Goal: Task Accomplishment & Management: Manage account settings

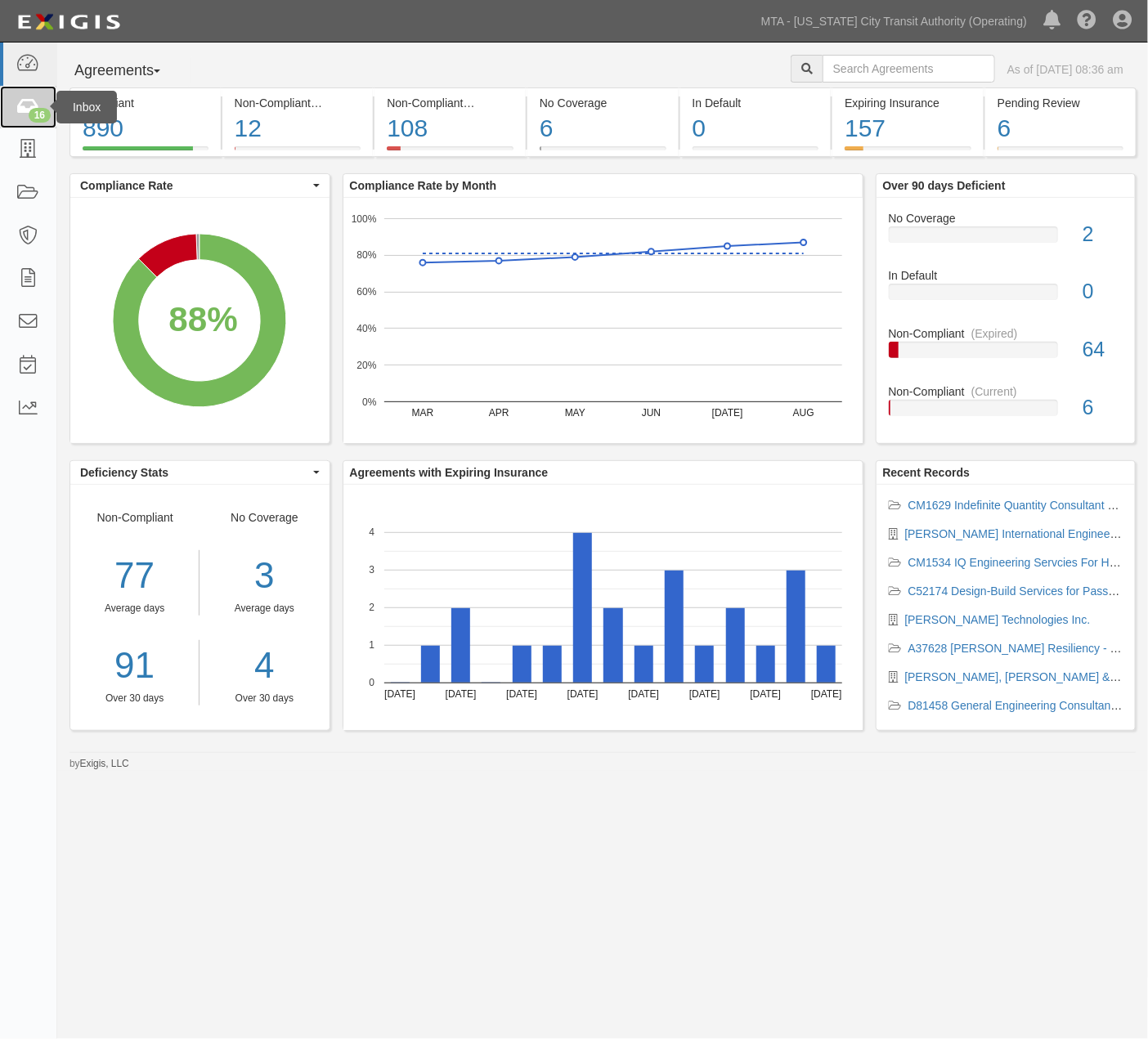
click at [20, 105] on icon at bounding box center [28, 107] width 23 height 19
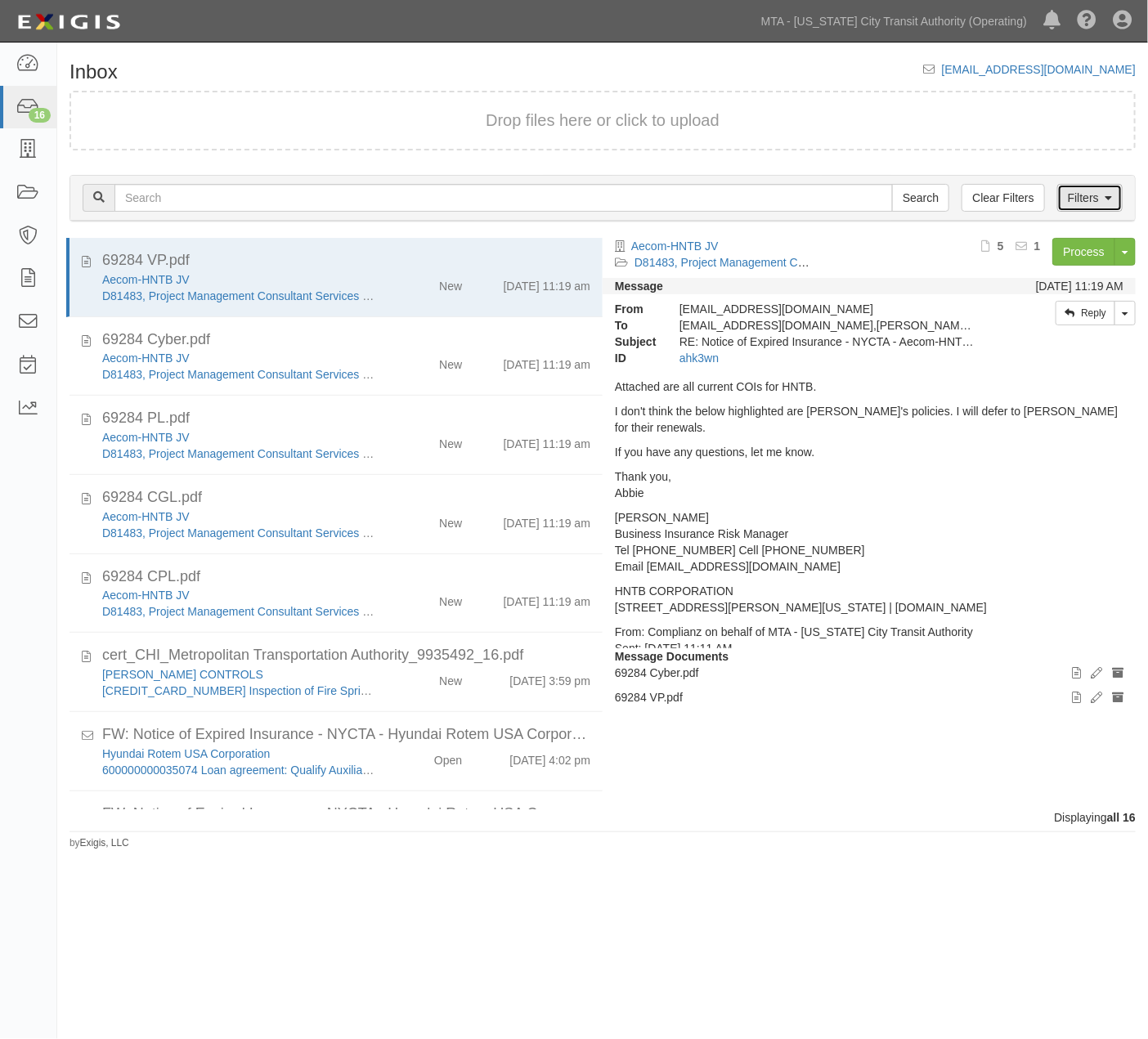
click at [1091, 193] on link "Filters" at bounding box center [1090, 197] width 65 height 27
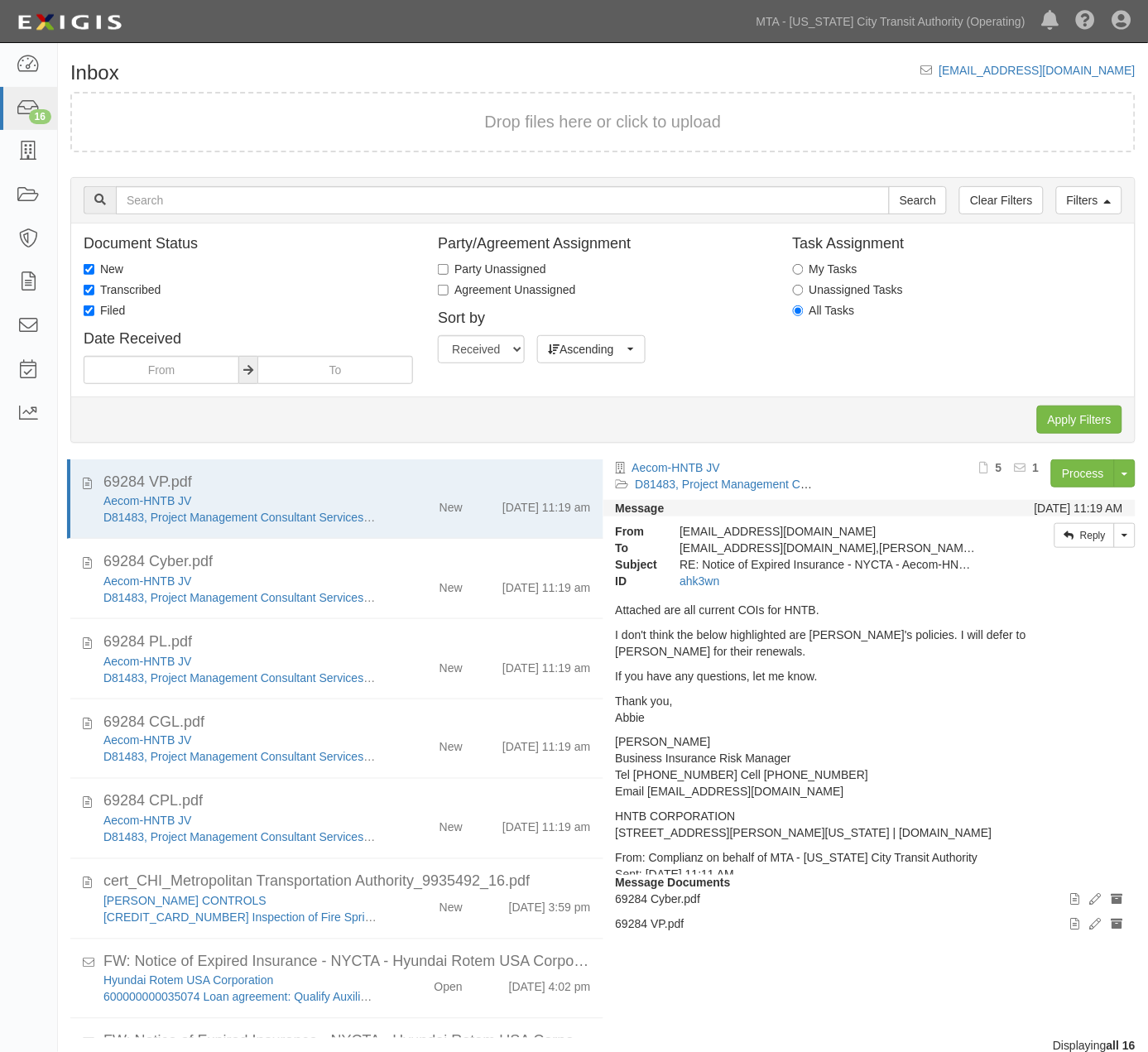
click at [143, 290] on label "Transcribed" at bounding box center [122, 289] width 77 height 17
click at [95, 290] on input "Transcribed" at bounding box center [89, 290] width 11 height 11
checkbox input "false"
click at [88, 271] on input "New" at bounding box center [89, 270] width 11 height 11
checkbox input "false"
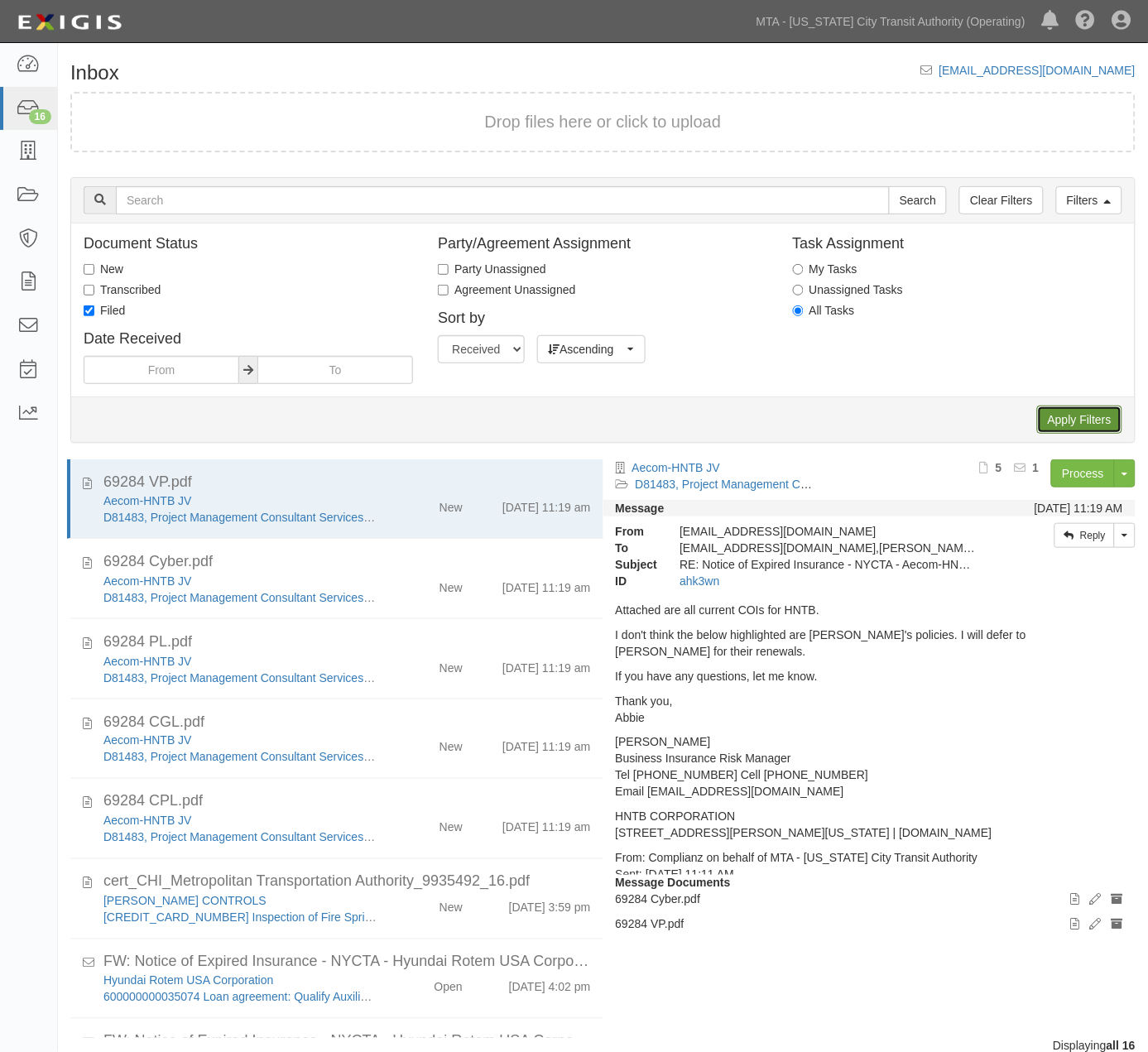
click at [1075, 420] on input "Apply Filters" at bounding box center [1079, 419] width 85 height 28
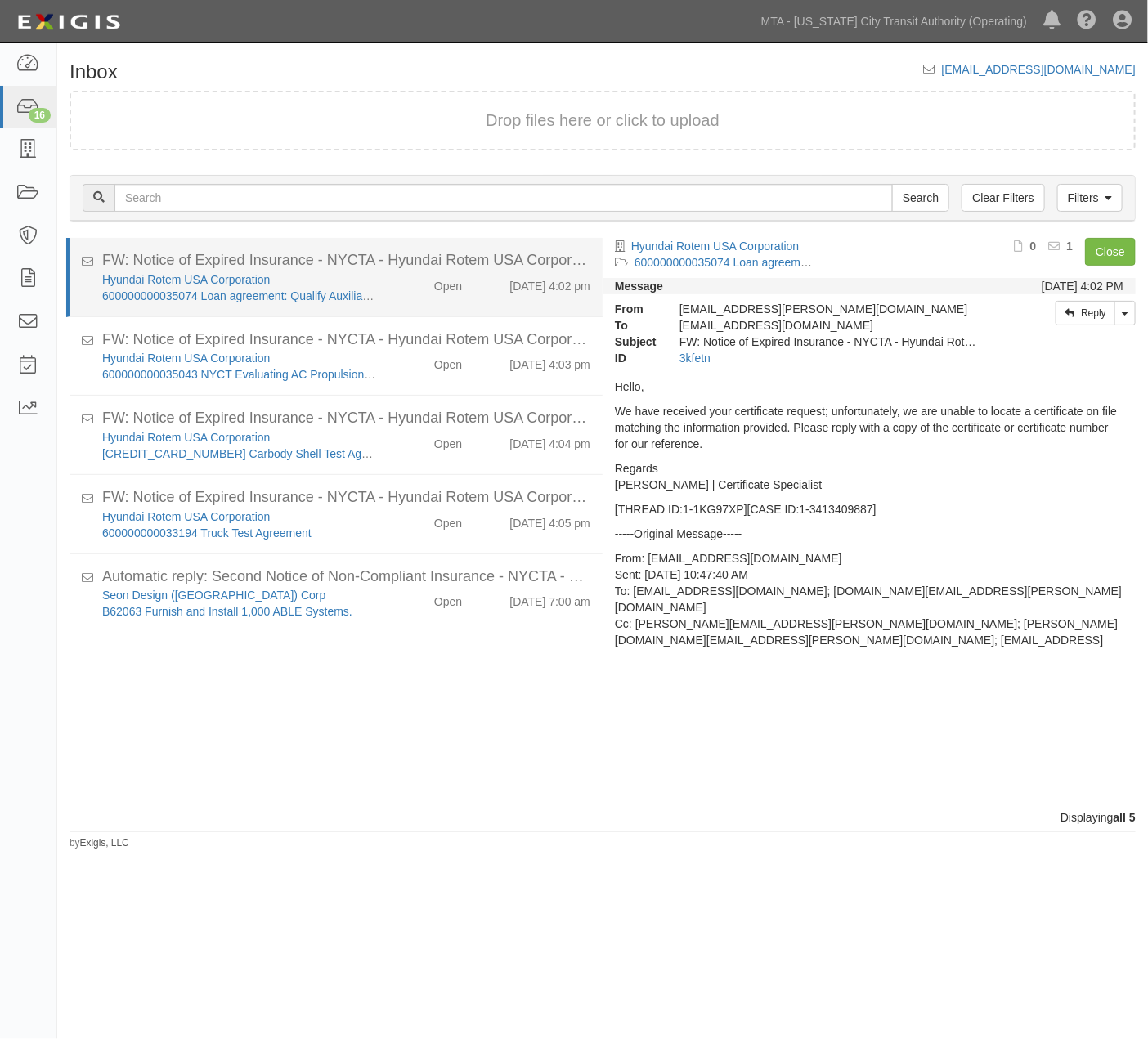
click at [404, 296] on div "Hyundai Rotem USA Corporation 600000000035074 Loan agreement: Qualify Auxiliary…" at bounding box center [346, 288] width 513 height 33
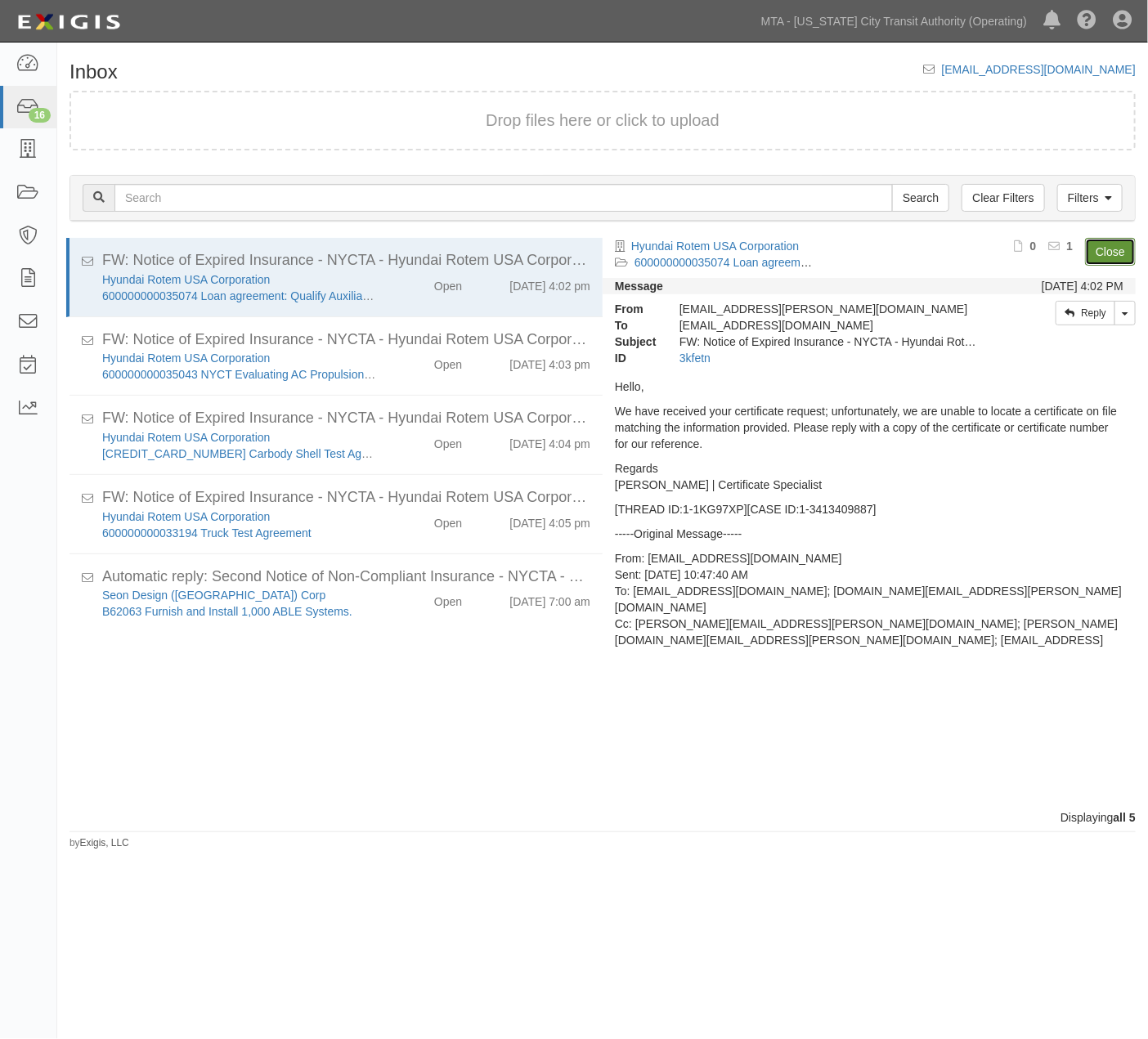
click at [1114, 255] on link "Close" at bounding box center [1109, 251] width 50 height 27
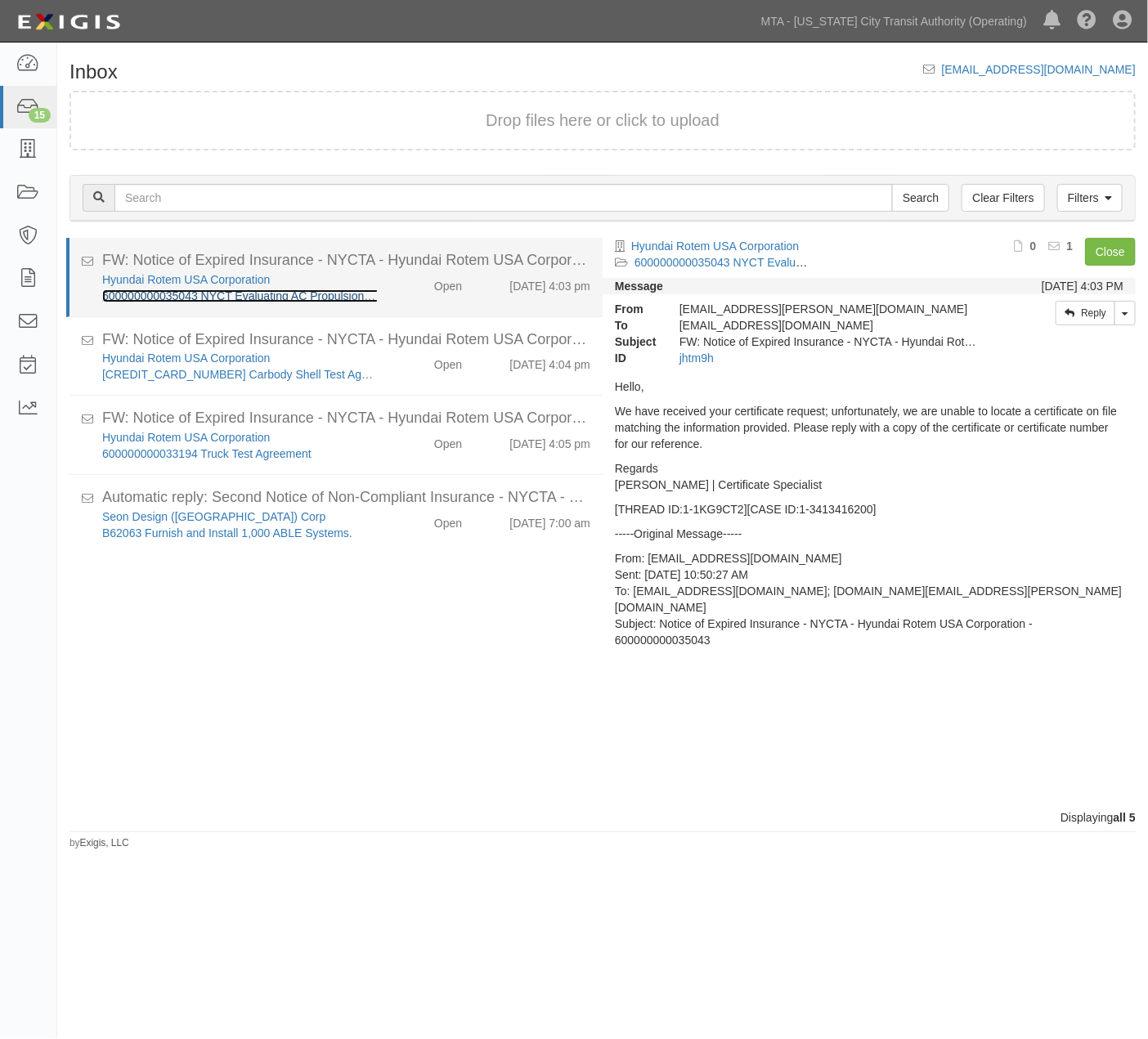
click at [249, 292] on link "600000000035043 NYCT Evaluating AC Propulsion System at Vendors Facility (test/…" at bounding box center [333, 295] width 461 height 13
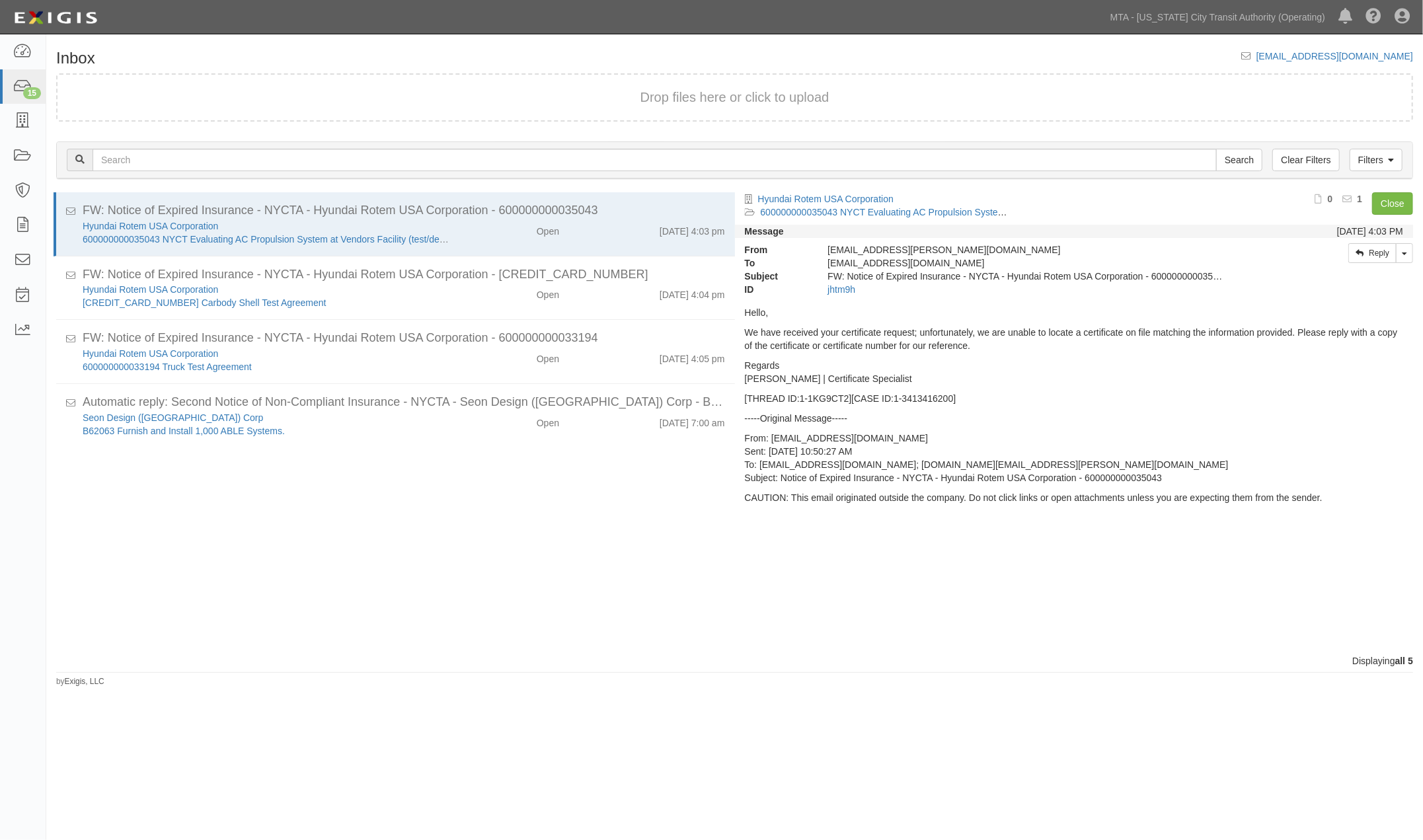
click at [899, 643] on div "FW: Notice of Expired Insurance - NYCTA - Hyundai Rotem USA Corporation - 60000…" at bounding box center [735, 424] width 1377 height 462
click at [24, 227] on icon at bounding box center [23, 225] width 19 height 15
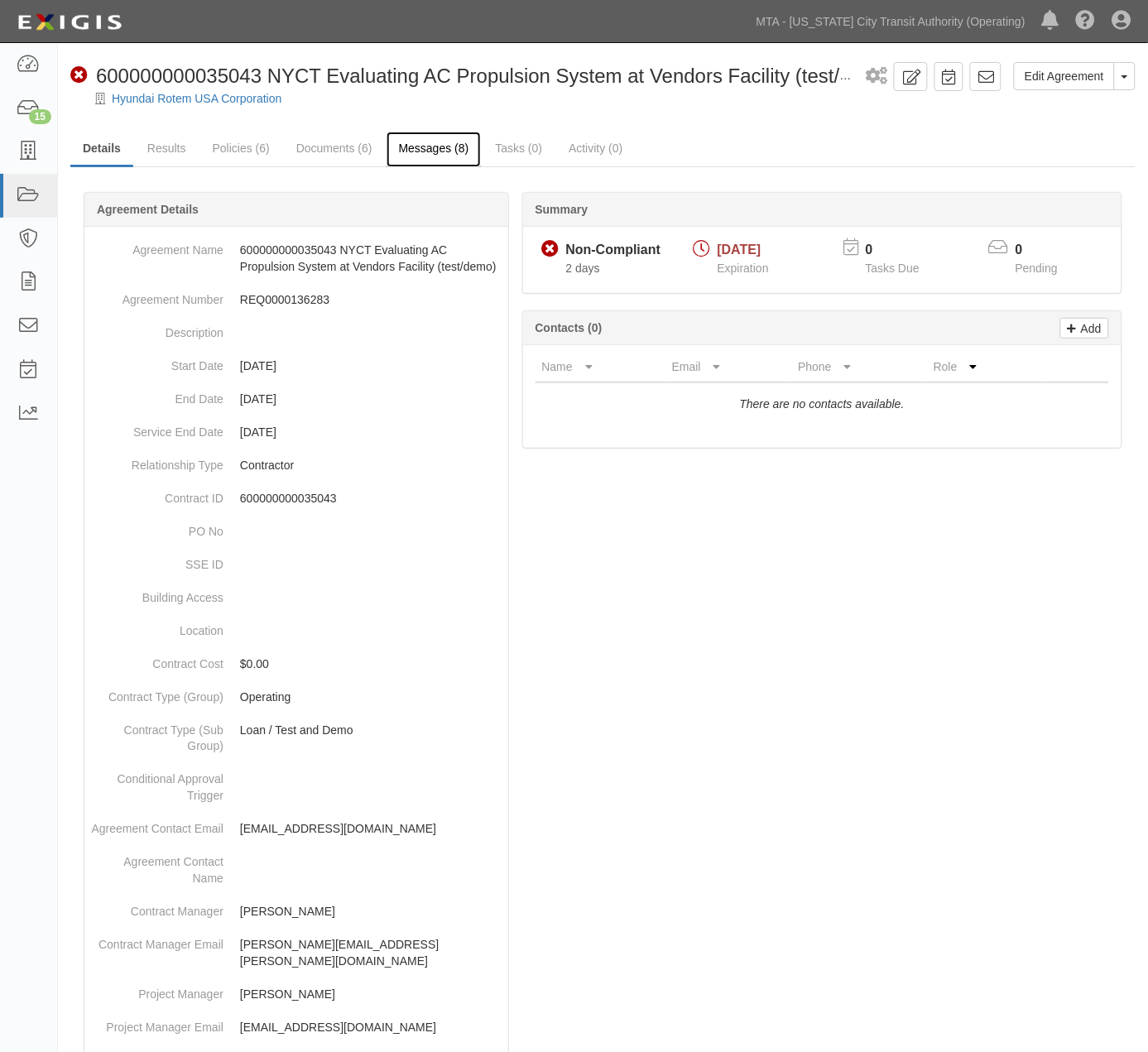
click at [433, 154] on link "Messages (8)" at bounding box center [434, 149] width 96 height 36
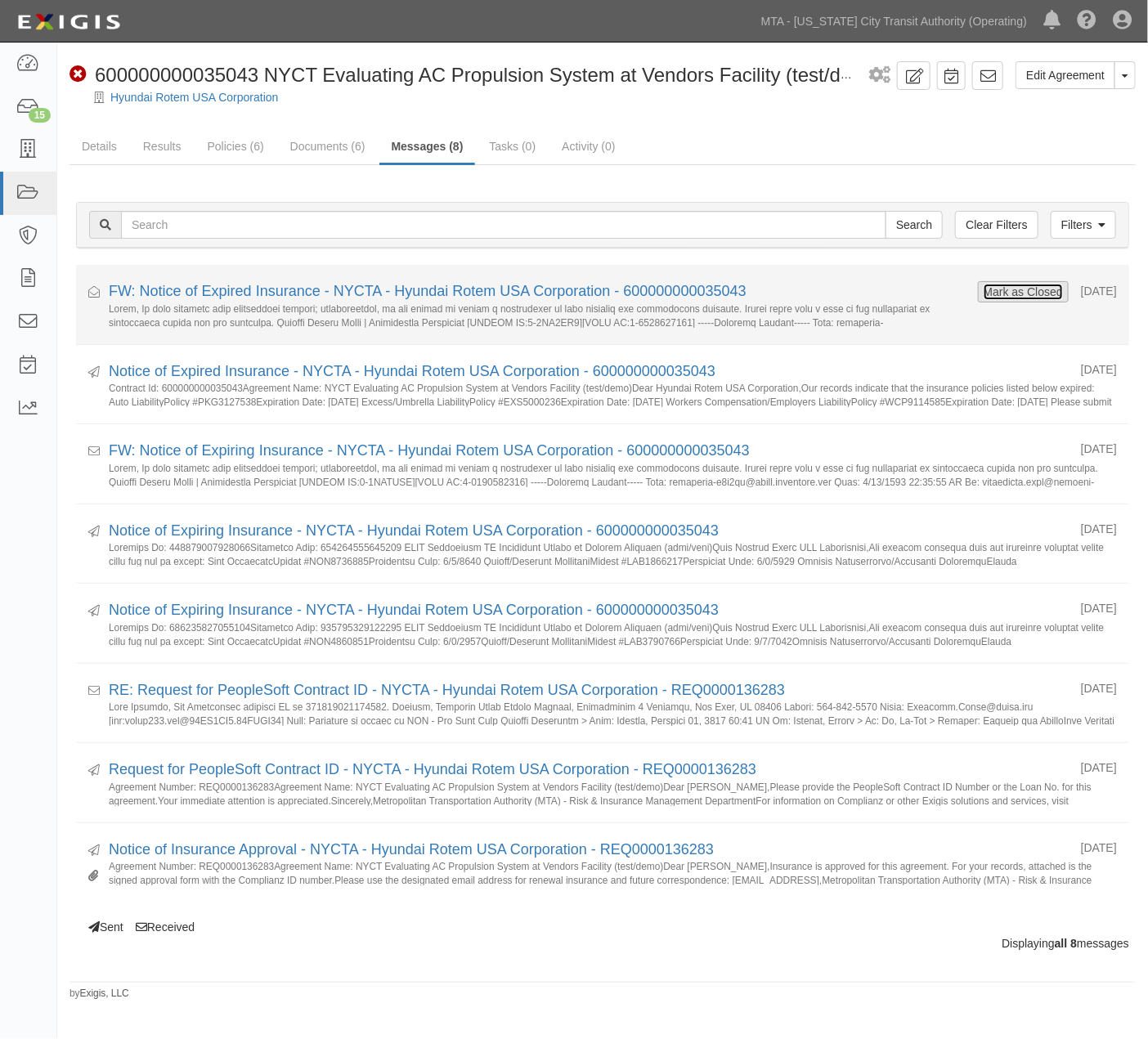
click at [983, 292] on button "Mark as Closed" at bounding box center [1024, 292] width 81 height 18
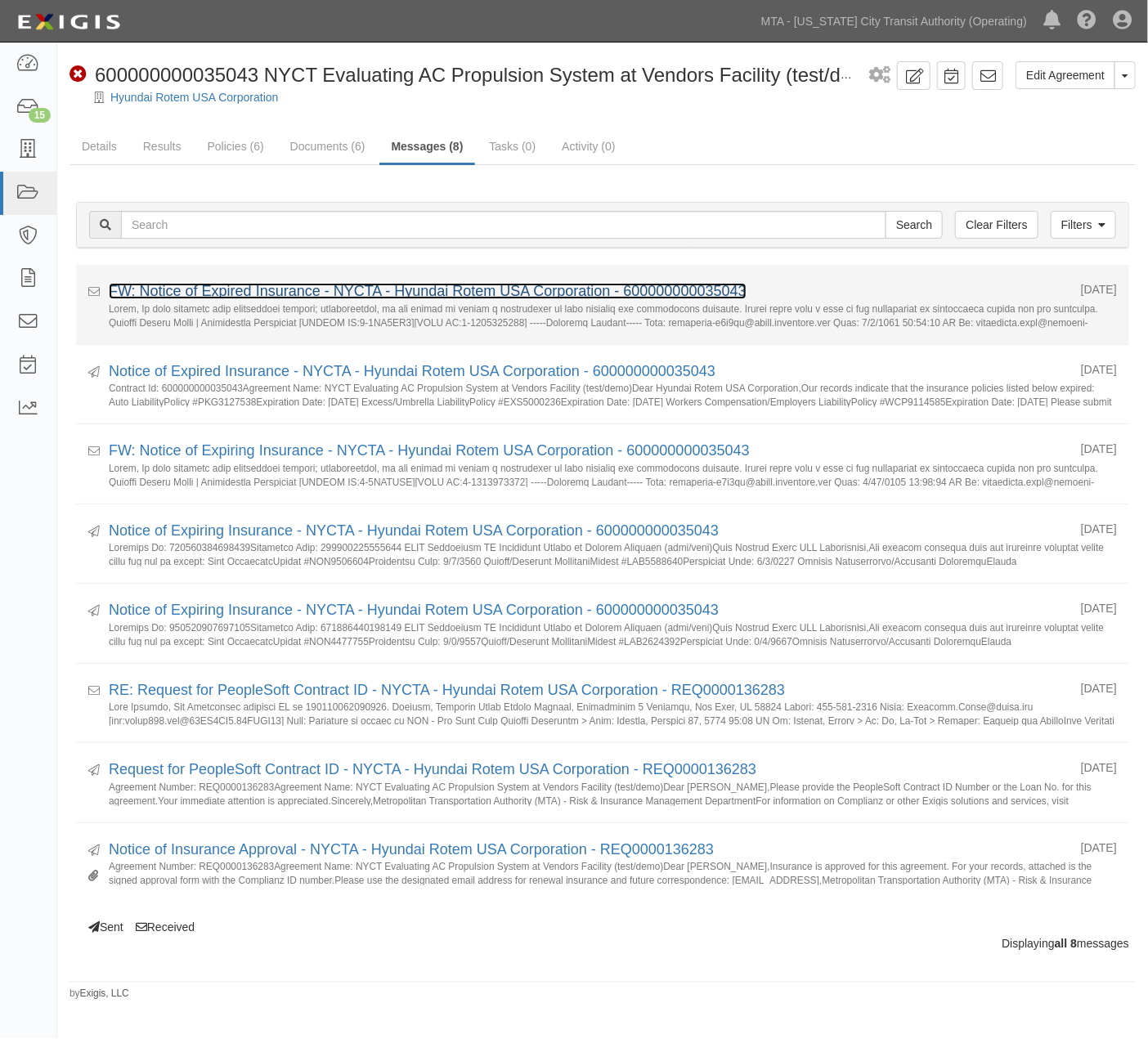
click at [274, 296] on link "FW: Notice of Expired Insurance - NYCTA - Hyundai Rotem USA Corporation - 60000…" at bounding box center [427, 291] width 638 height 17
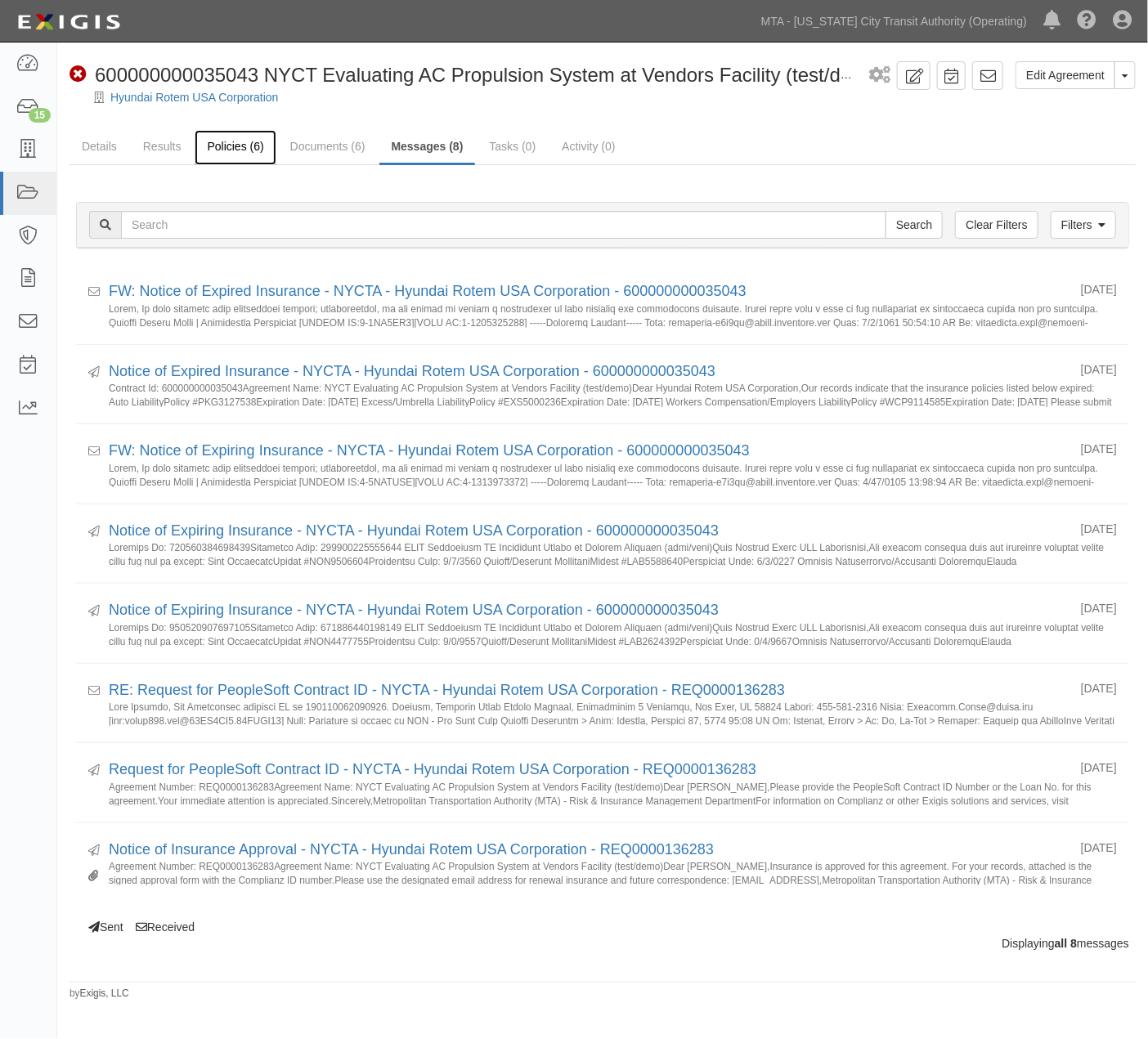
click at [248, 137] on link "Policies (6)" at bounding box center [235, 147] width 81 height 35
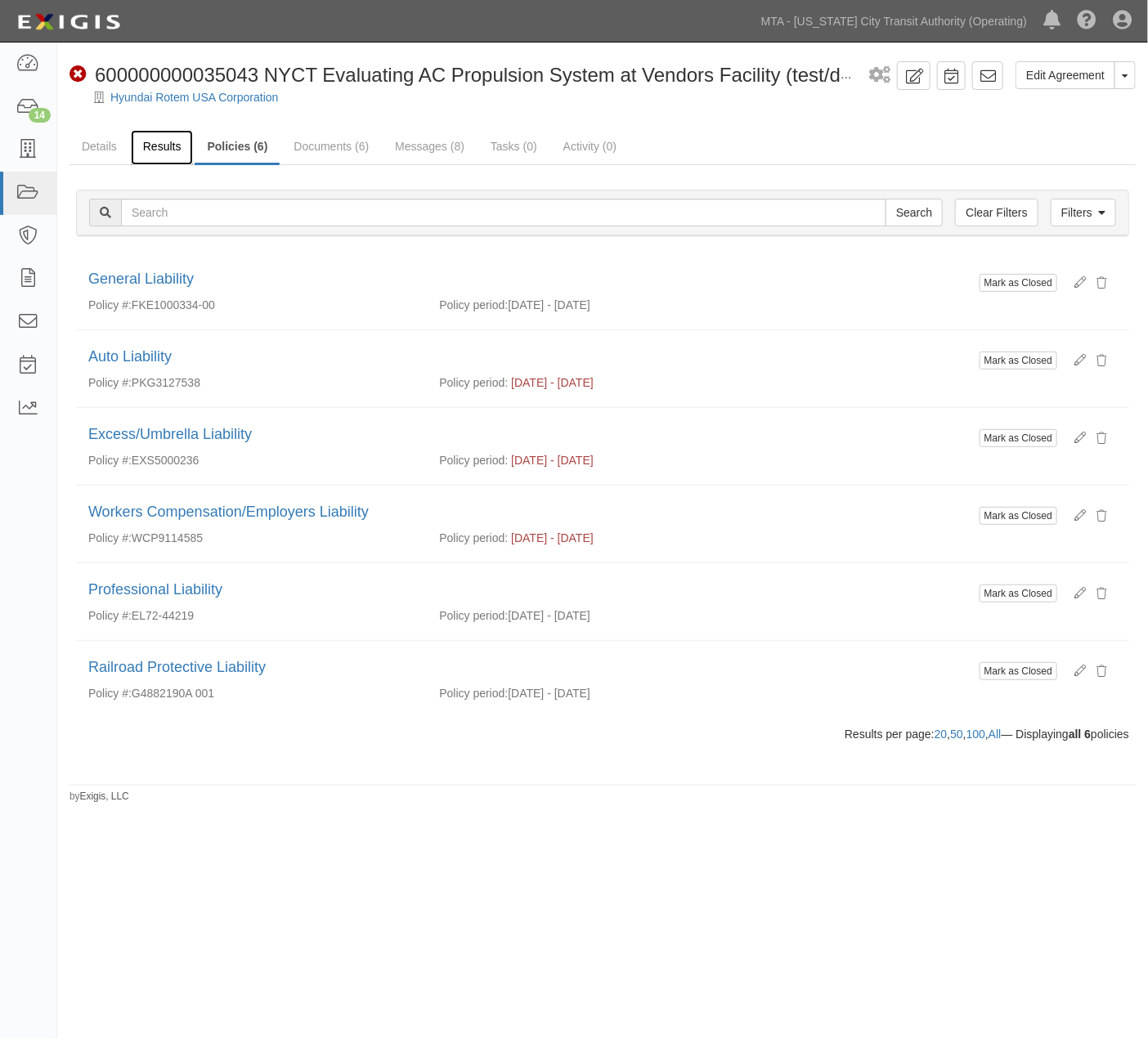
click at [172, 146] on link "Results" at bounding box center [161, 147] width 63 height 35
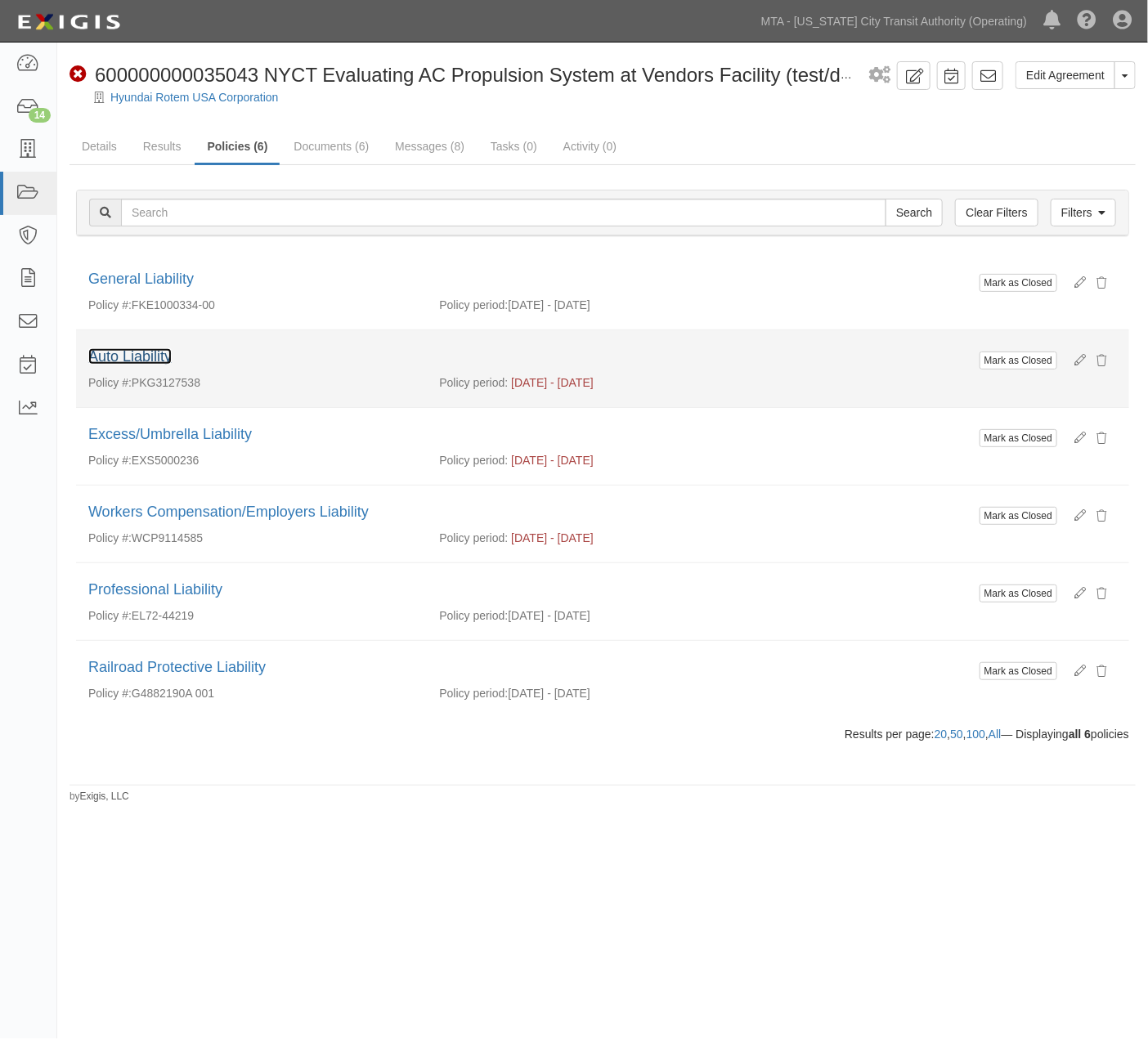
click at [163, 350] on link "Auto Liability" at bounding box center [130, 356] width 83 height 17
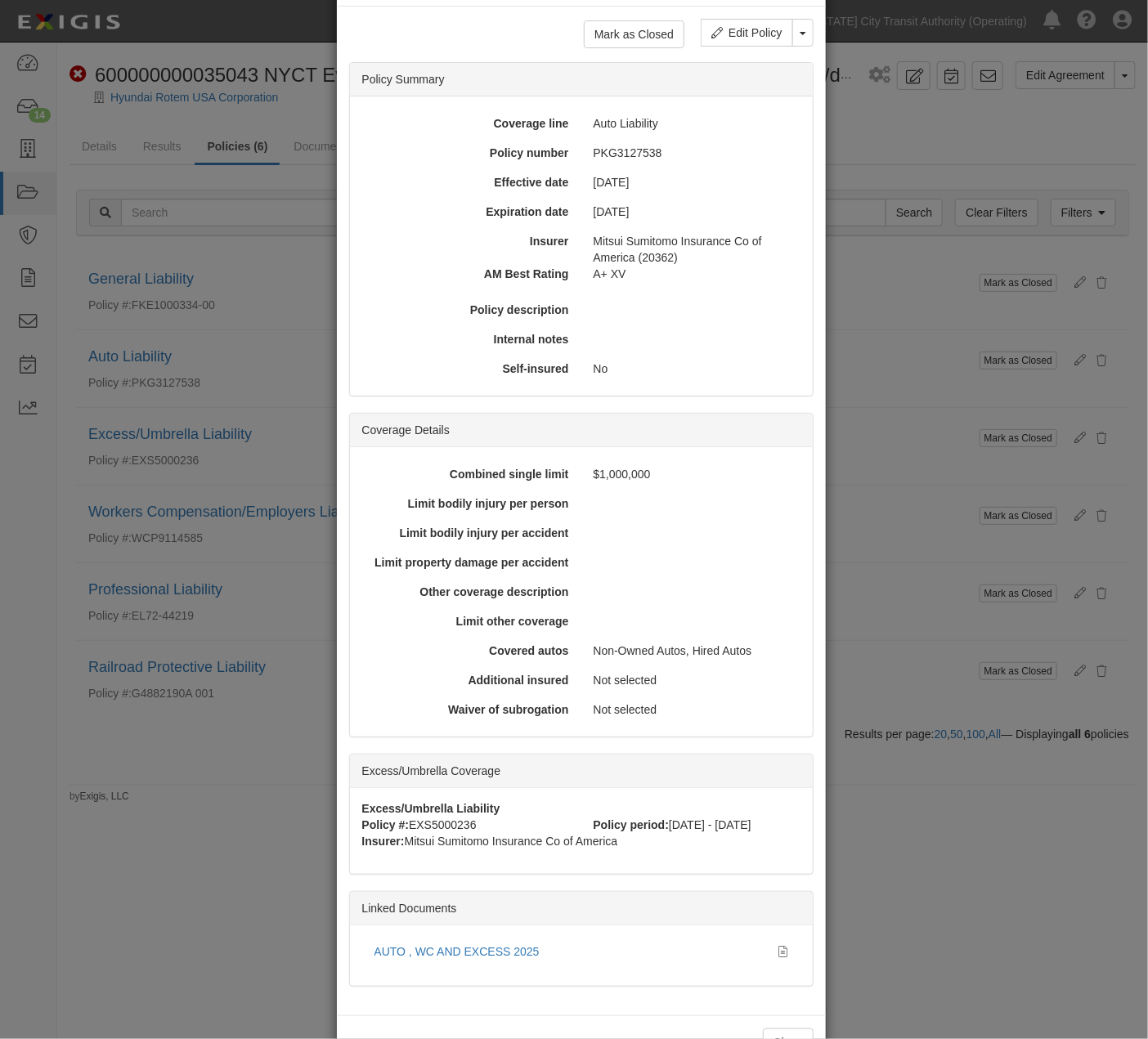
scroll to position [120, 0]
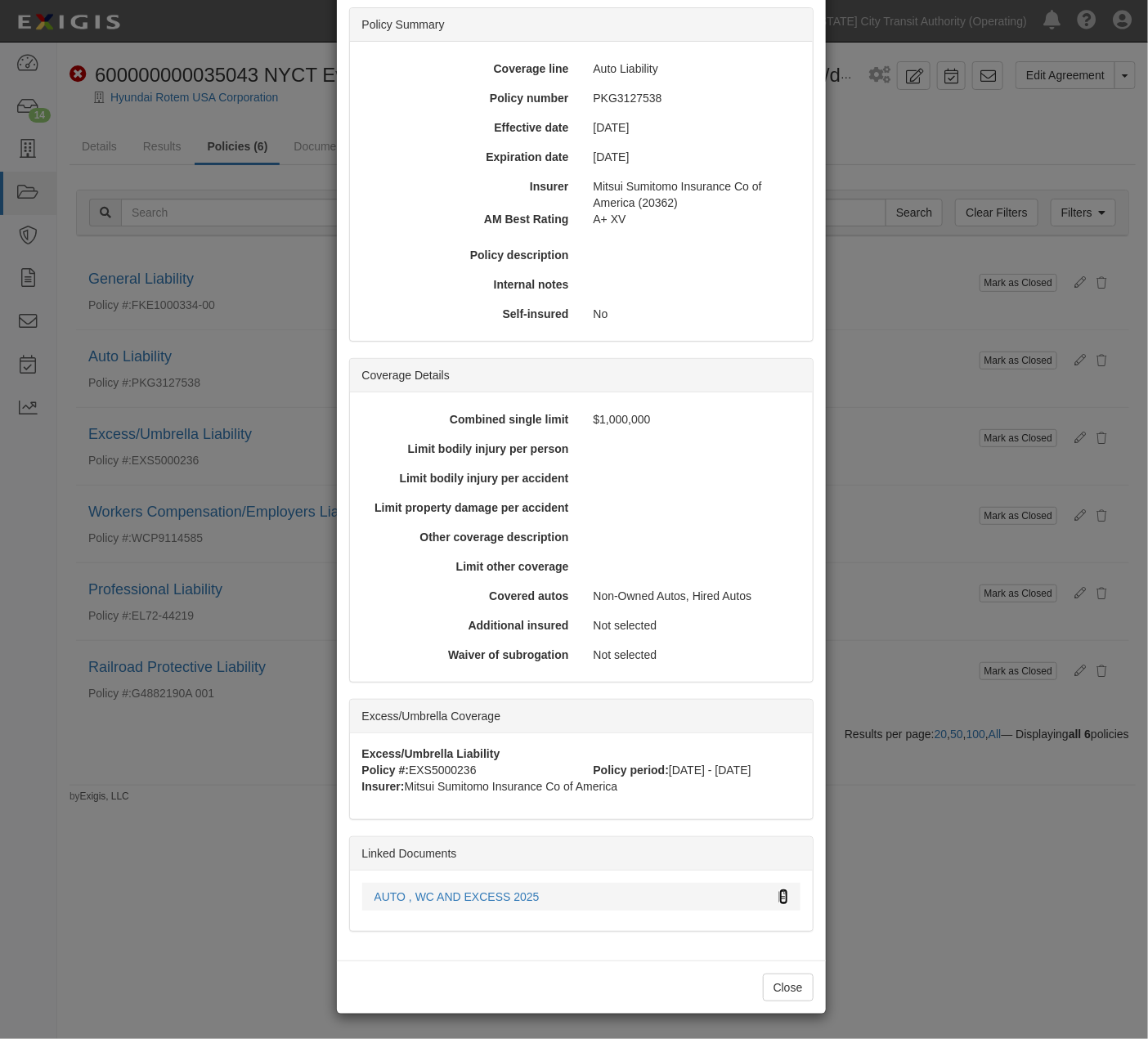
click at [779, 893] on icon at bounding box center [784, 897] width 9 height 11
drag, startPoint x: 116, startPoint y: 908, endPoint x: 221, endPoint y: 824, distance: 134.5
click at [127, 909] on div "× View Policy Mark as Closed Edit Policy Toggle Dropdown Delete Policy Policy S…" at bounding box center [574, 520] width 1148 height 1039
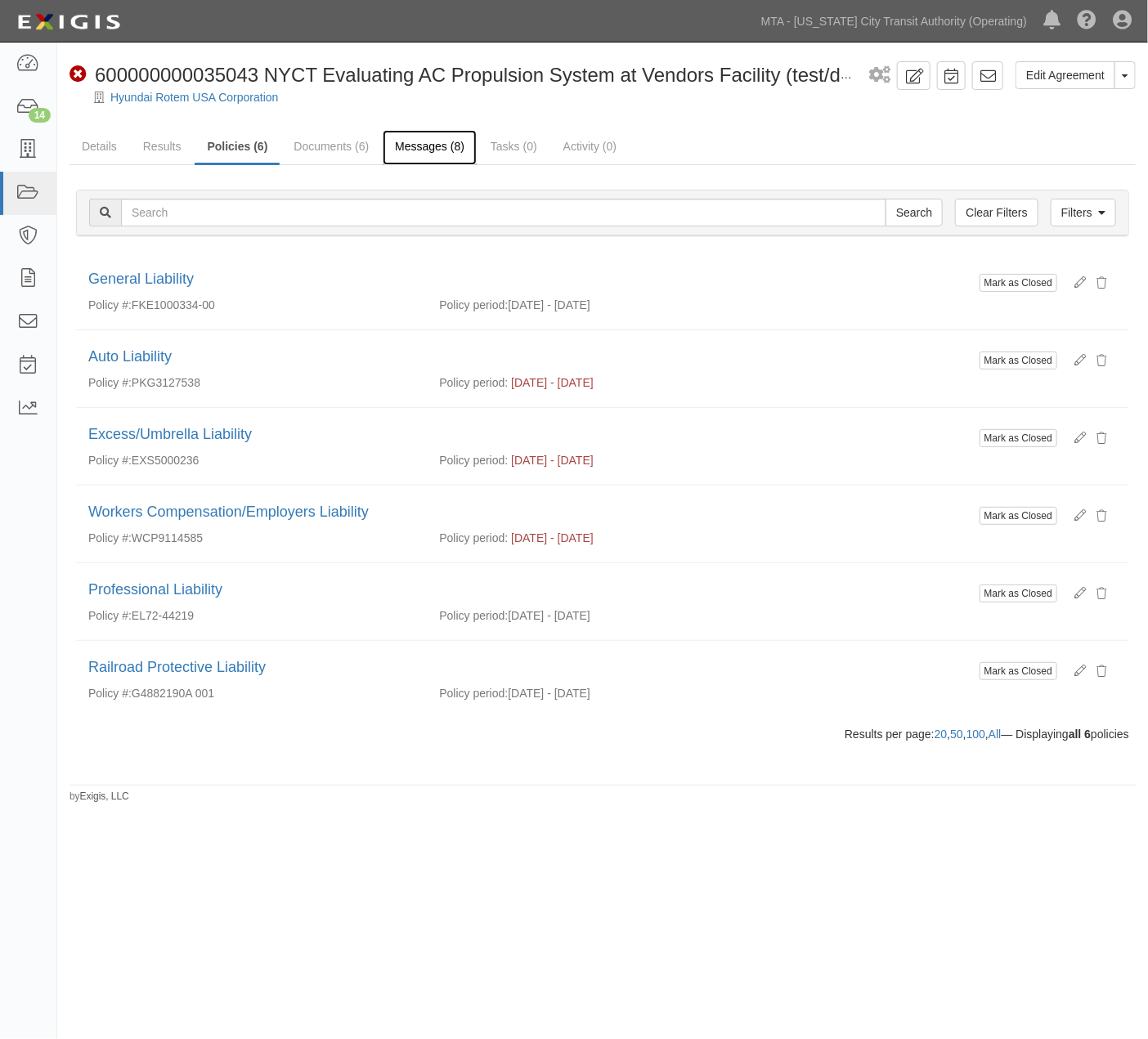
click at [439, 139] on link "Messages (8)" at bounding box center [430, 147] width 94 height 35
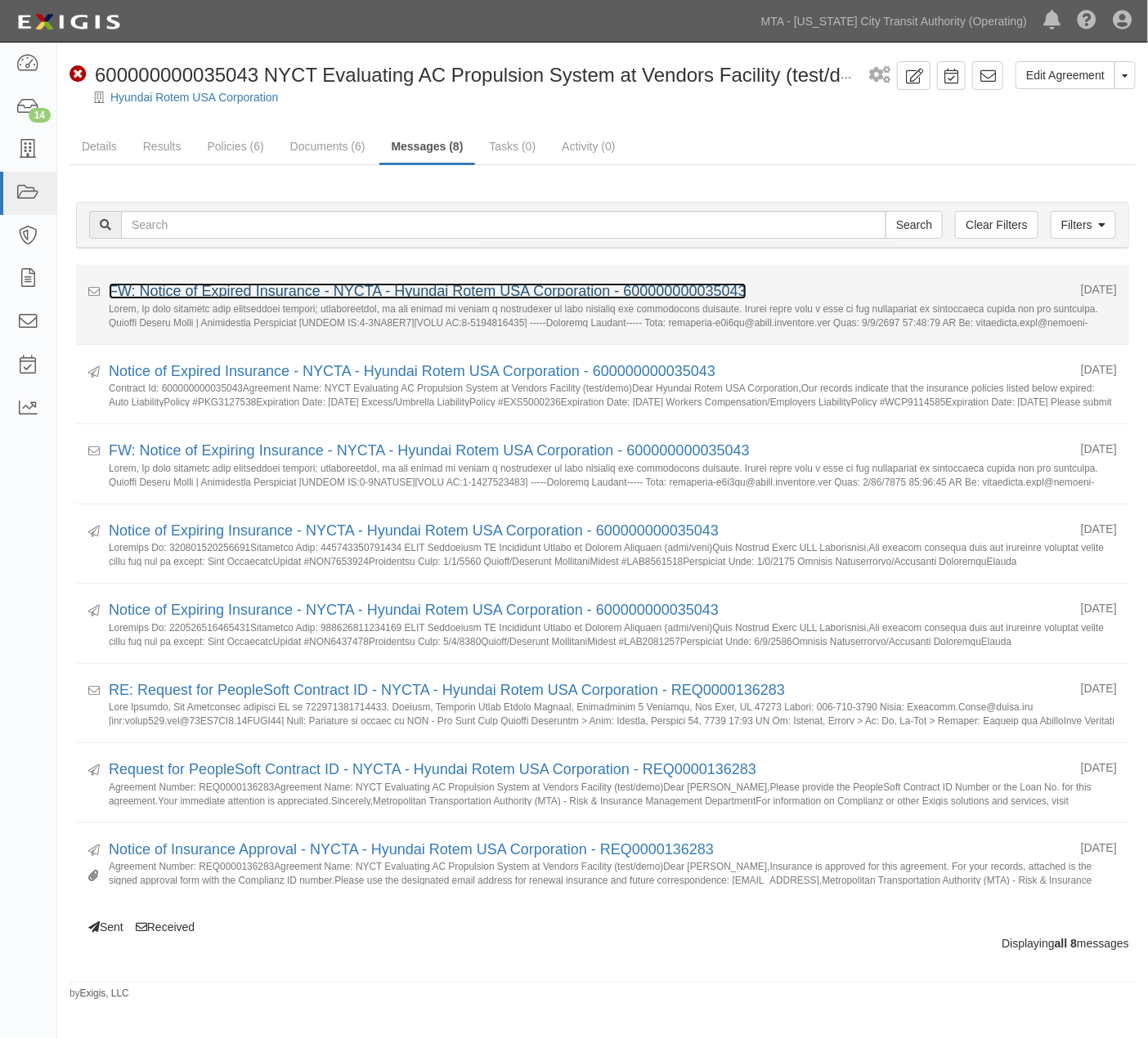
click at [371, 283] on link "FW: Notice of Expired Insurance - NYCTA - Hyundai Rotem USA Corporation - 60000…" at bounding box center [427, 291] width 638 height 17
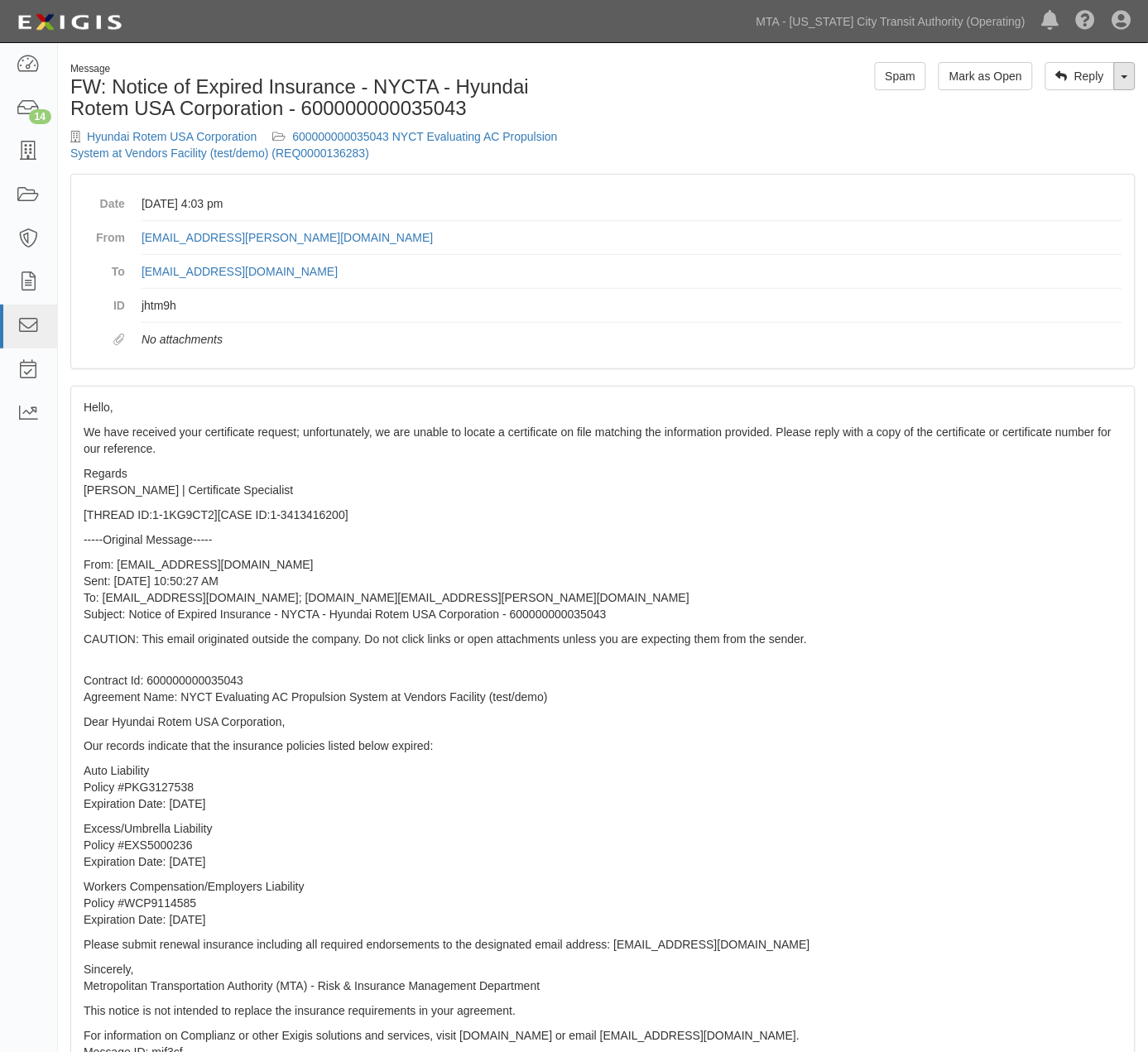
click at [1130, 78] on link "Toggle Dropdown" at bounding box center [1125, 75] width 21 height 28
click at [1061, 103] on link "Reply All" at bounding box center [1069, 107] width 130 height 21
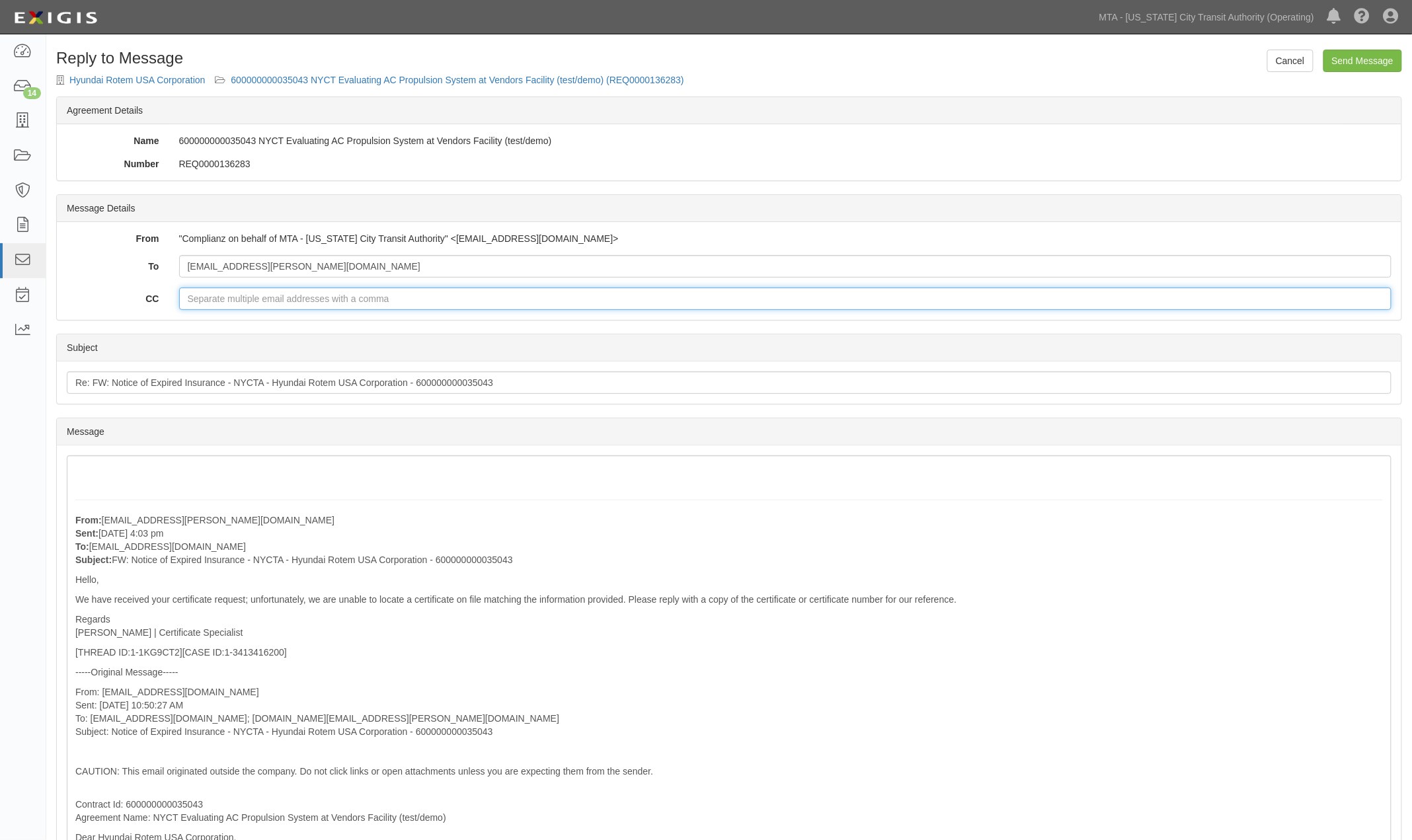
click at [219, 292] on input "CC" at bounding box center [786, 298] width 1213 height 22
paste input "chunghyeon.hong@hyundai-rotem.co.kr"
type input "chunghyeon.hong@hyundai-rotem.co.kr"
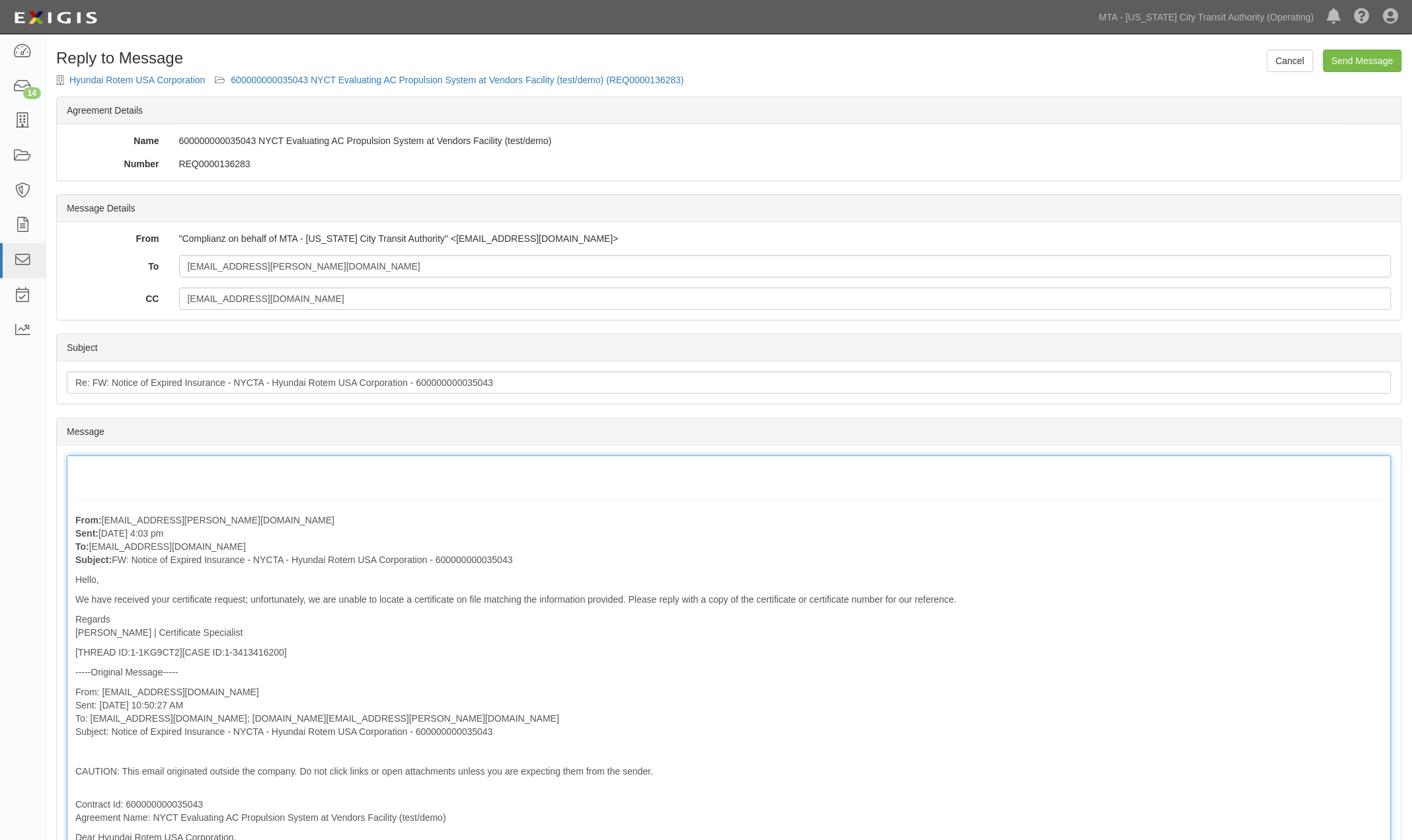
click at [240, 468] on div "From: NewYork.Certs@marsh.com Sent: September 02, 2025 at 4:03 pm To: agreement…" at bounding box center [729, 794] width 1325 height 677
click at [75, 466] on div "here is the previous submission From: NewYork.Certs@marsh.com Sent: September 0…" at bounding box center [729, 794] width 1325 height 677
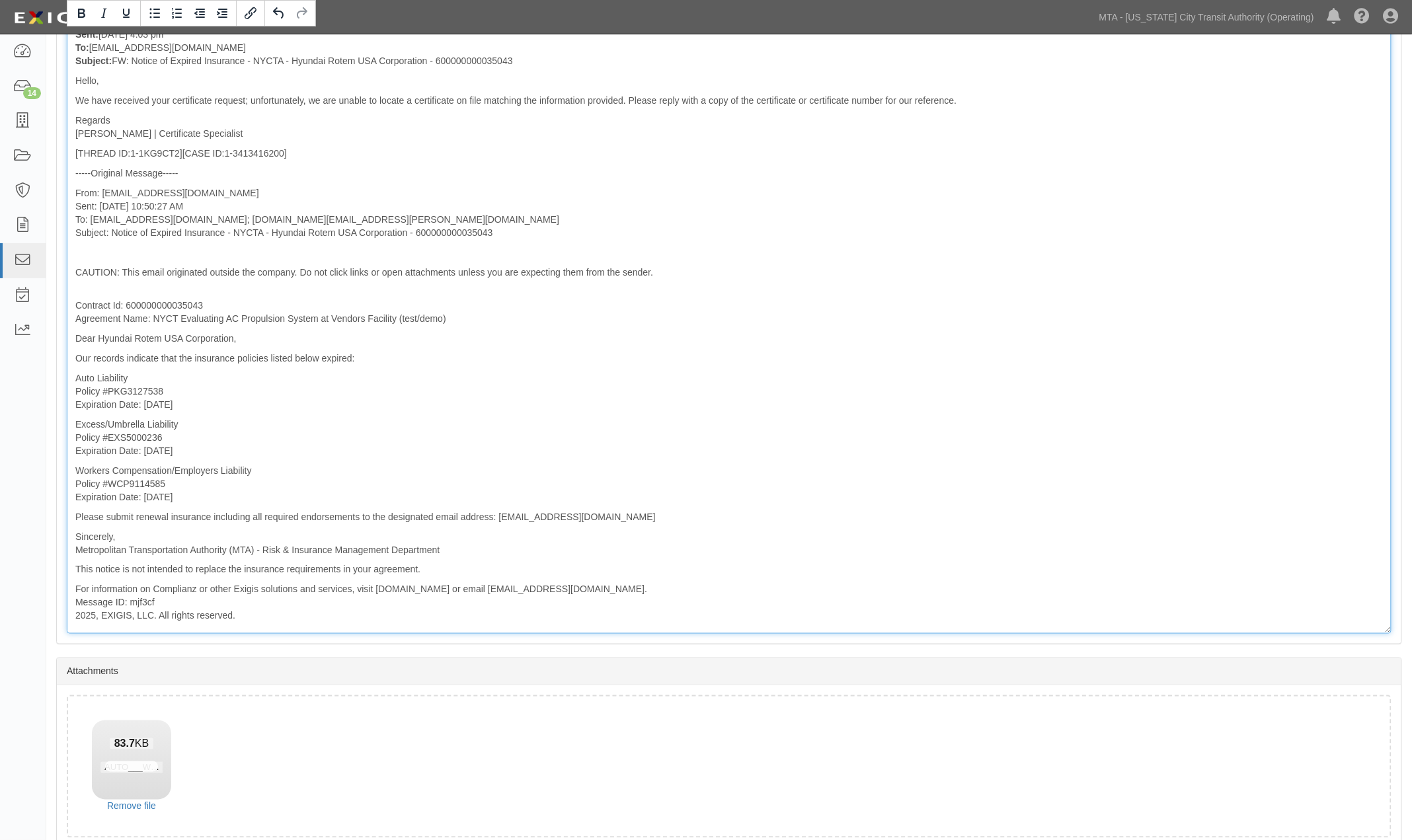
scroll to position [562, 0]
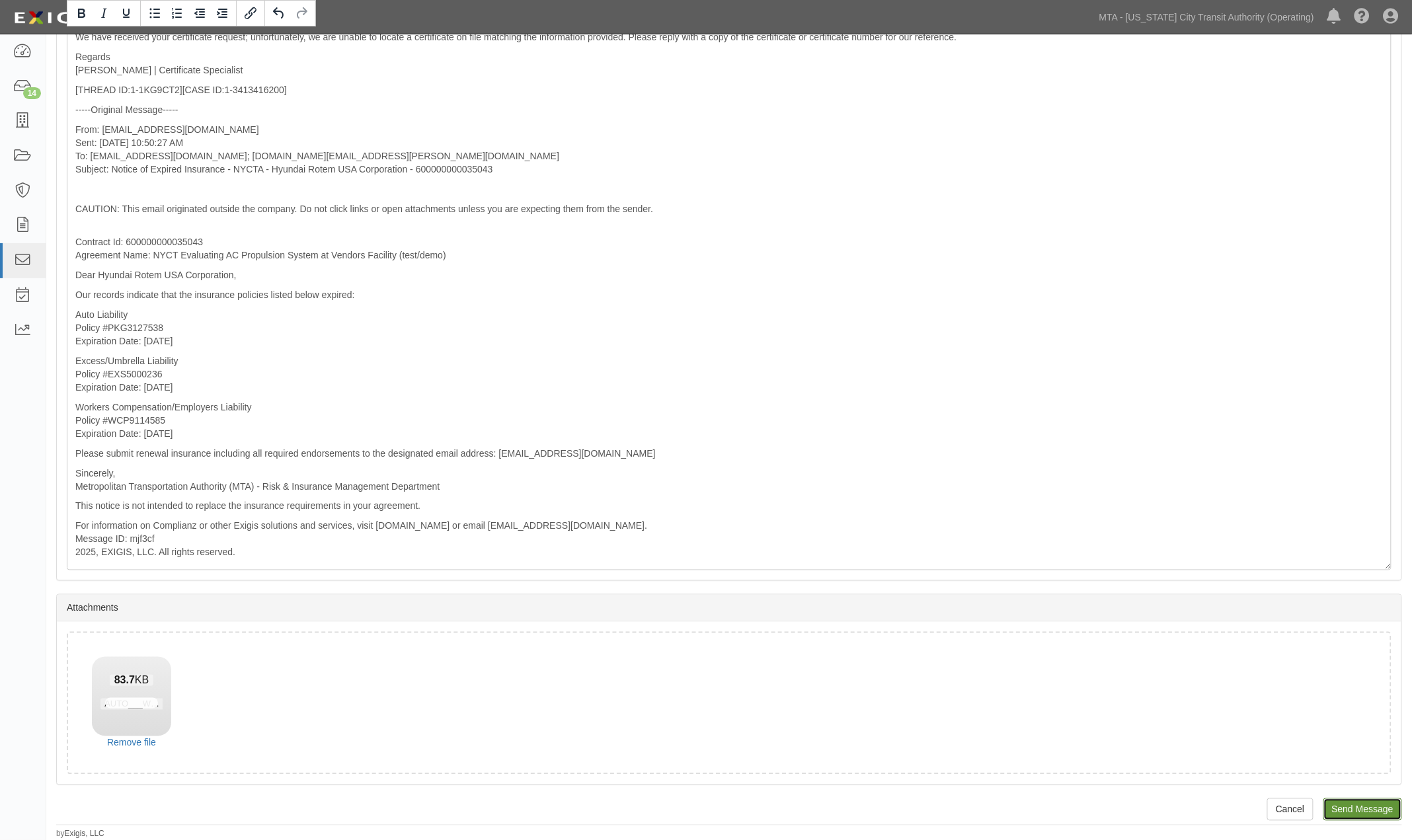
click at [916, 810] on input "Send Message" at bounding box center [1363, 809] width 78 height 22
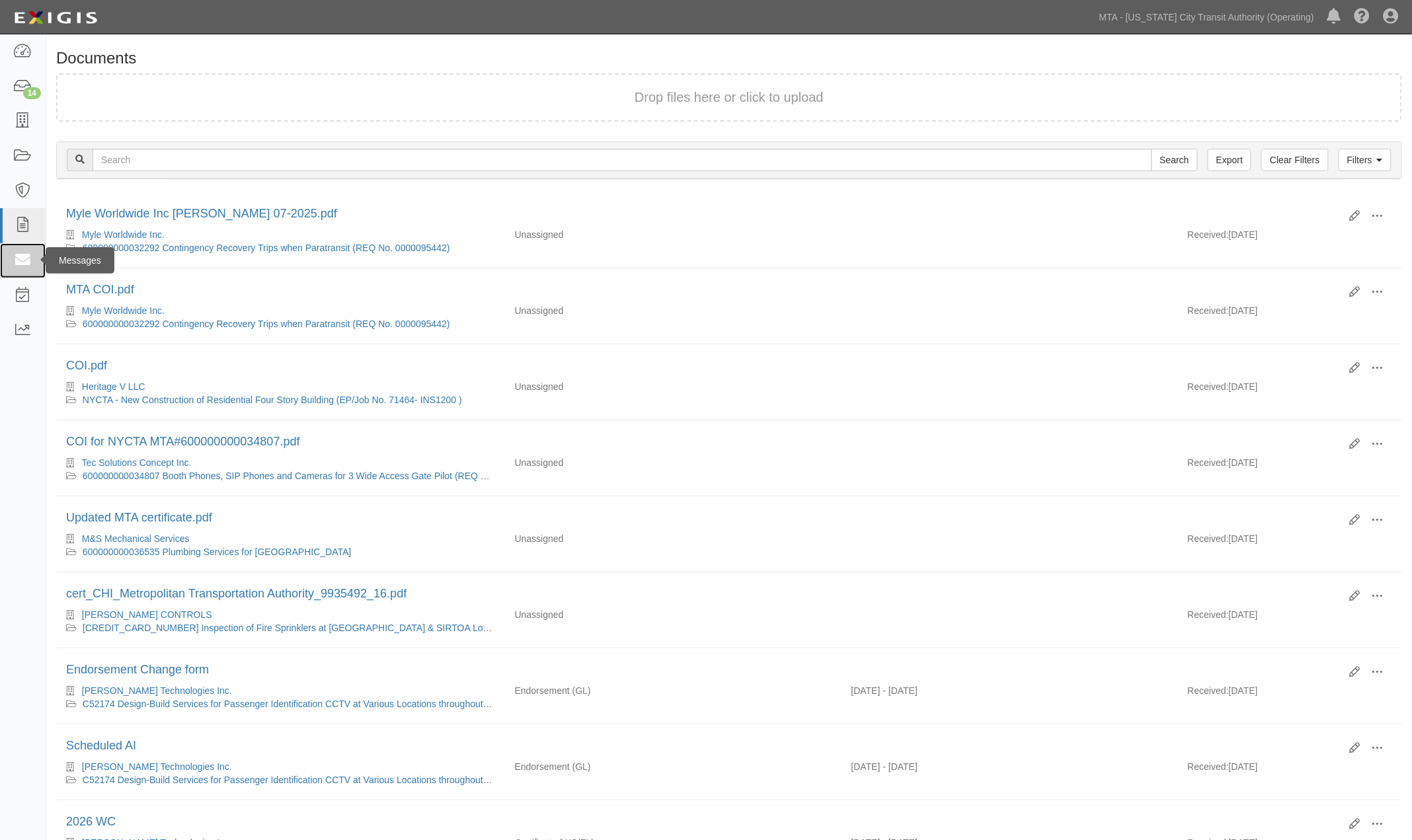
click at [16, 255] on icon at bounding box center [23, 260] width 19 height 15
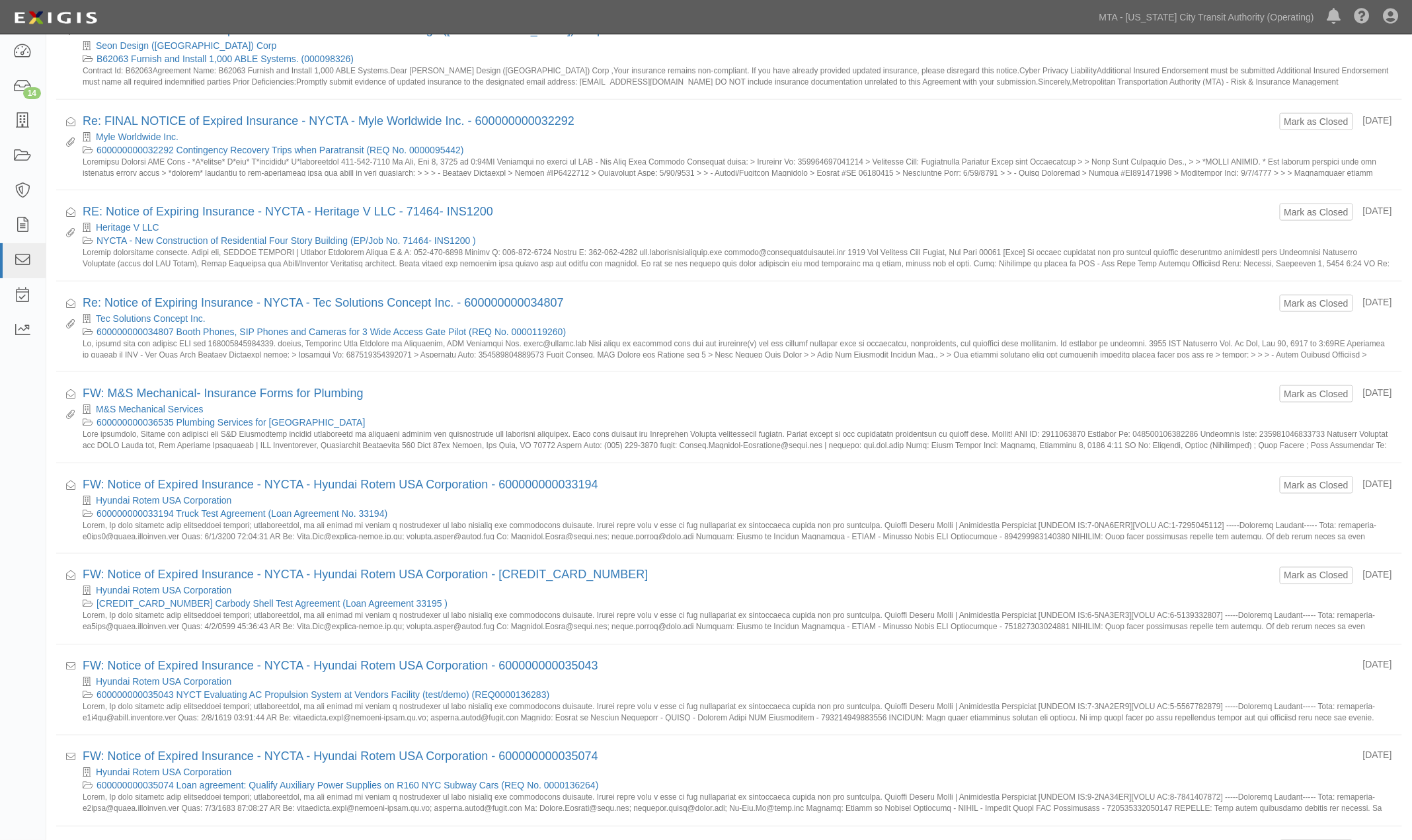
scroll to position [513, 0]
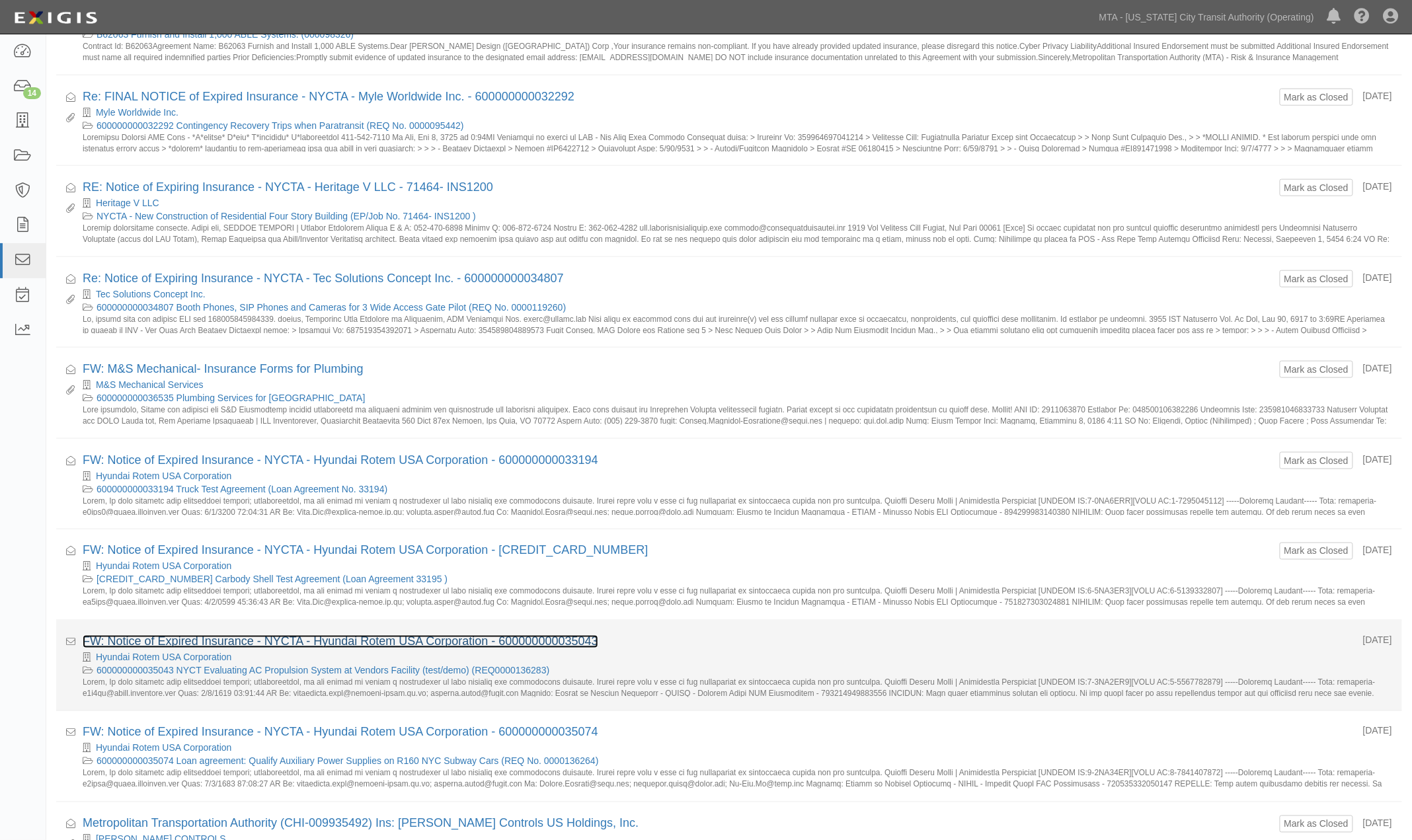
click at [210, 642] on link "FW: Notice of Expired Insurance - NYCTA - Hyundai Rotem USA Corporation - 60000…" at bounding box center [340, 641] width 516 height 14
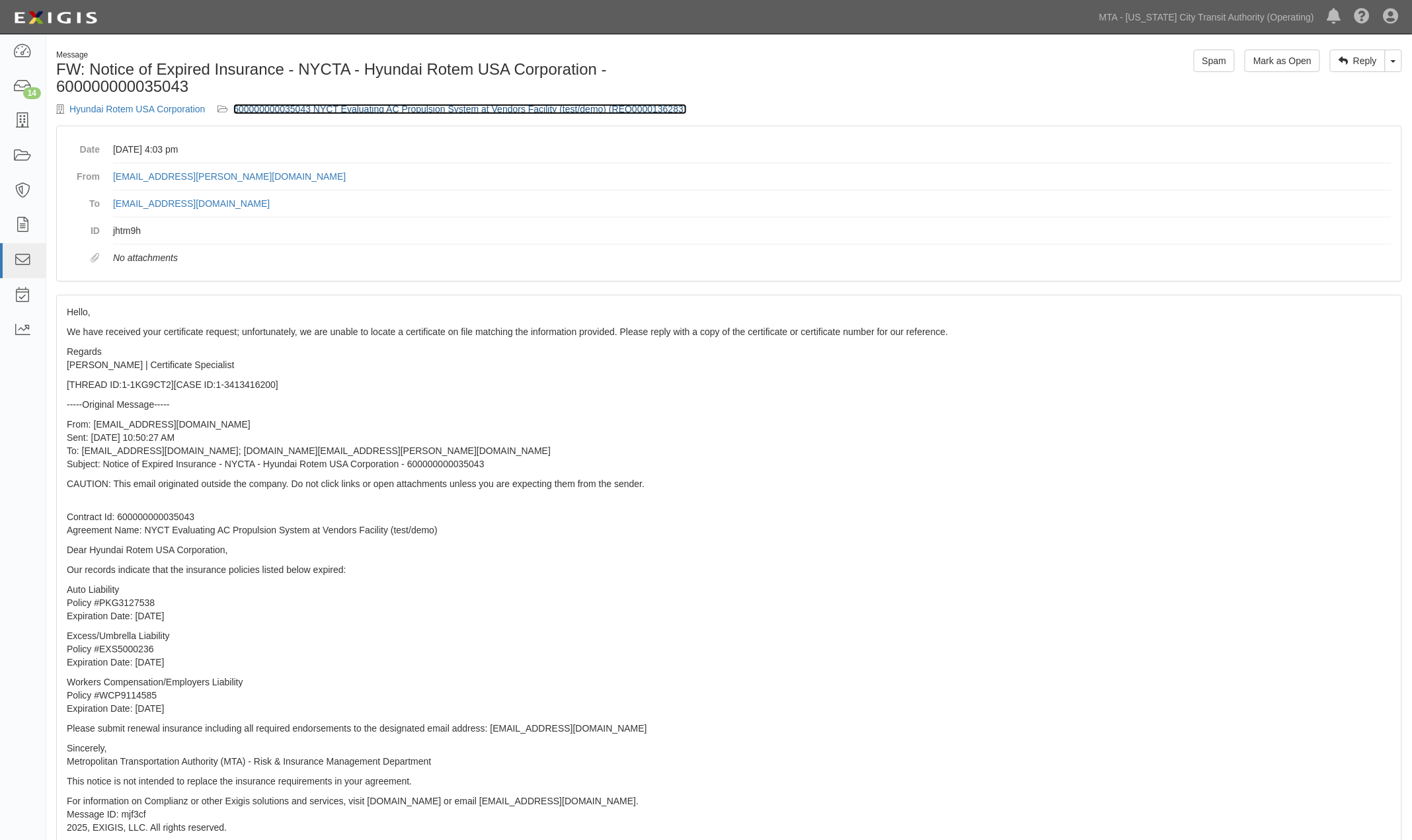
click at [345, 109] on link "600000000035043 NYCT Evaluating AC Propulsion System at Vendors Facility (test/…" at bounding box center [459, 108] width 453 height 11
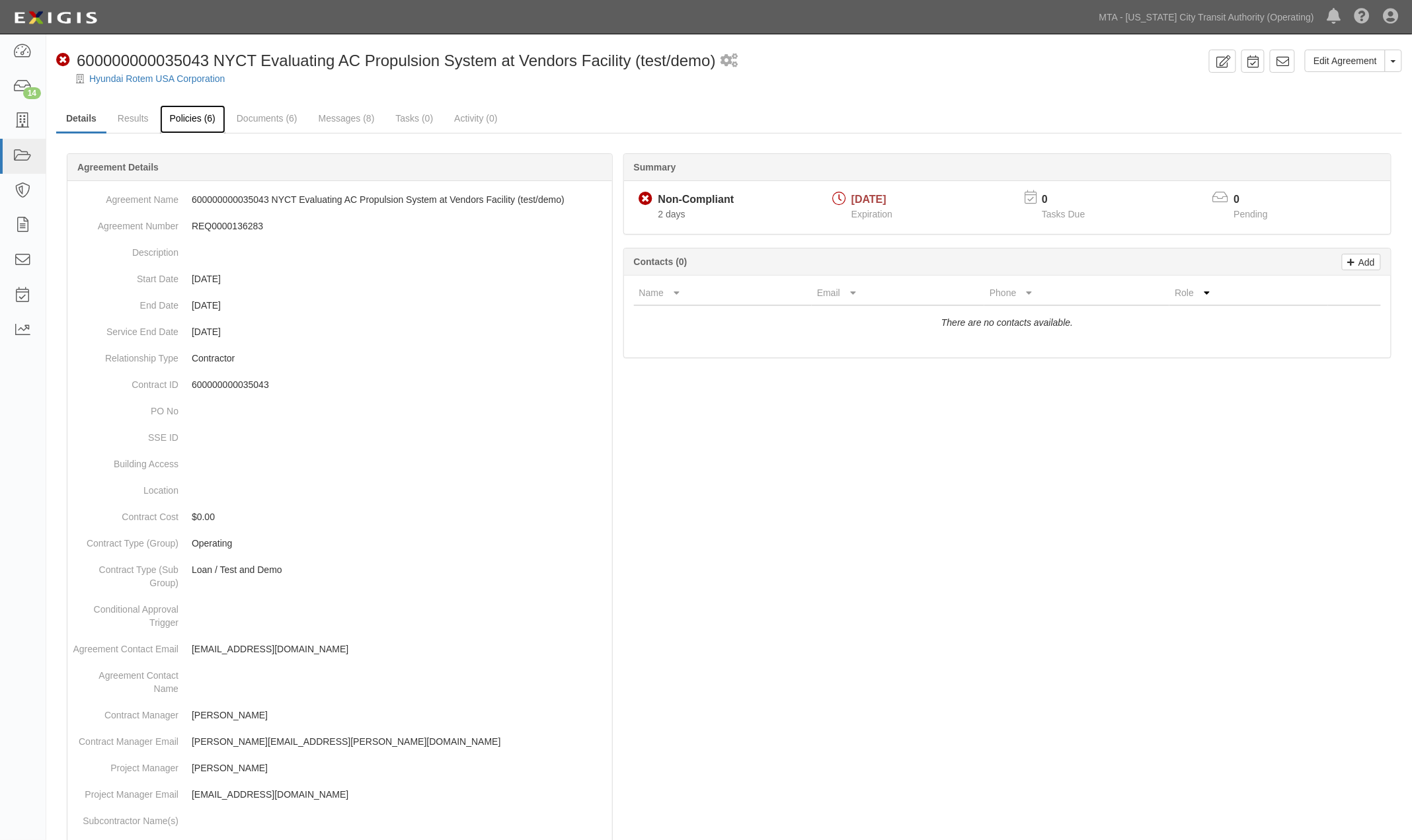
click at [193, 119] on link "Policies (6)" at bounding box center [193, 119] width 66 height 29
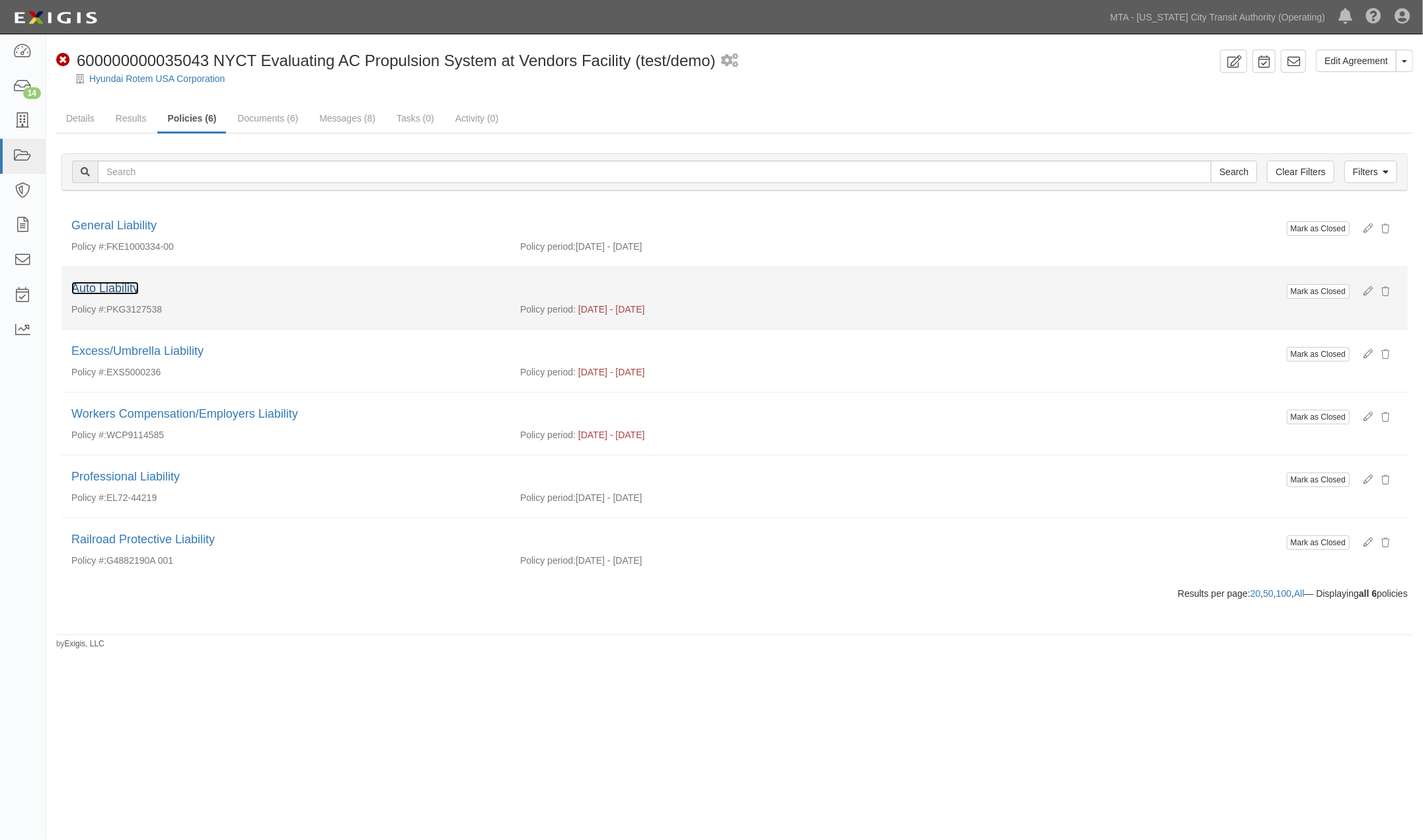
click at [127, 287] on link "Auto Liability" at bounding box center [105, 288] width 67 height 14
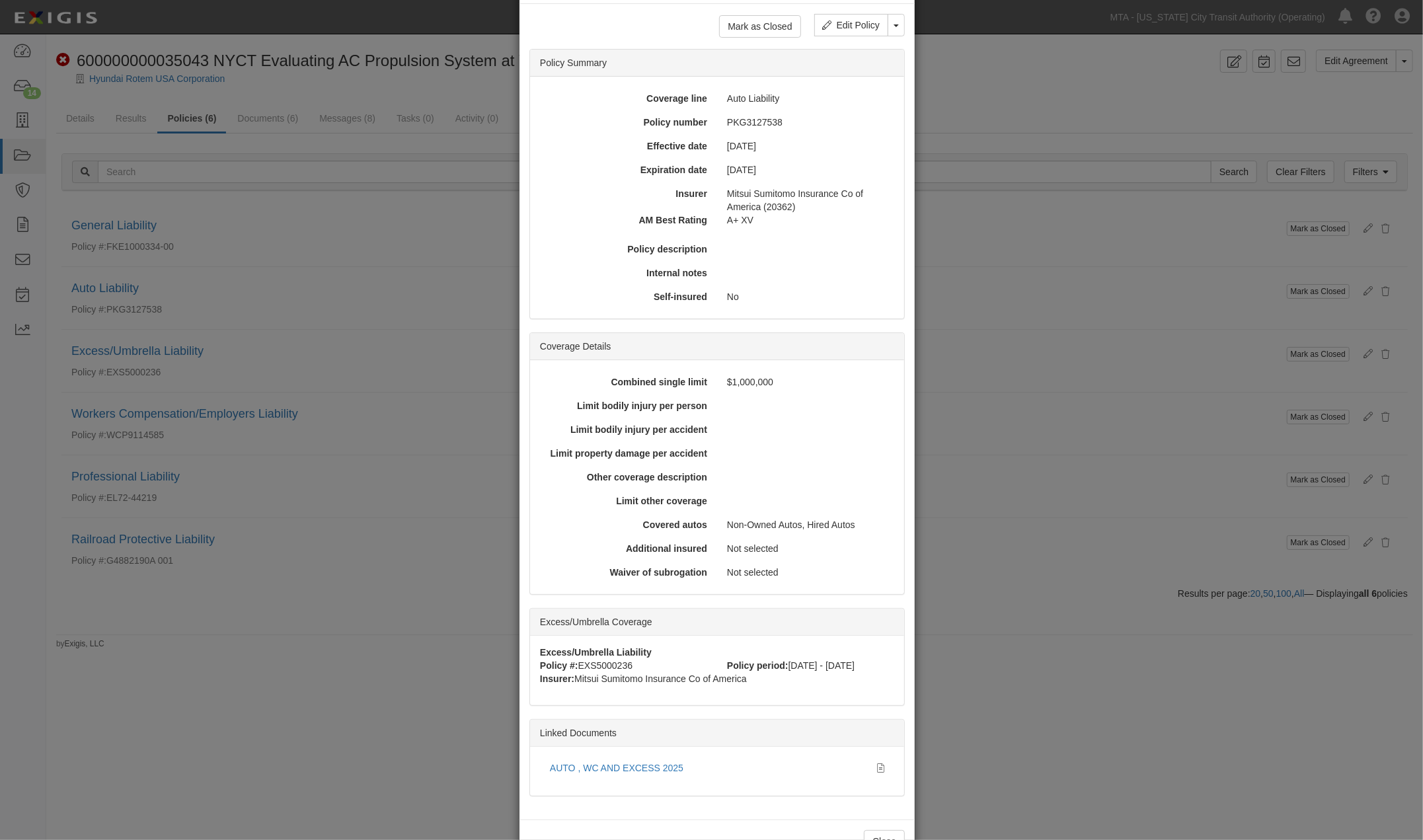
scroll to position [97, 0]
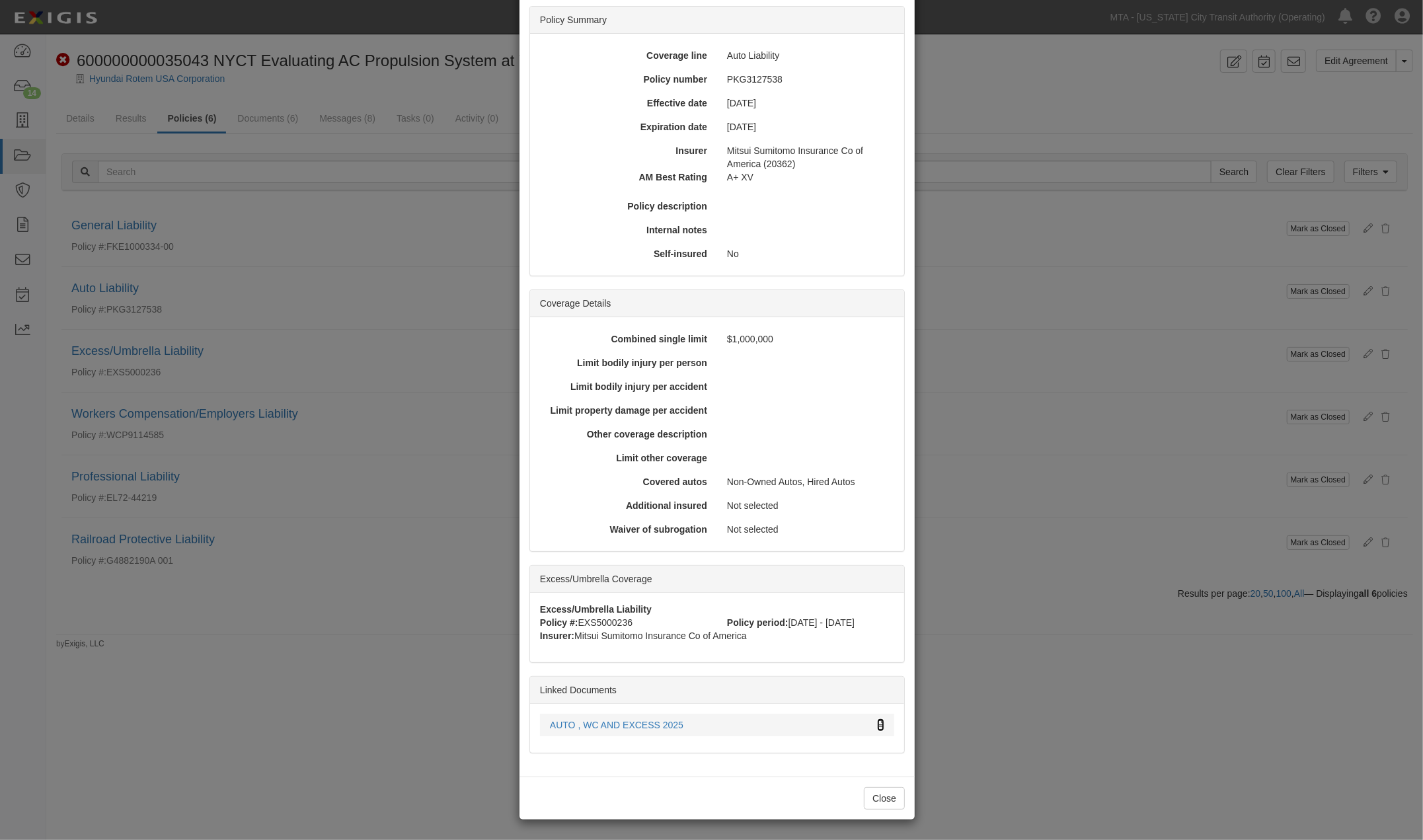
click at [877, 722] on icon at bounding box center [880, 725] width 7 height 9
click at [375, 536] on div "× View Policy Mark as Closed Edit Policy Toggle Dropdown Delete Policy Policy S…" at bounding box center [711, 420] width 1423 height 840
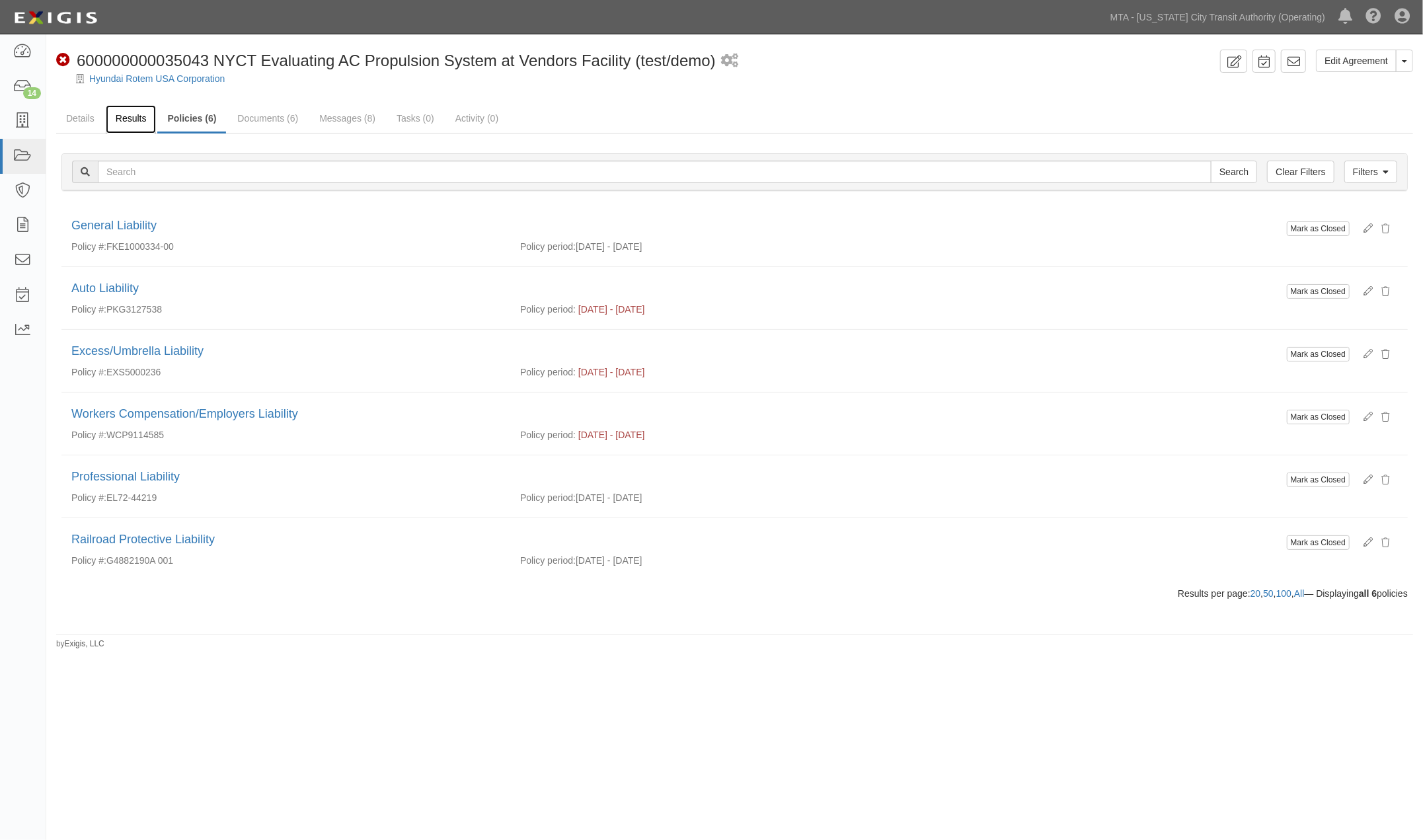
click at [127, 119] on link "Results" at bounding box center [131, 119] width 51 height 29
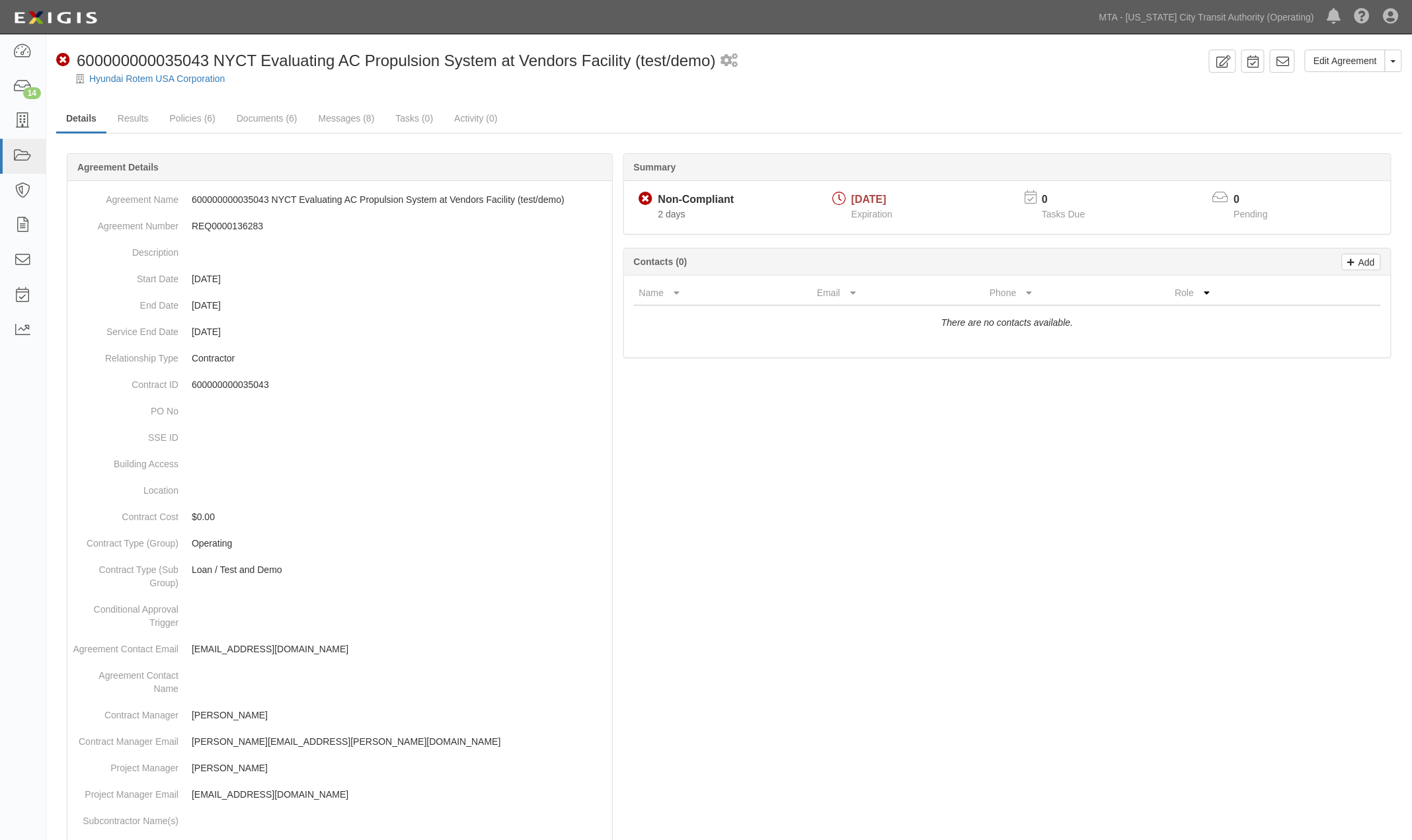
click at [1025, 677] on div at bounding box center [729, 717] width 1346 height 1087
click at [332, 119] on link "Messages (8)" at bounding box center [347, 119] width 76 height 29
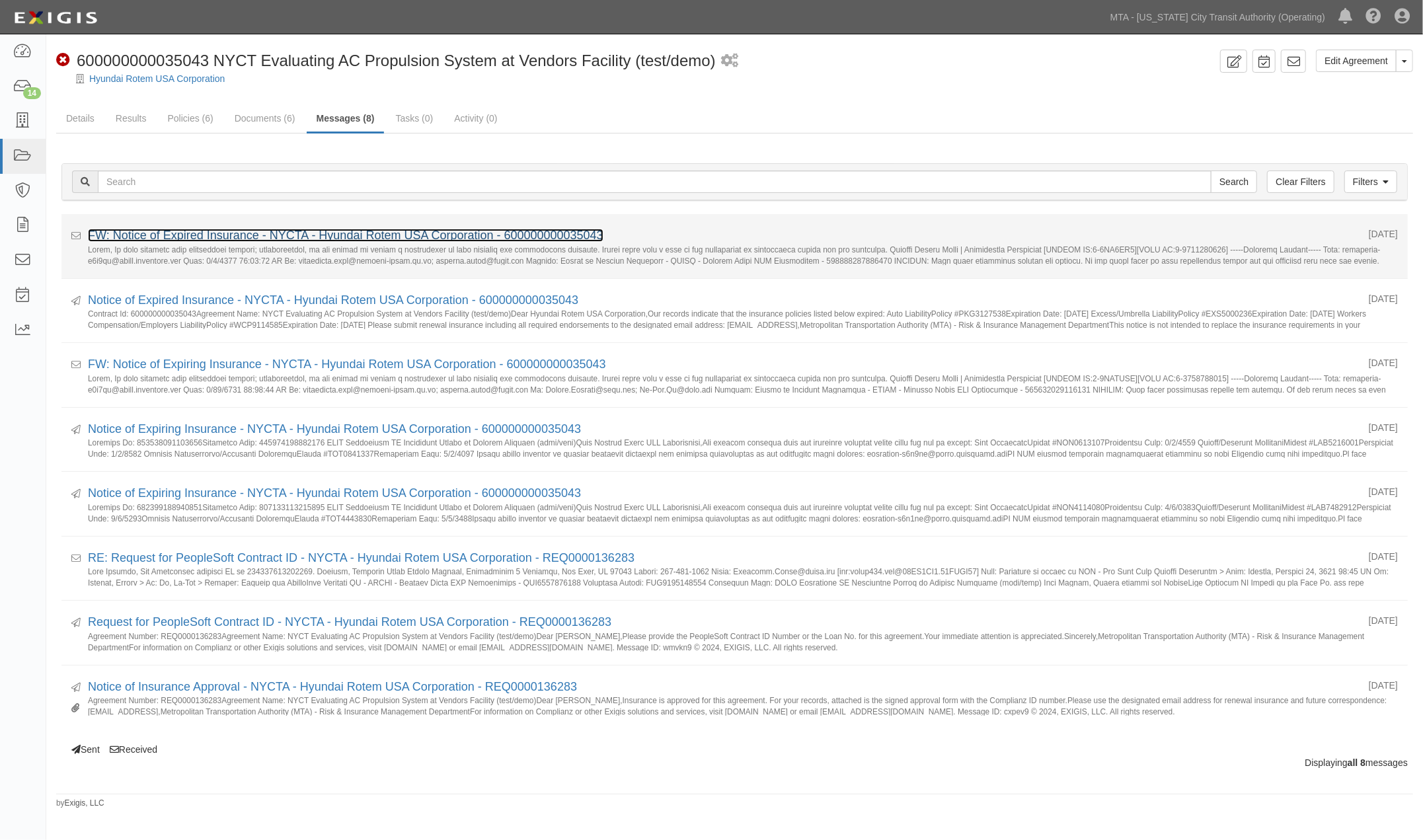
click at [193, 233] on link "FW: Notice of Expired Insurance - NYCTA - Hyundai Rotem USA Corporation - 60000…" at bounding box center [345, 235] width 516 height 14
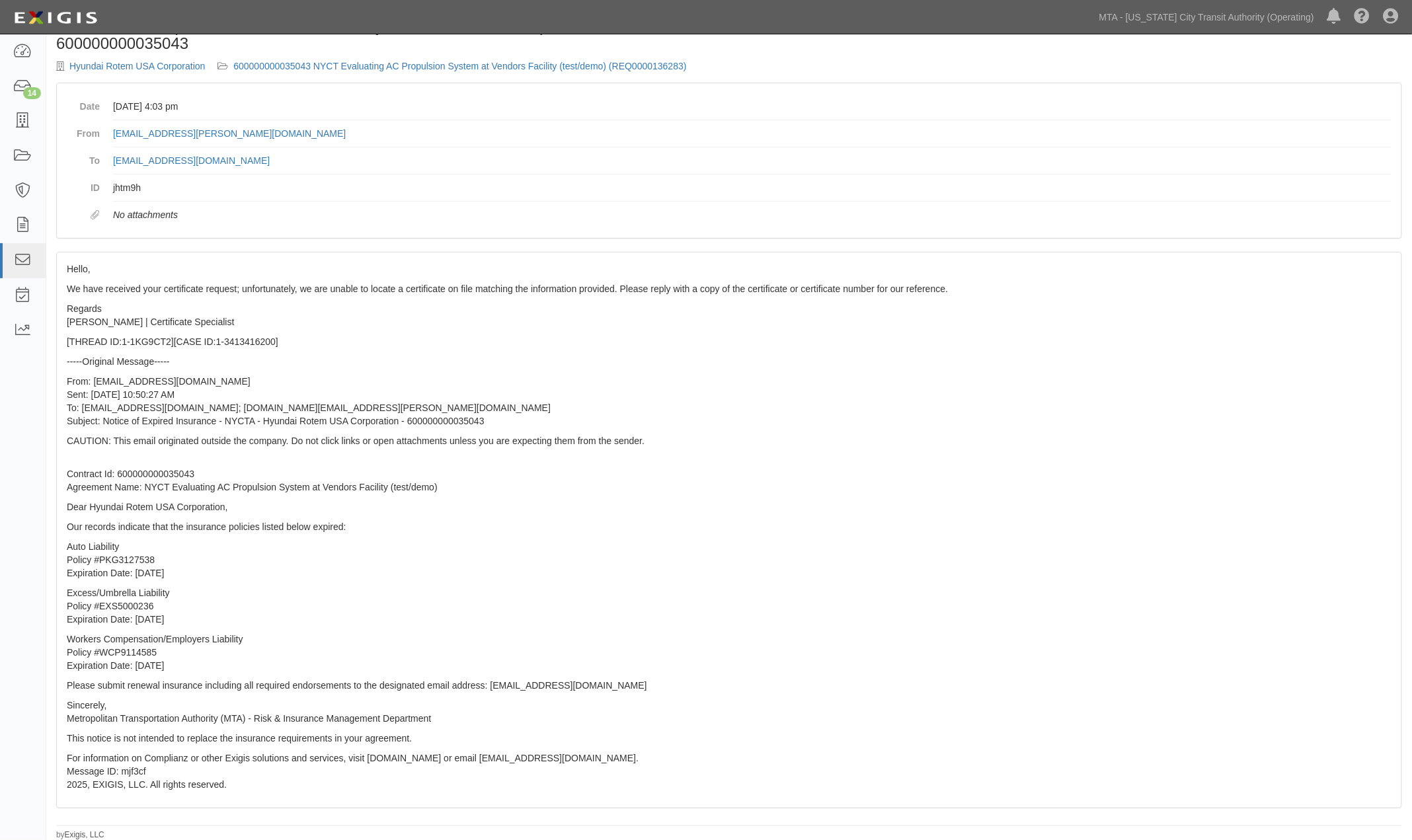
scroll to position [43, 0]
drag, startPoint x: 93, startPoint y: 404, endPoint x: 245, endPoint y: 406, distance: 152.0
click at [245, 406] on p "From: agreement-a9w9ve@mtato.complianz.com Sent: 9/2/2025 10:50:27 AM To: chung…" at bounding box center [729, 400] width 1325 height 53
copy p "chunghyeon.hong@hyundai-rotem.co.kr"
click at [1182, 543] on p "Auto Liability Policy #PKG3127538 Expiration Date: 9/1/2025" at bounding box center [729, 559] width 1325 height 40
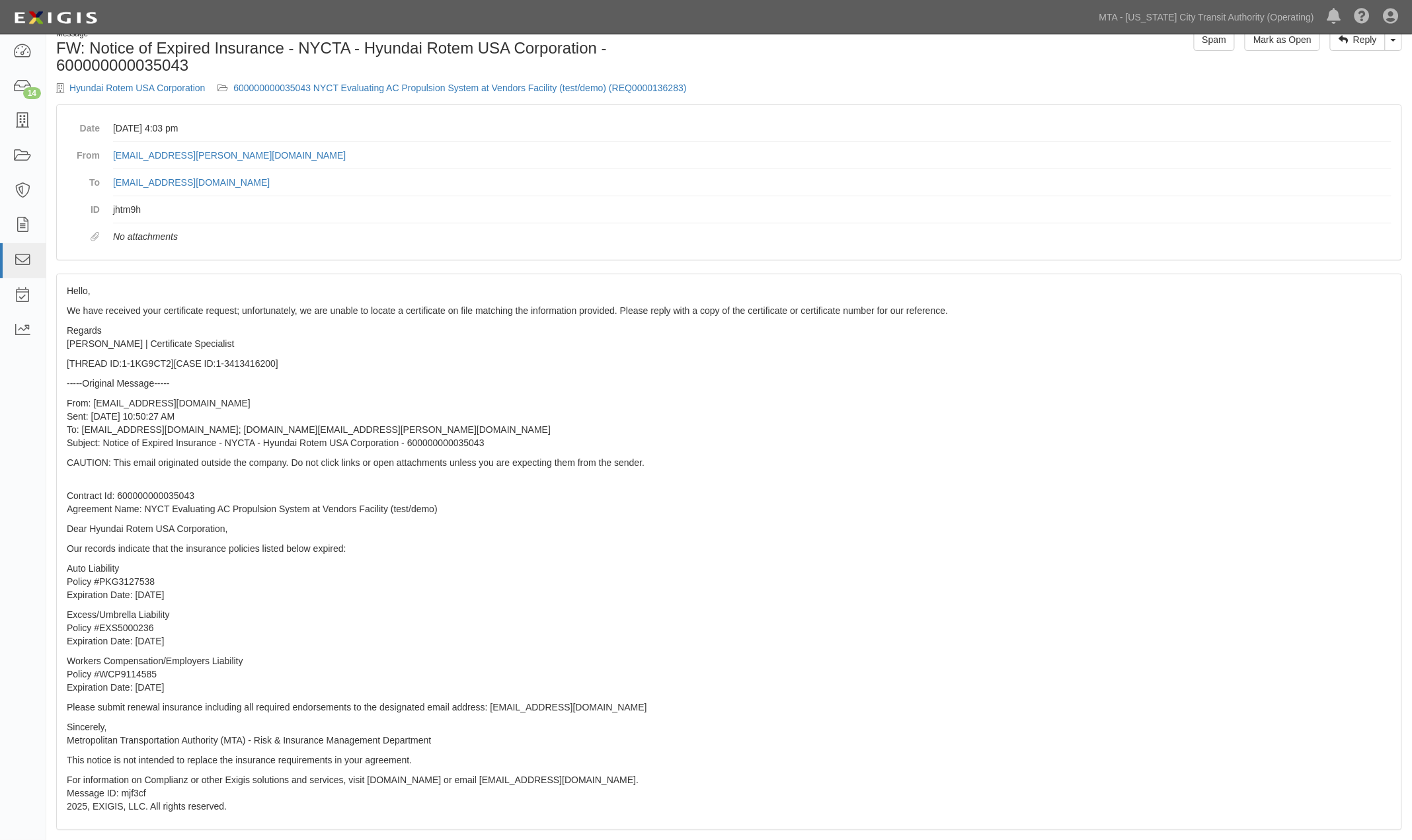
scroll to position [0, 0]
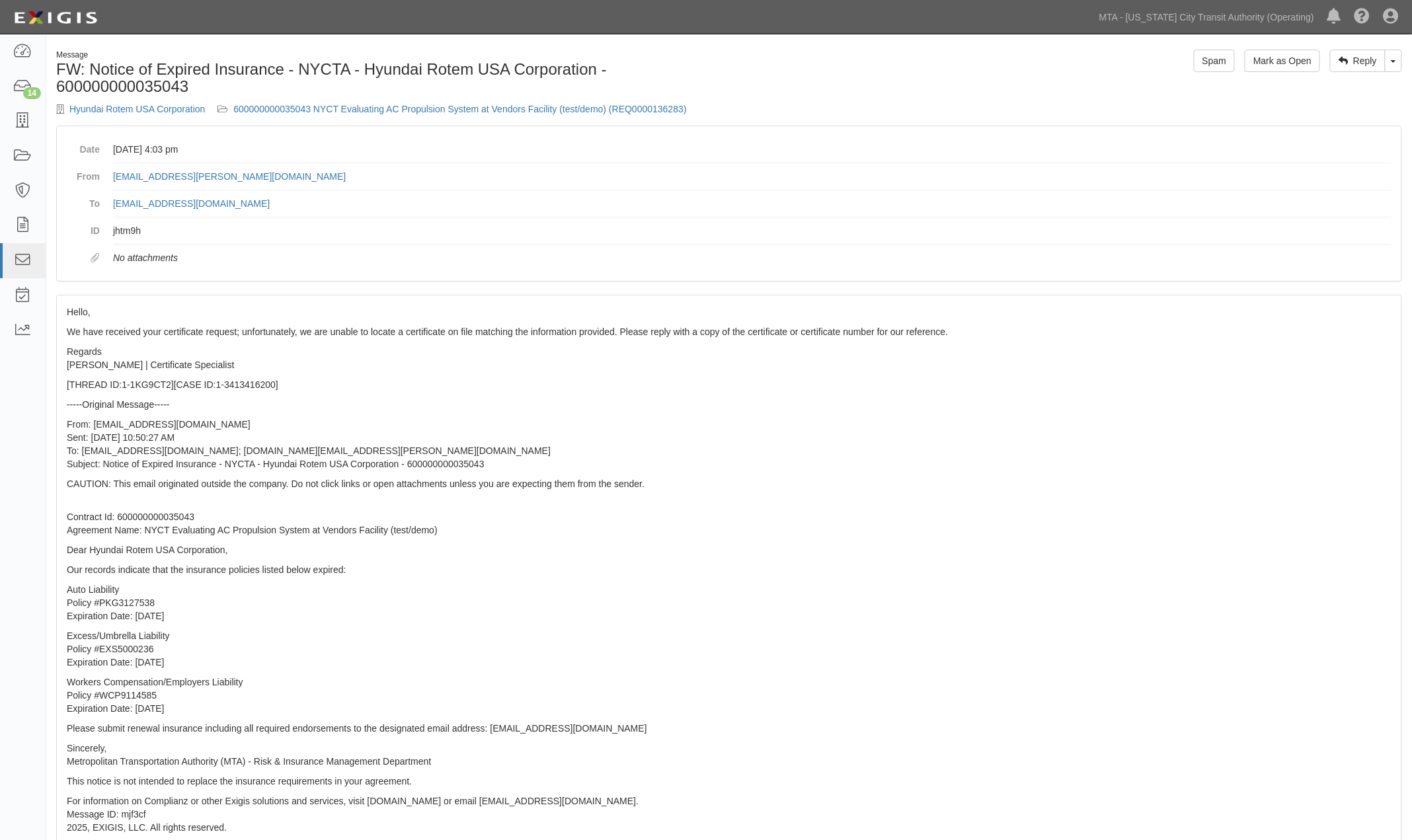
click at [930, 666] on p "Excess/Umbrella Liability Policy #EXS5000236 Expiration Date: 9/1/2025" at bounding box center [729, 649] width 1325 height 40
click at [514, 106] on link "600000000035043 NYCT Evaluating AC Propulsion System at Vendors Facility (test/…" at bounding box center [459, 108] width 453 height 11
click at [148, 106] on link "Hyundai Rotem USA Corporation" at bounding box center [137, 108] width 136 height 11
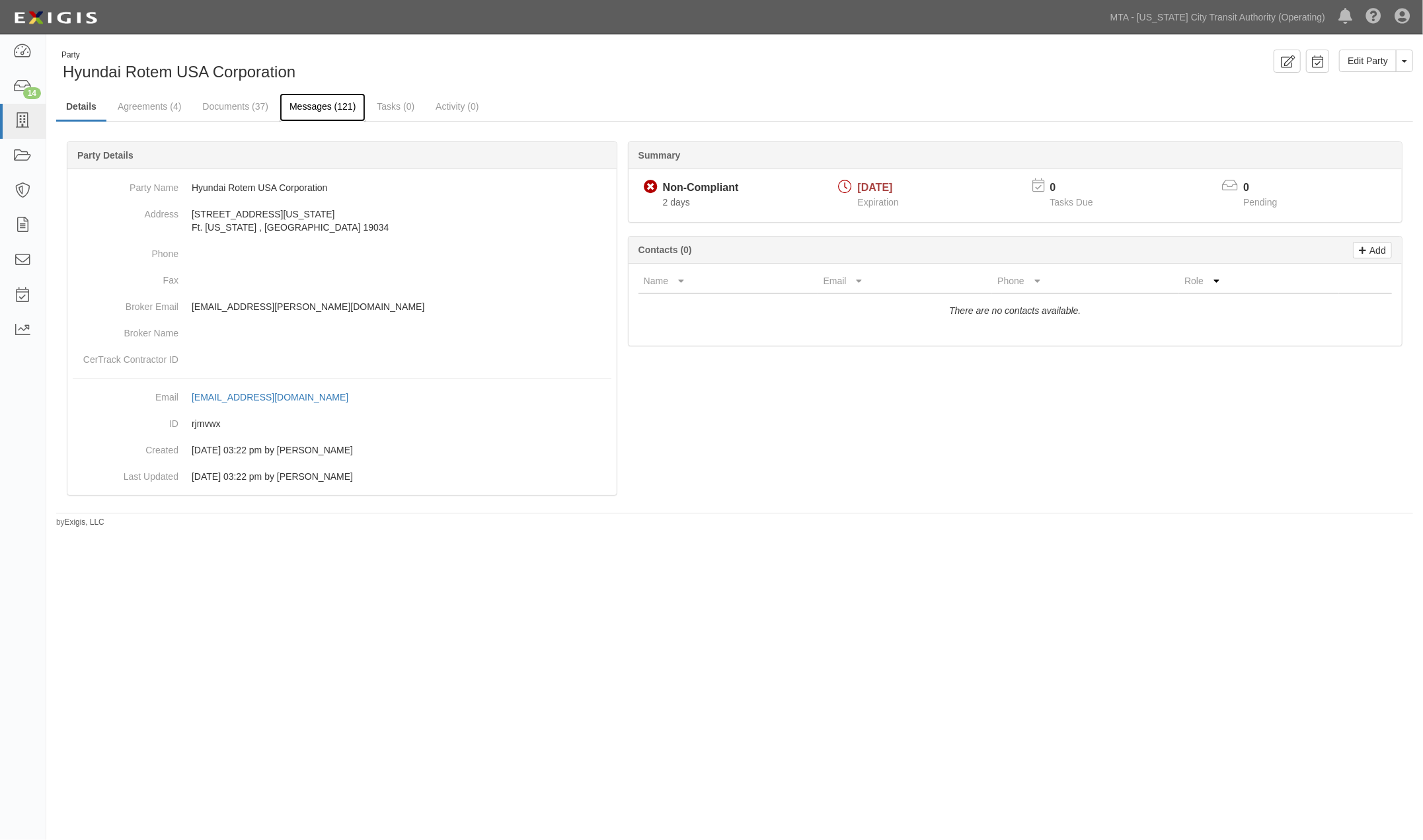
click at [319, 103] on link "Messages (121)" at bounding box center [322, 108] width 86 height 29
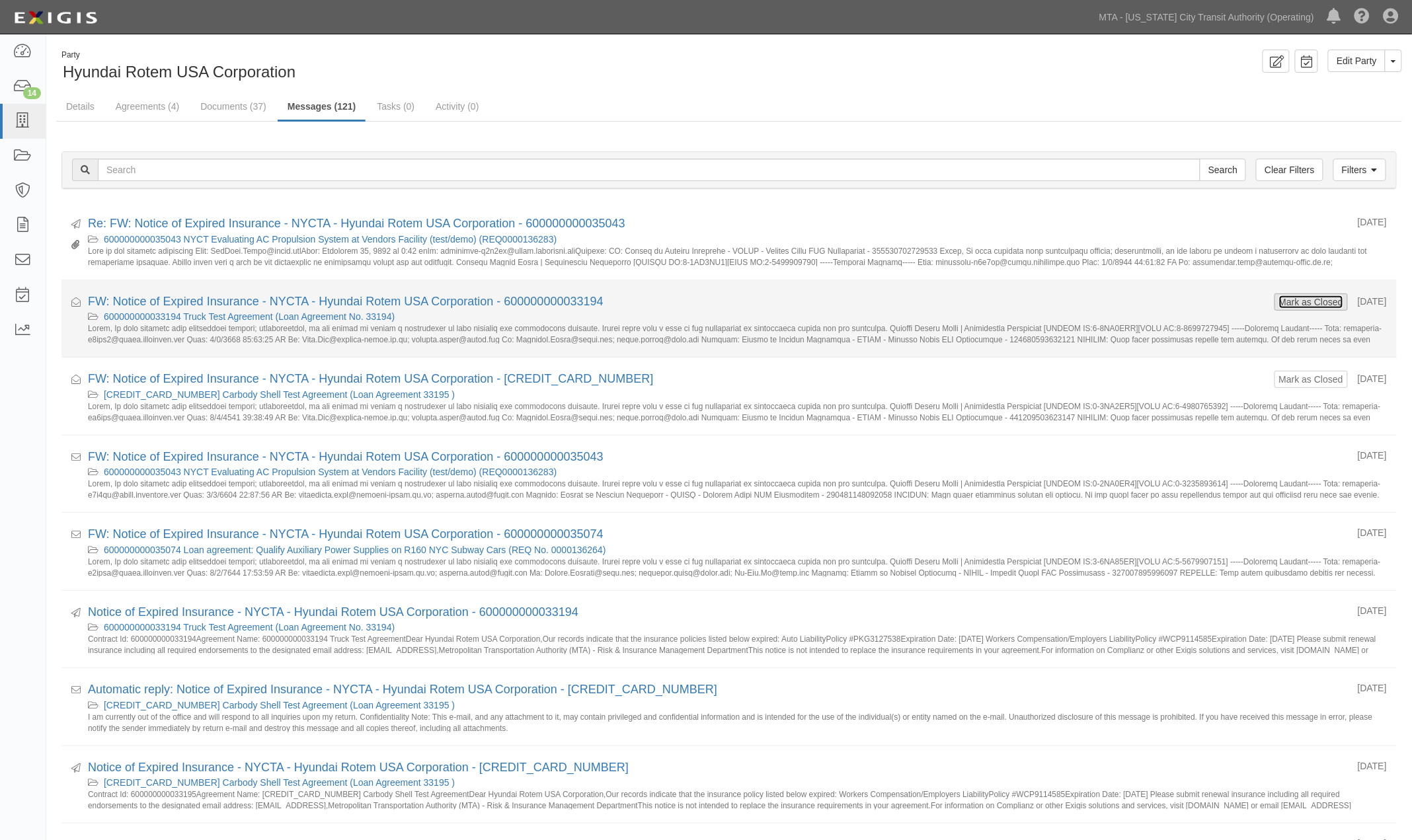
click at [1294, 299] on button "Mark as Closed" at bounding box center [1311, 302] width 66 height 14
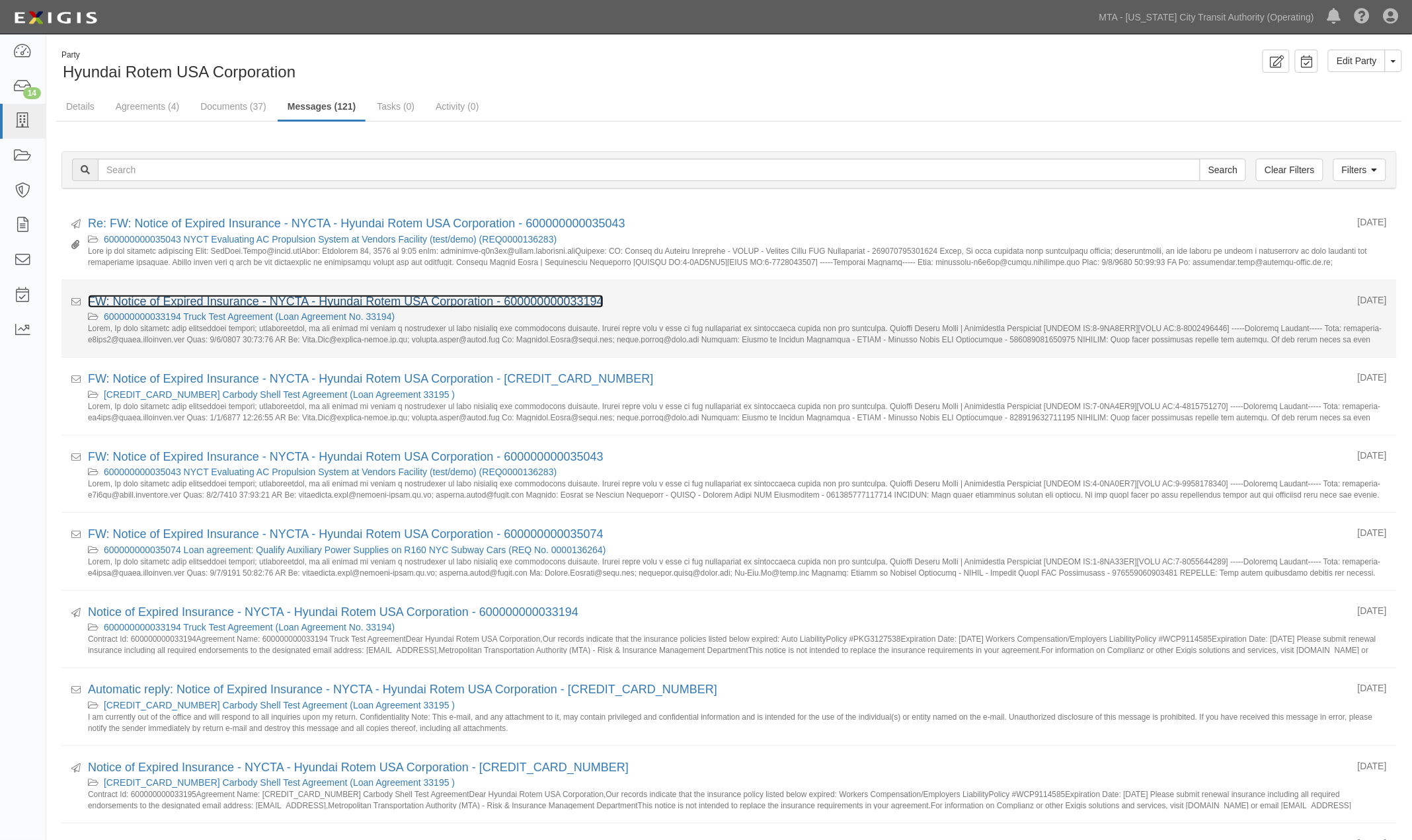
click at [328, 304] on link "FW: Notice of Expired Insurance - NYCTA - Hyundai Rotem USA Corporation - 60000…" at bounding box center [345, 301] width 516 height 14
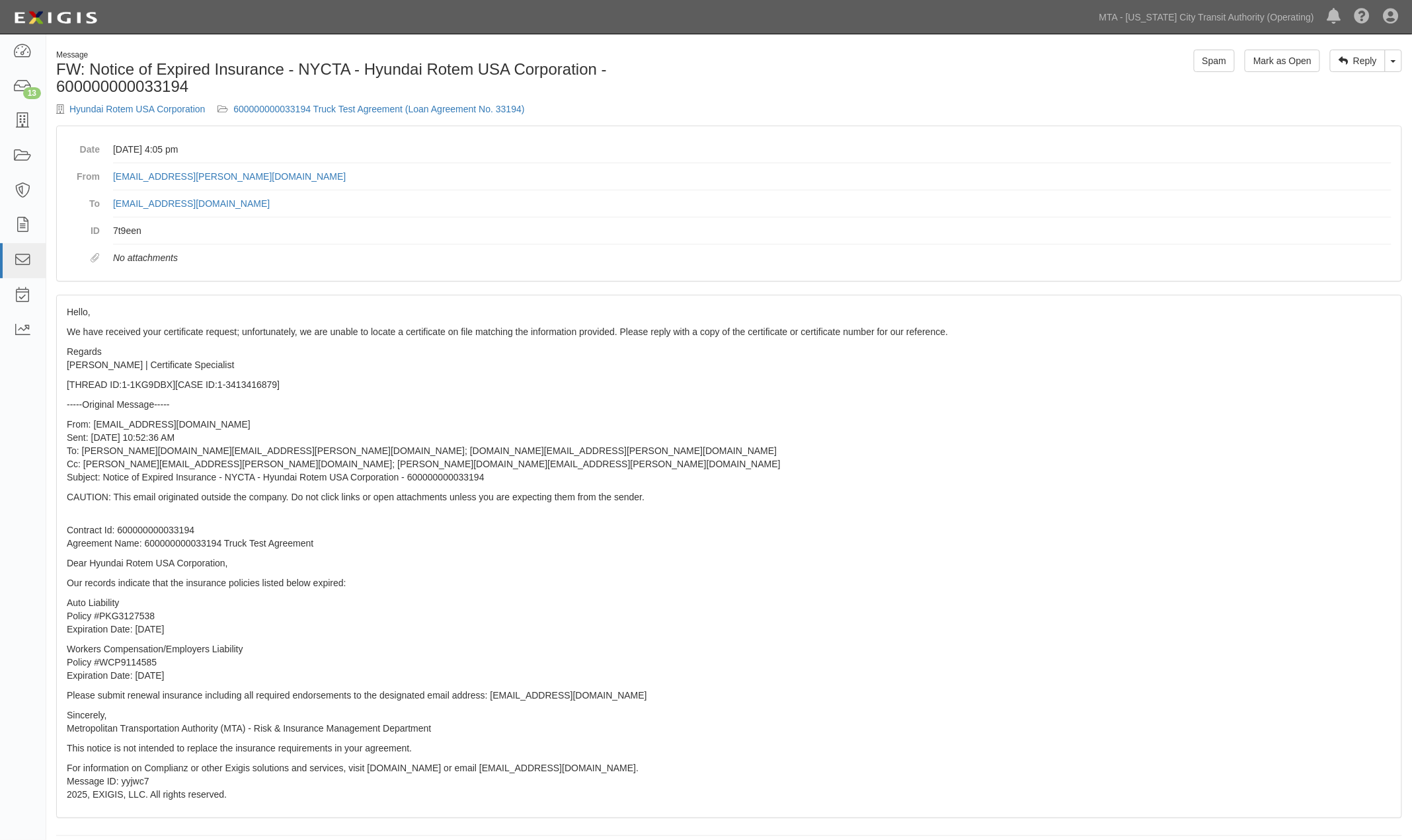
click at [312, 113] on div "Hyundai Rotem USA Corporation 600000000033194 Truck Test Agreement (Loan Agreem…" at bounding box center [387, 109] width 663 height 14
click at [318, 108] on link "600000000033194 Truck Test Agreement (Loan Agreement No. 33194)" at bounding box center [379, 108] width 291 height 11
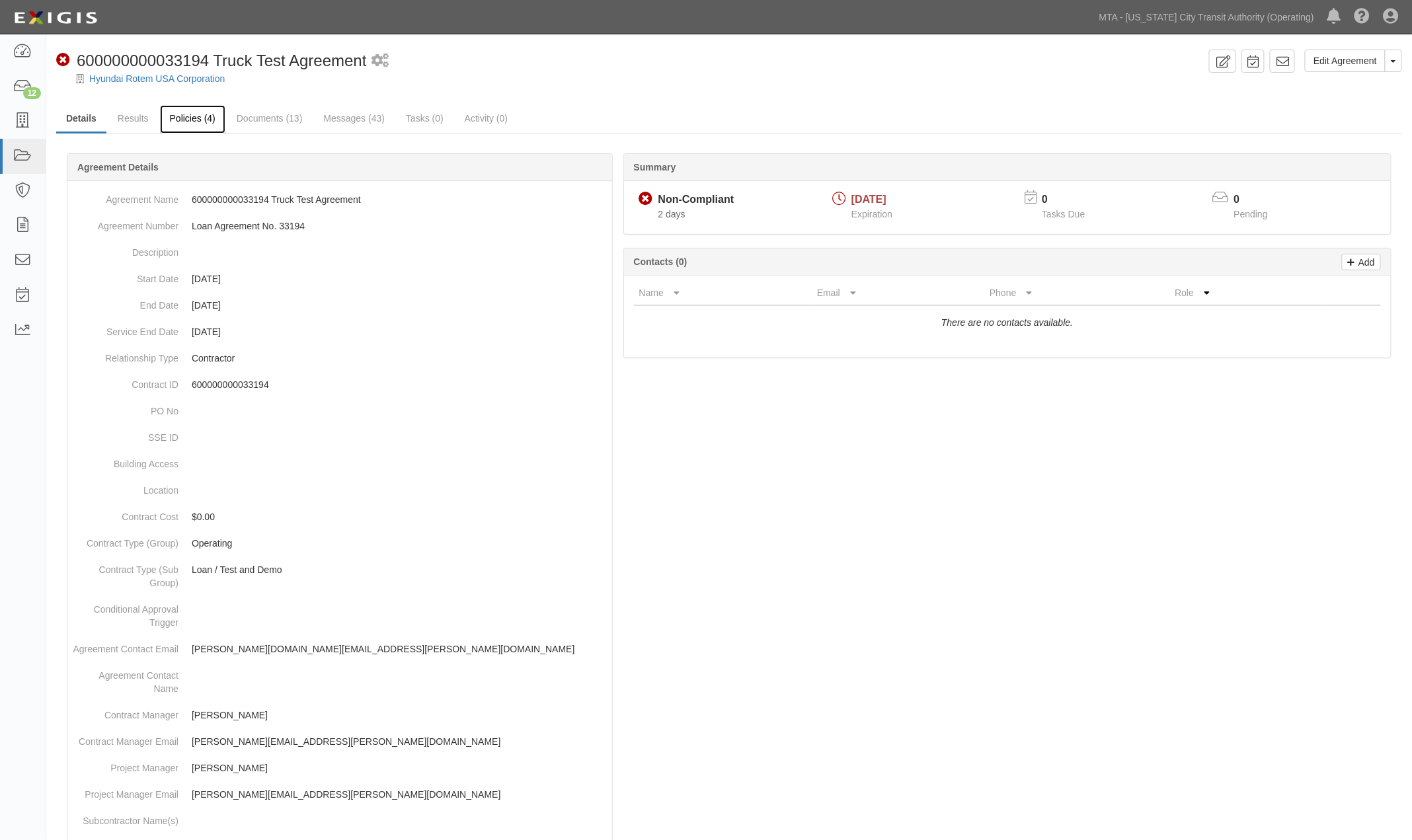
click at [194, 121] on link "Policies (4)" at bounding box center [193, 119] width 66 height 29
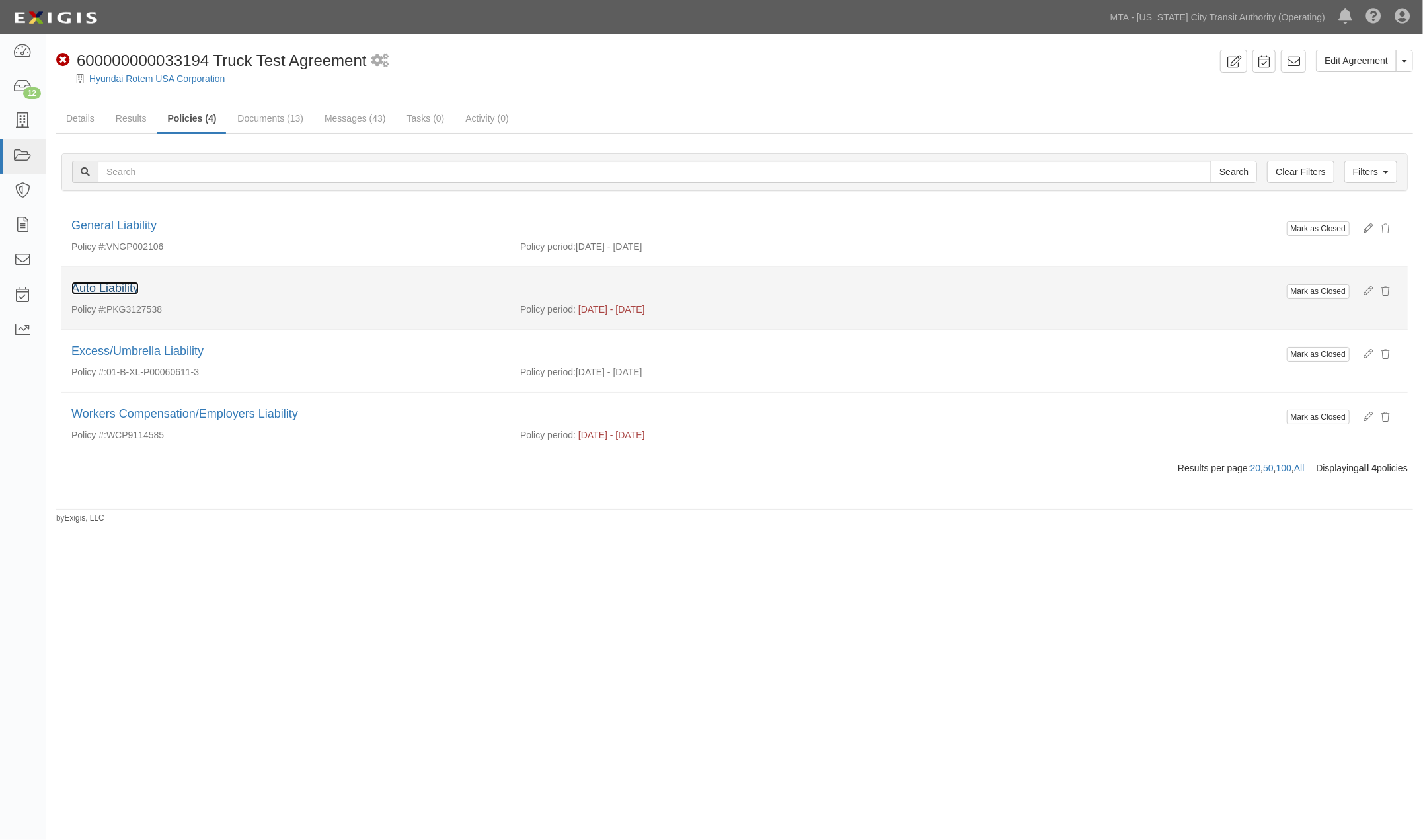
click at [120, 287] on link "Auto Liability" at bounding box center [105, 288] width 67 height 14
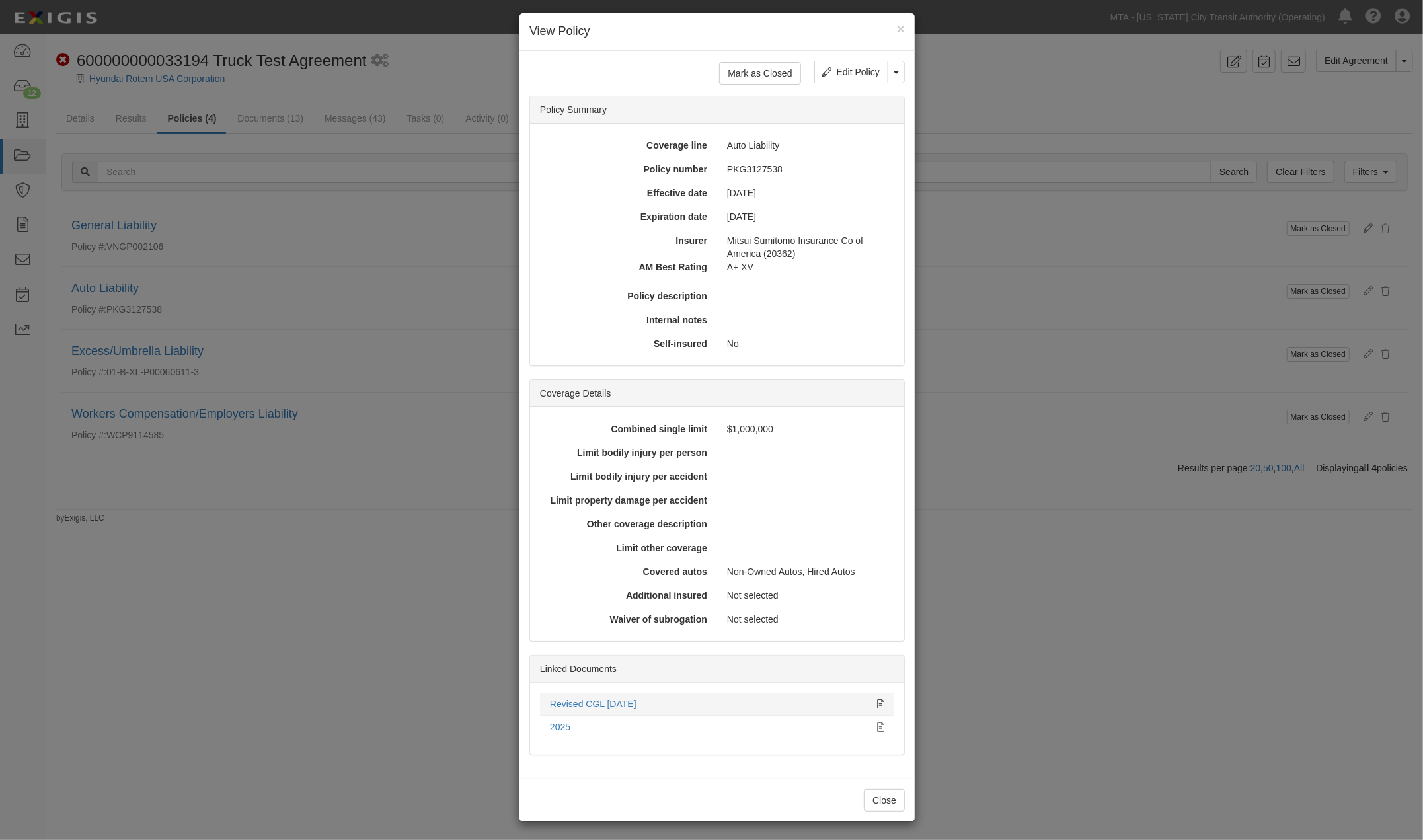
scroll to position [9, 0]
click at [877, 702] on icon at bounding box center [880, 702] width 7 height 9
click at [1019, 747] on div "× View Policy Mark as Closed Edit Policy Toggle Dropdown Delete Policy Policy S…" at bounding box center [711, 420] width 1423 height 840
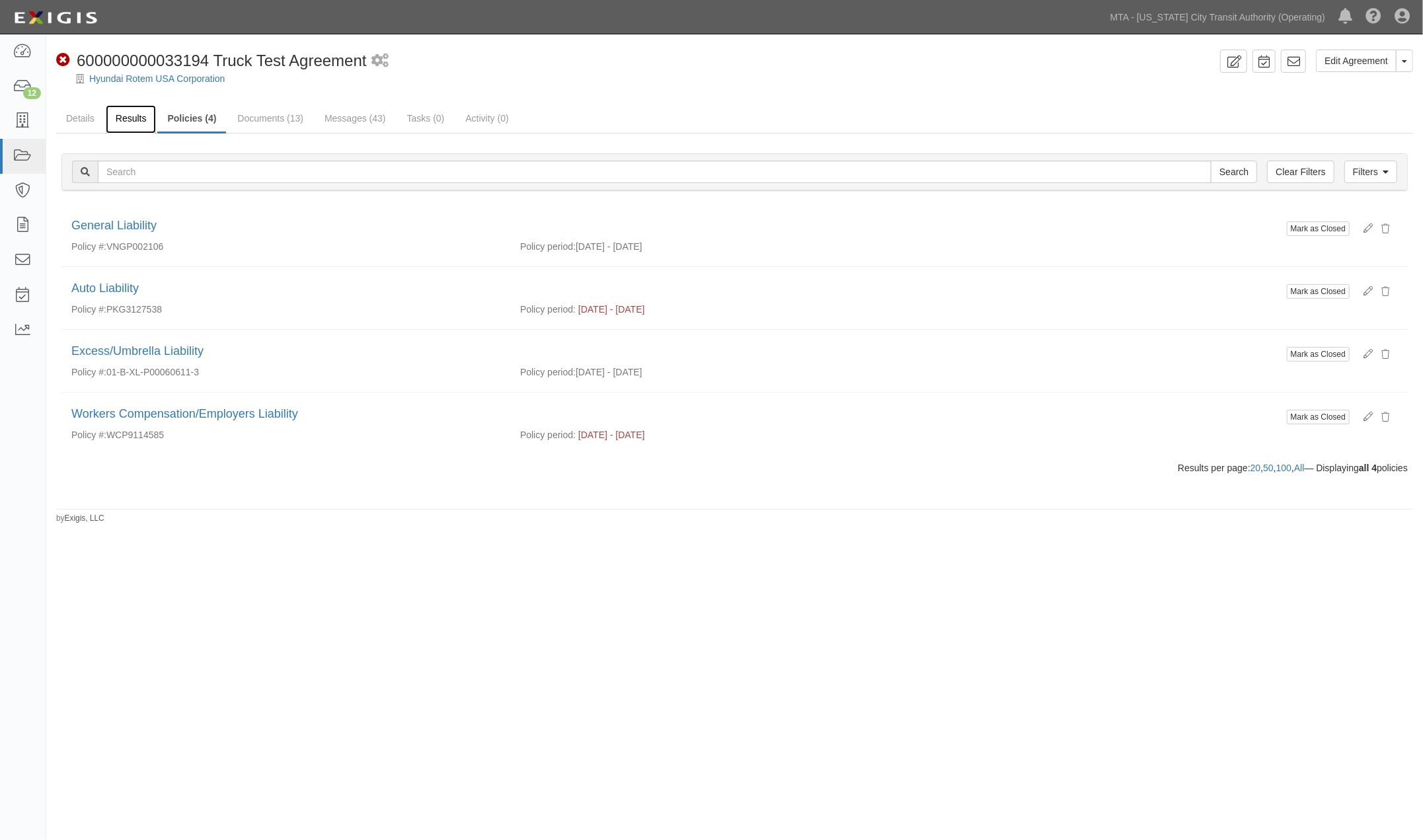
click at [121, 112] on link "Results" at bounding box center [131, 119] width 51 height 29
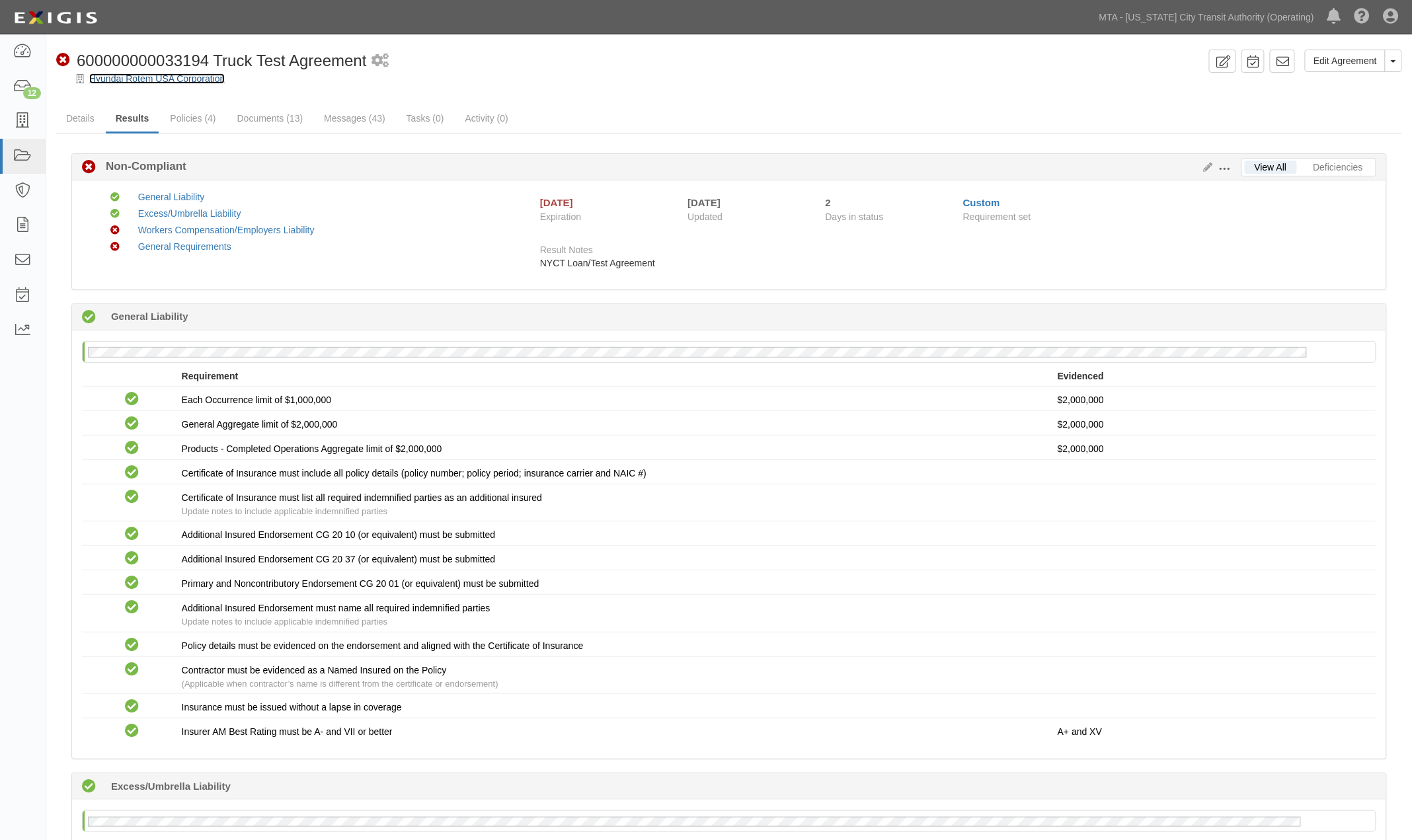
click at [183, 79] on link "Hyundai Rotem USA Corporation" at bounding box center [157, 78] width 136 height 11
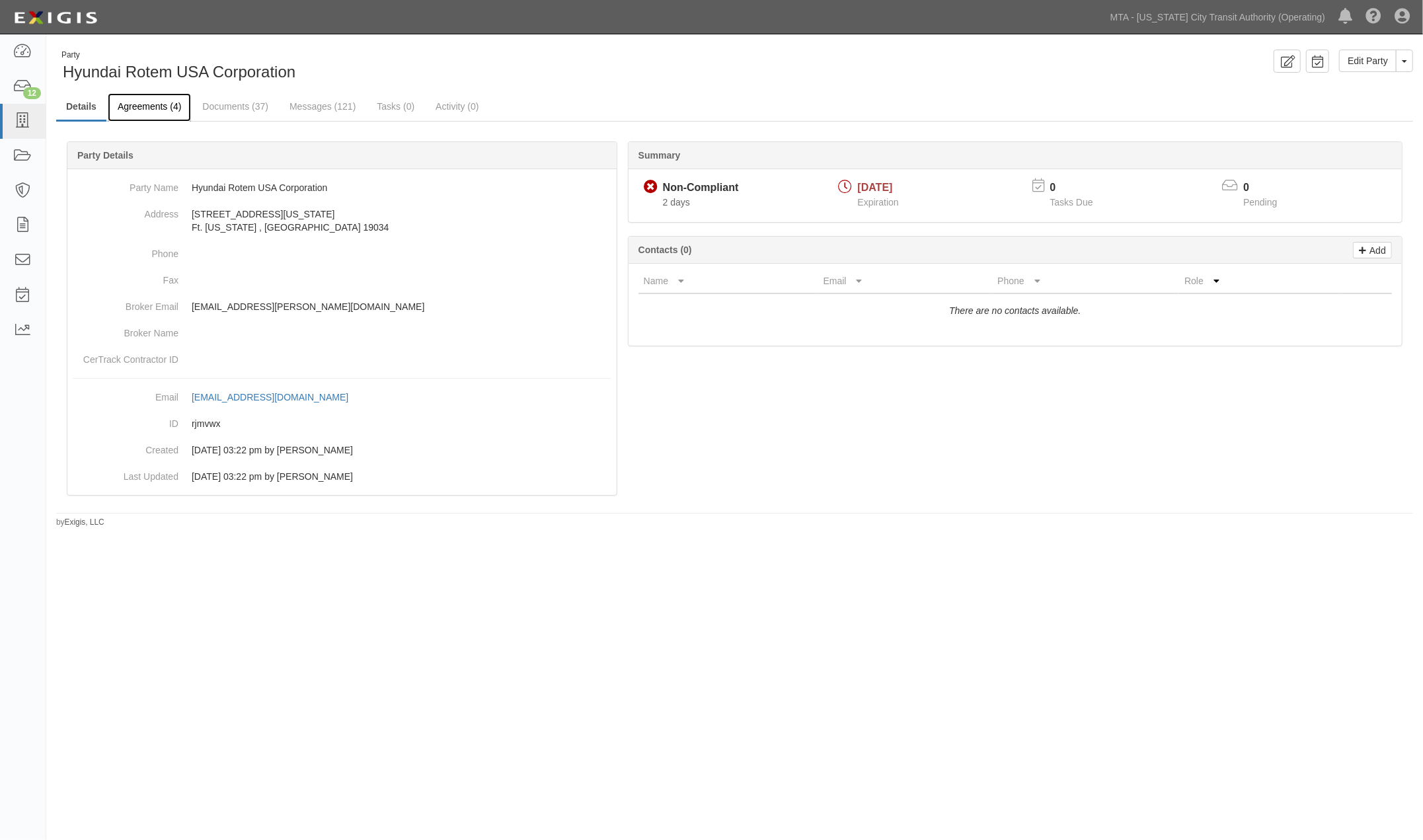
click at [141, 108] on link "Agreements (4)" at bounding box center [149, 108] width 83 height 29
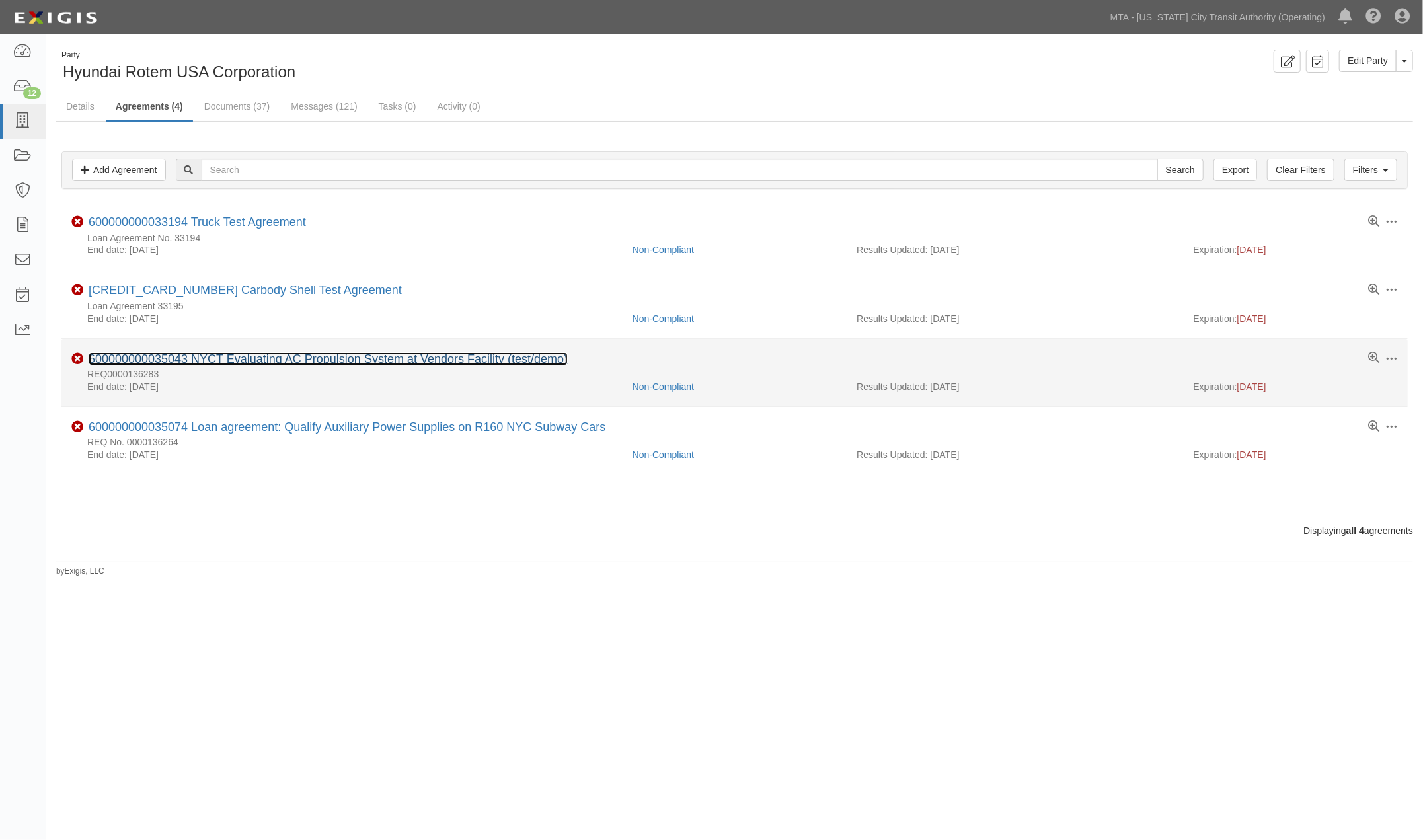
click at [320, 360] on link "600000000035043 NYCT Evaluating AC Propulsion System at Vendors Facility (test/…" at bounding box center [328, 359] width 479 height 14
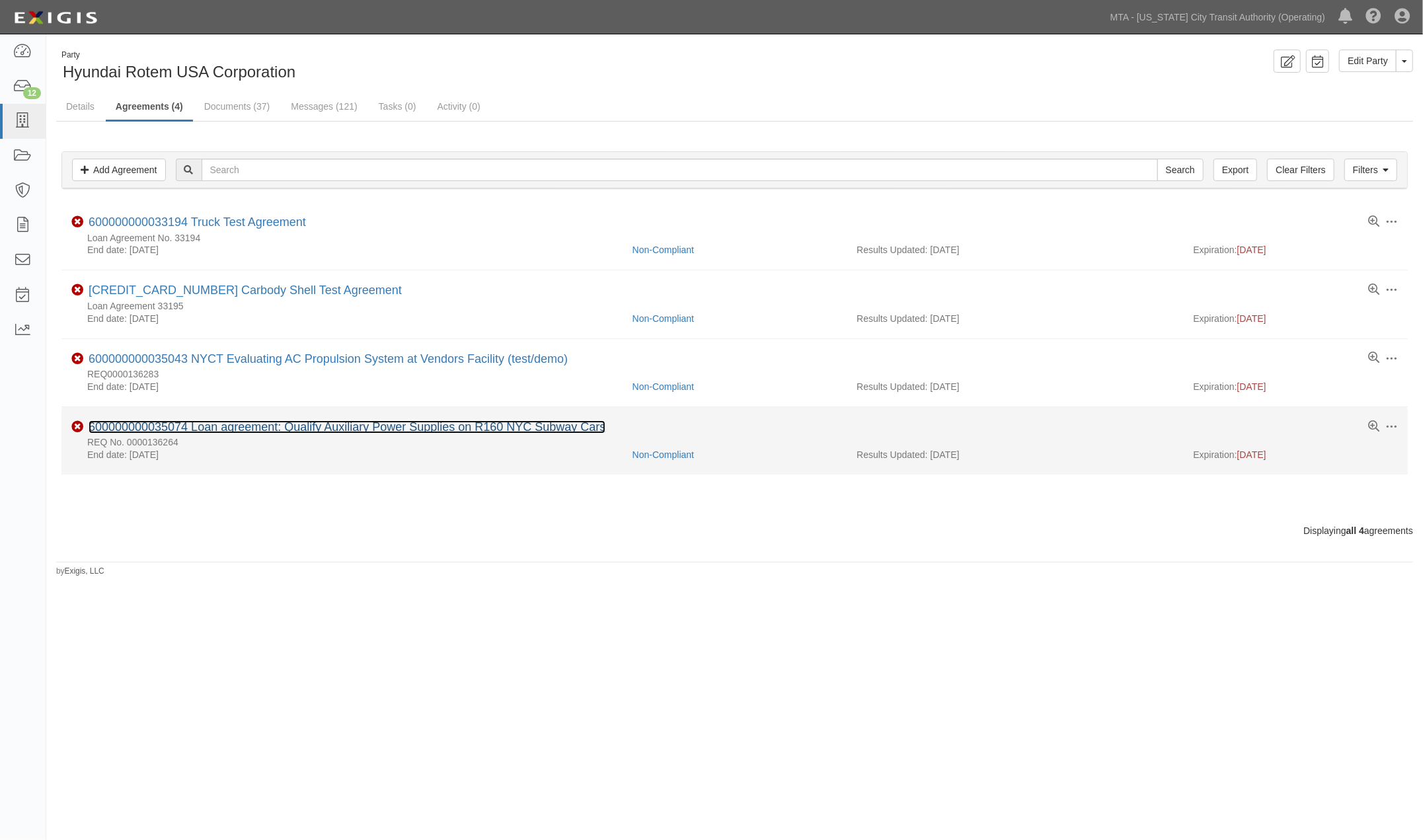
click at [341, 431] on link "600000000035074 Loan agreement: Qualify Auxiliary Power Supplies on R160 NYC Su…" at bounding box center [347, 426] width 516 height 14
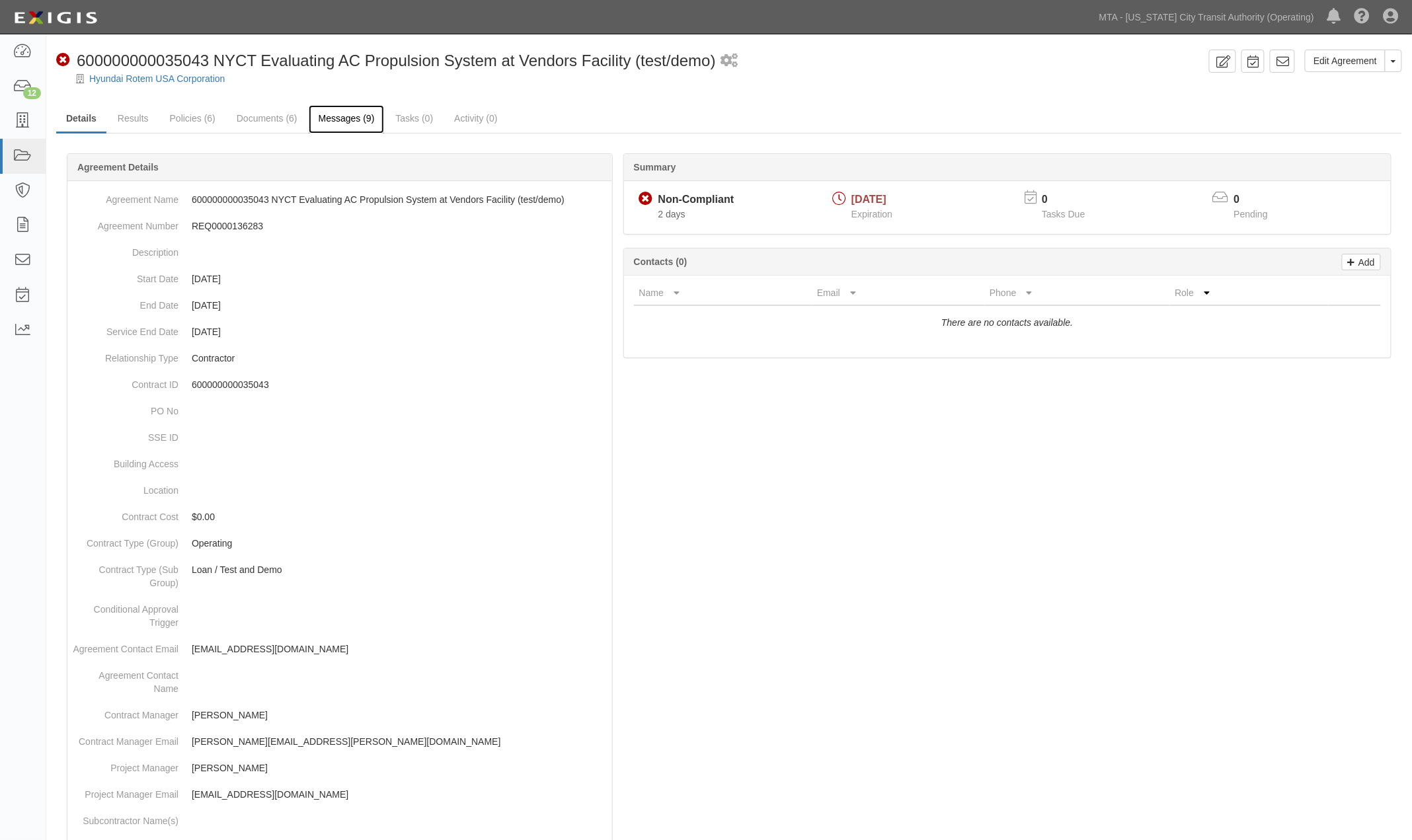
click at [326, 122] on link "Messages (9)" at bounding box center [347, 119] width 76 height 29
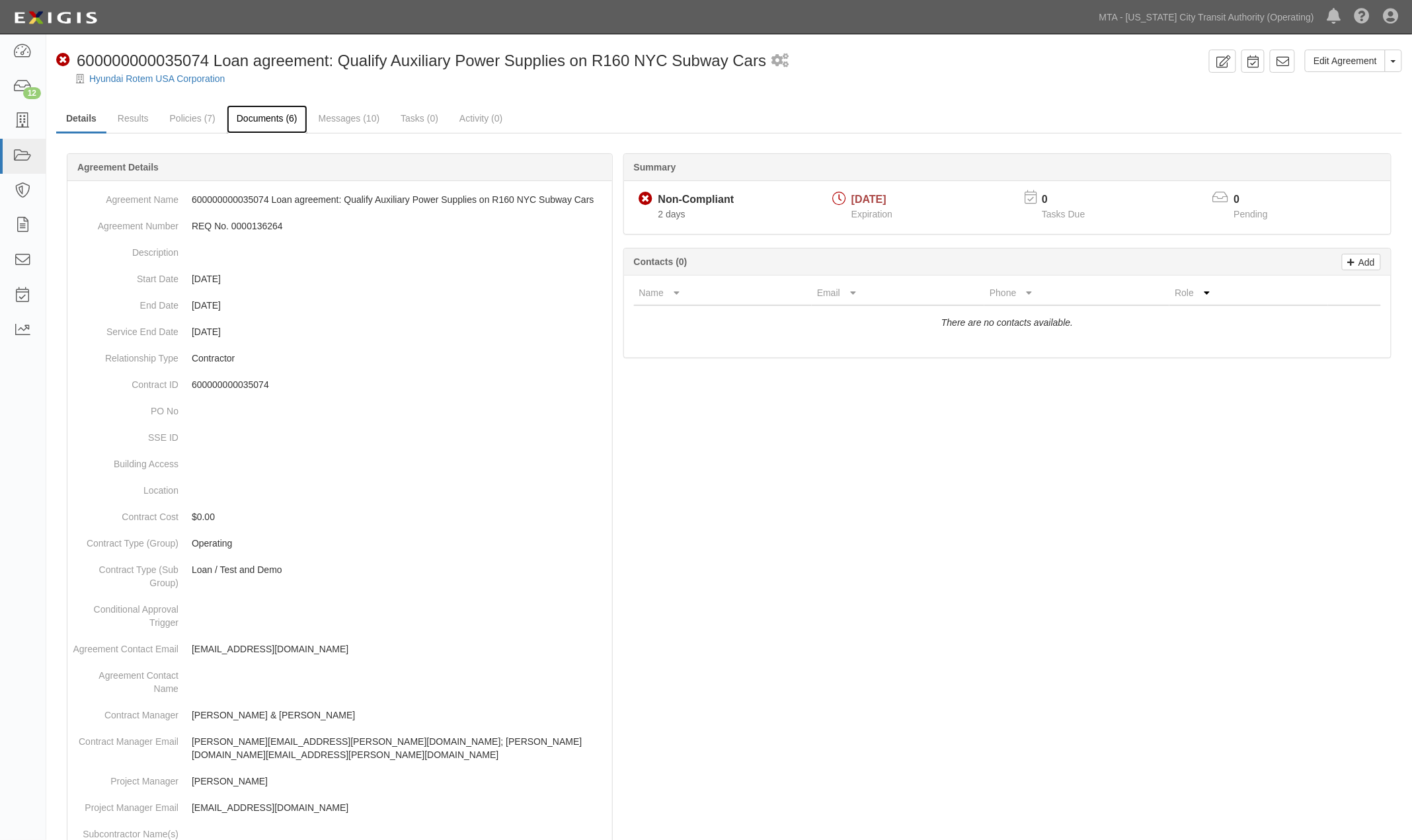
click at [280, 120] on link "Documents (6)" at bounding box center [267, 119] width 81 height 29
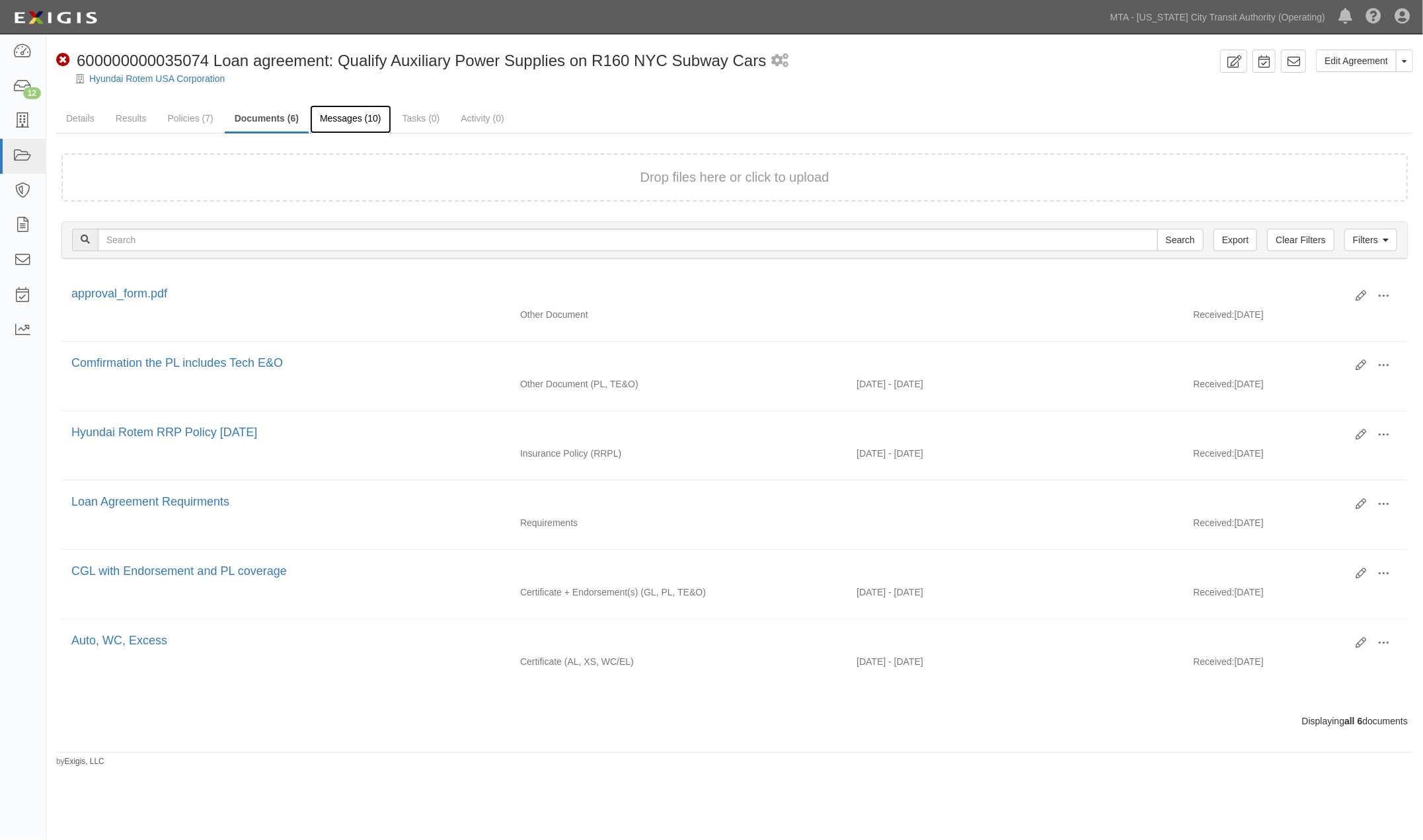
click at [334, 120] on link "Messages (10)" at bounding box center [350, 119] width 81 height 29
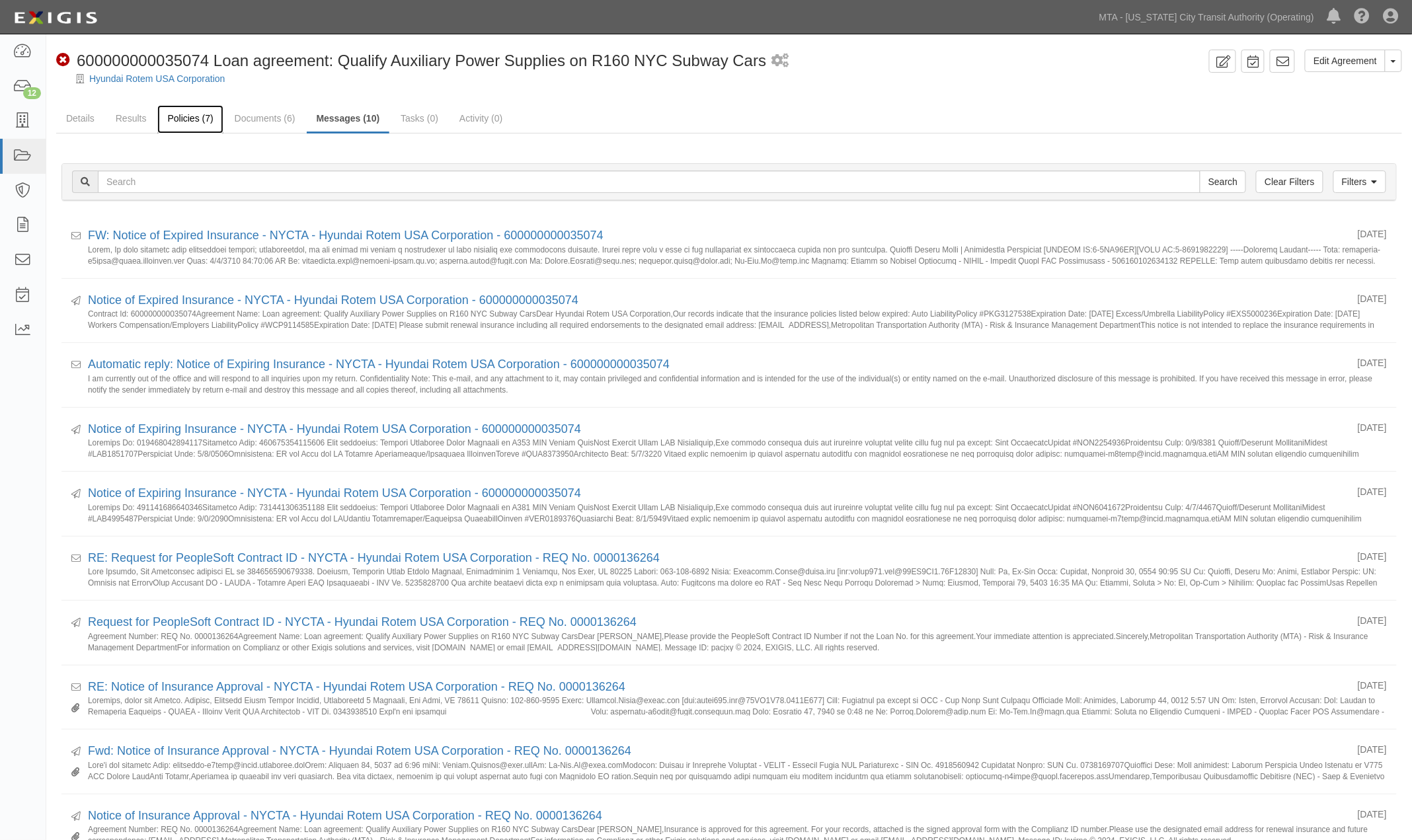
click at [191, 118] on link "Policies (7)" at bounding box center [190, 119] width 66 height 29
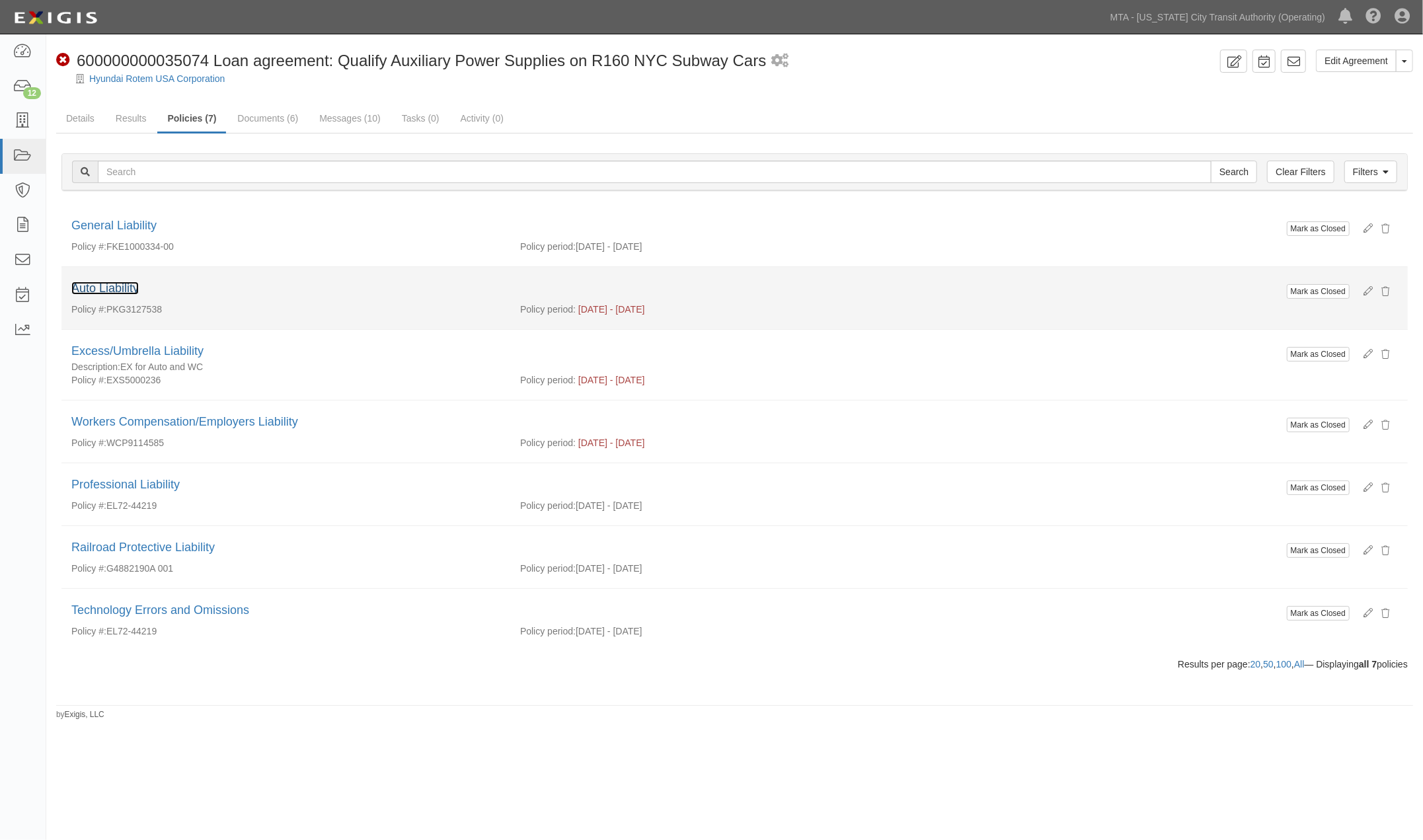
click at [128, 285] on link "Auto Liability" at bounding box center [105, 288] width 67 height 14
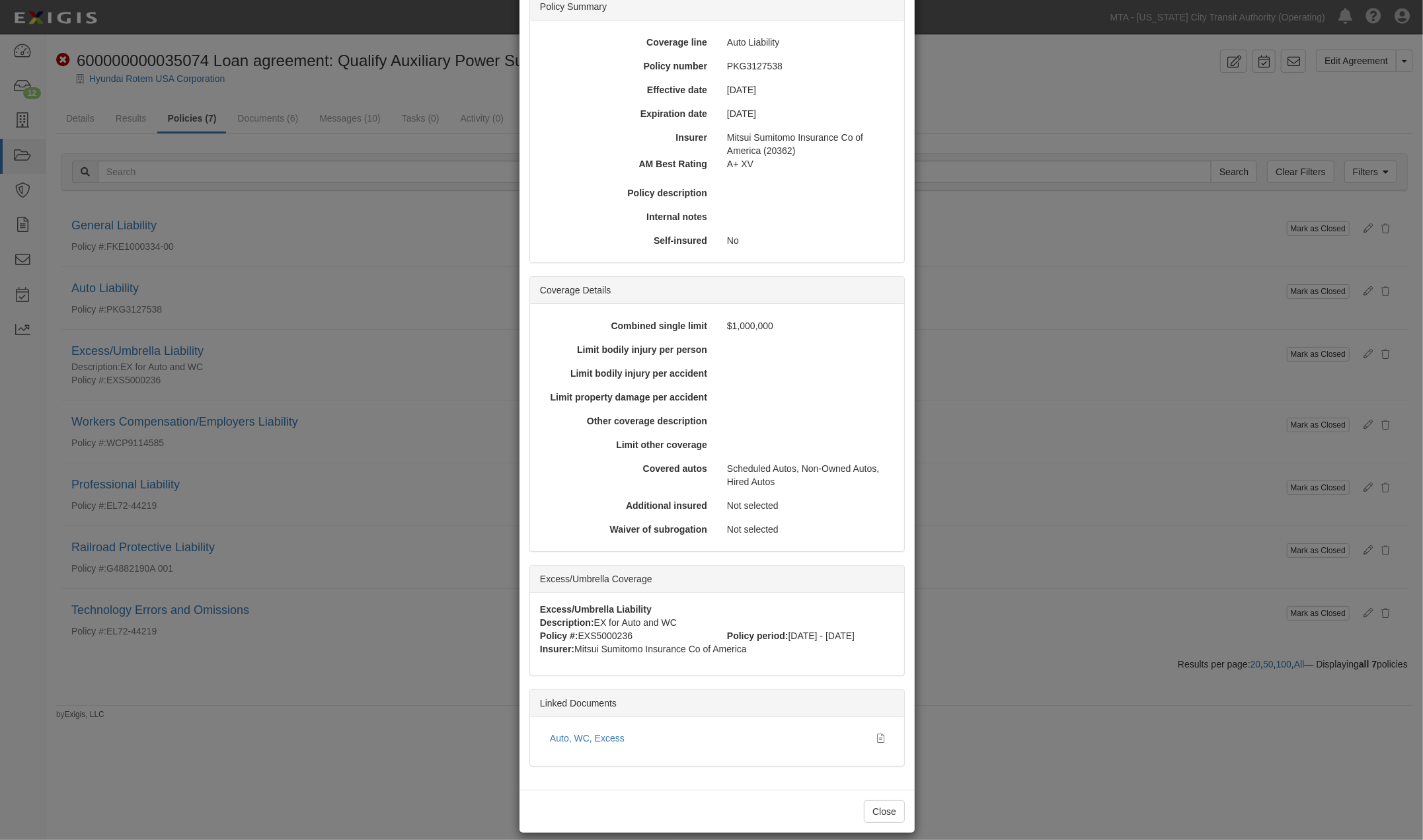
scroll to position [123, 0]
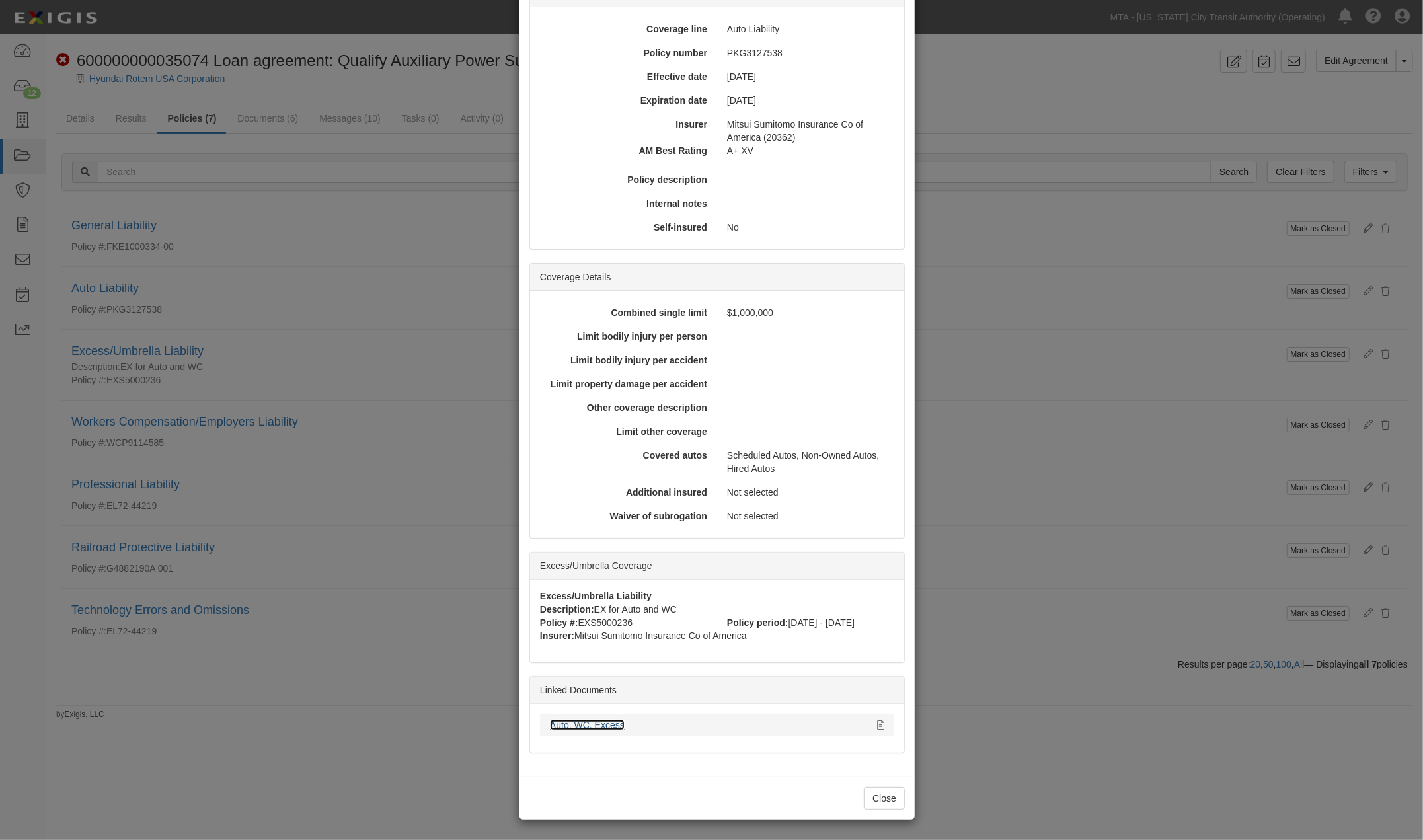
click at [598, 727] on link "Auto, WC, Excess" at bounding box center [587, 724] width 75 height 11
click at [877, 722] on icon at bounding box center [880, 725] width 7 height 9
drag, startPoint x: 1089, startPoint y: 553, endPoint x: 721, endPoint y: 370, distance: 411.0
click at [1089, 553] on div "× View Policy Mark as Closed Edit Policy Toggle Dropdown Delete Policy Policy S…" at bounding box center [711, 420] width 1423 height 840
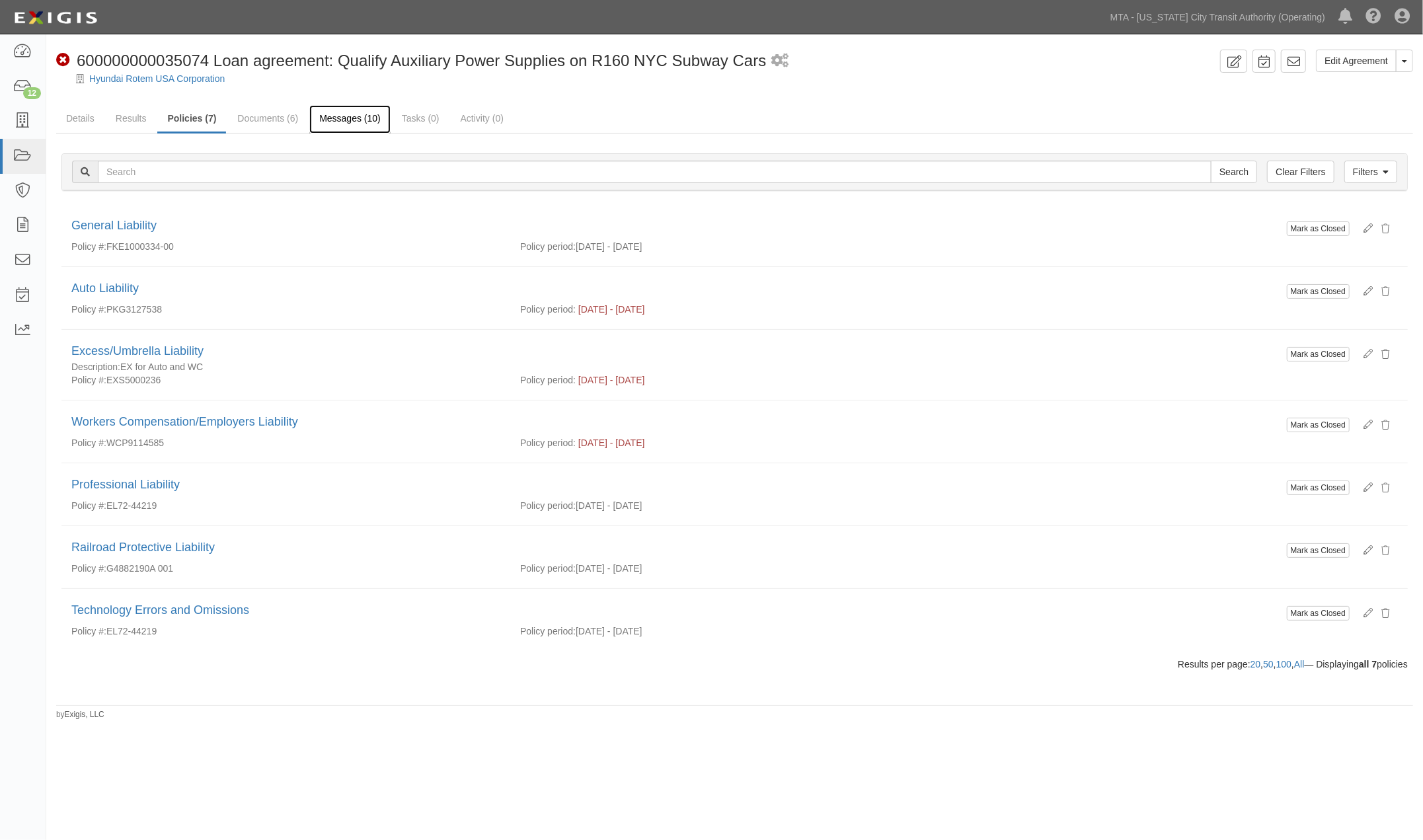
click at [362, 115] on link "Messages (10)" at bounding box center [350, 119] width 81 height 29
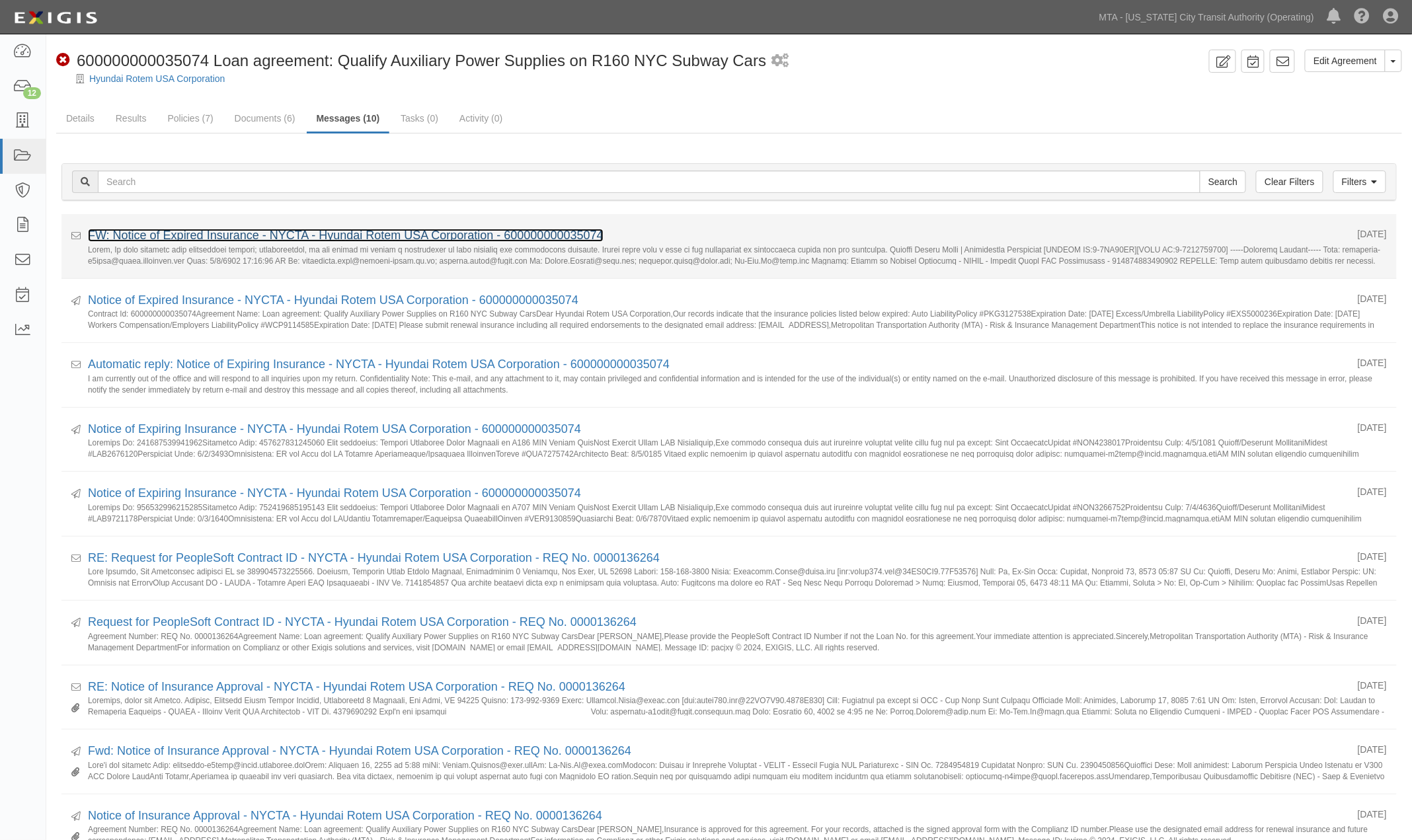
click at [422, 235] on link "FW: Notice of Expired Insurance - NYCTA - Hyundai Rotem USA Corporation - 60000…" at bounding box center [345, 235] width 516 height 14
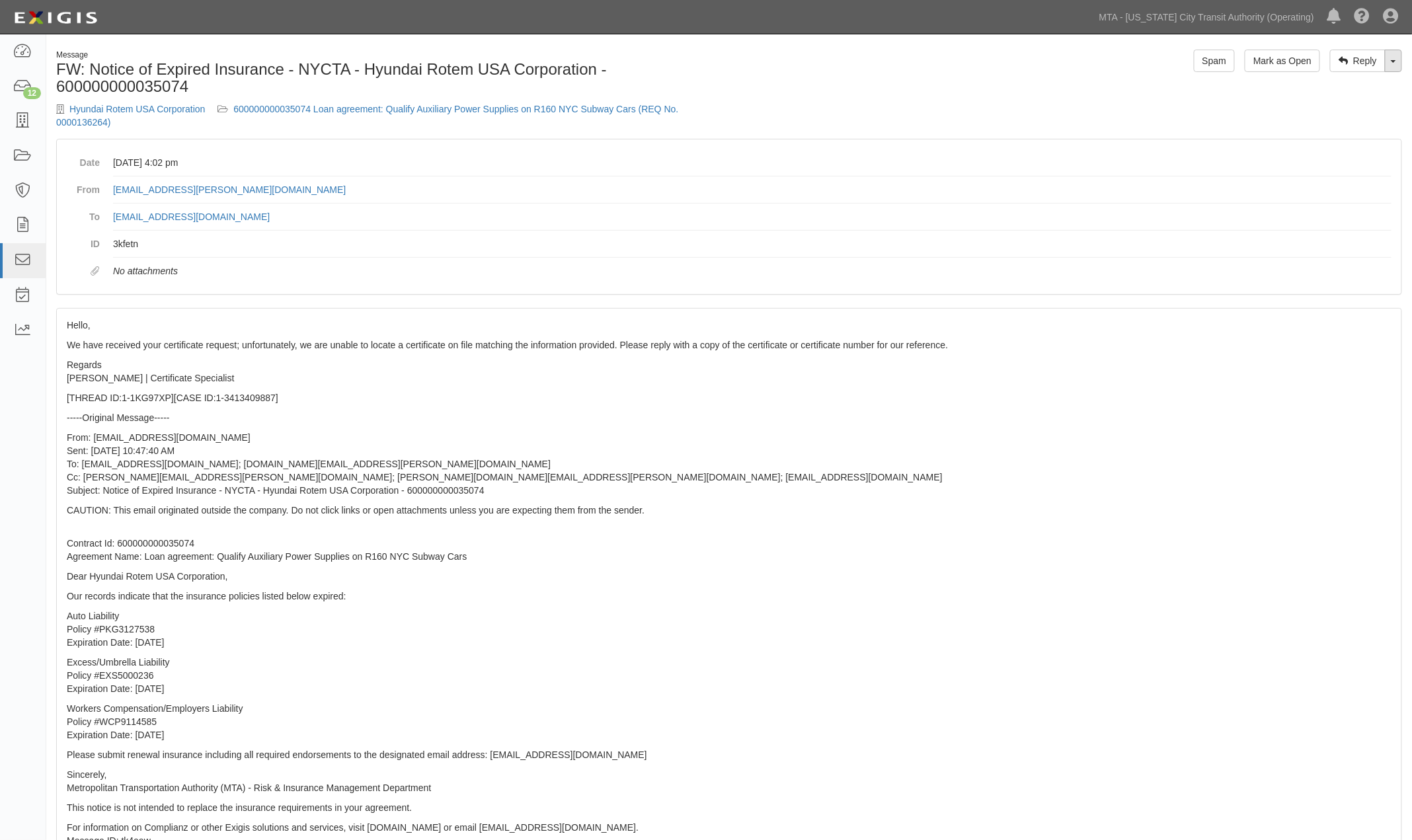
click at [1393, 61] on span at bounding box center [1393, 61] width 5 height 3
click at [1350, 84] on link "Reply All" at bounding box center [1349, 86] width 104 height 17
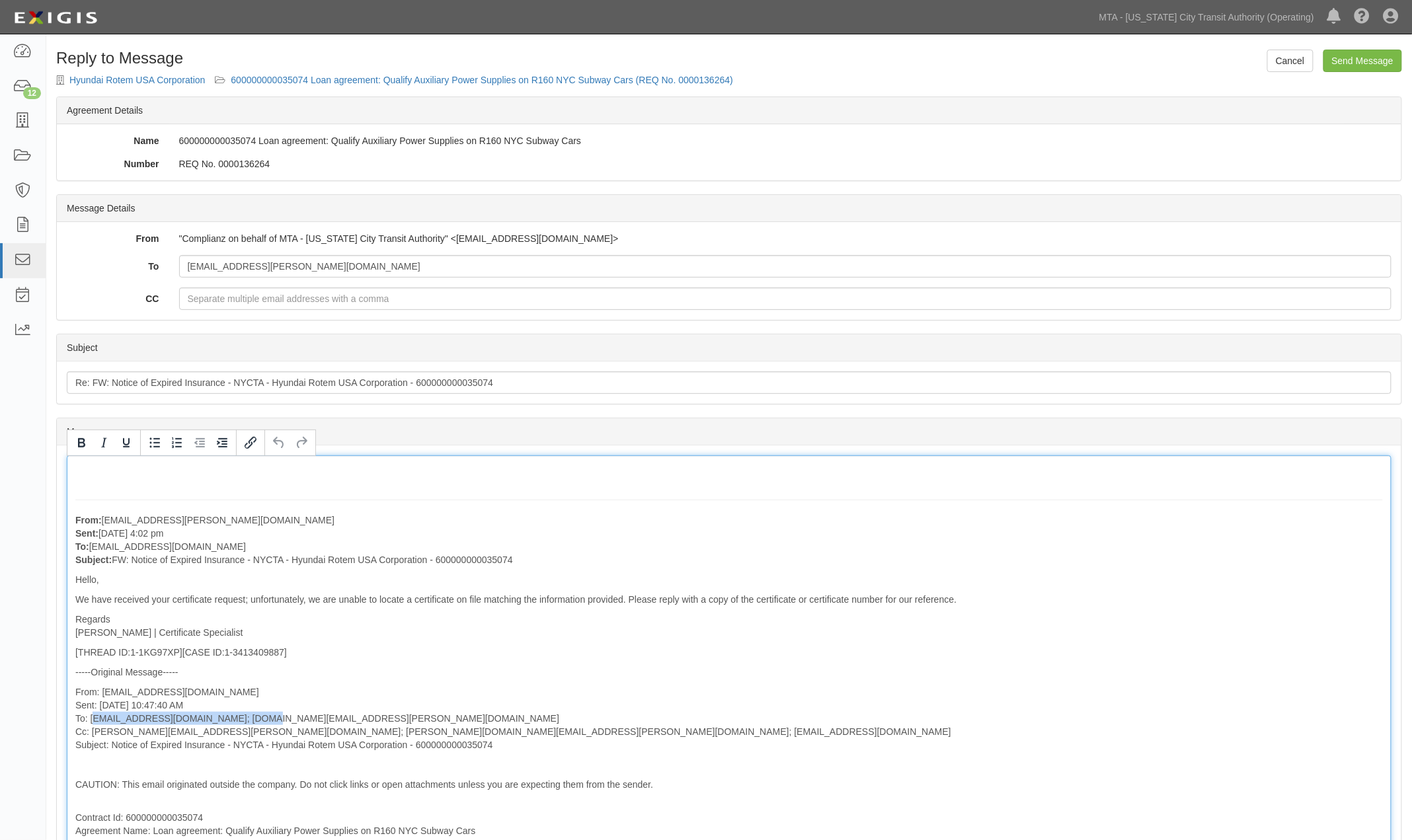
drag, startPoint x: 93, startPoint y: 720, endPoint x: 255, endPoint y: 724, distance: 162.0
click at [255, 724] on p "From: agreement-e7cxpt@mtato.complianz.com Sent: 9/2/2025 10:47:40 AM To: chung…" at bounding box center [729, 718] width 1307 height 66
drag, startPoint x: 88, startPoint y: 717, endPoint x: 254, endPoint y: 722, distance: 166.1
click at [254, 722] on p "From: agreement-e7cxpt@mtato.complianz.com Sent: 9/2/2025 10:47:40 AM To: chung…" at bounding box center [729, 718] width 1307 height 66
copy p "chunghyeon.hong@hyundai-rotem.co.kr"
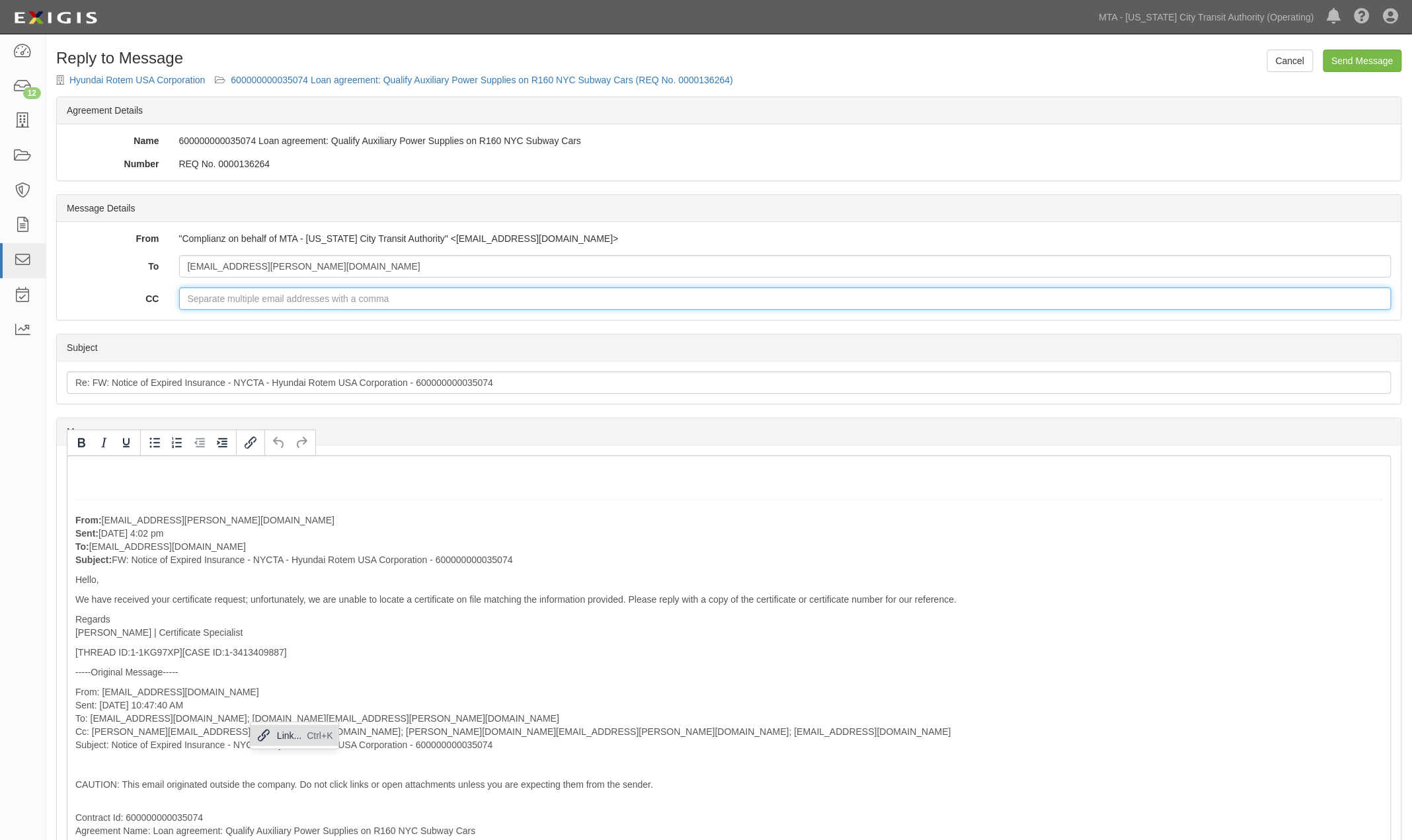
click at [278, 294] on input "CC" at bounding box center [786, 298] width 1213 height 22
paste input "chunghyeon.hong@hyundai-rotem.co.kr"
type input "chunghyeon.hong@hyundai-rotem.co.kr"
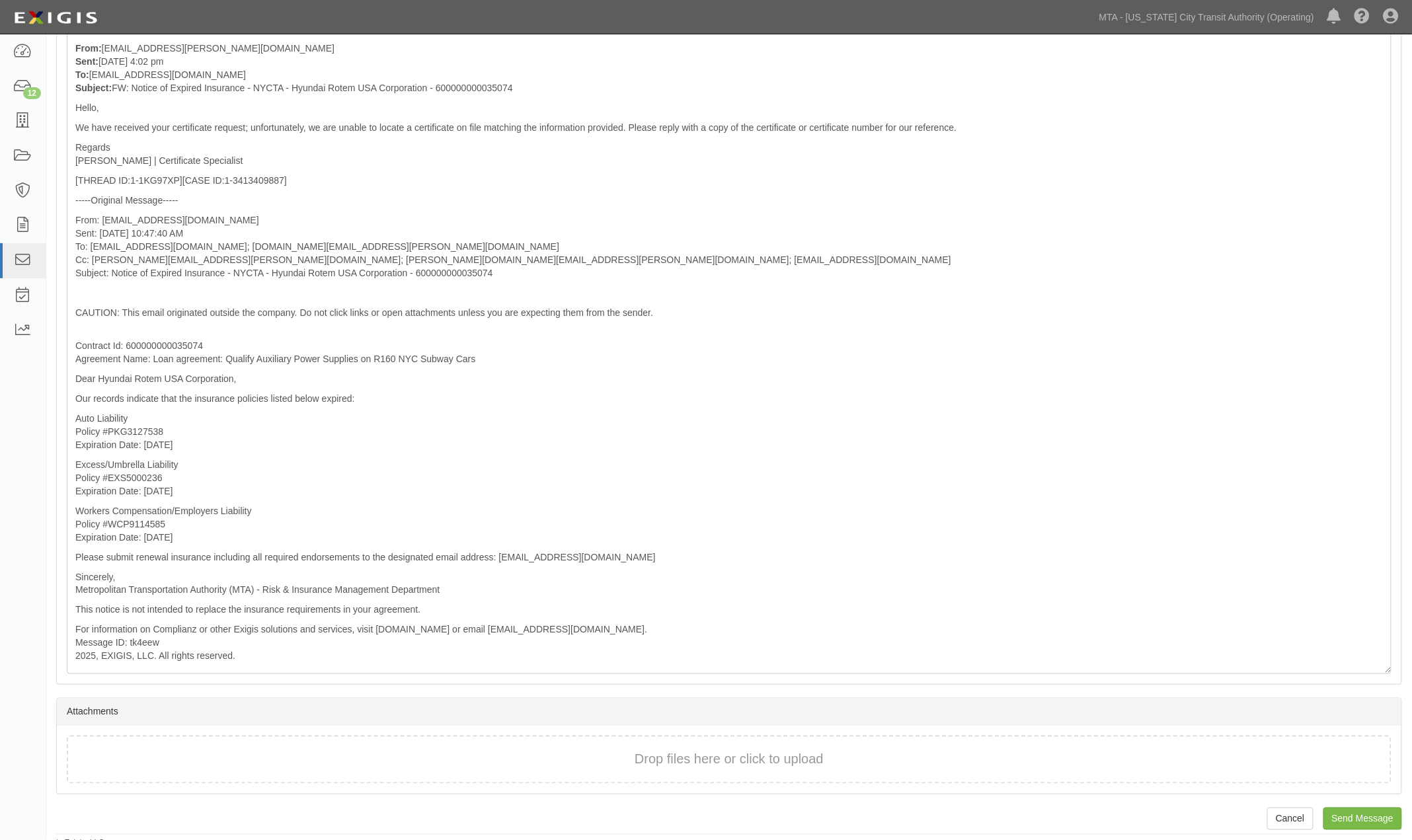
scroll to position [481, 0]
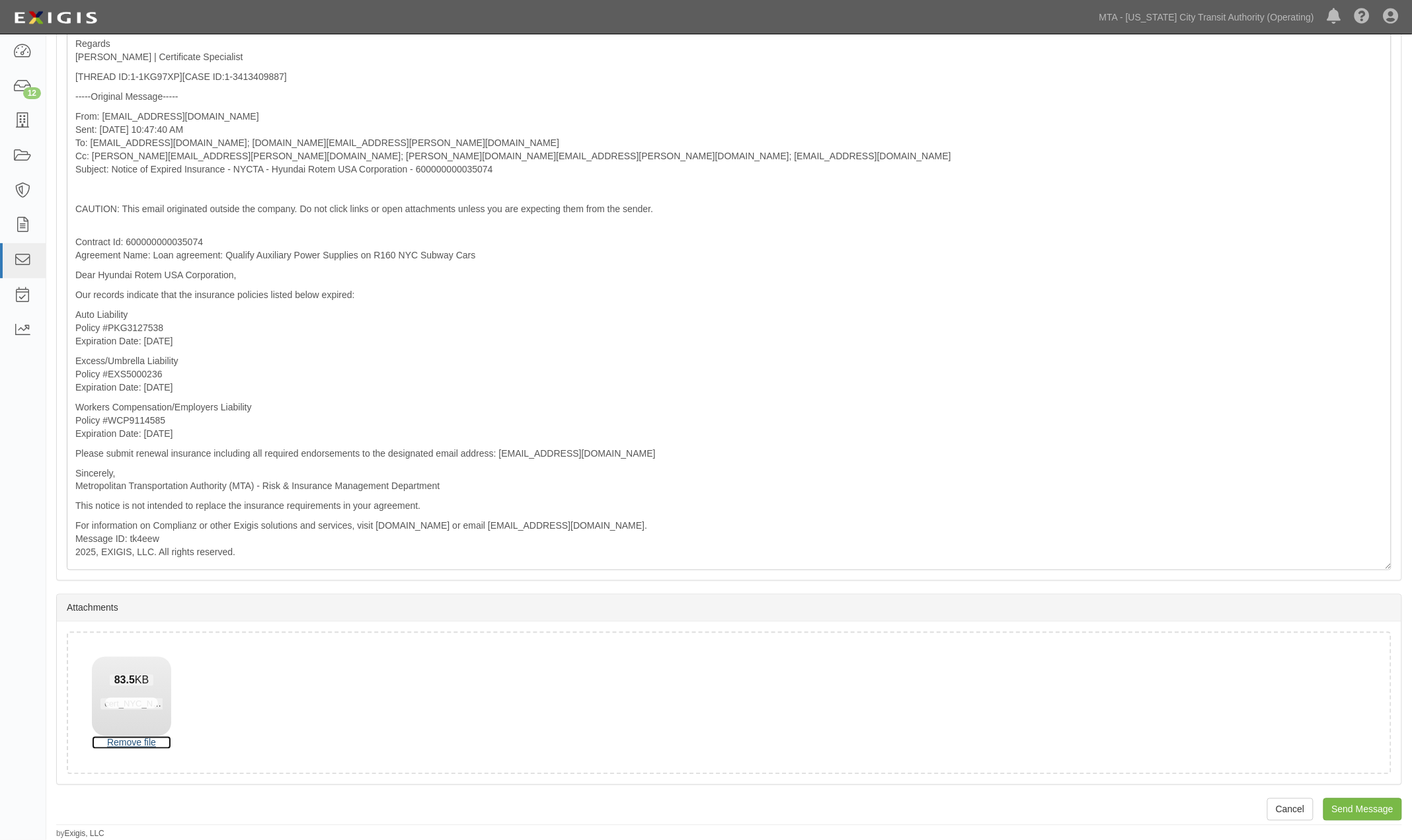
click at [148, 743] on link "Remove file" at bounding box center [131, 742] width 79 height 14
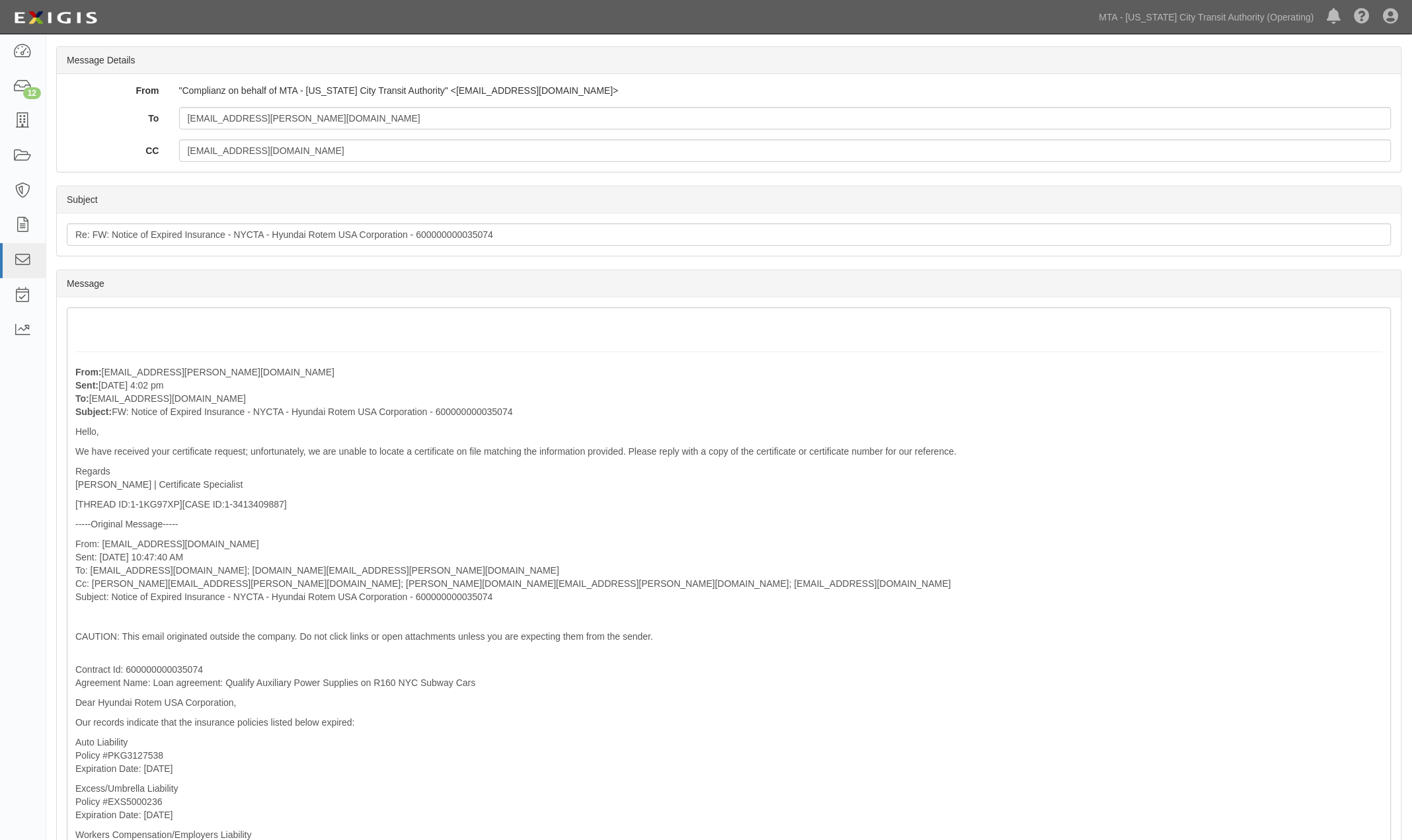
scroll to position [0, 0]
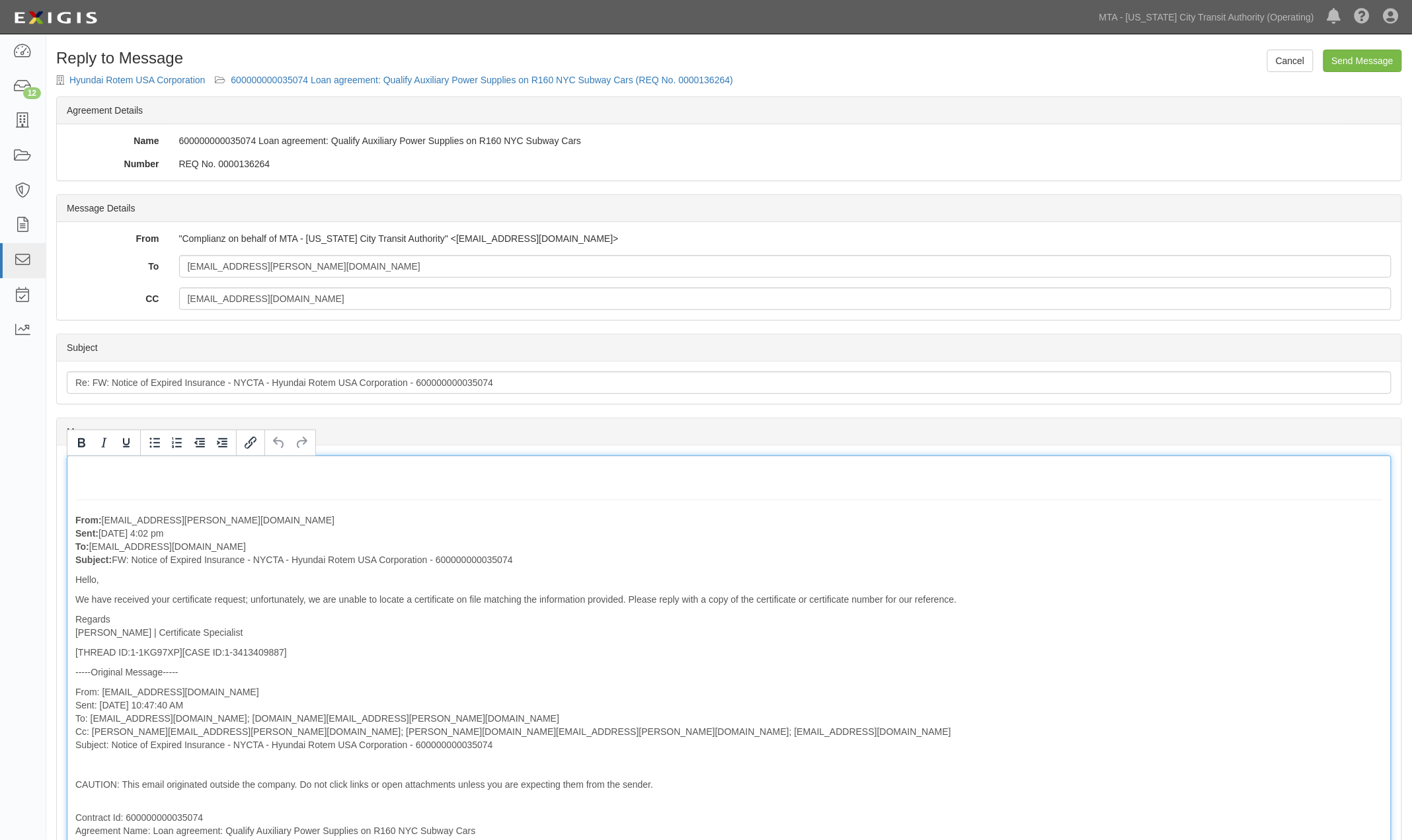
click at [113, 473] on div "From: NewYork.Certs@marsh.com Sent: September 02, 2025 at 4:02 pm To: agreement…" at bounding box center [729, 800] width 1325 height 690
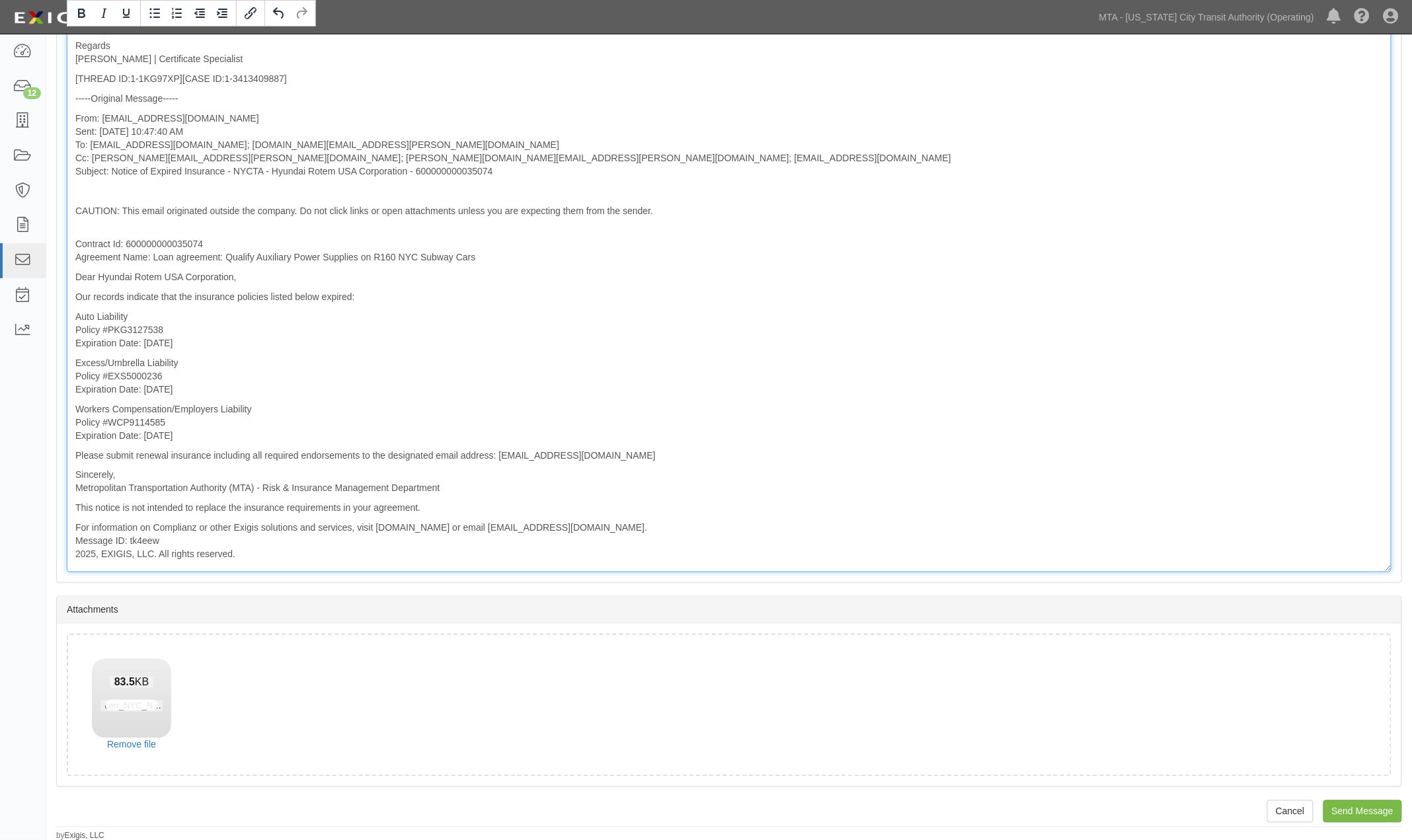
scroll to position [588, 0]
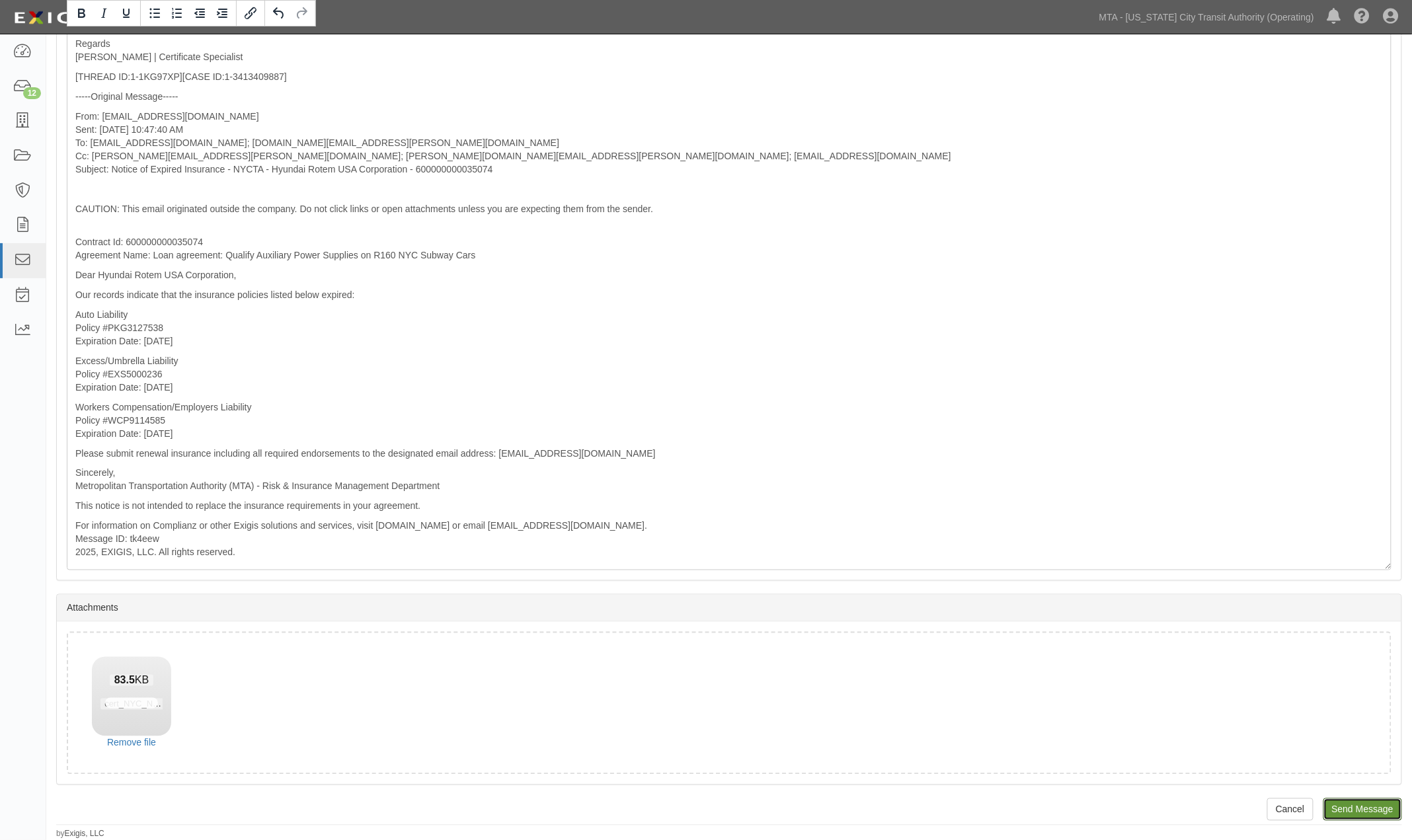
click at [1379, 814] on input "Send Message" at bounding box center [1363, 809] width 78 height 22
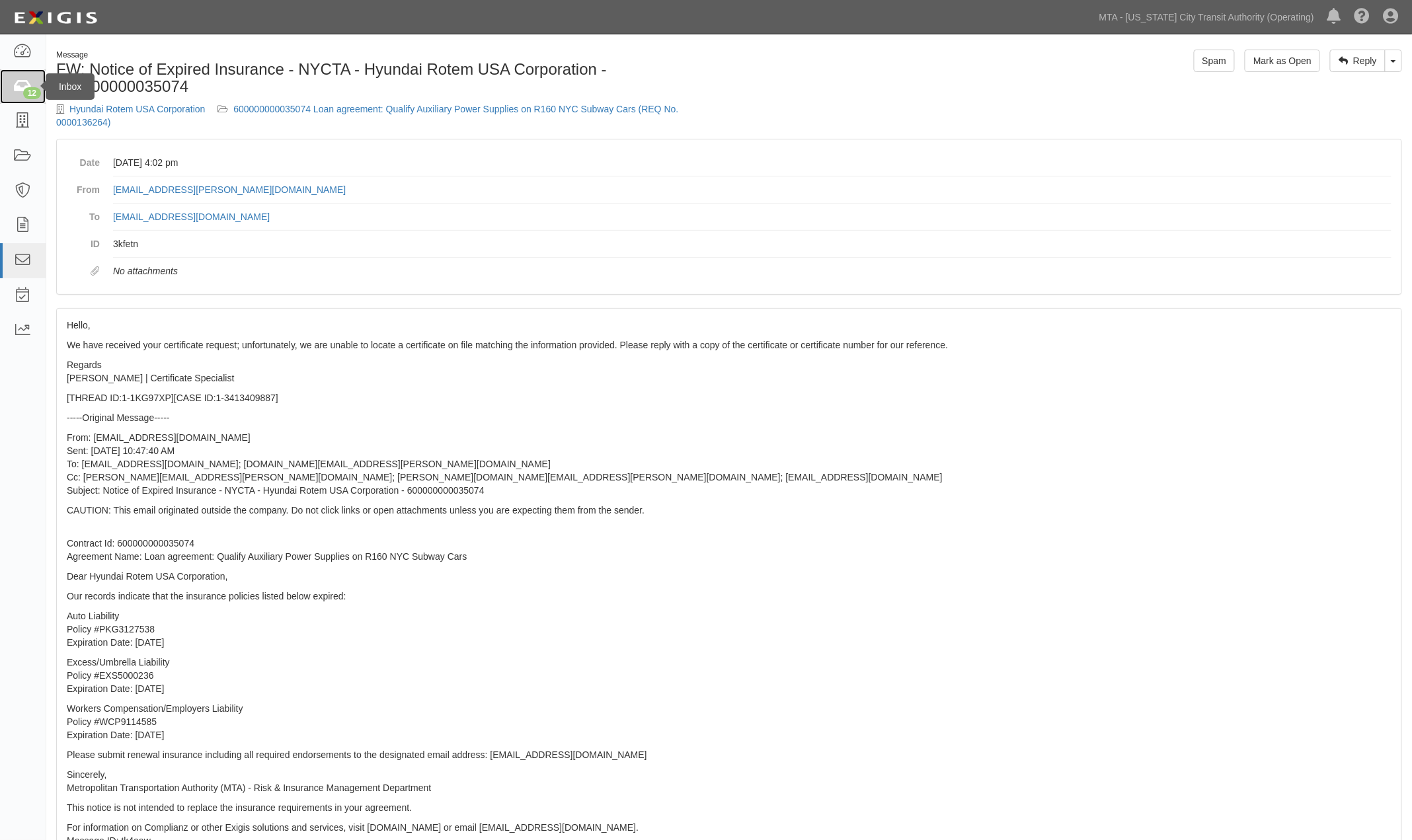
click at [24, 96] on div "12" at bounding box center [31, 93] width 18 height 12
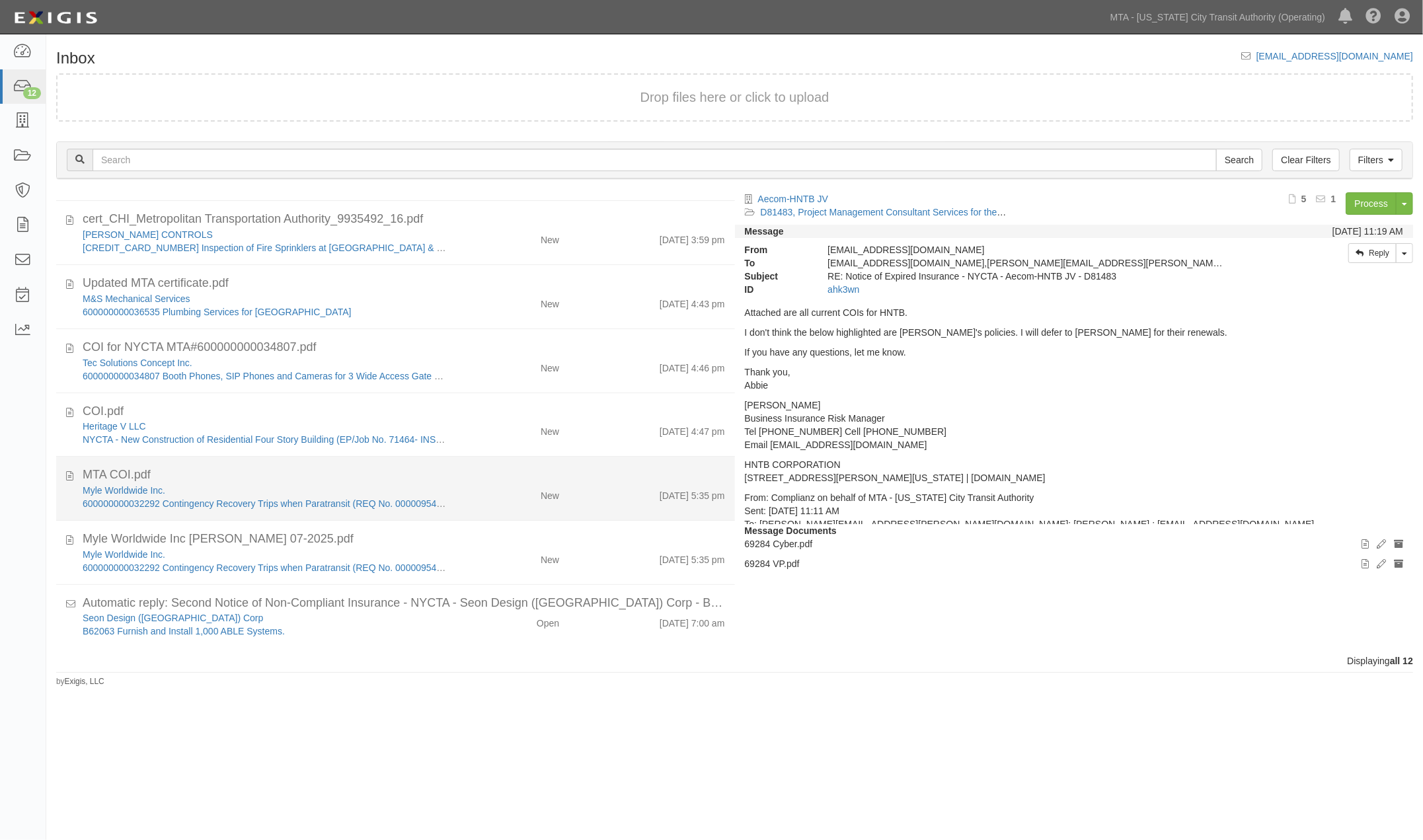
scroll to position [311, 0]
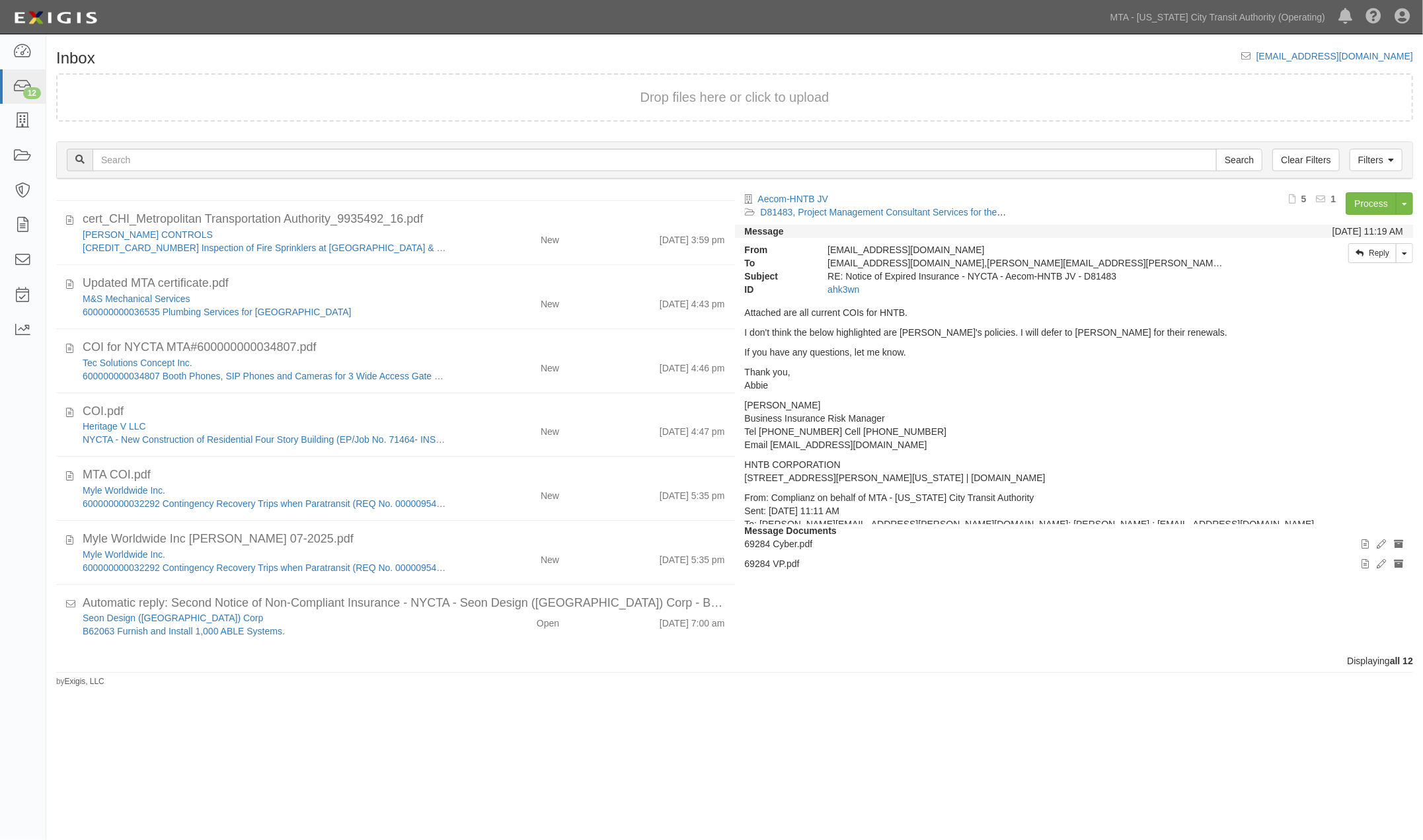
drag, startPoint x: 1031, startPoint y: 810, endPoint x: 821, endPoint y: 727, distance: 225.8
click at [1023, 795] on html "Toggle navigation Dashboard 12 Inbox Parties Agreements Coverages Documents Mes…" at bounding box center [711, 397] width 1423 height 795
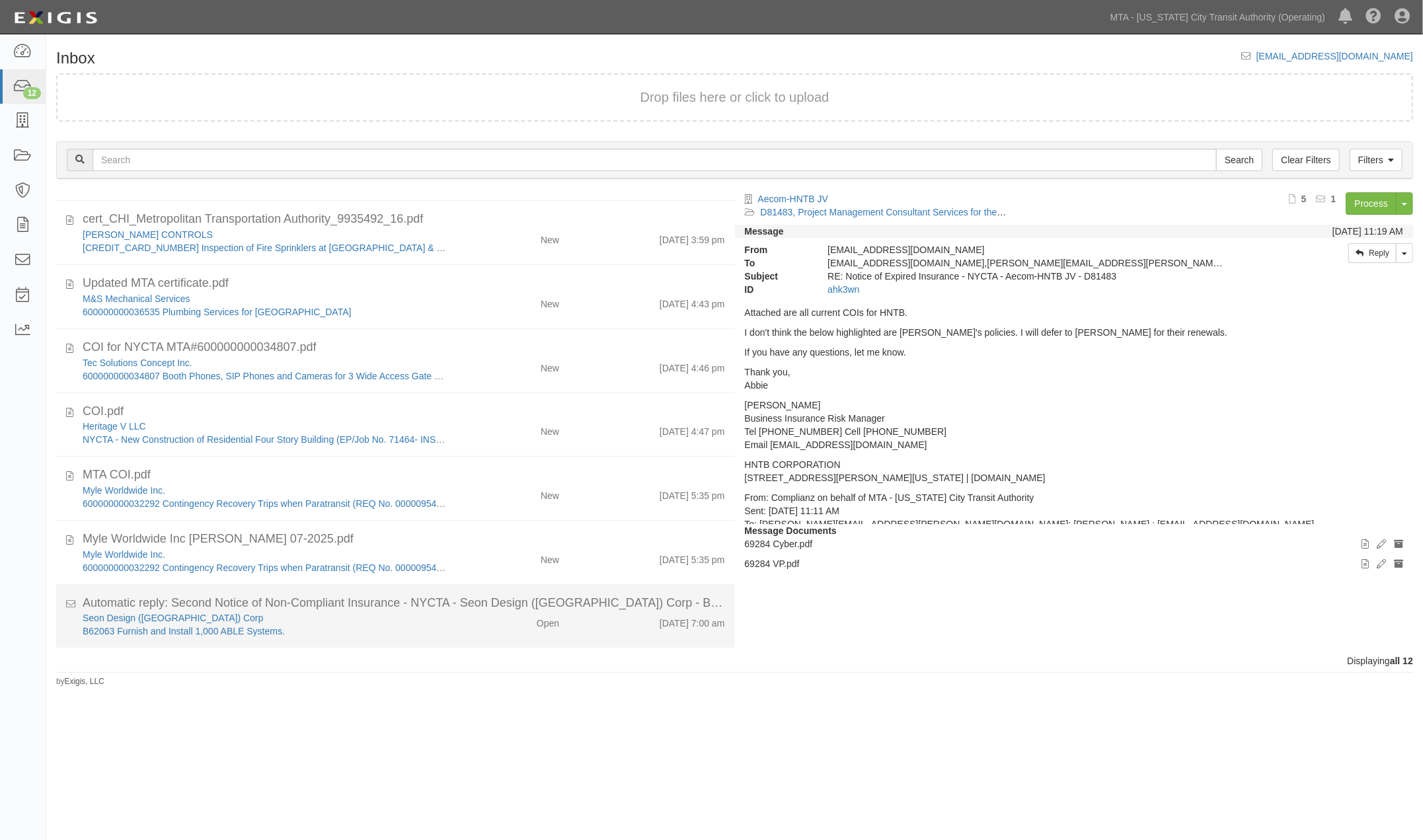
click at [414, 626] on div "B62063 Furnish and Install 1,000 ABLE Systems." at bounding box center [265, 630] width 366 height 14
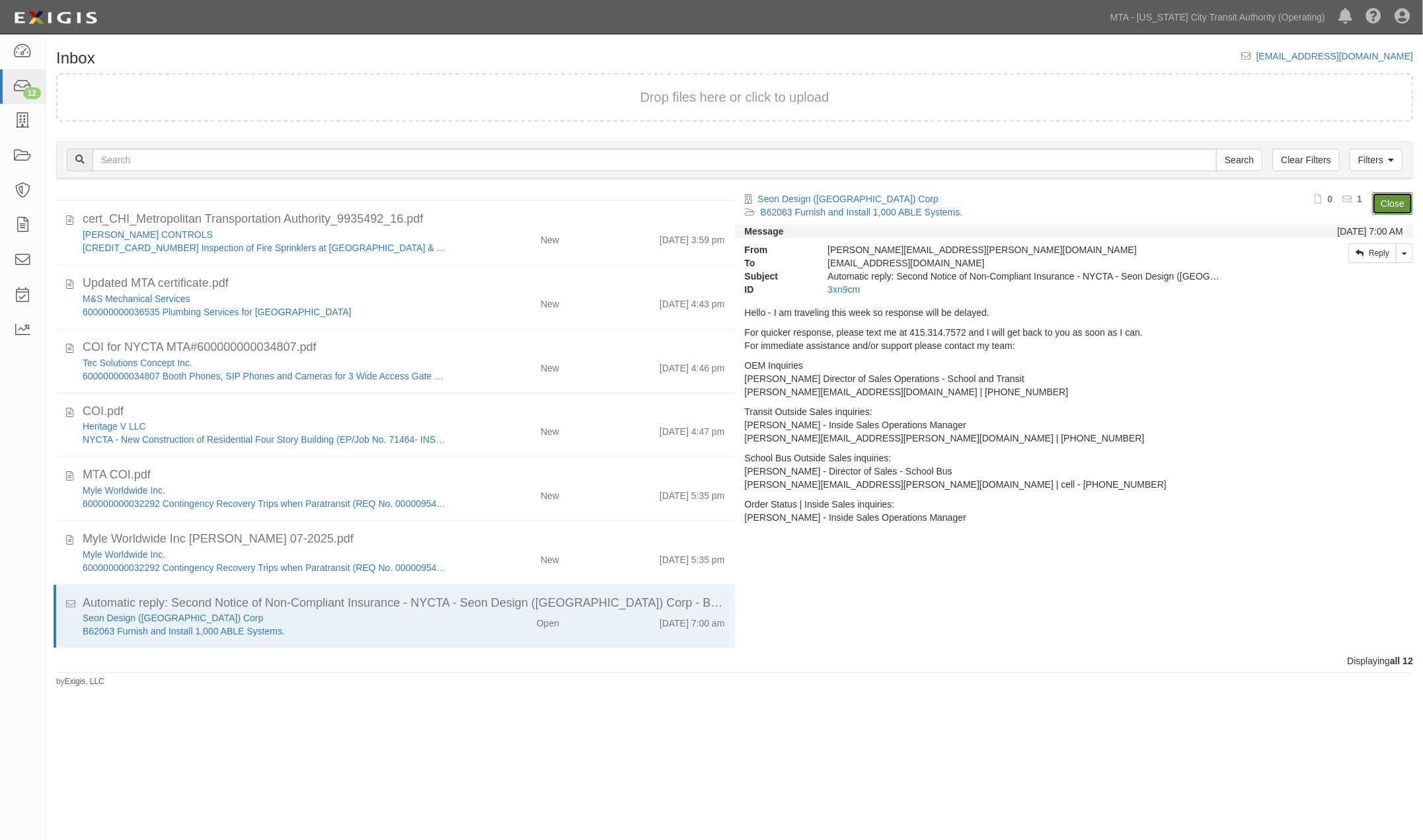
click at [1395, 209] on link "Close" at bounding box center [1392, 203] width 41 height 22
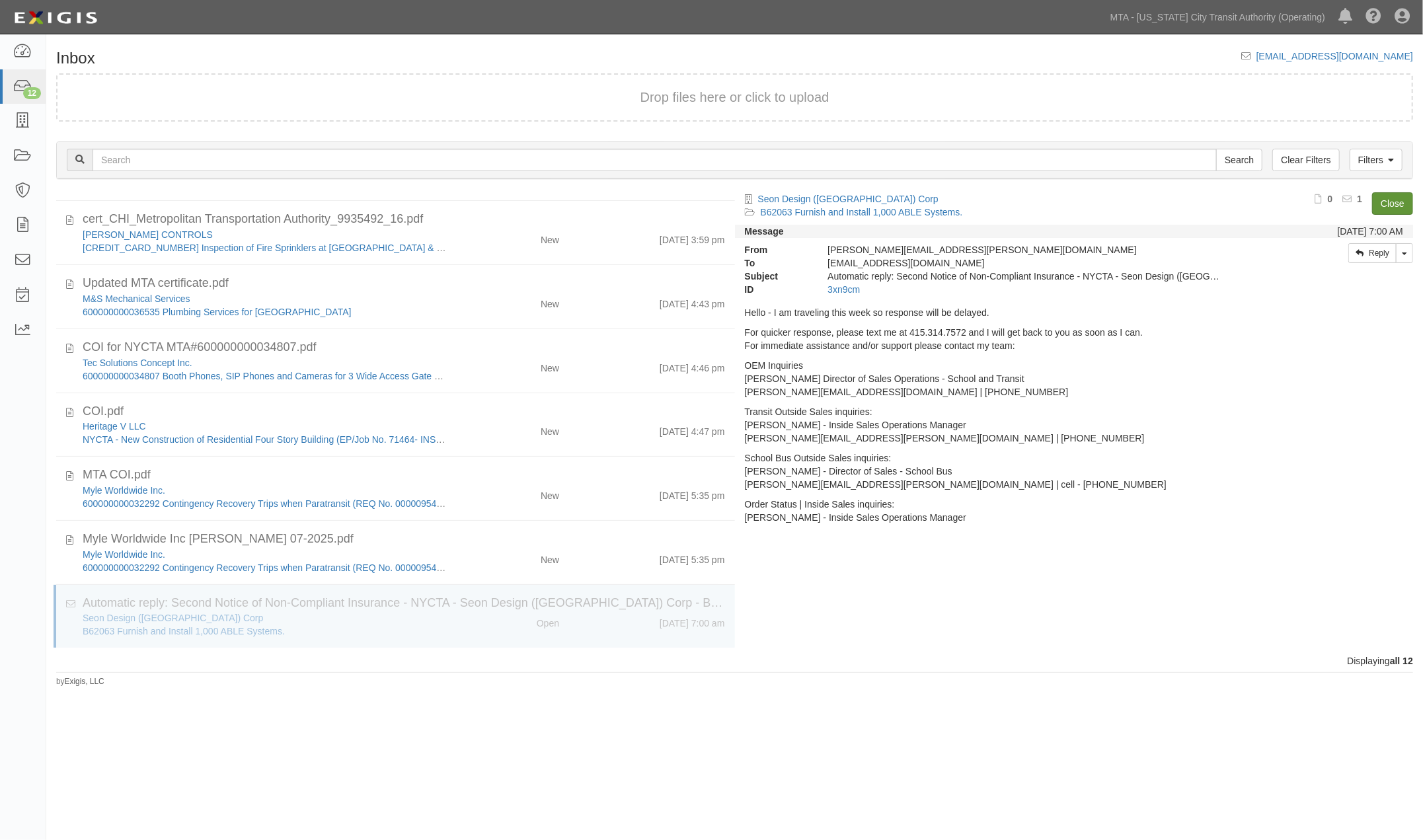
scroll to position [247, 0]
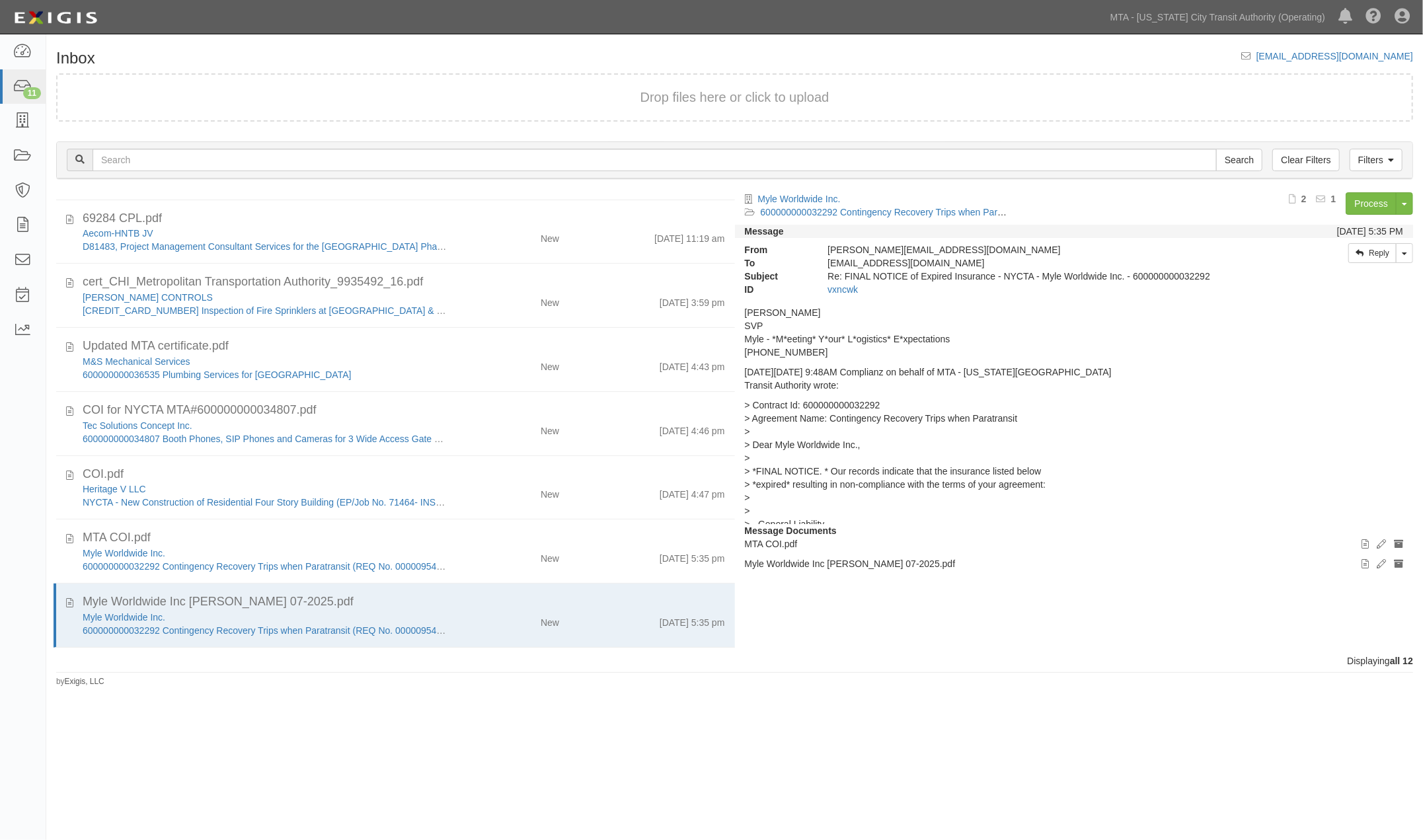
click at [511, 51] on div "Inbox inbox@mtato.complianz.com Drop files here or click to upload Filters Clea…" at bounding box center [735, 368] width 1377 height 637
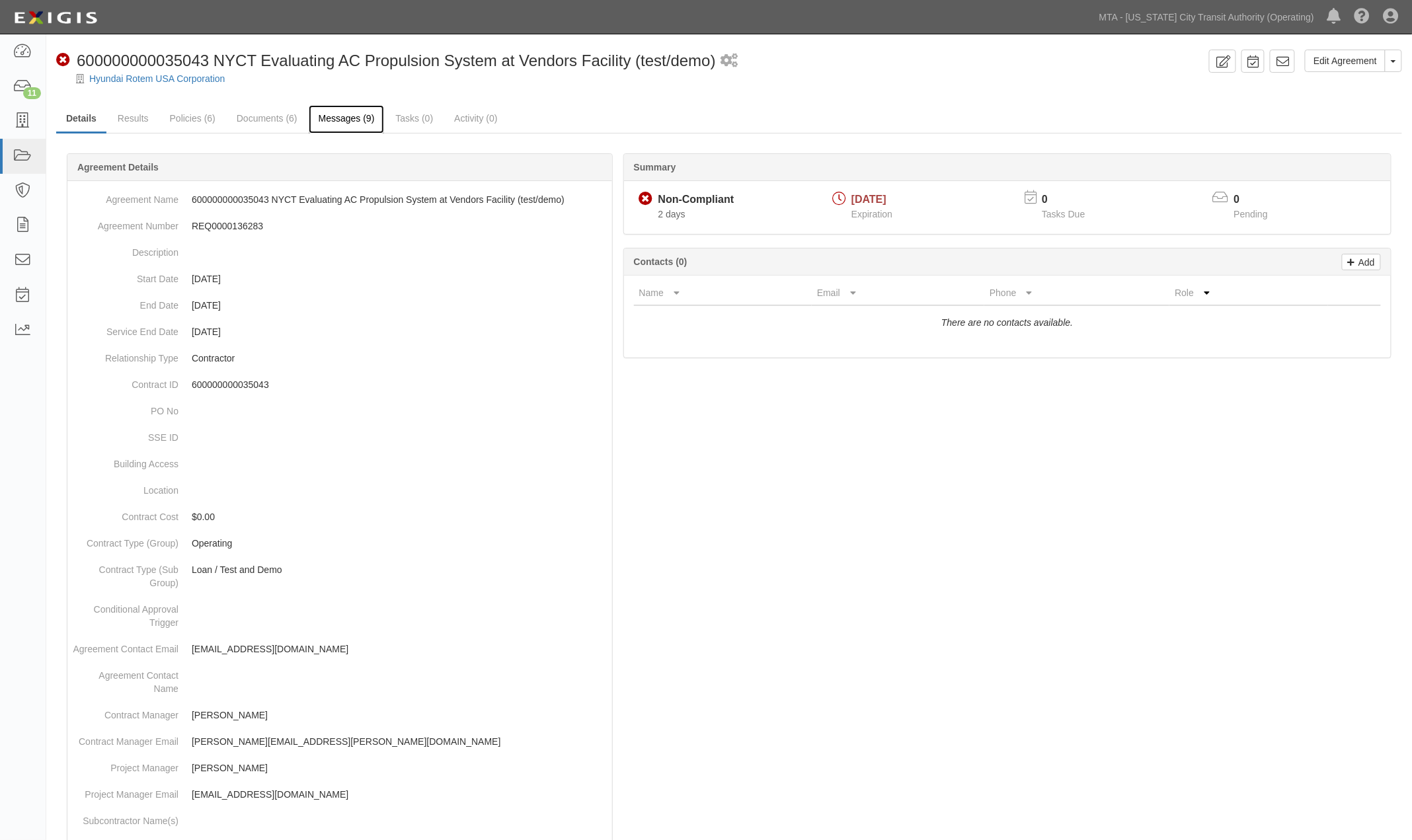
click at [367, 117] on link "Messages (9)" at bounding box center [347, 119] width 76 height 29
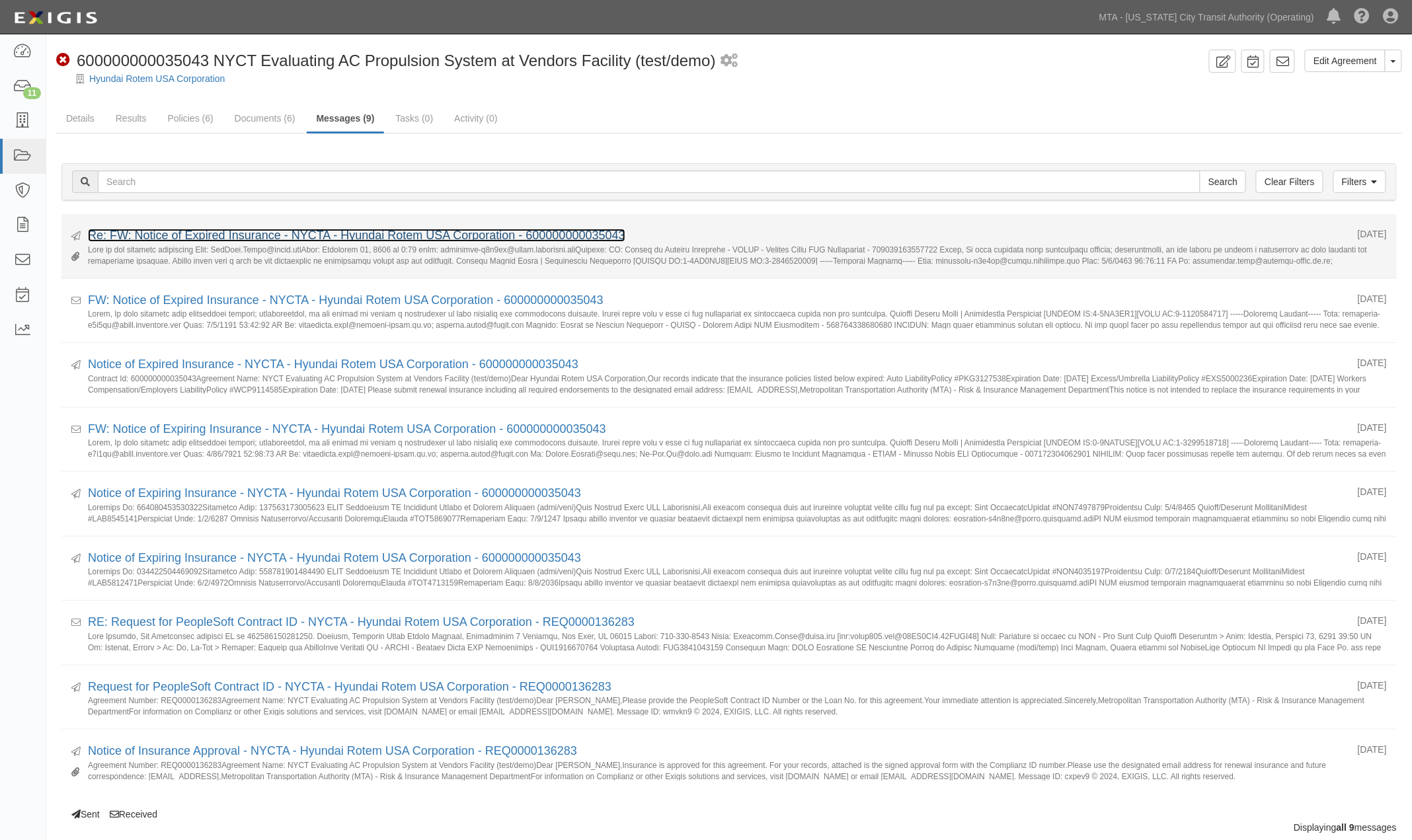
click at [276, 236] on link "Re: FW: Notice of Expired Insurance - NYCTA - Hyundai Rotem USA Corporation - 6…" at bounding box center [356, 235] width 537 height 14
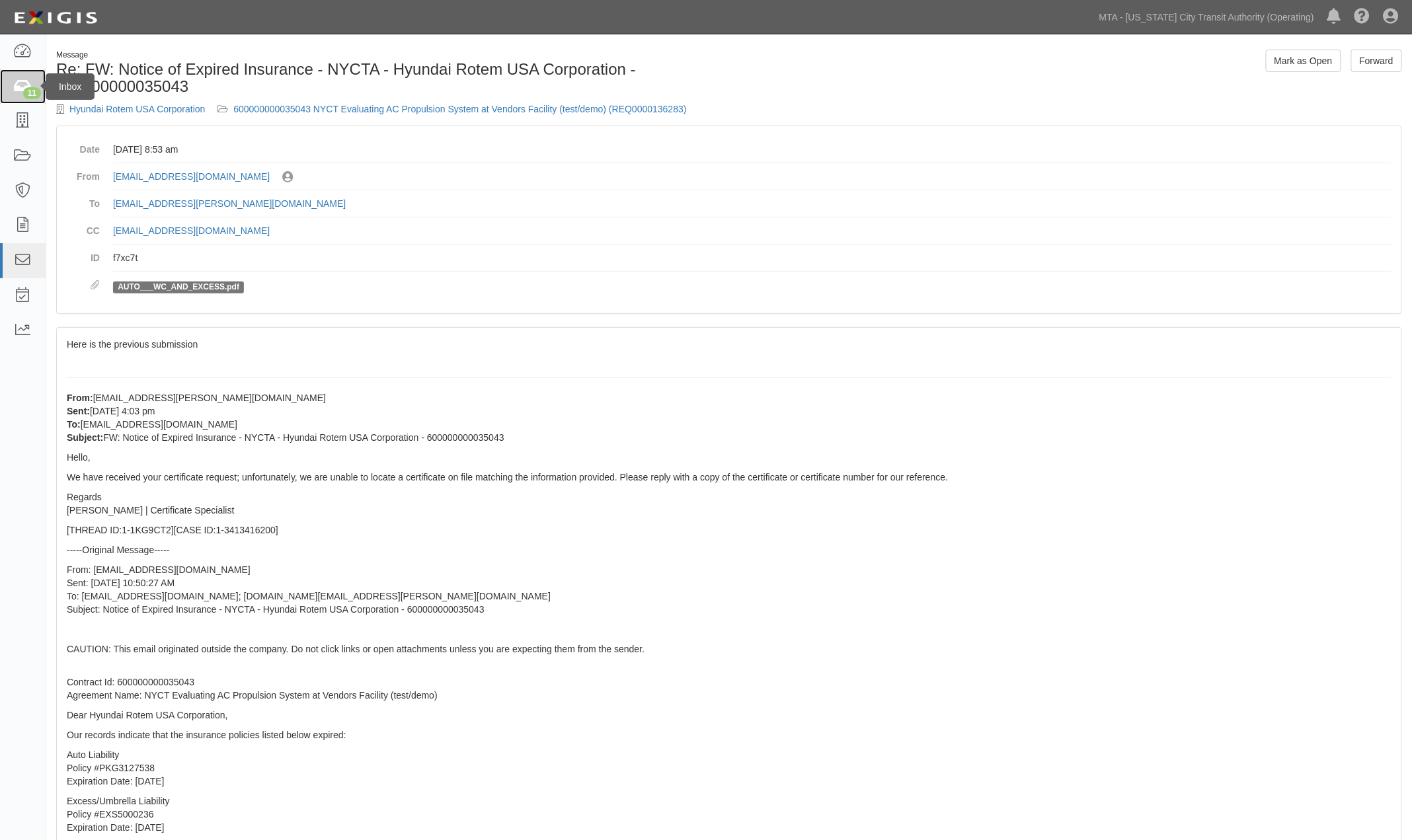
click at [26, 85] on icon at bounding box center [23, 86] width 19 height 15
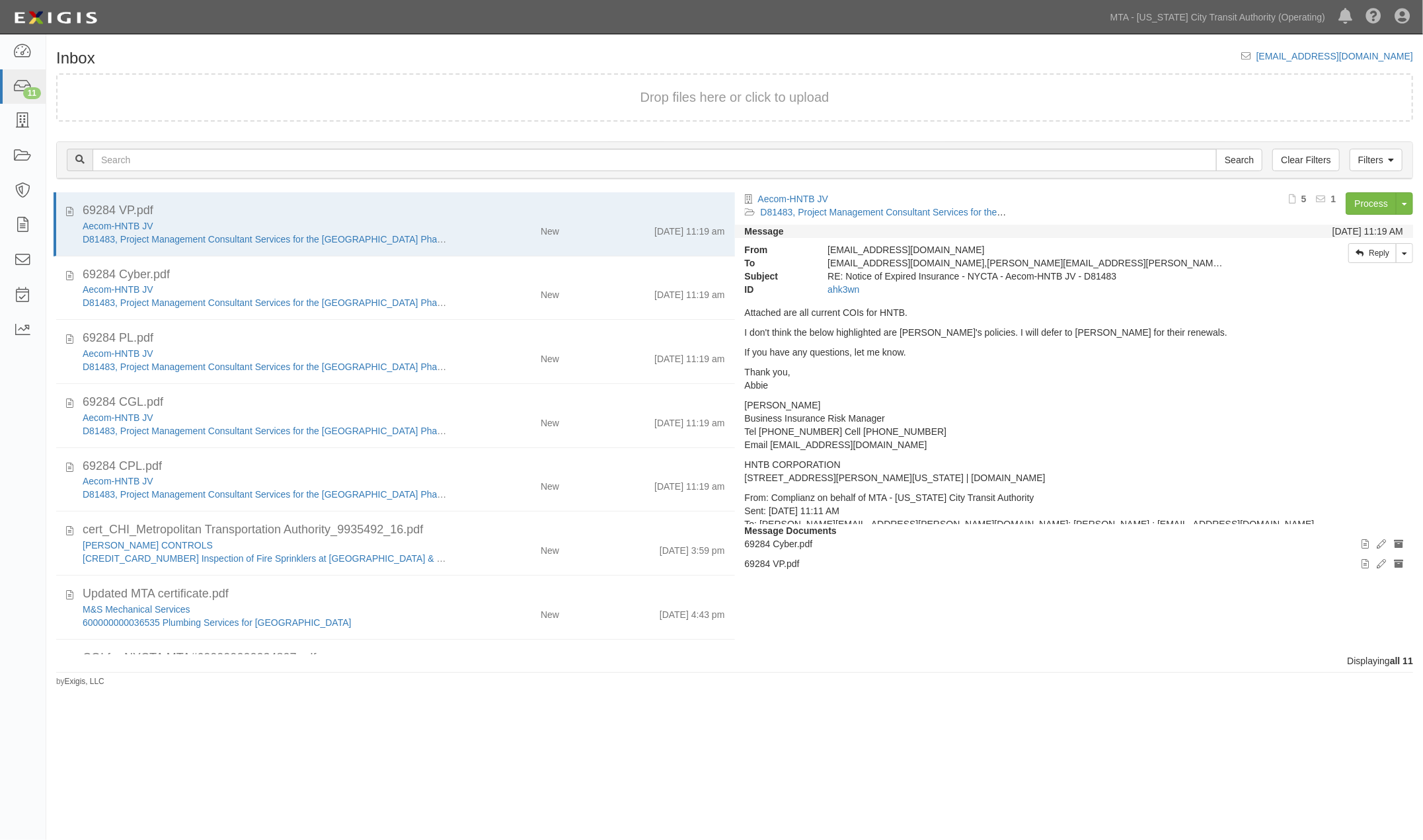
click at [558, 750] on div "Inbox inbox@mtato.complianz.com Drop files here or click to upload Filters Clea…" at bounding box center [711, 418] width 1423 height 756
click at [26, 121] on icon at bounding box center [23, 121] width 19 height 15
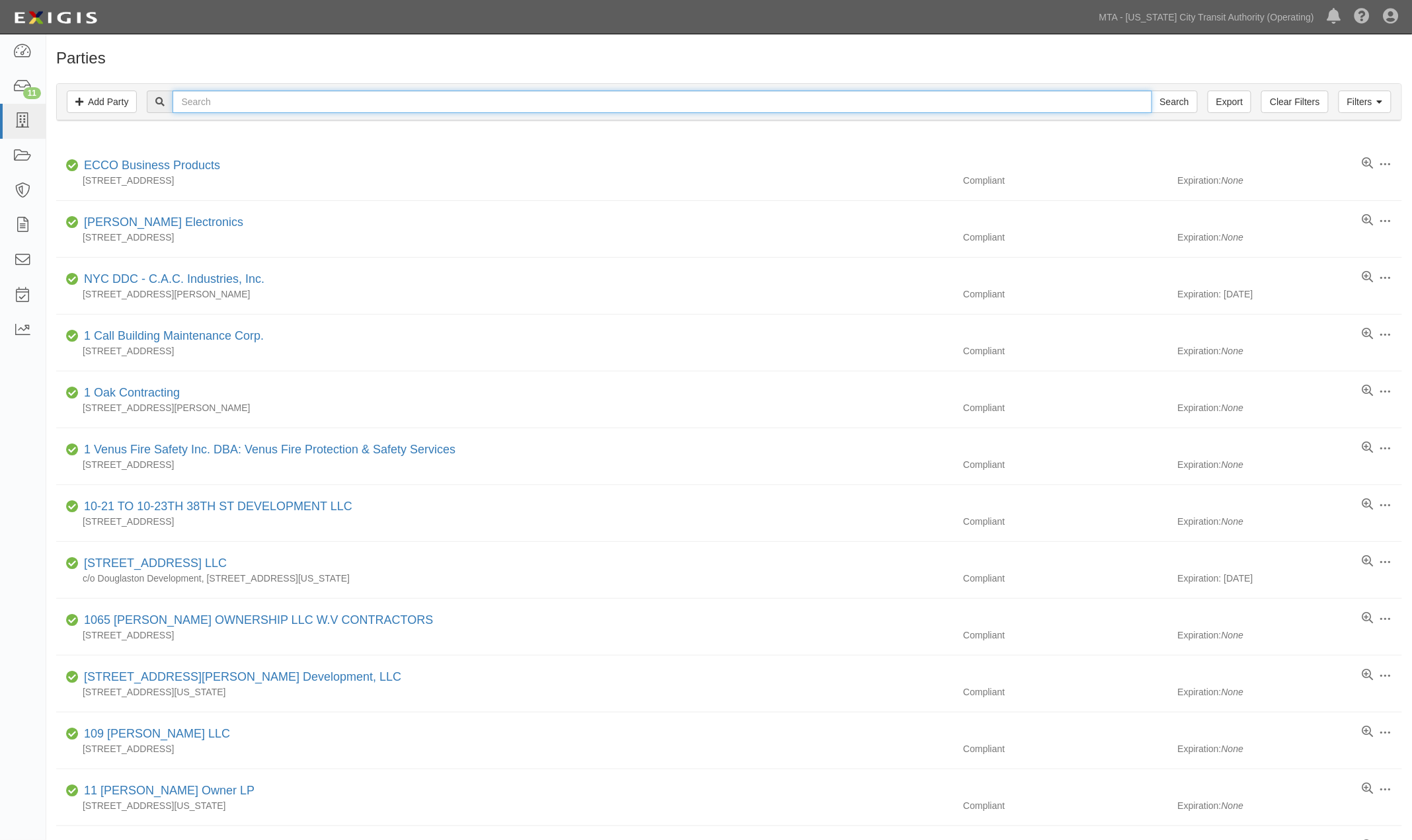
click at [219, 94] on input "text" at bounding box center [662, 101] width 979 height 22
type input "M&S"
click at [1152, 91] on input "Search" at bounding box center [1174, 101] width 46 height 22
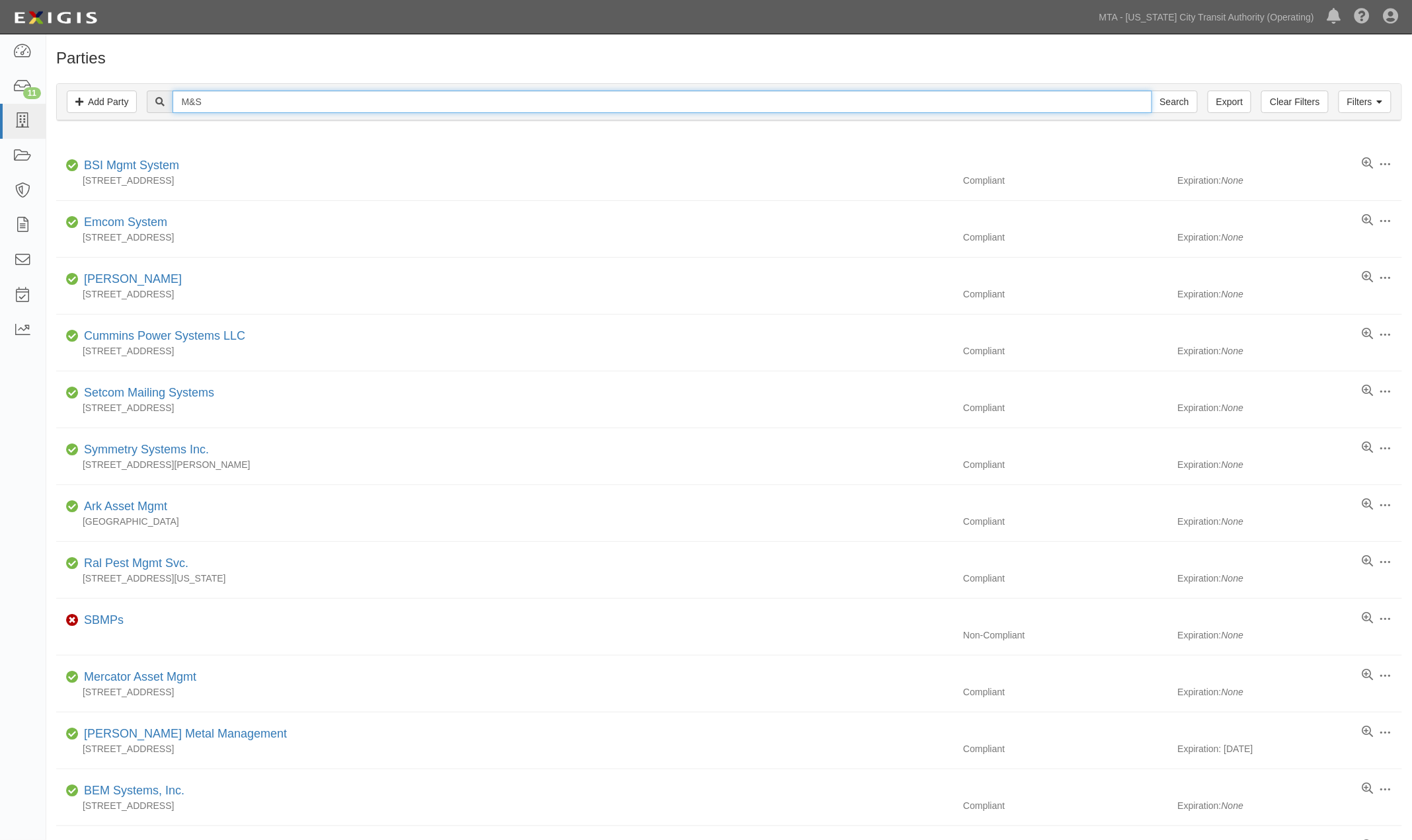
click at [220, 109] on input "M&S" at bounding box center [662, 101] width 979 height 22
click at [192, 102] on input "M&S" at bounding box center [662, 101] width 979 height 22
click at [199, 102] on input "M &S" at bounding box center [662, 101] width 979 height 22
type input "M & S"
click at [1152, 91] on input "Search" at bounding box center [1174, 101] width 46 height 22
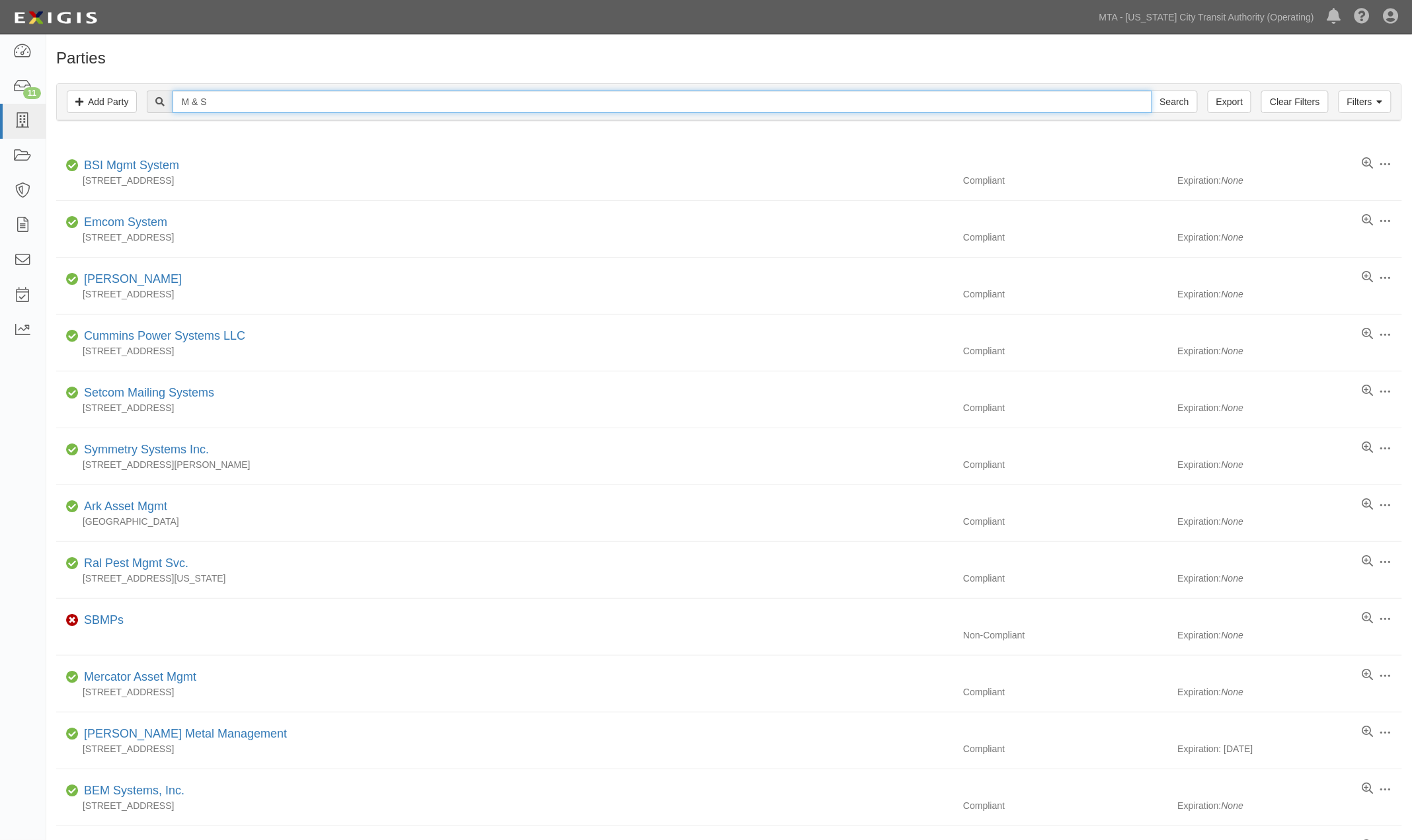
click at [241, 100] on input "M & S" at bounding box center [662, 101] width 979 height 22
type input "M & S mechanical"
click at [1152, 91] on input "Search" at bounding box center [1174, 101] width 46 height 22
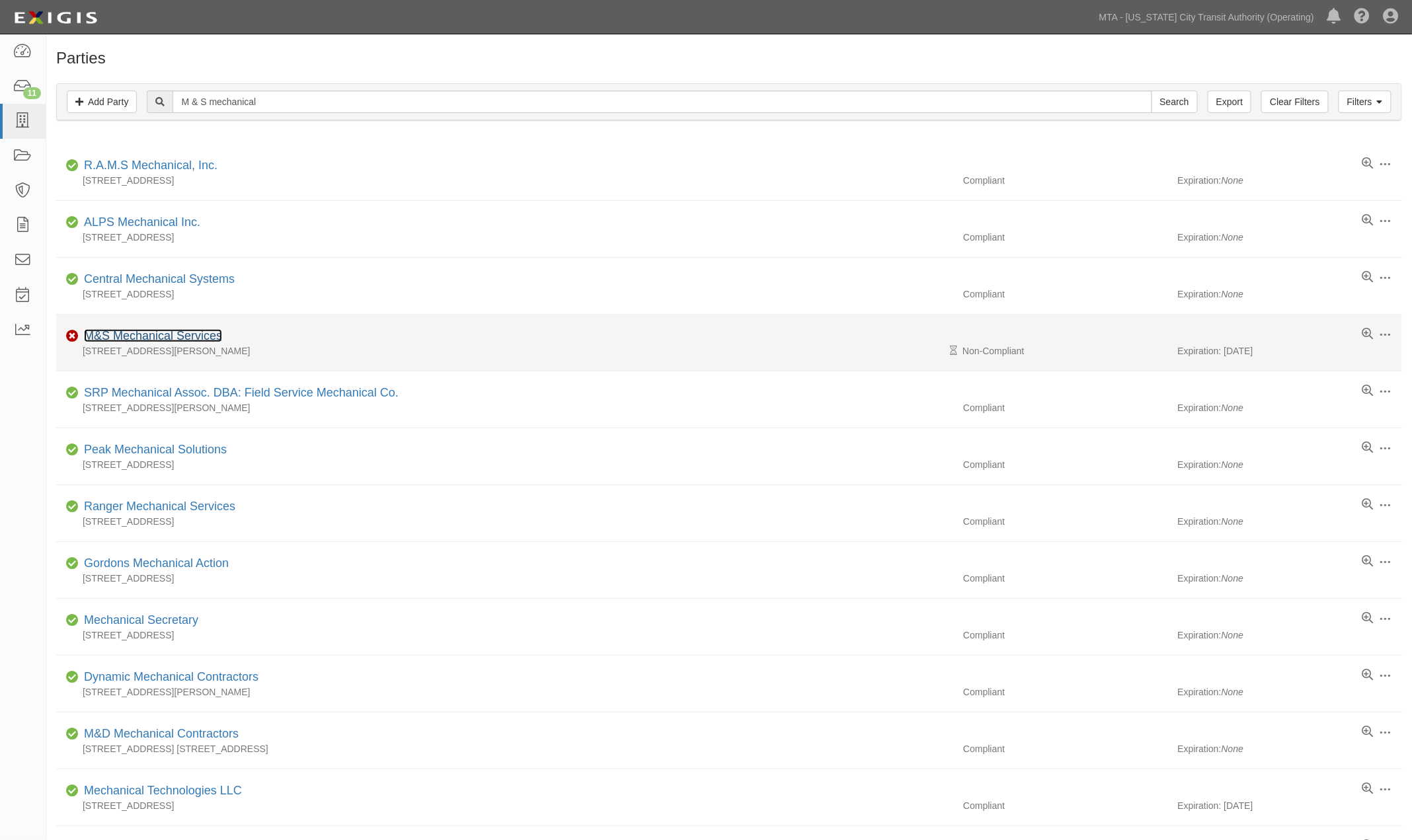
click at [166, 334] on link "M&S Mechanical Services" at bounding box center [153, 335] width 138 height 14
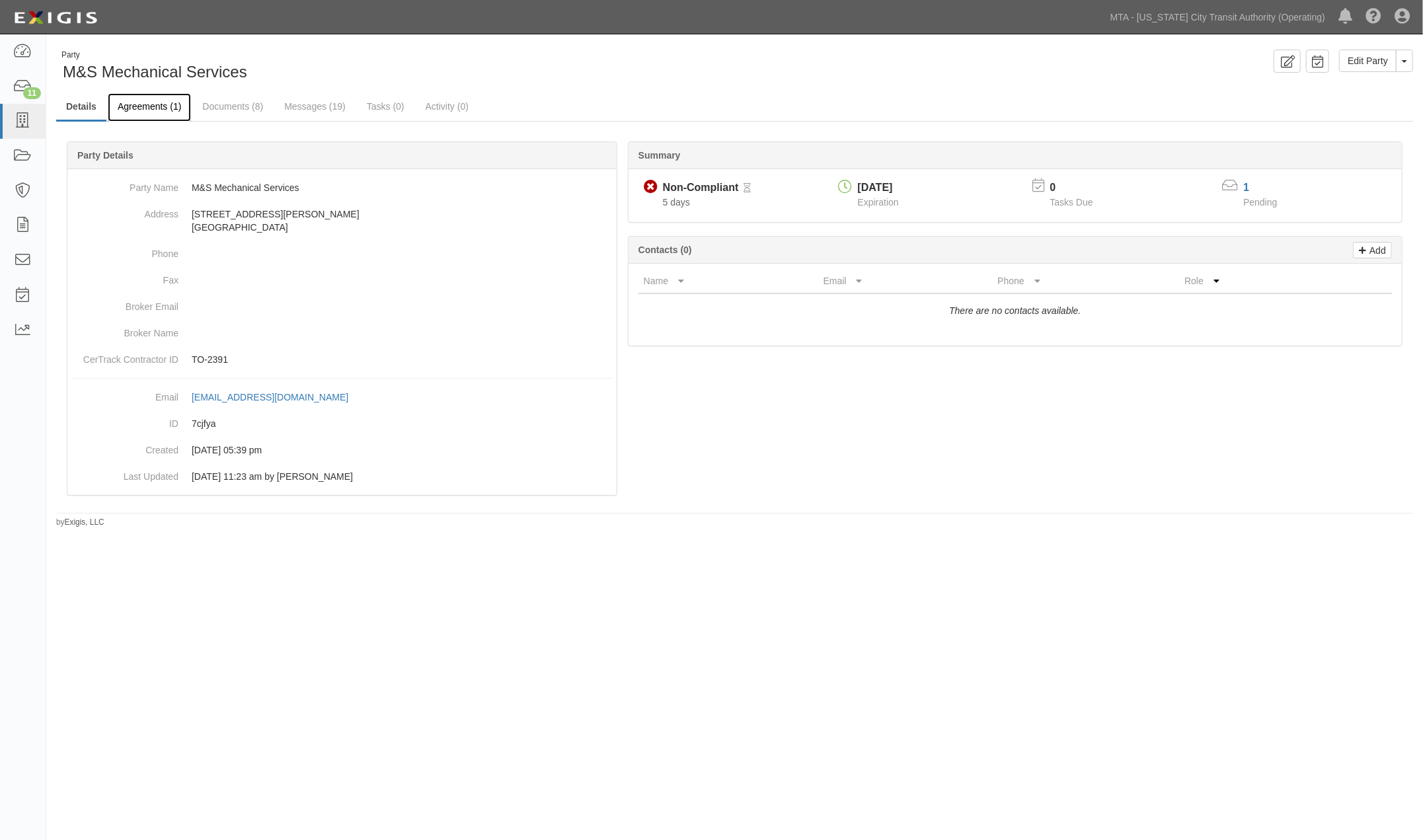
click at [162, 103] on link "Agreements (1)" at bounding box center [149, 108] width 83 height 29
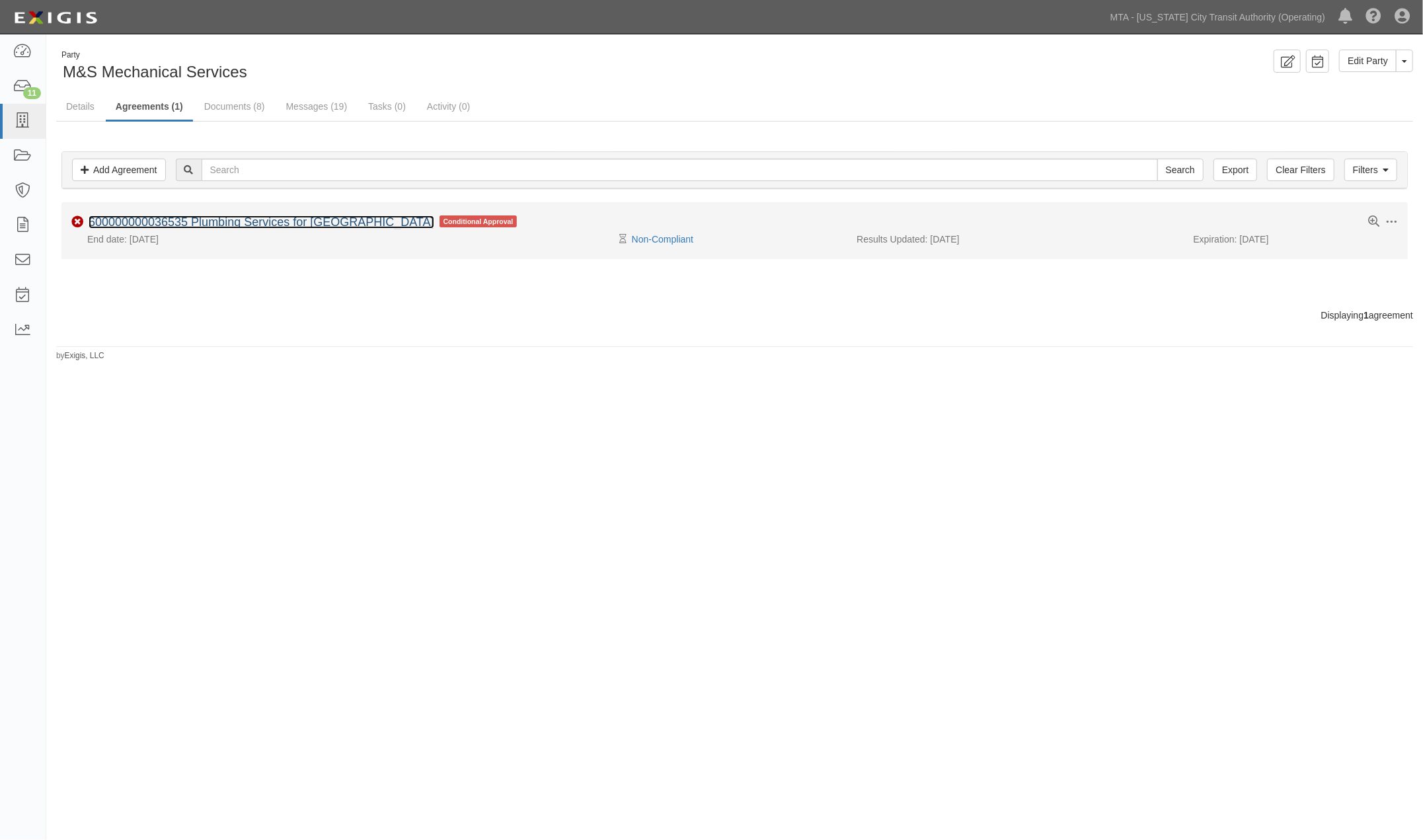
click at [195, 216] on link "600000000036535 Plumbing Services for [GEOGRAPHIC_DATA]" at bounding box center [261, 222] width 346 height 14
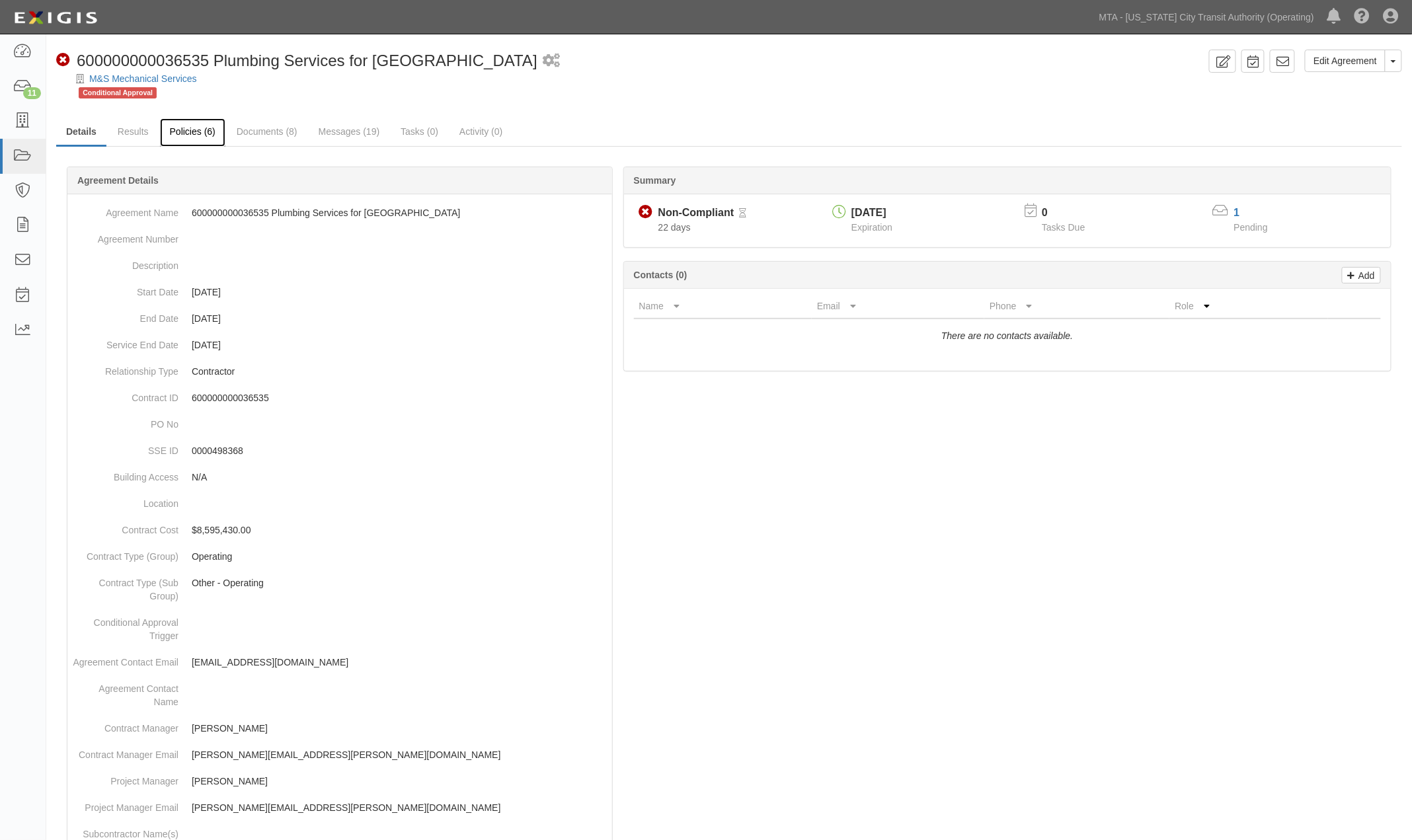
click at [190, 127] on link "Policies (6)" at bounding box center [193, 133] width 66 height 29
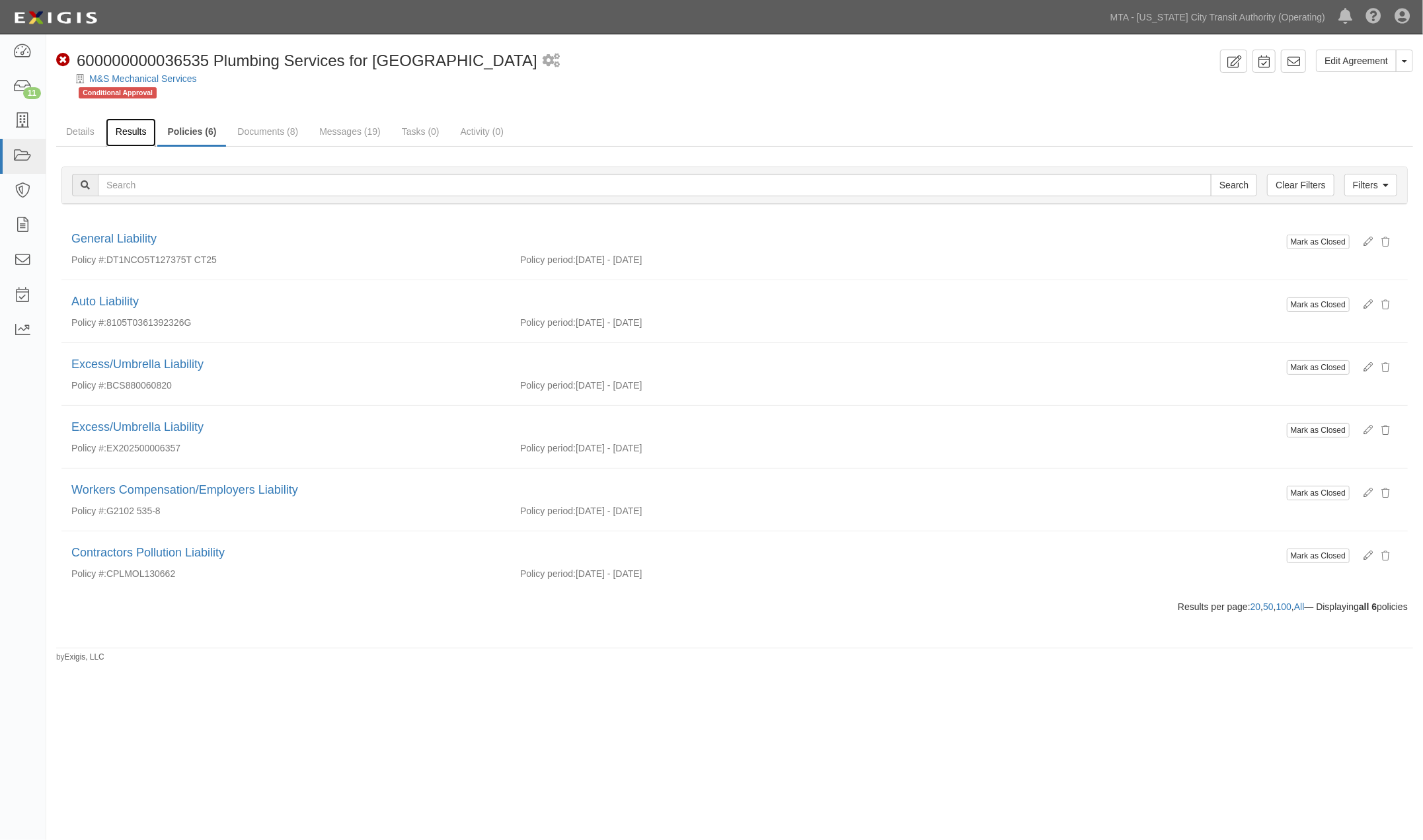
click at [136, 128] on link "Results" at bounding box center [131, 133] width 51 height 29
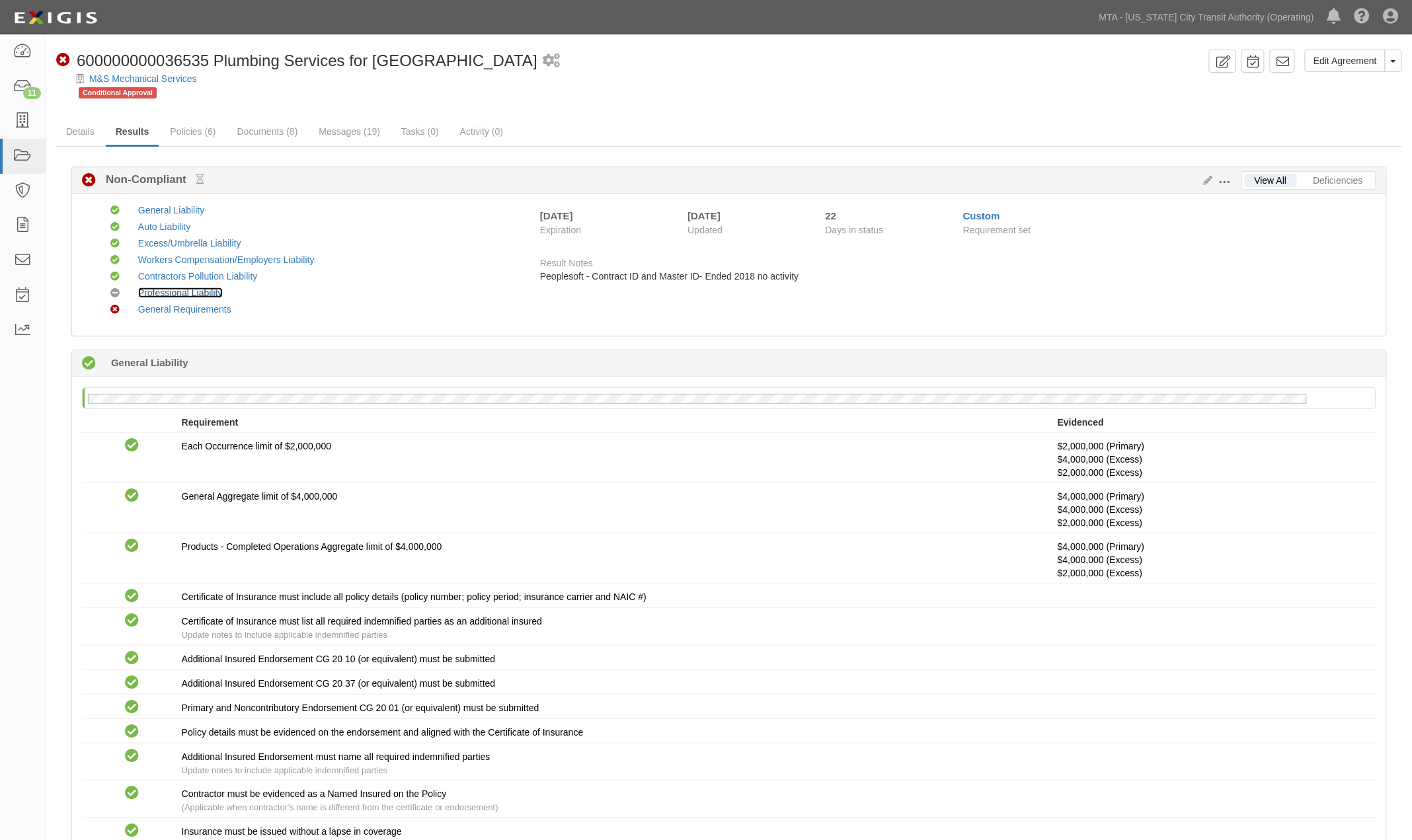
click at [176, 292] on link "Professional Liability" at bounding box center [181, 292] width 85 height 11
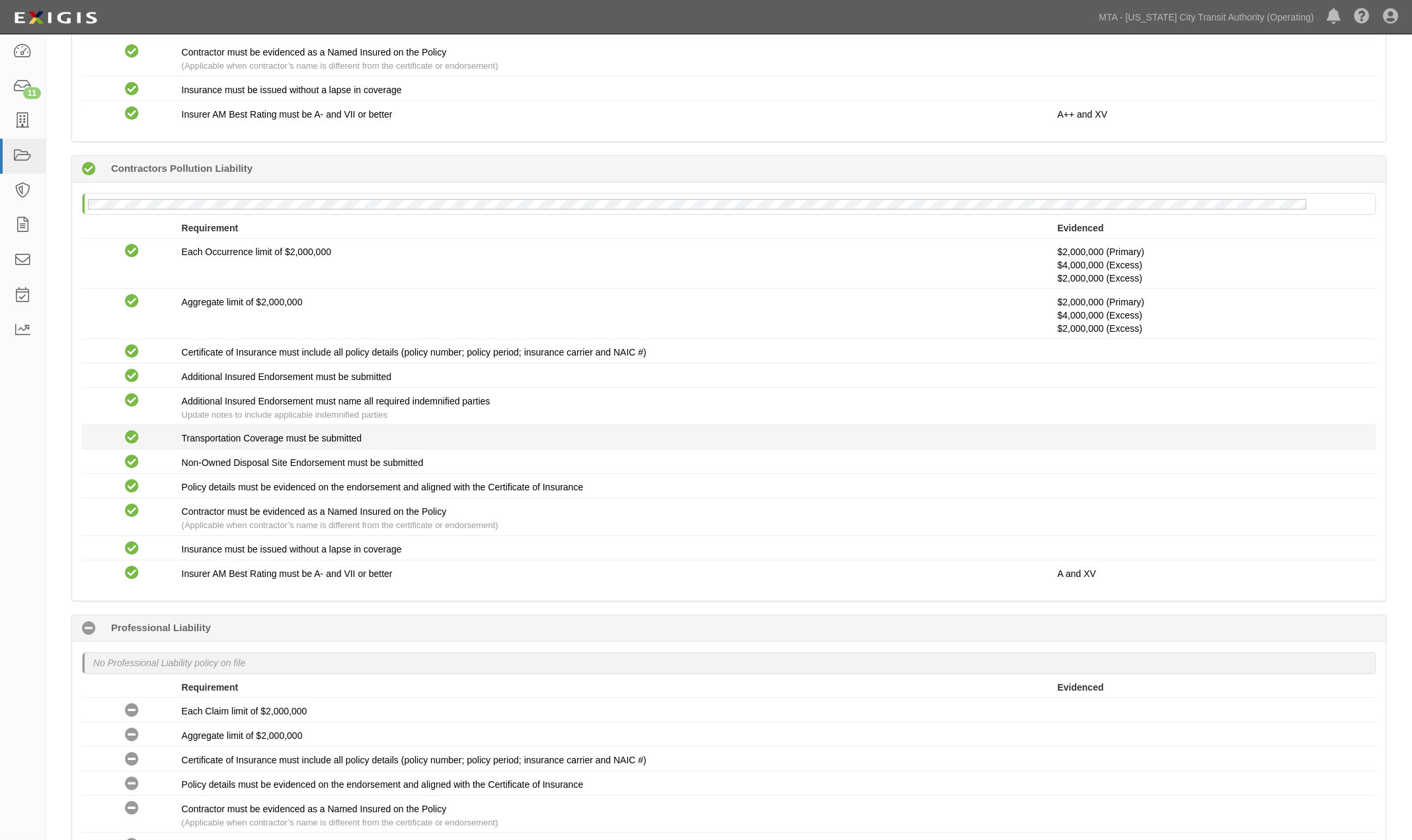
scroll to position [1728, 0]
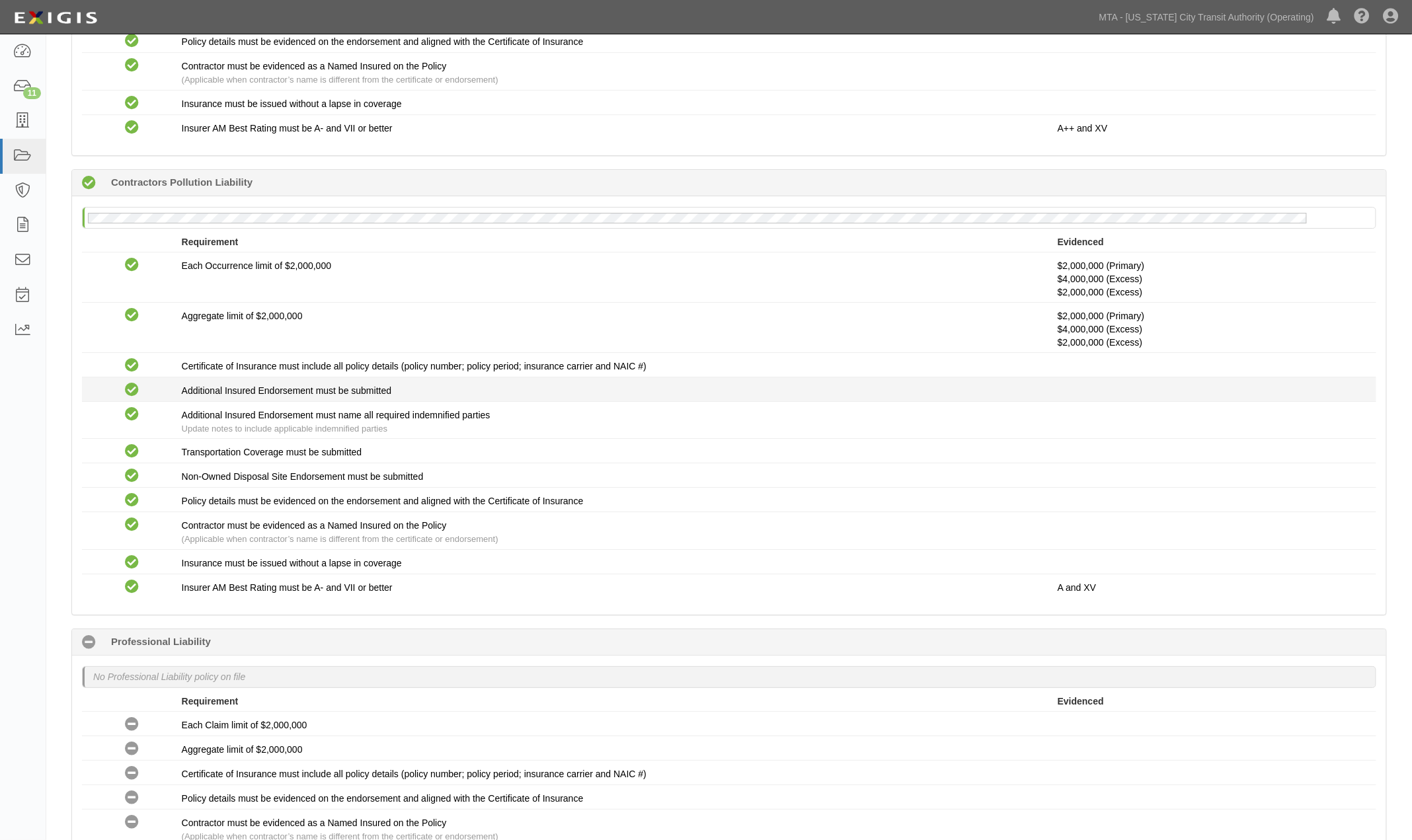
click at [489, 398] on div "Compliant Additional Insured Endorsement must be submitted" at bounding box center [729, 389] width 1314 height 17
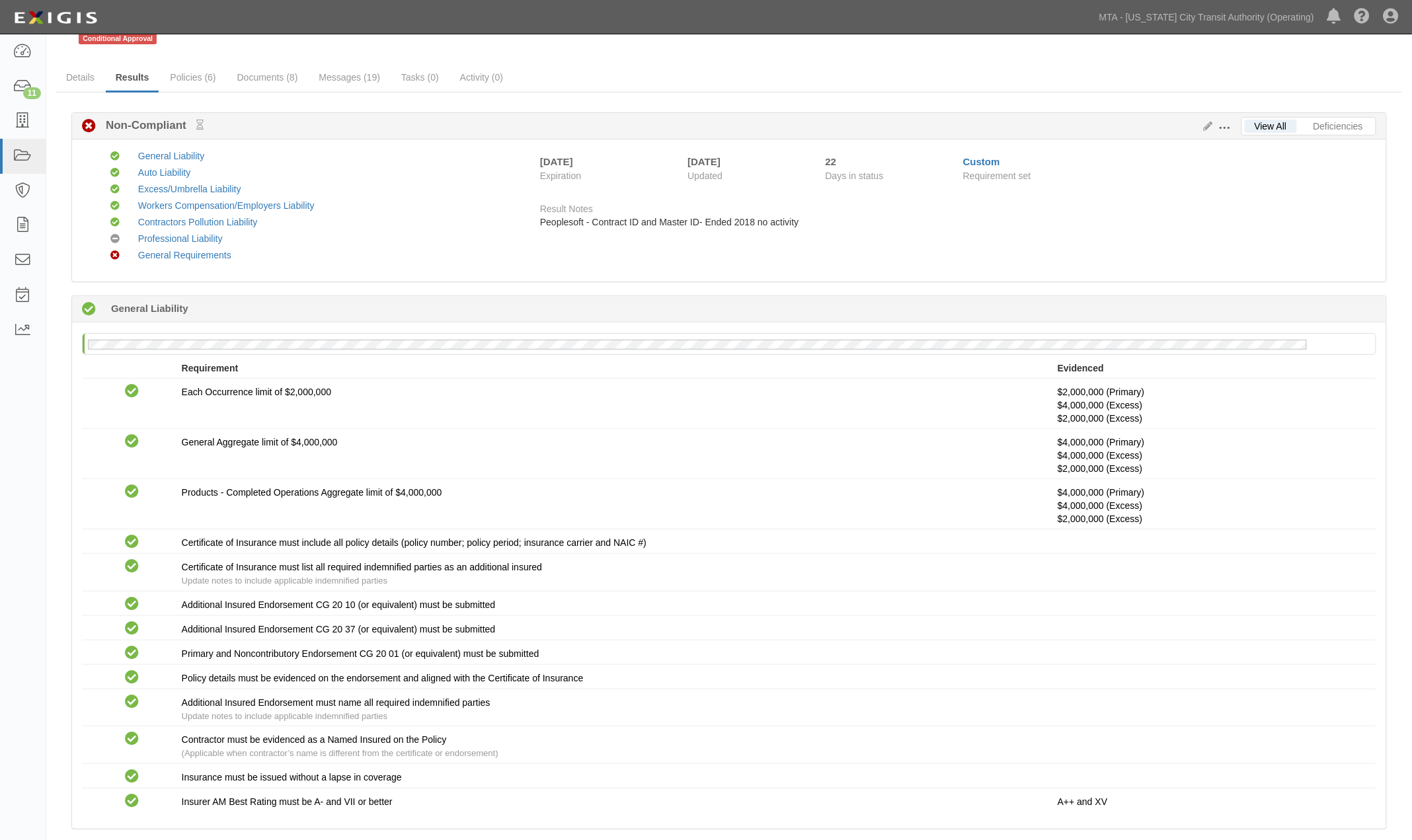
scroll to position [0, 0]
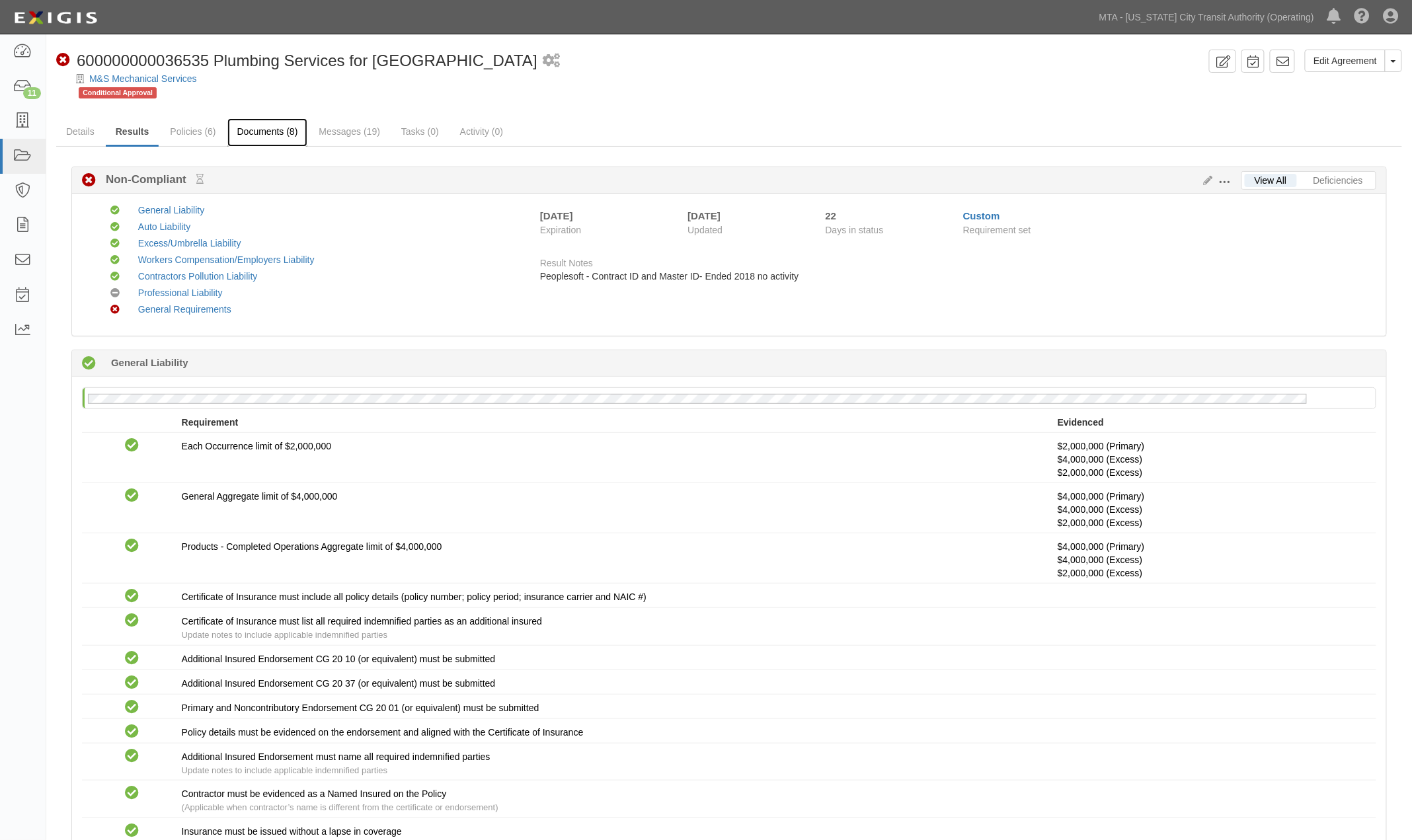
click at [280, 127] on link "Documents (8)" at bounding box center [268, 133] width 81 height 29
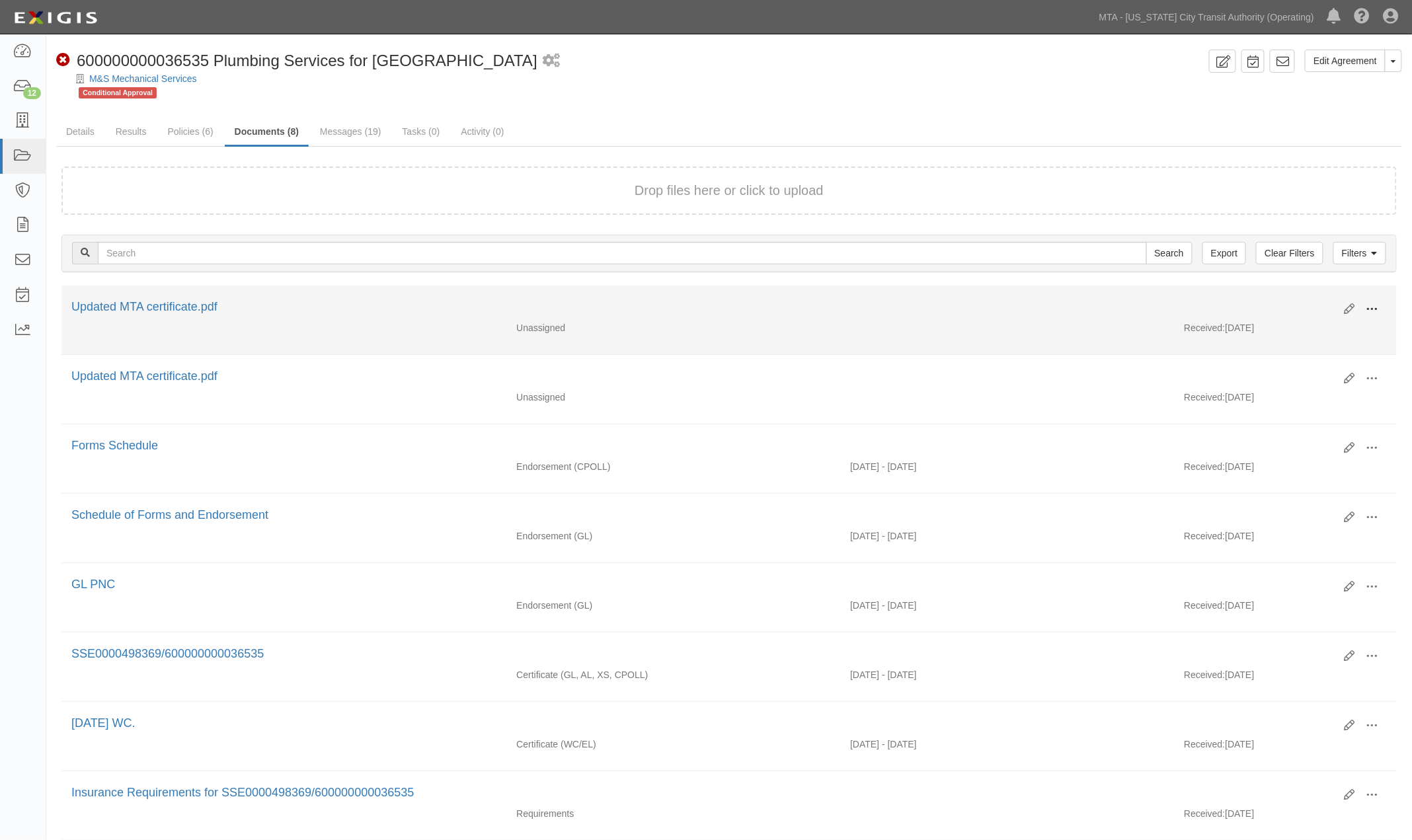
click at [1377, 303] on span at bounding box center [1372, 309] width 12 height 12
click at [1292, 304] on link "Edit" at bounding box center [1308, 303] width 104 height 24
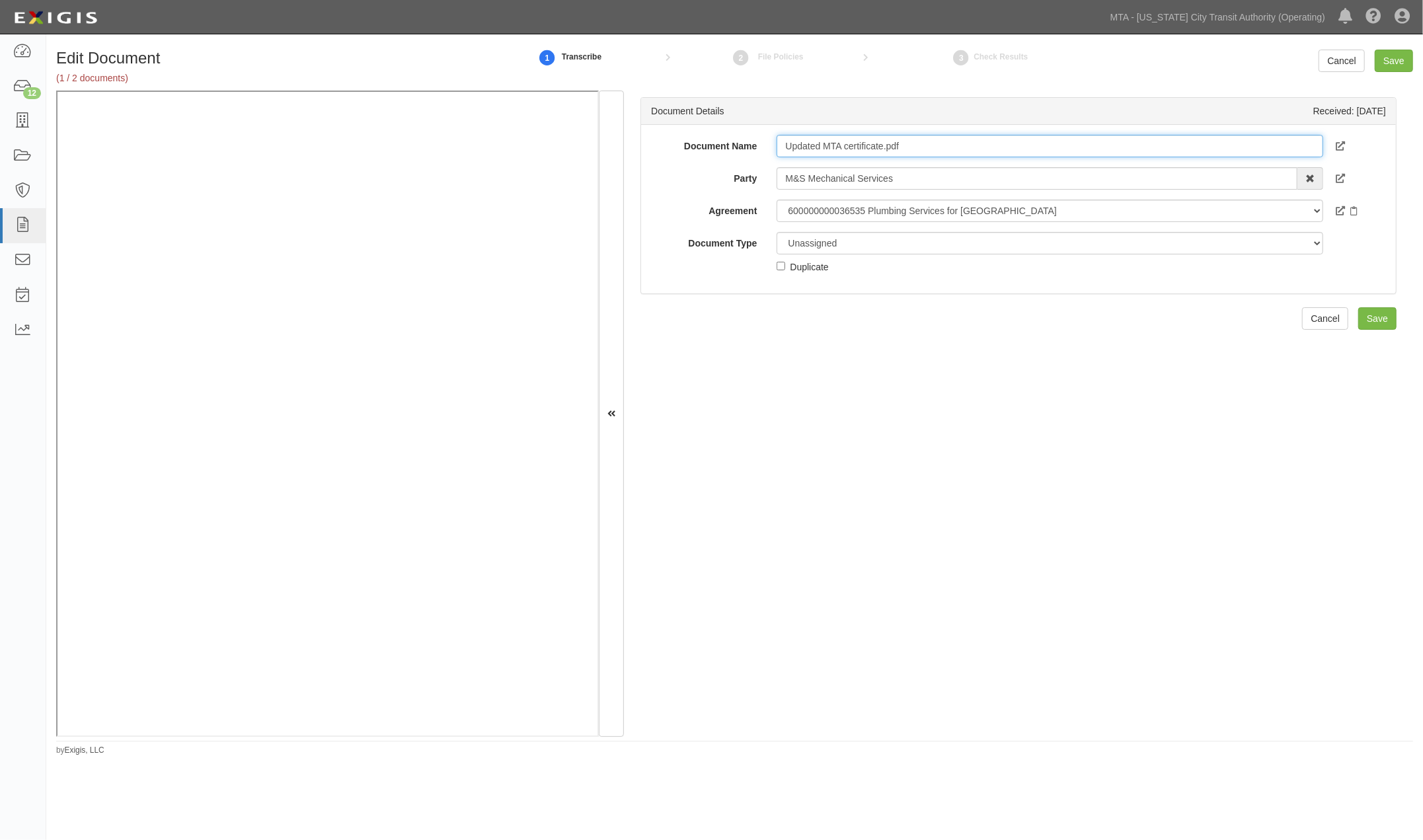
drag, startPoint x: 917, startPoint y: 146, endPoint x: 752, endPoint y: 146, distance: 165.0
click at [752, 146] on div "Document Name Updated MTA certificate.pdf" at bounding box center [1019, 145] width 755 height 22
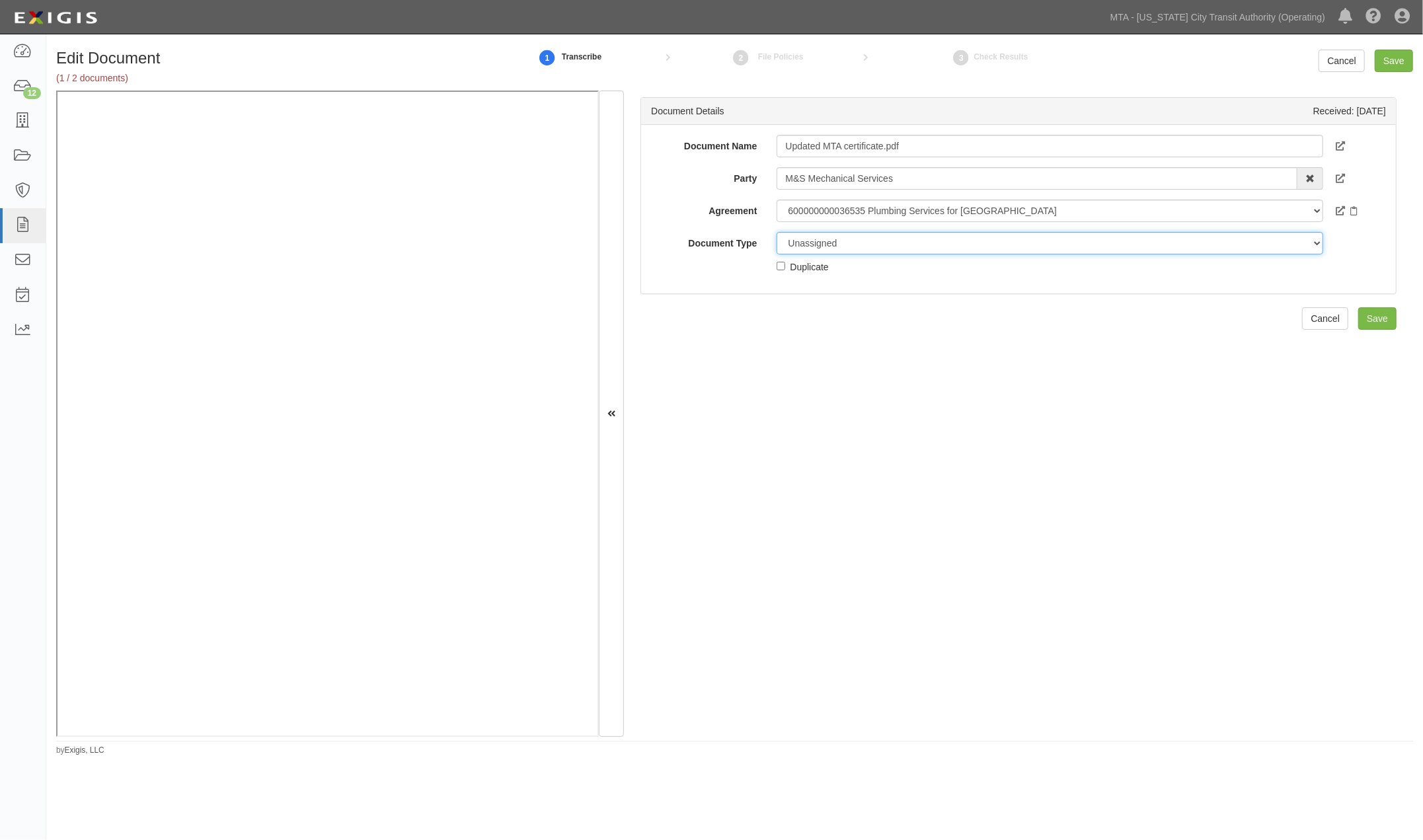
click at [829, 245] on select "Unassigned Binder Cancellation Notice Certificate Contract Endorsement Insuranc…" at bounding box center [1049, 242] width 546 height 22
select select "OtherDetail"
click at [777, 232] on select "Unassigned Binder Cancellation Notice Certificate Contract Endorsement Insuranc…" at bounding box center [1049, 242] width 546 height 22
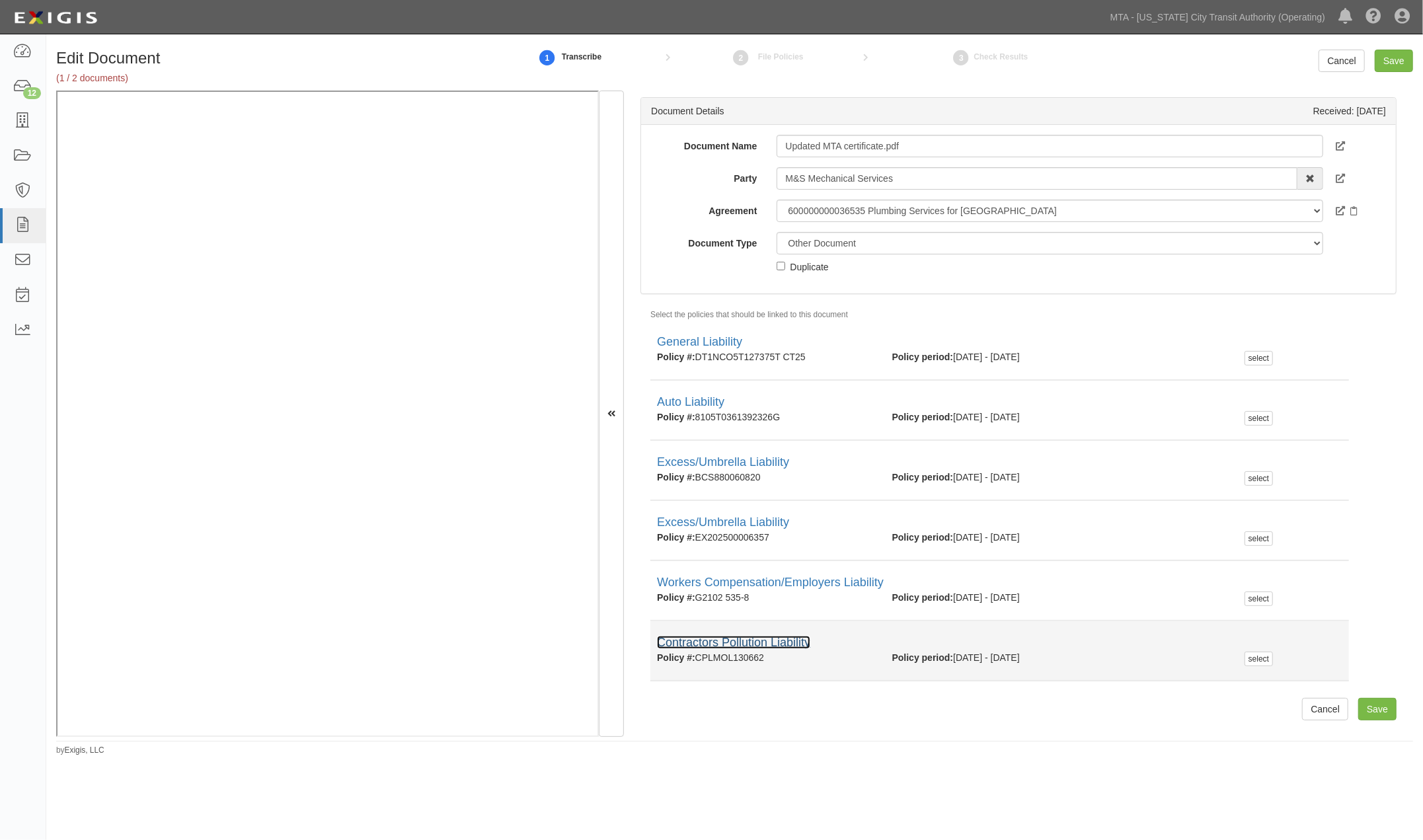
click at [792, 637] on link "Contractors Pollution Liability" at bounding box center [733, 642] width 153 height 14
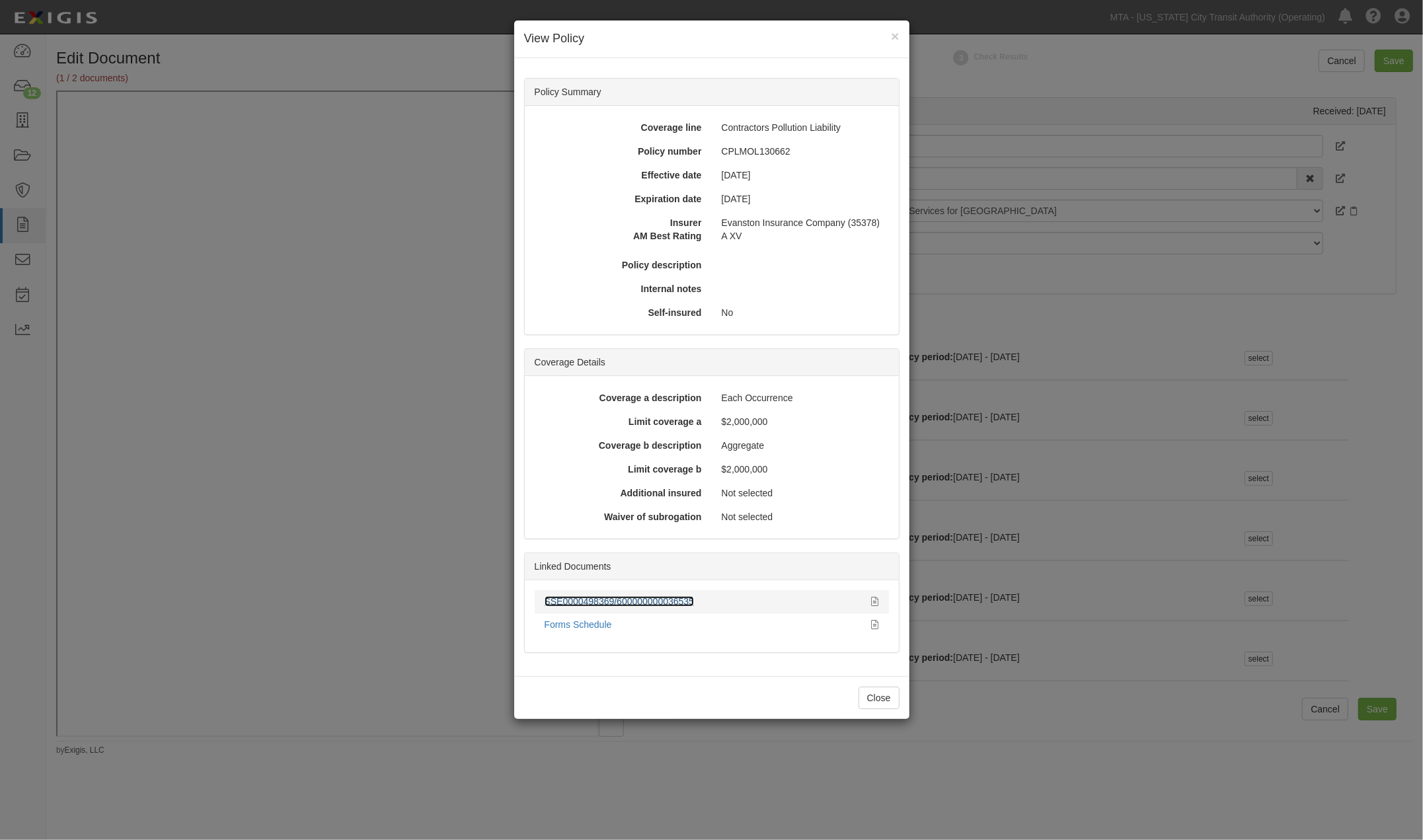
click at [645, 599] on link "SSE0000498369/600000000036535" at bounding box center [619, 601] width 150 height 11
click at [606, 624] on link "Forms Schedule" at bounding box center [578, 624] width 67 height 11
click at [1014, 762] on div "× View Policy Policy Summary Coverage line Contractors Pollution Liability Poli…" at bounding box center [711, 420] width 1423 height 840
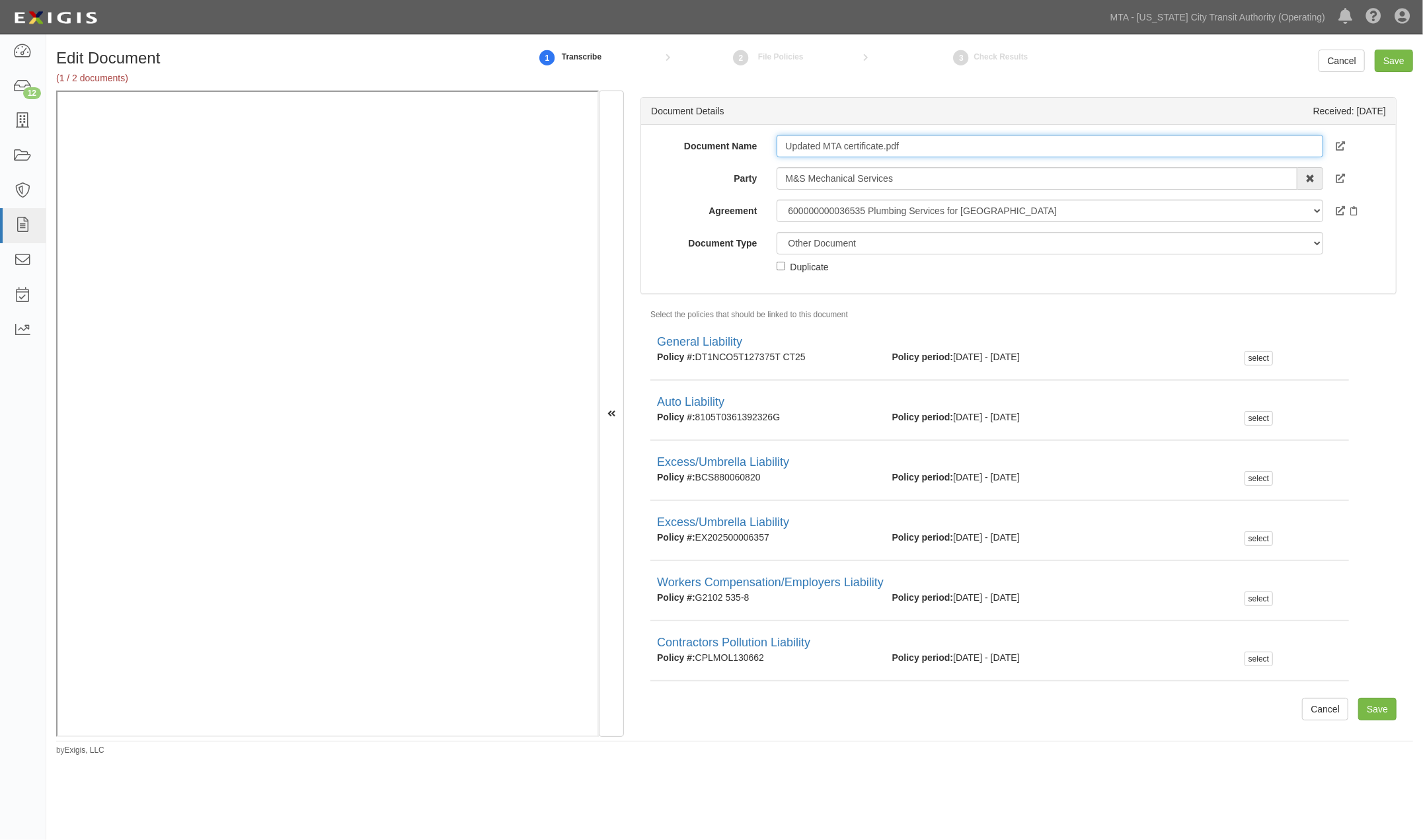
click at [921, 137] on input "Updated MTA certificate.pdf" at bounding box center [1049, 145] width 546 height 22
drag, startPoint x: 926, startPoint y: 148, endPoint x: 753, endPoint y: 128, distance: 174.2
click at [753, 128] on div "Document Name Updated MTA certificate.pdf Party M&S Mechanical Services 10-21 T…" at bounding box center [1019, 209] width 755 height 168
type input "PL 9.2.26"
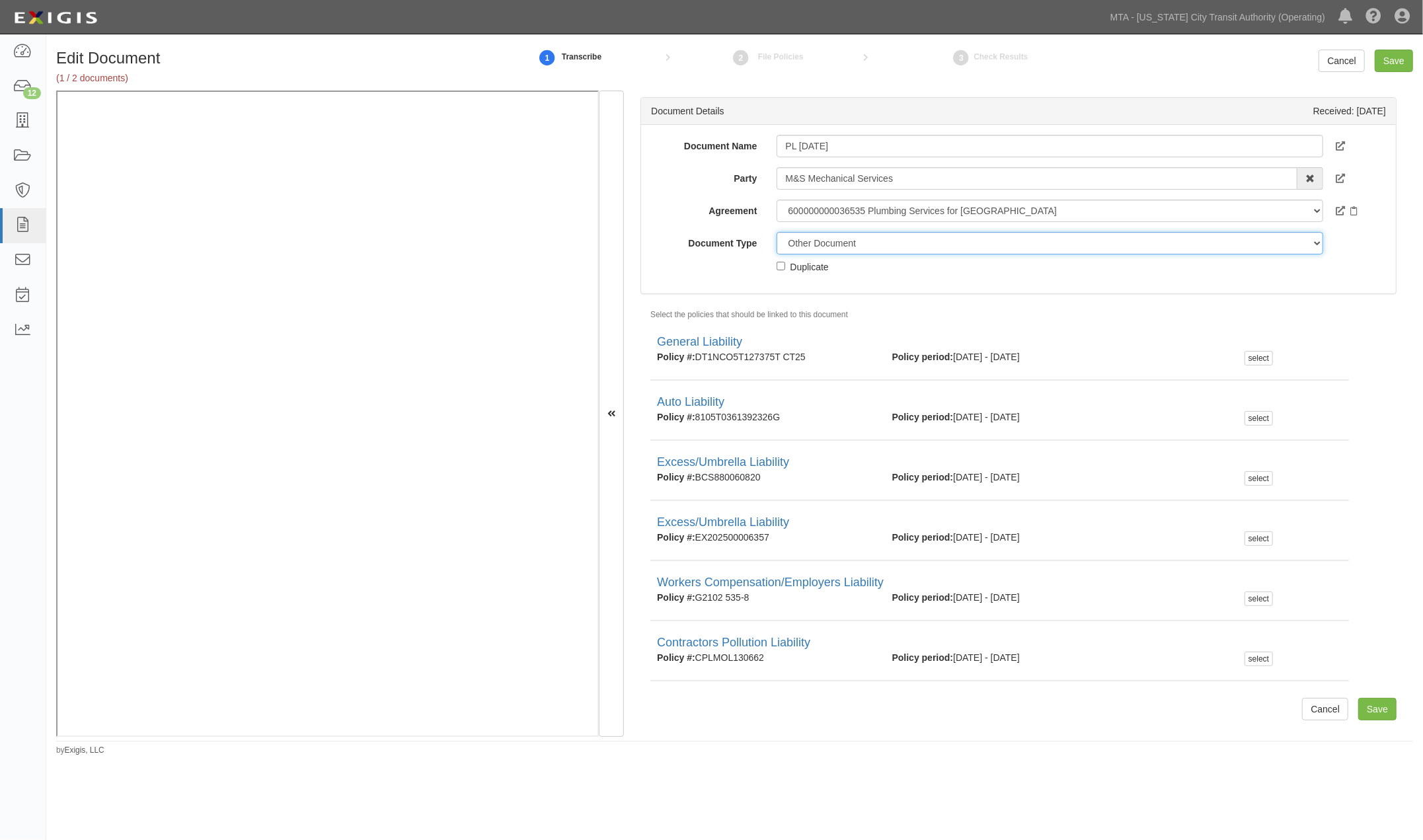
click at [837, 239] on select "Unassigned Binder Cancellation Notice Certificate Contract Endorsement Insuranc…" at bounding box center [1049, 242] width 546 height 22
select select "CertificateDetail"
click at [777, 232] on select "Unassigned Binder Cancellation Notice Certificate Contract Endorsement Insuranc…" at bounding box center [1049, 242] width 546 height 22
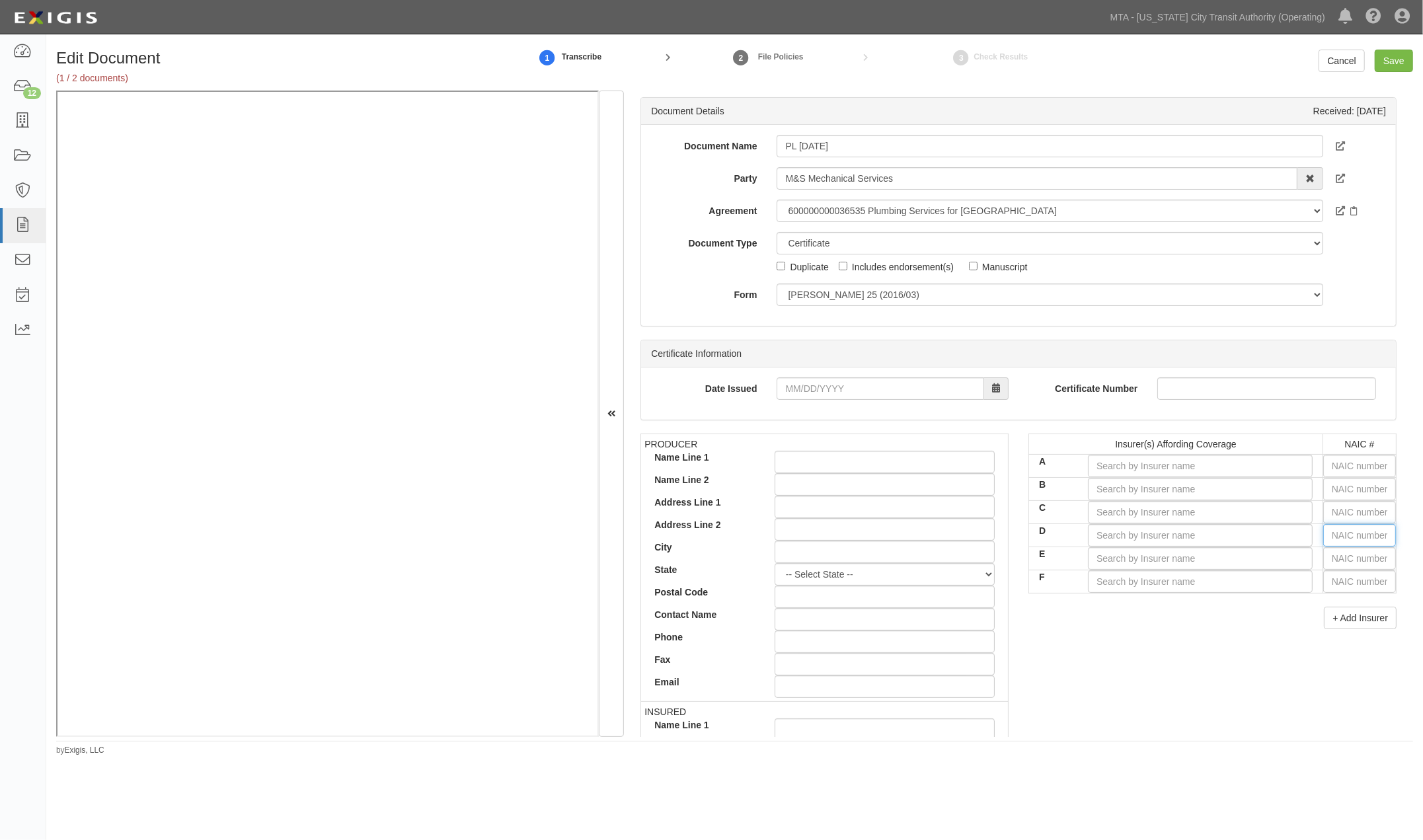
click at [1328, 532] on input "text" at bounding box center [1360, 535] width 73 height 22
type input "16862"
type input "16"
type input "16926"
type input "169"
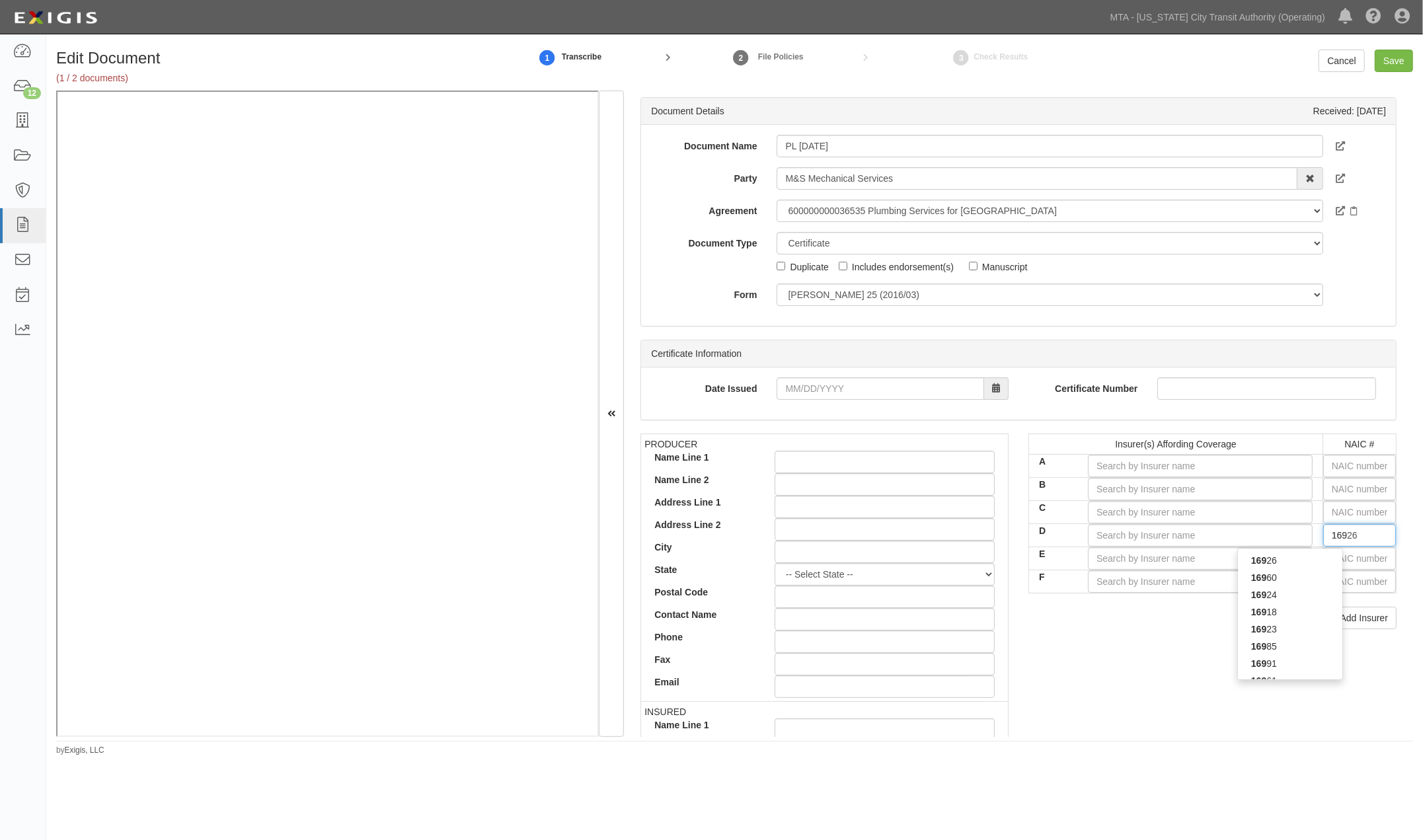
type input "16991"
type input "1699"
type input "16992"
click at [1280, 563] on div "16992" at bounding box center [1290, 560] width 104 height 17
type input "Westfield Specialty Insurance Company (A XV Rating)"
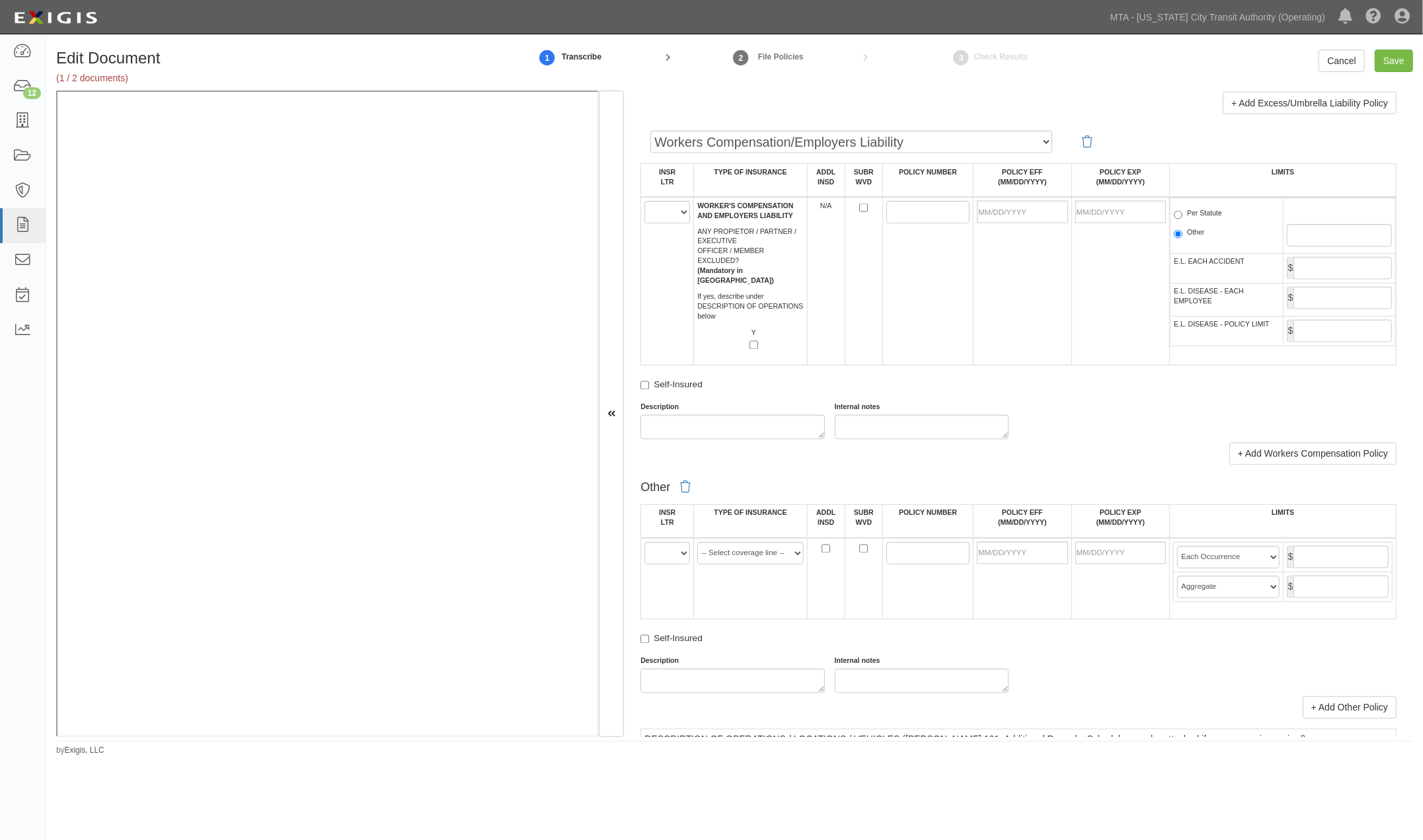
scroll to position [2129, 0]
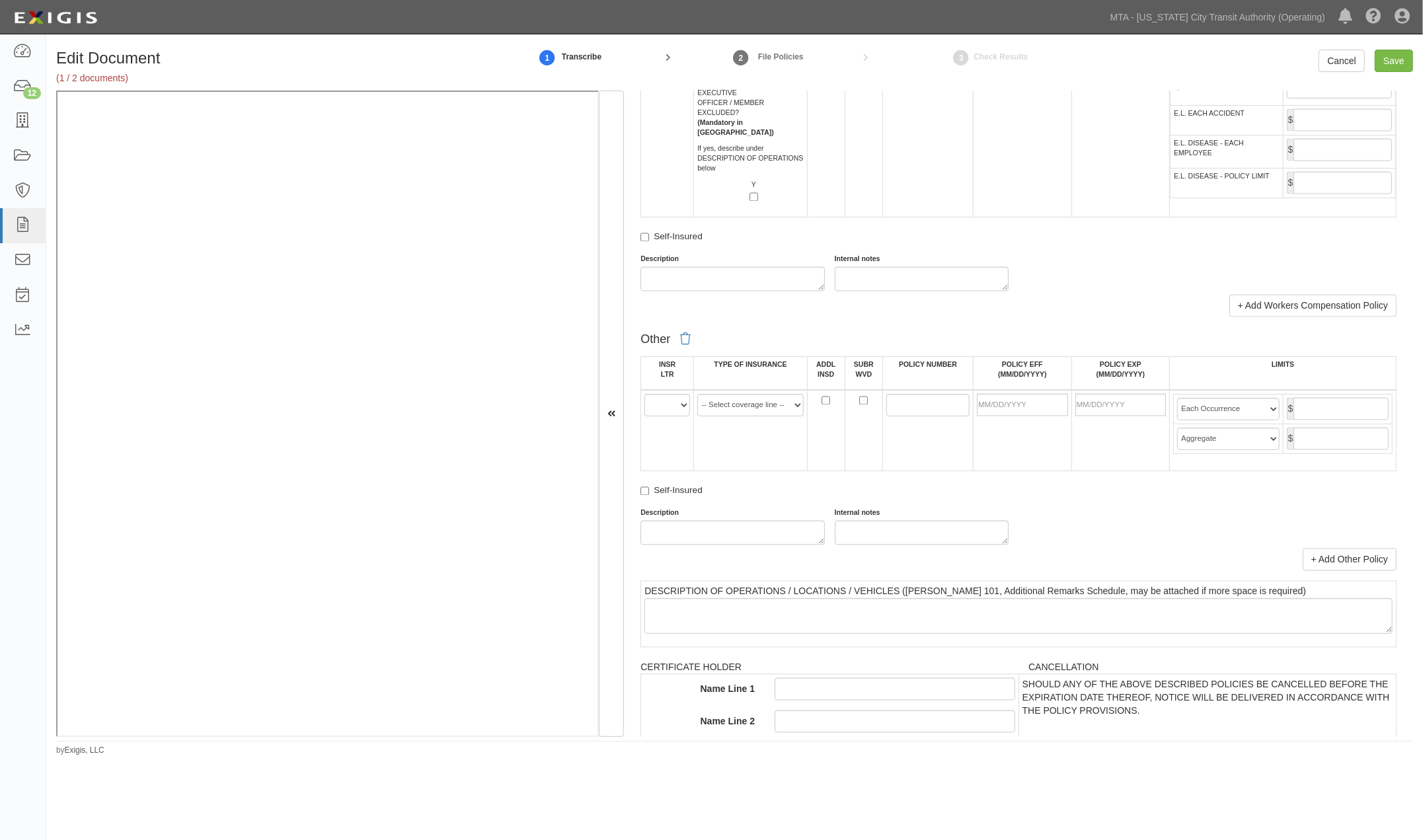
type input "16992"
click at [663, 416] on select "A B C D E F" at bounding box center [667, 404] width 46 height 22
select select "D"
click at [644, 416] on select "A B C D E F" at bounding box center [667, 404] width 46 height 22
click at [735, 416] on select "-- Select coverage line -- Asbestos Abatement Auto Physical Damage Aviation Lia…" at bounding box center [750, 404] width 106 height 22
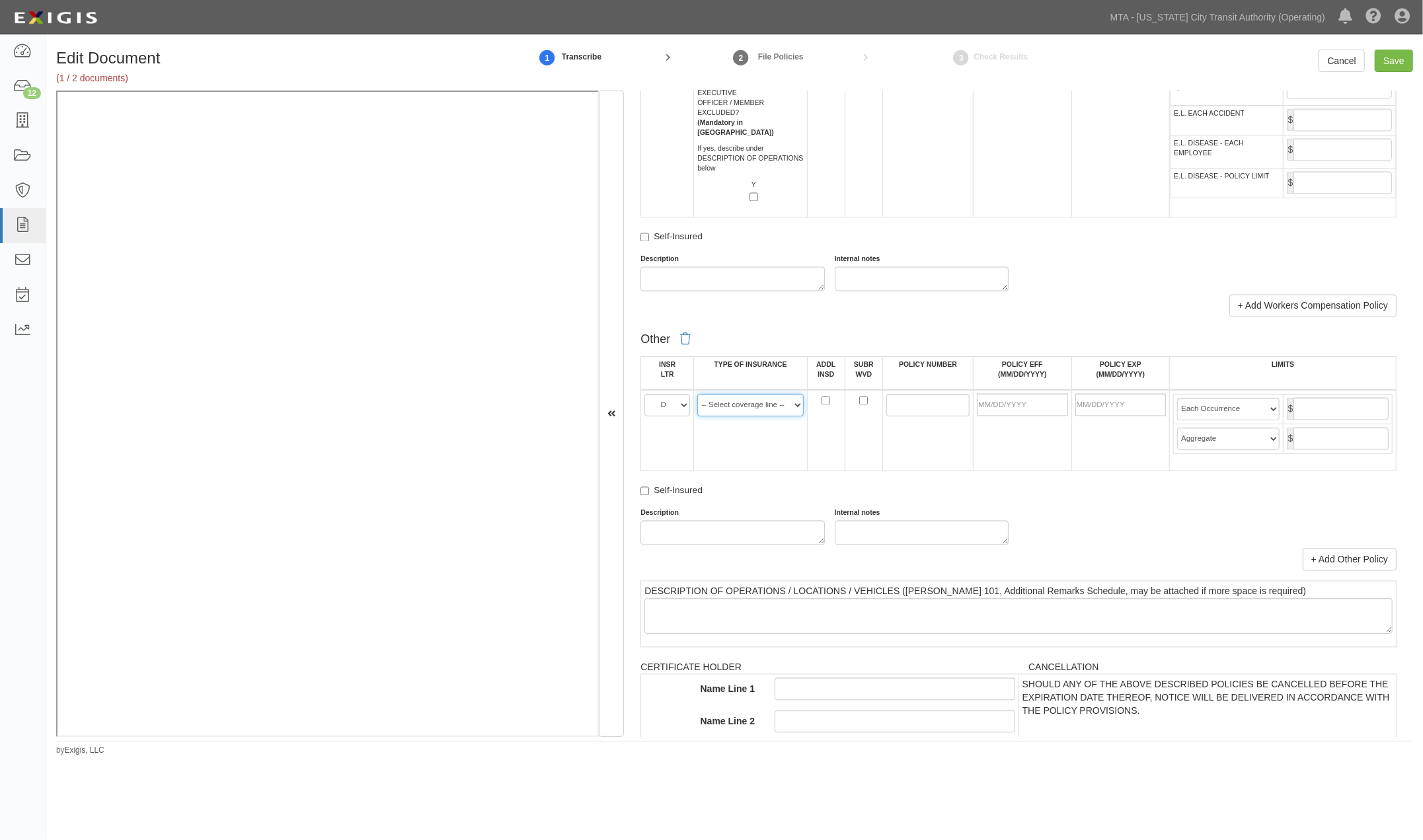
select select "44"
click at [697, 416] on select "-- Select coverage line -- Asbestos Abatement Auto Physical Damage Aviation Lia…" at bounding box center [750, 404] width 106 height 22
click at [919, 416] on input "POLICY NUMBER" at bounding box center [927, 404] width 83 height 22
type input "CPP499677D00"
type input "09/02/2025"
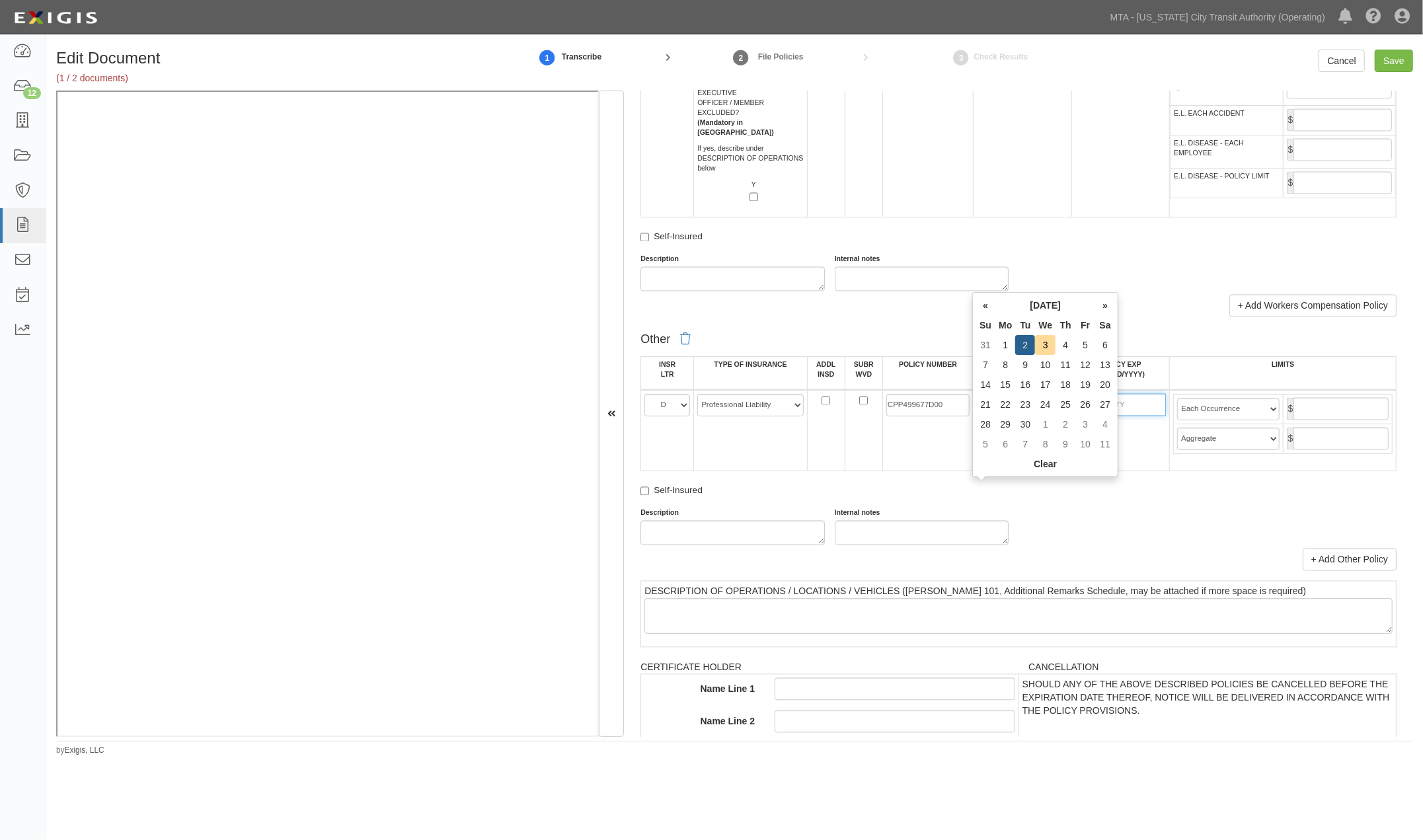
type input "09/02/2026"
type input "2,000,000"
click at [1342, 450] on input "text" at bounding box center [1340, 438] width 95 height 22
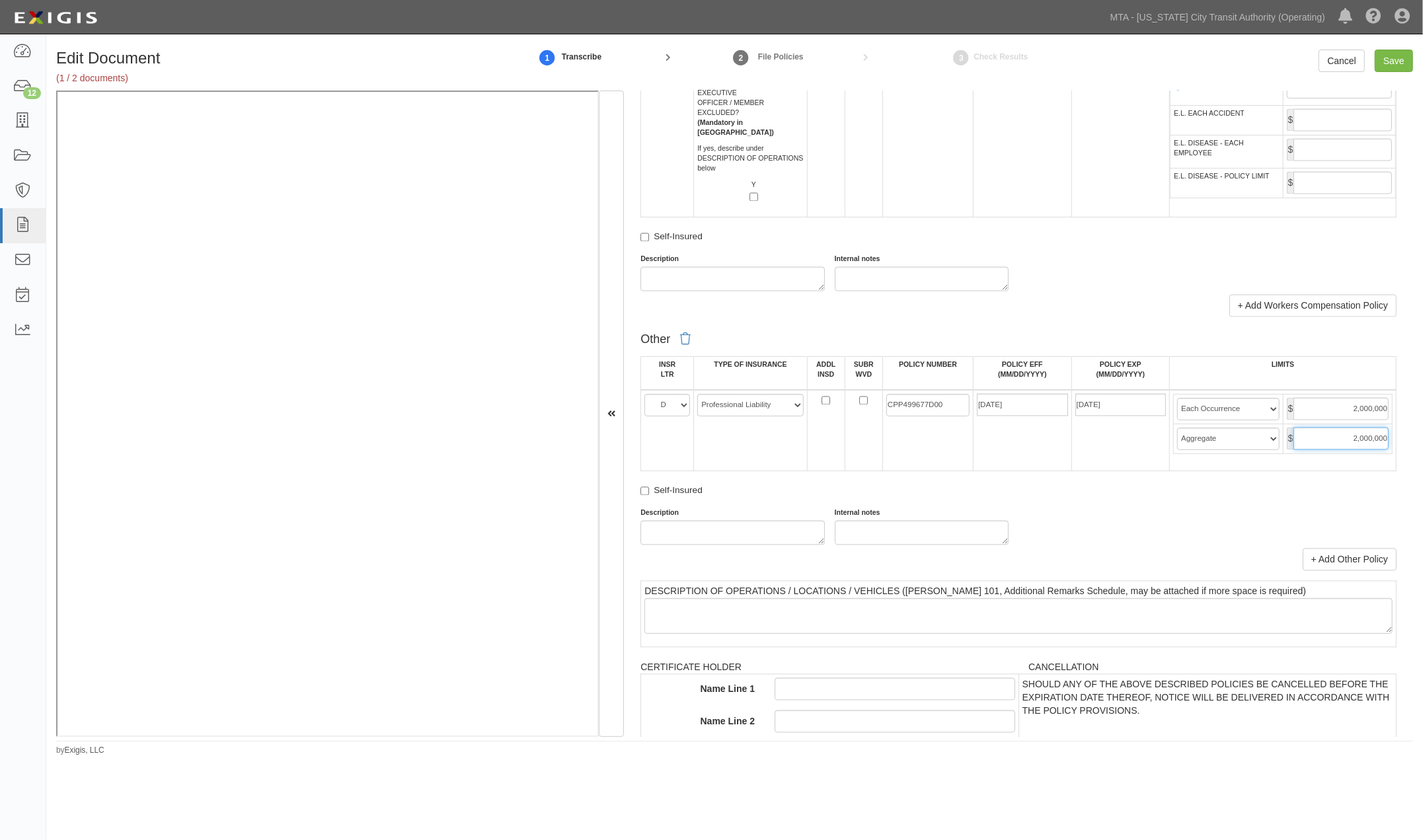
type input "2,000,000"
click at [1150, 545] on div "Description Internal notes" at bounding box center [1019, 526] width 776 height 37
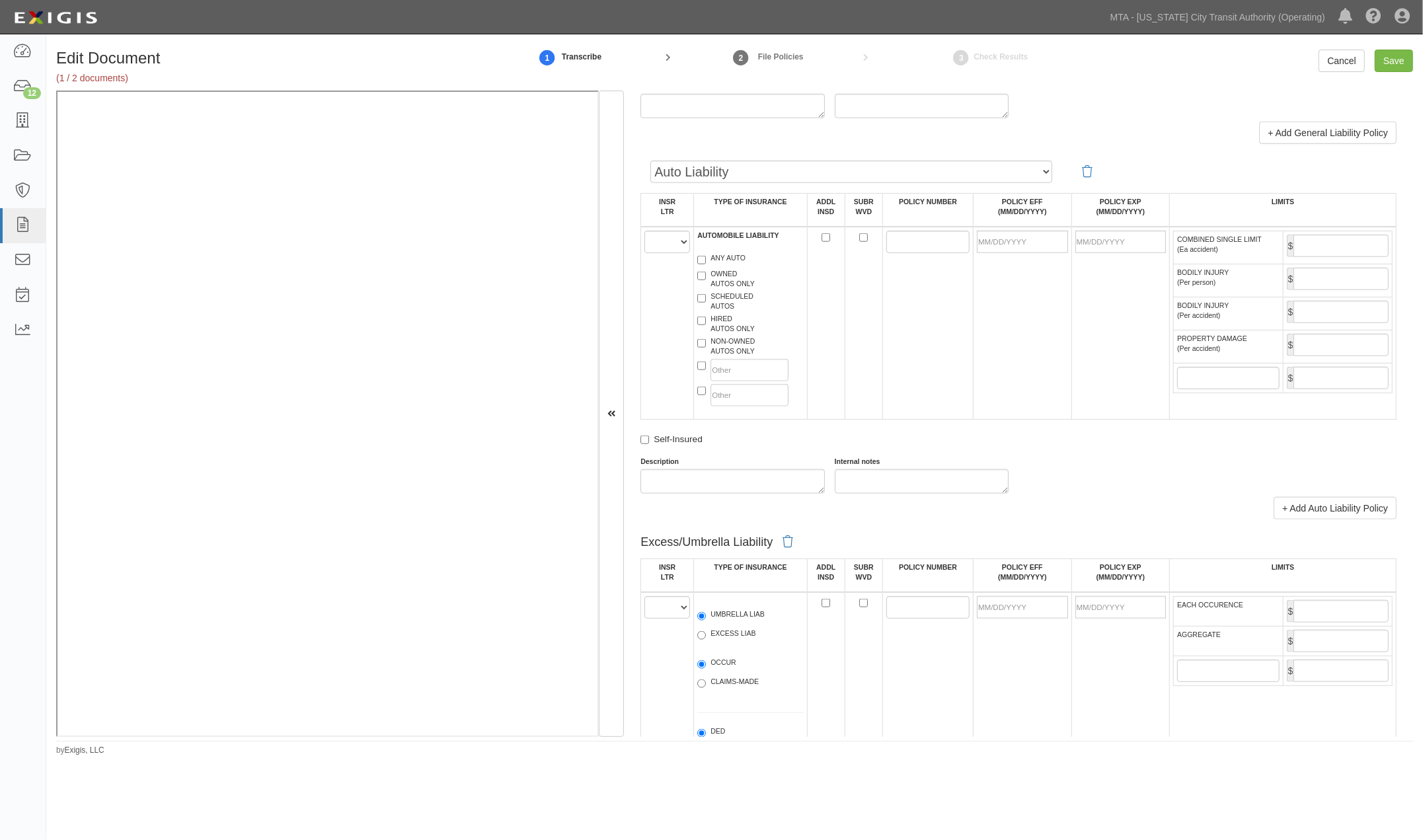
scroll to position [0, 0]
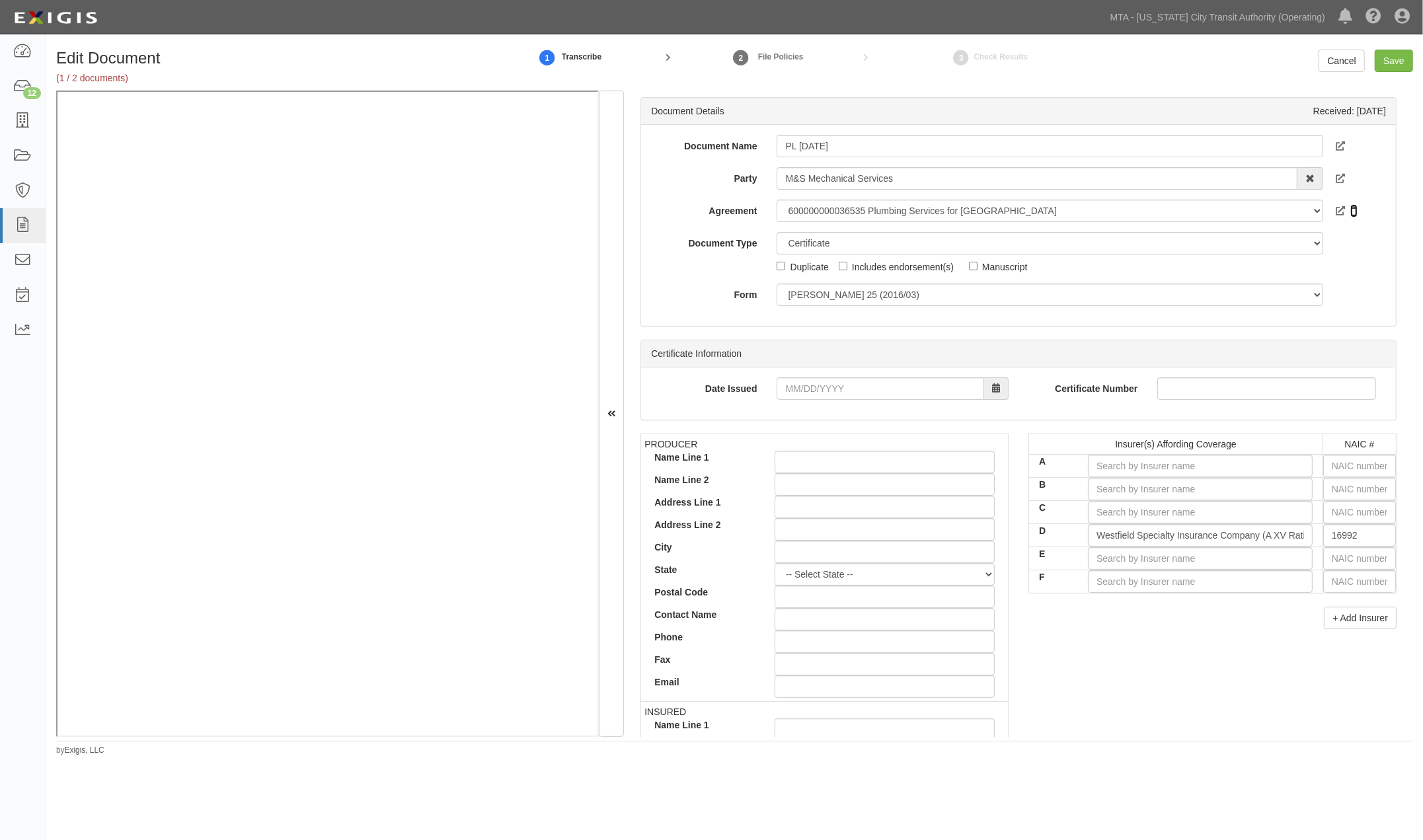
click at [1350, 212] on icon at bounding box center [1354, 211] width 7 height 9
click at [1194, 672] on div "PRODUCER Name Line 1 Name Line 2 Address Line 1 Address Line 2 City State -- Se…" at bounding box center [1019, 663] width 776 height 459
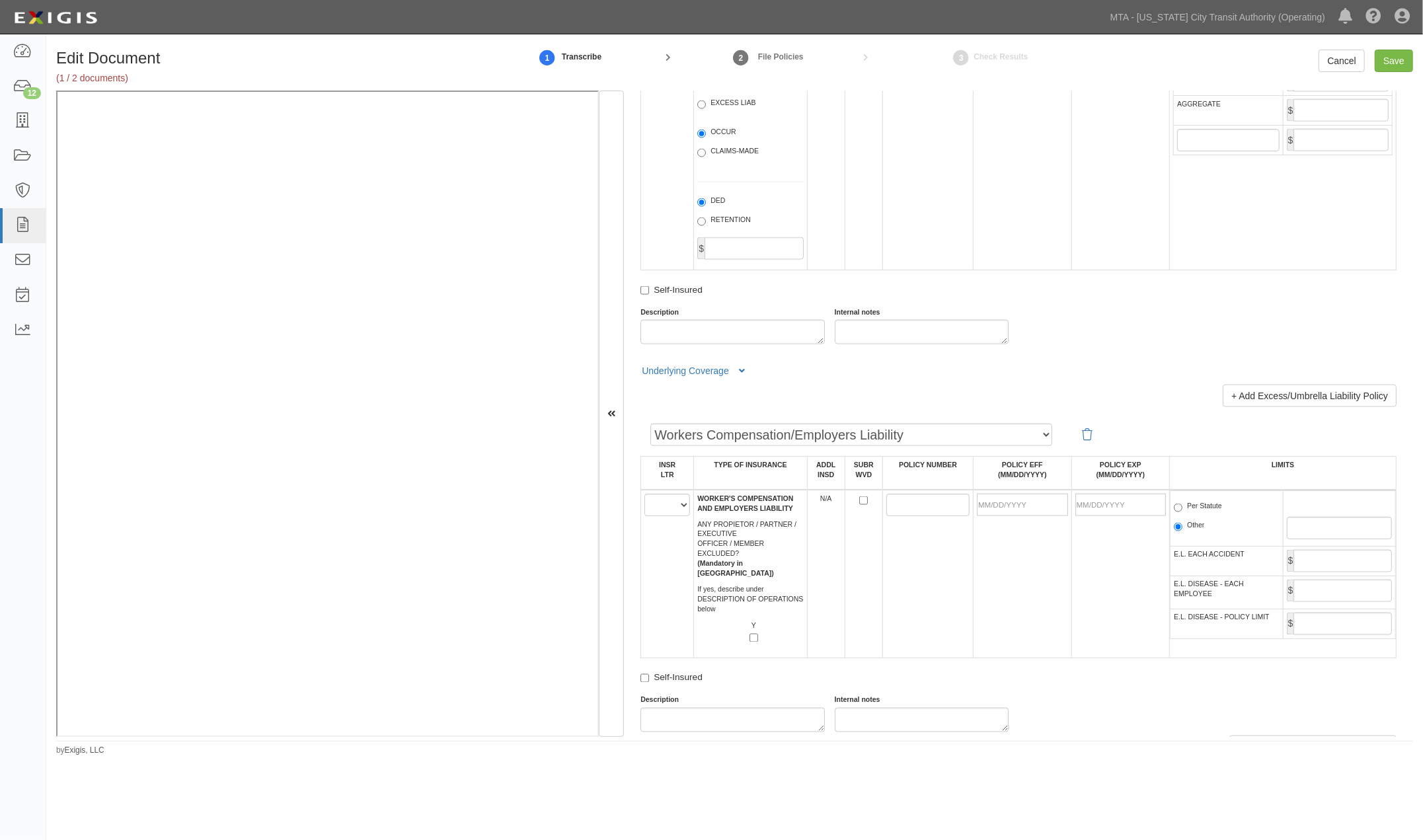
scroll to position [2055, 0]
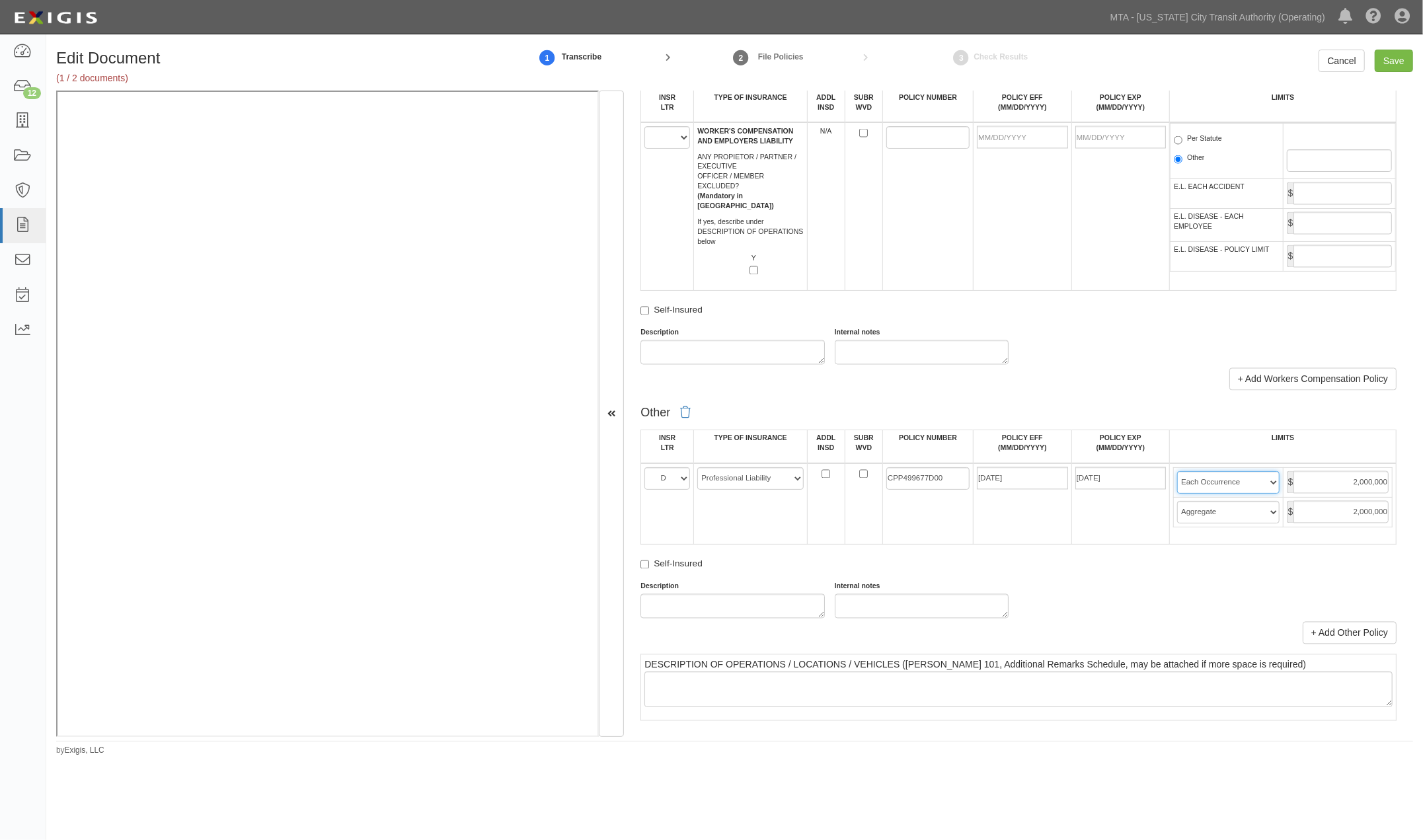
click at [1233, 493] on select "Limit Each Occurrence Each Claim Aggregate Deductible Self-Insured Retention Pe…" at bounding box center [1228, 482] width 102 height 22
select select "Each Claim"
click at [1177, 493] on select "Limit Each Occurrence Each Claim Aggregate Deductible Self-Insured Retention Pe…" at bounding box center [1228, 482] width 102 height 22
click at [1378, 63] on input "Save" at bounding box center [1394, 60] width 39 height 22
type input "2000000"
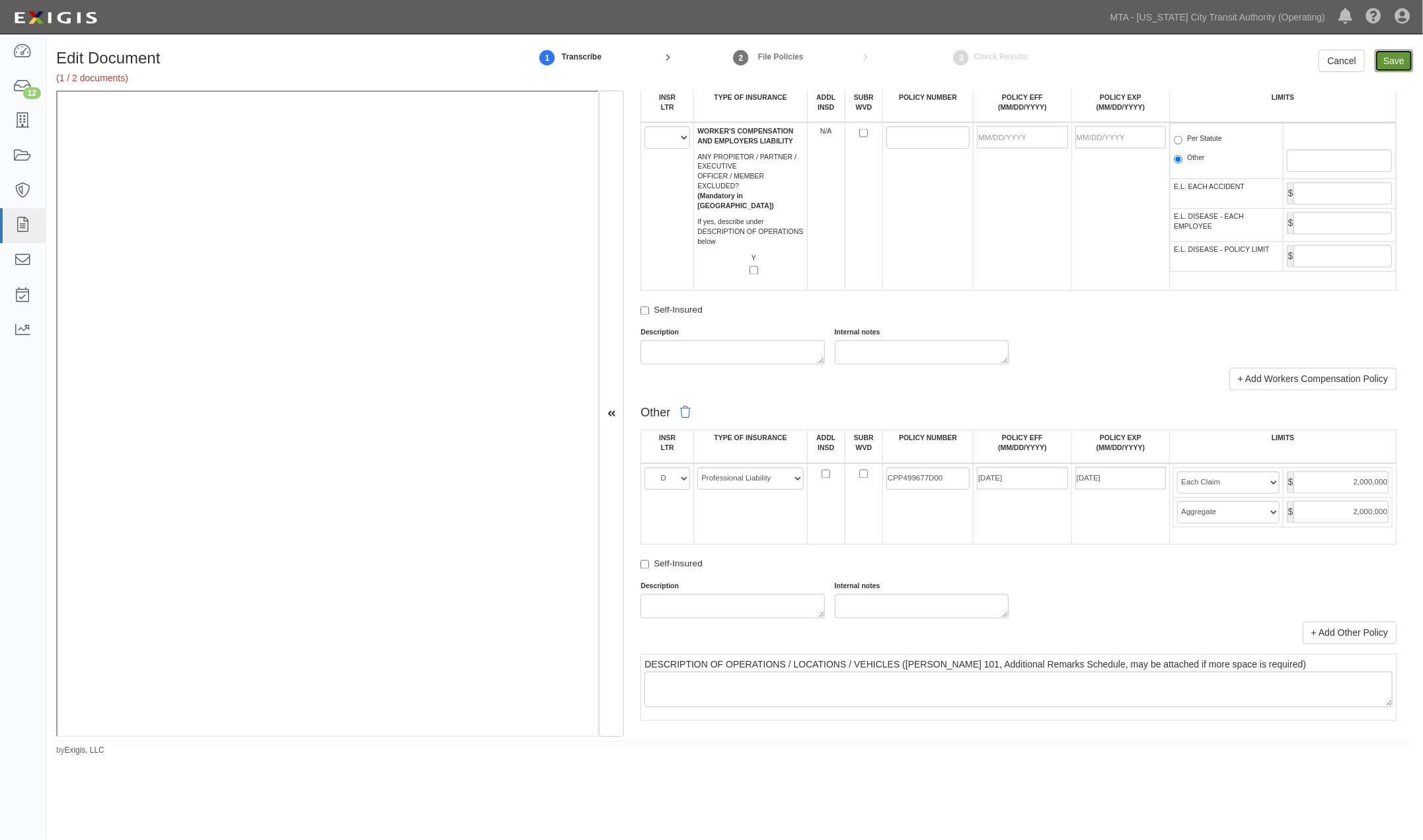
type input "2000000"
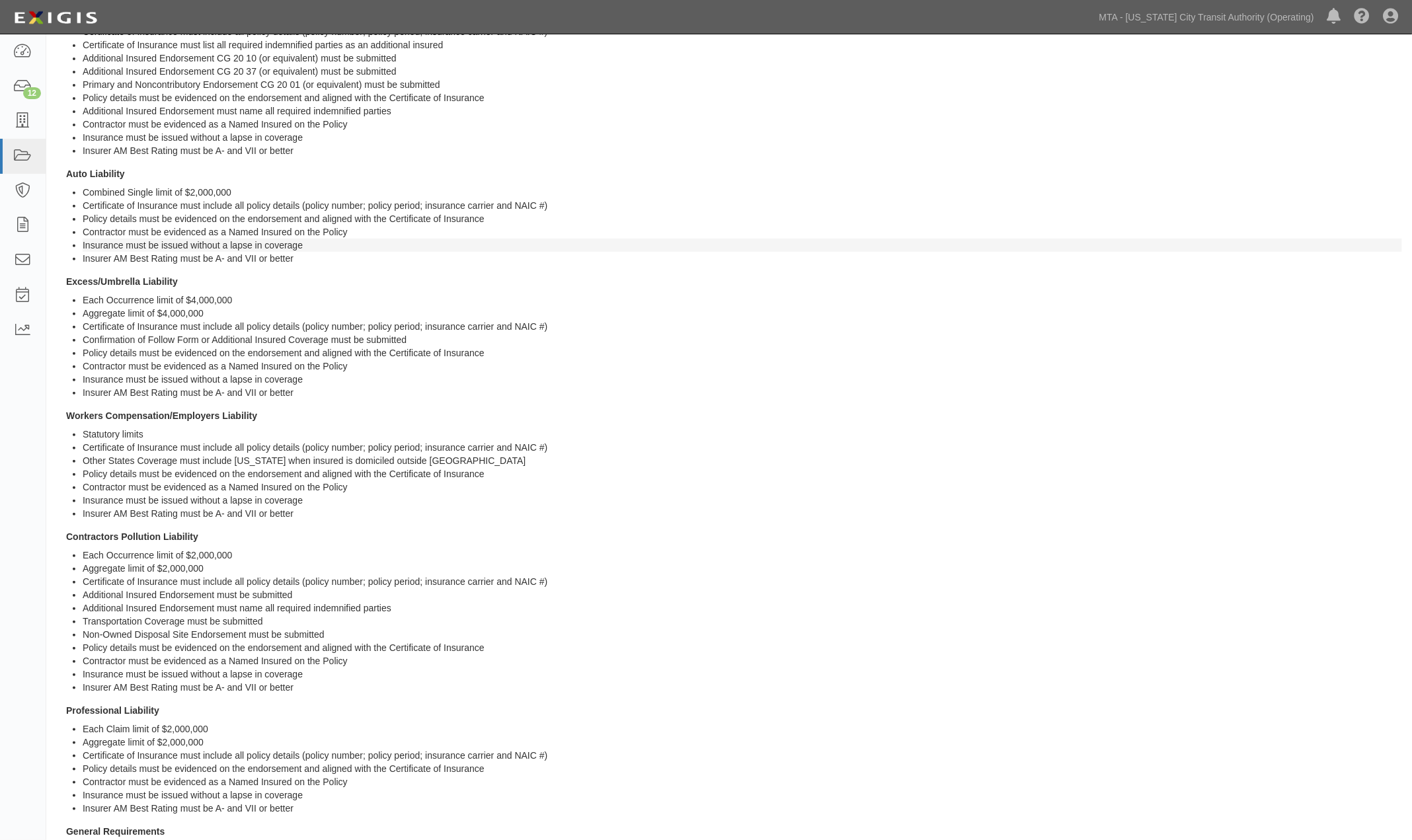
scroll to position [147, 0]
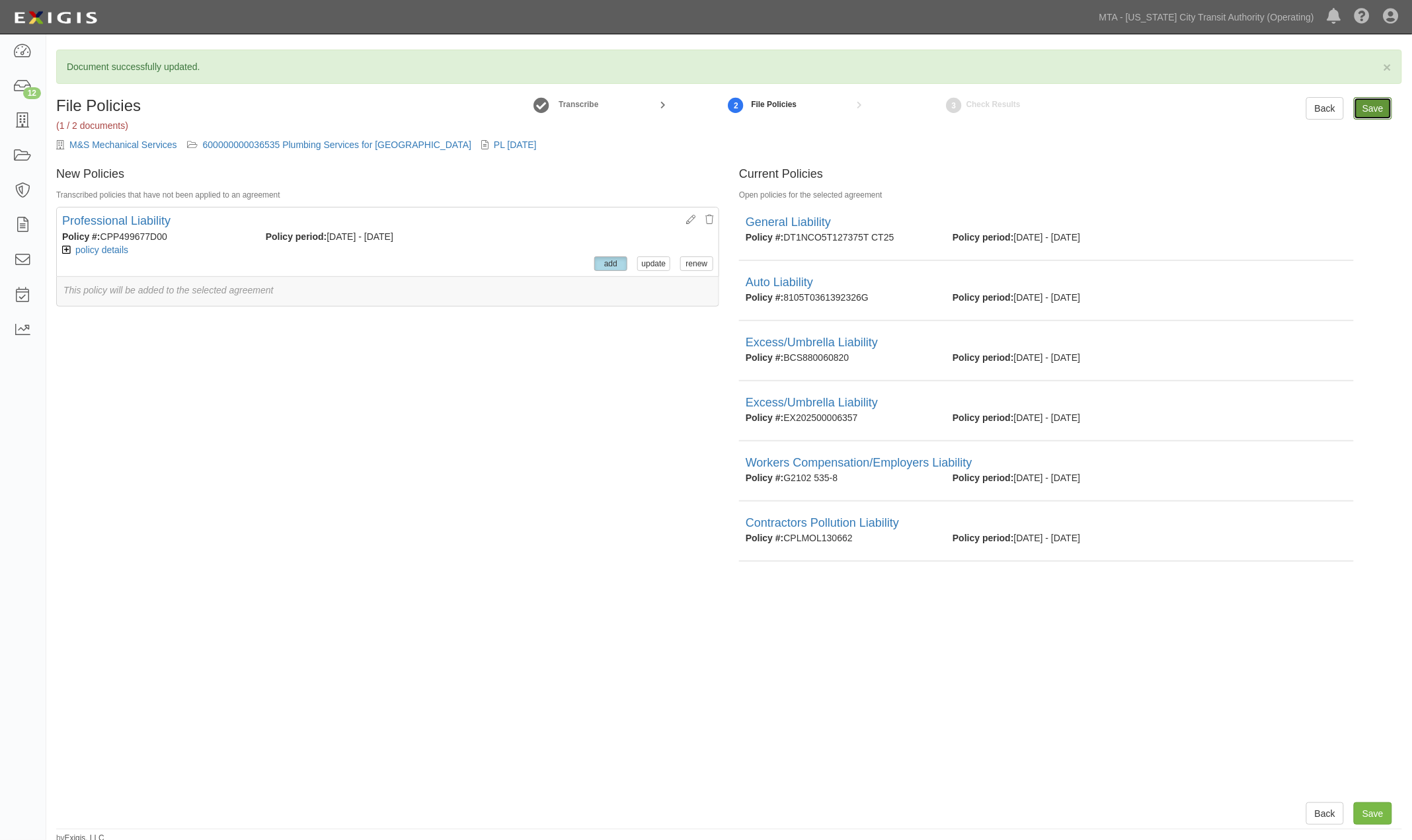
click at [1378, 107] on input "Save" at bounding box center [1373, 108] width 39 height 22
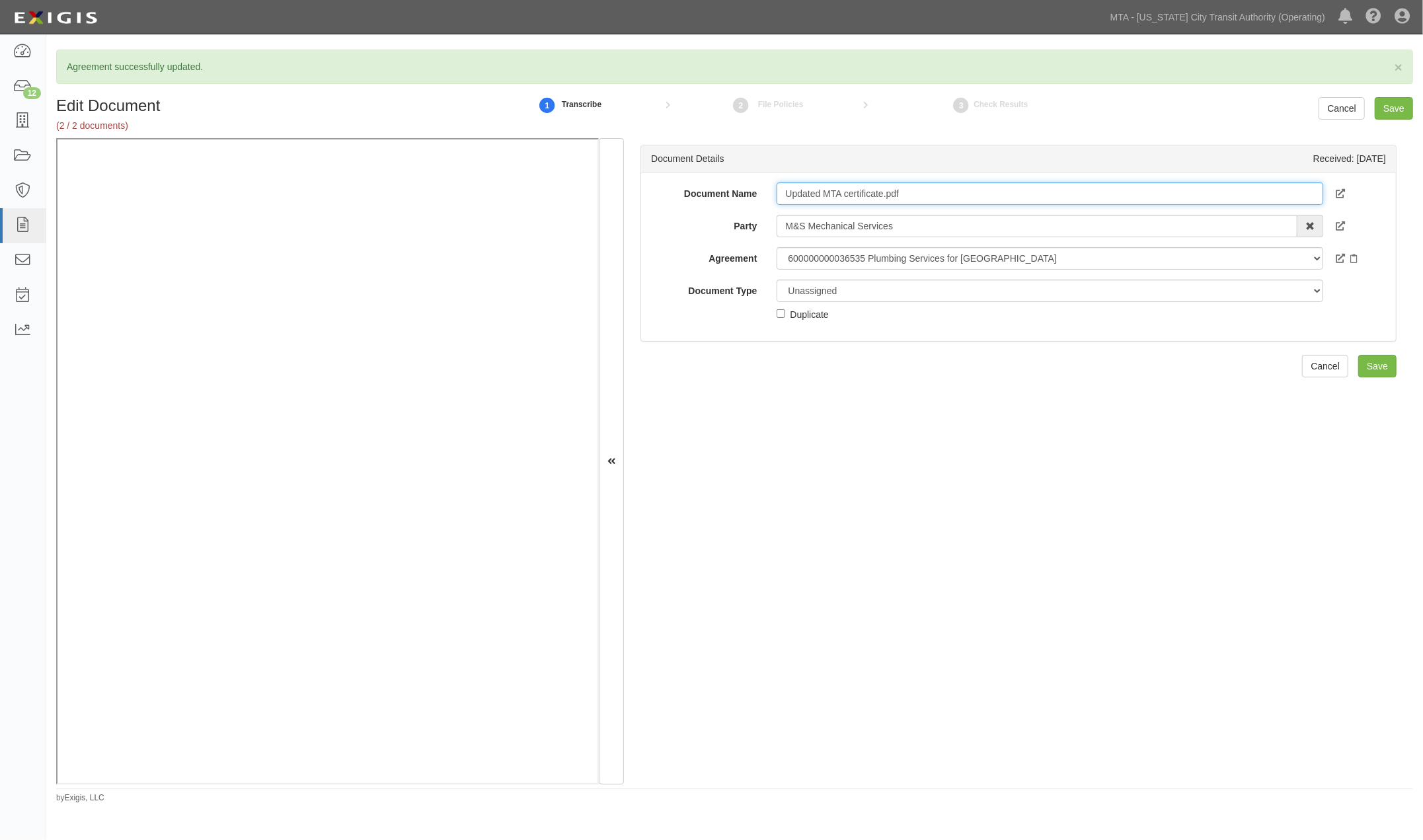
drag, startPoint x: 923, startPoint y: 192, endPoint x: 702, endPoint y: 193, distance: 221.0
click at [702, 193] on div "Document Name Updated MTA certificate.pdf" at bounding box center [1019, 193] width 755 height 22
type input "r"
type input "revised CPL [DATE]"
click at [826, 292] on select "Unassigned Binder Cancellation Notice Certificate Contract Endorsement Insuranc…" at bounding box center [1049, 290] width 546 height 22
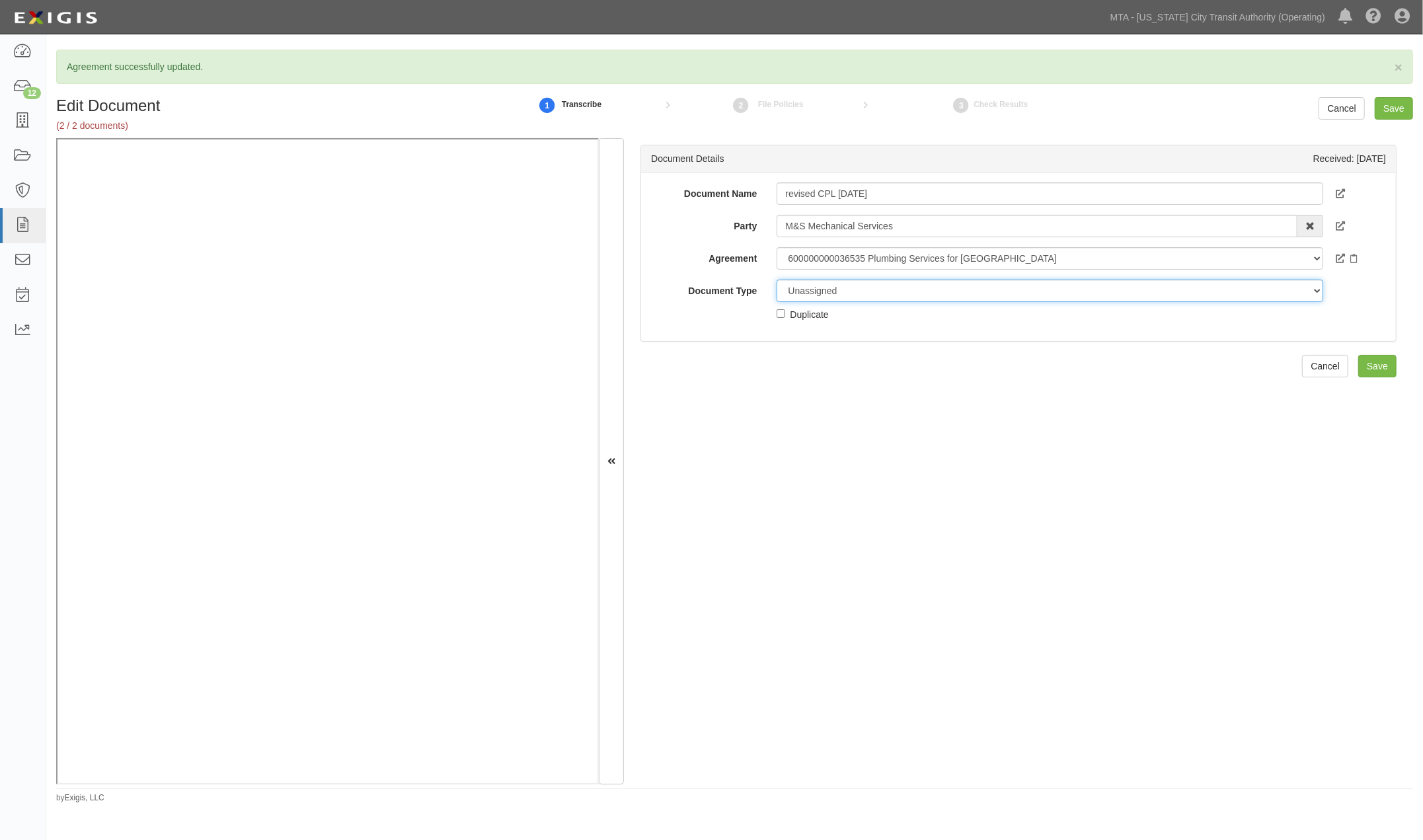
select select "CertificateDetail"
click at [777, 280] on select "Unassigned Binder Cancellation Notice Certificate Contract Endorsement Insuranc…" at bounding box center [1049, 290] width 546 height 22
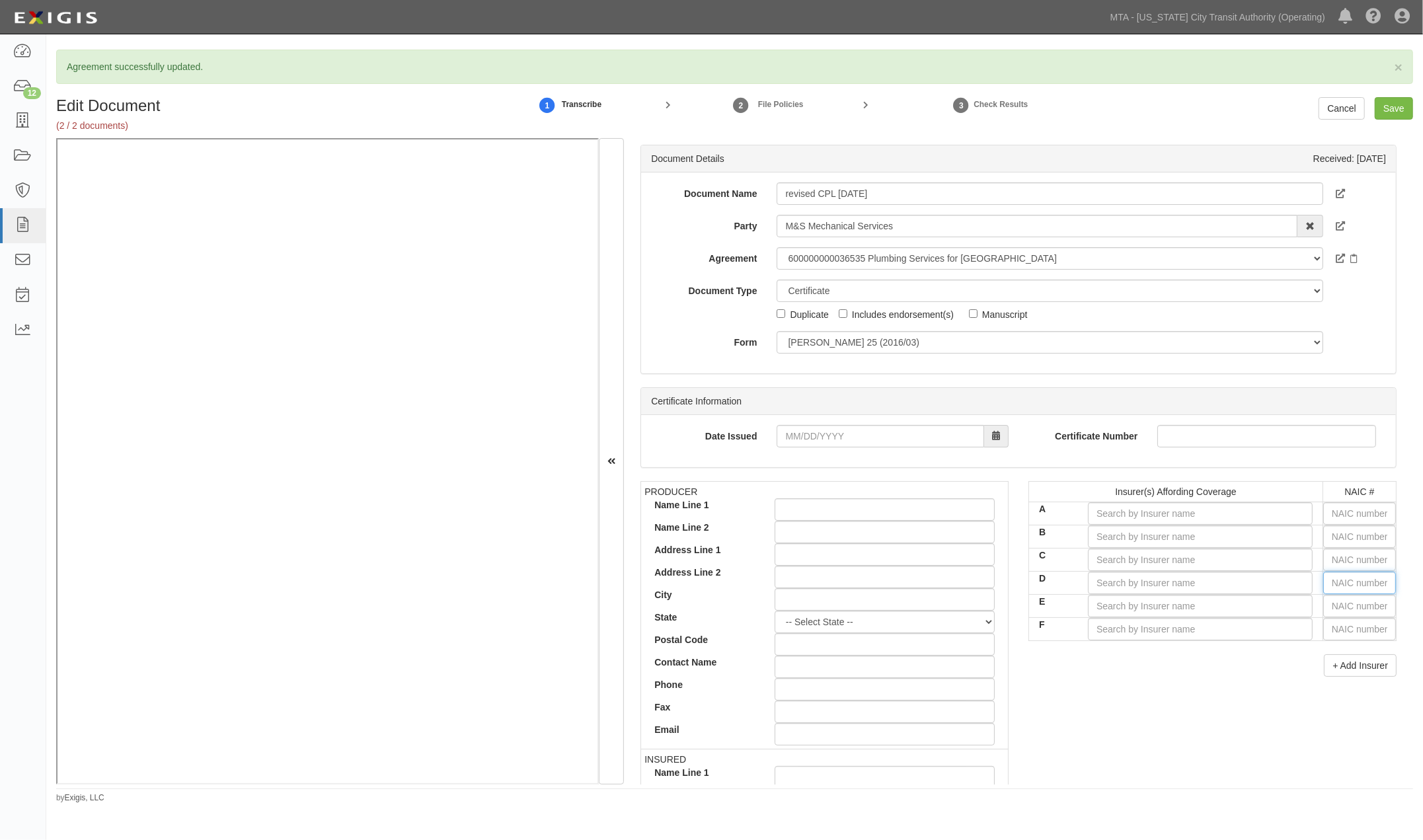
click at [1335, 578] on input "text" at bounding box center [1360, 582] width 73 height 22
type input "16862"
type input "16"
type input "16926"
type input "169"
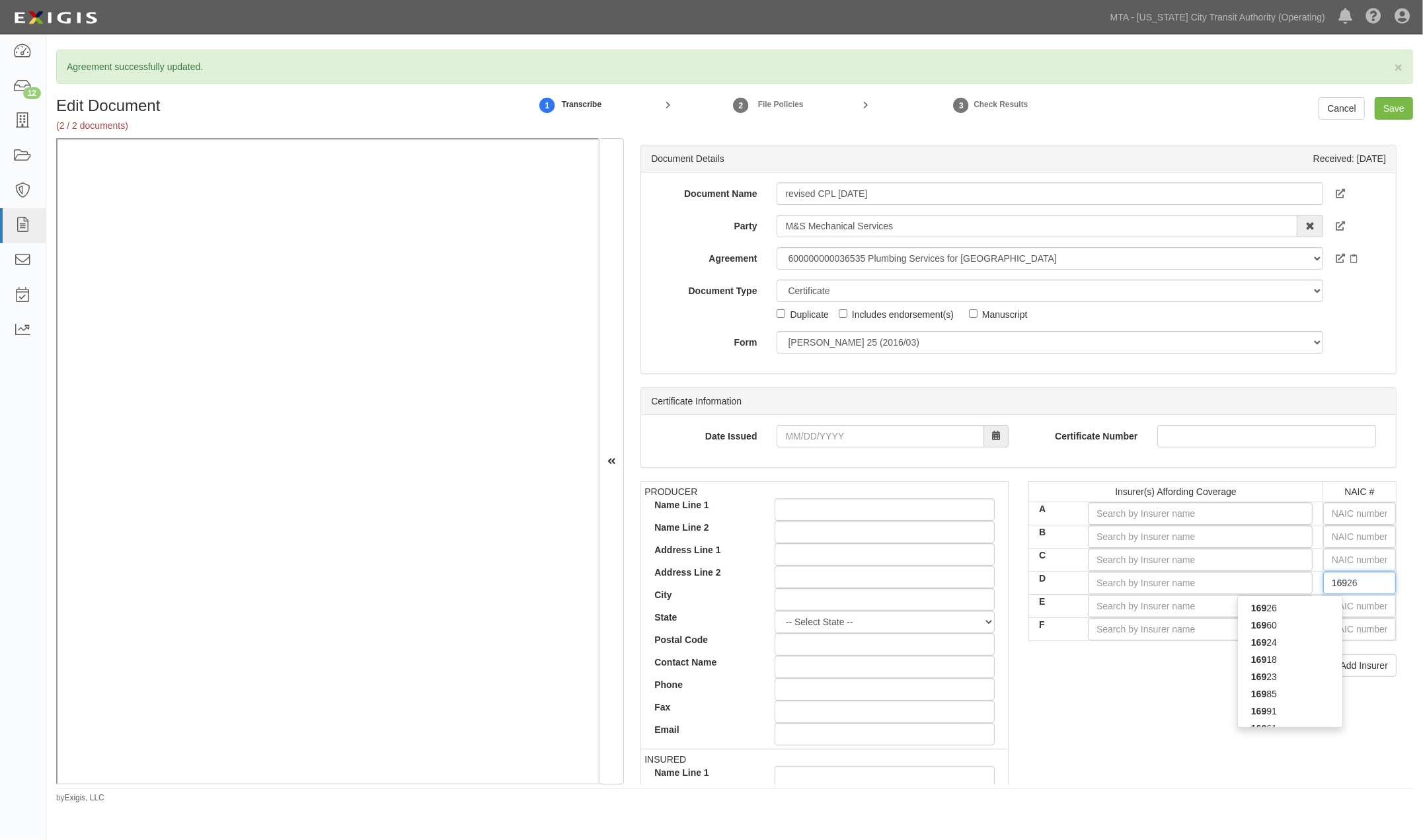
type input "16991"
type input "1699"
type input "16992"
click at [1284, 610] on div "16992" at bounding box center [1290, 608] width 104 height 17
type input "Westfield Specialty Insurance Company (A XV Rating)"
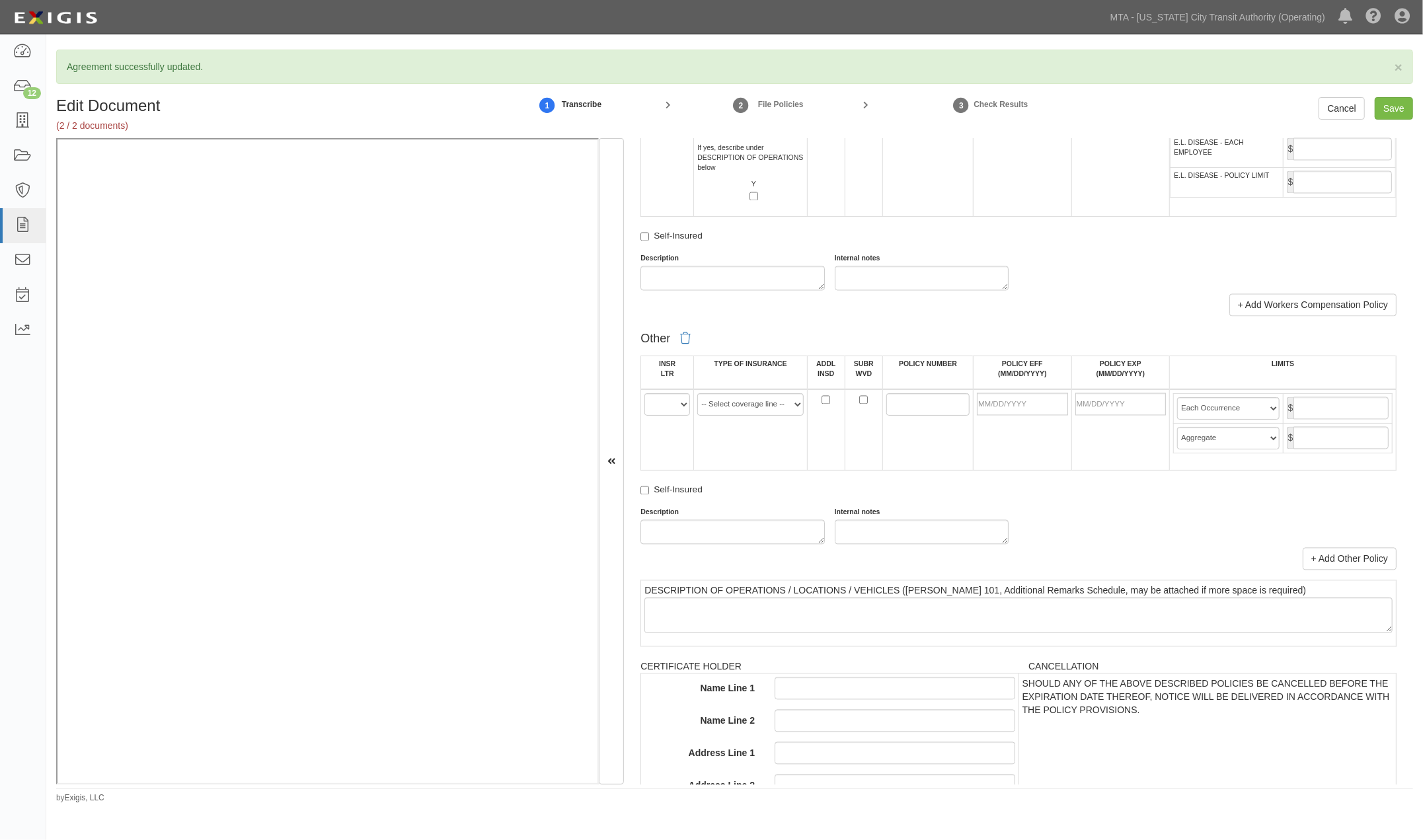
scroll to position [2202, 0]
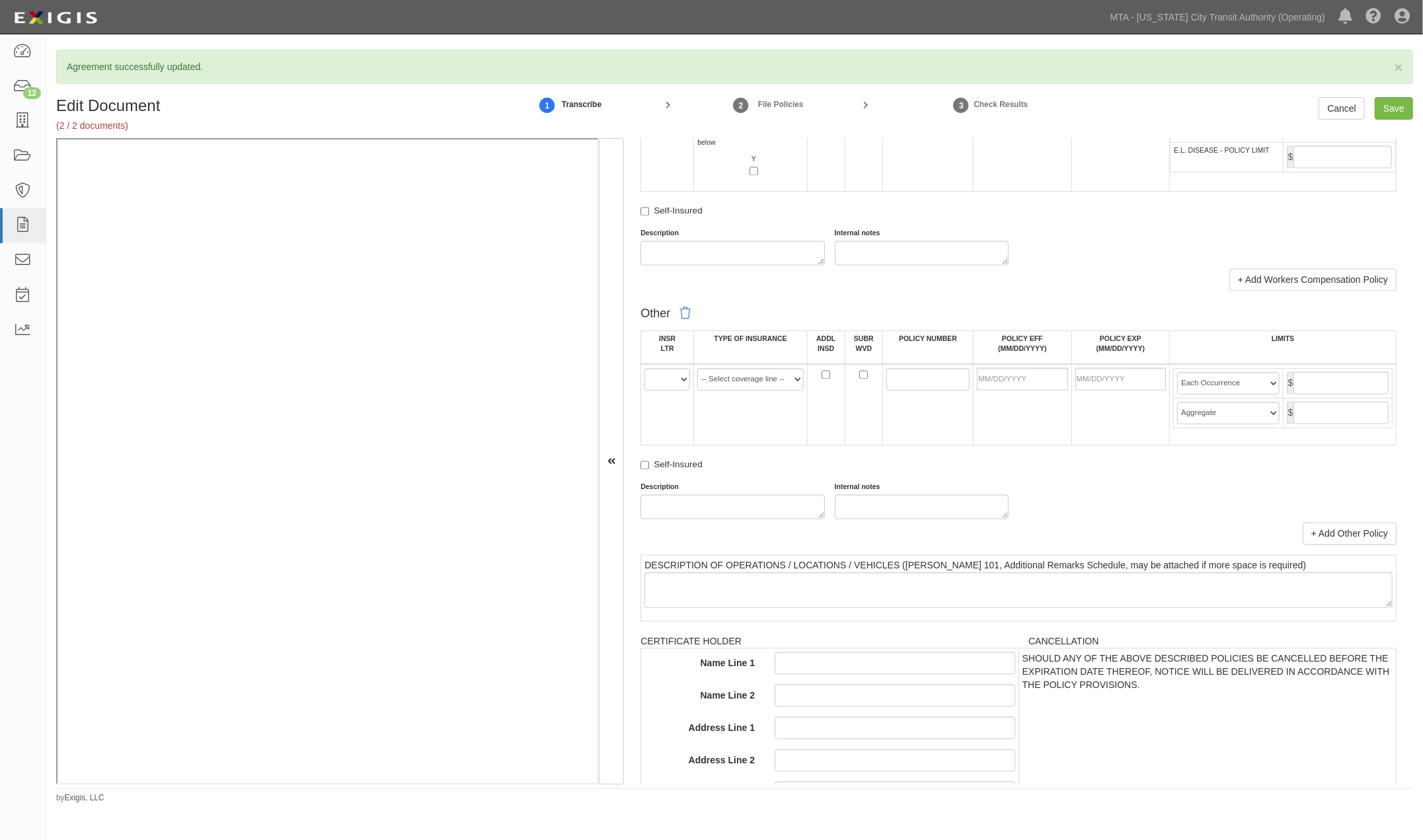
type input "16992"
click at [654, 391] on select "A B C D E F" at bounding box center [667, 379] width 46 height 22
select select "D"
click at [644, 391] on select "A B C D E F" at bounding box center [667, 379] width 46 height 22
click at [721, 391] on select "-- Select coverage line -- Asbestos Abatement Auto Physical Damage Aviation Lia…" at bounding box center [750, 379] width 106 height 22
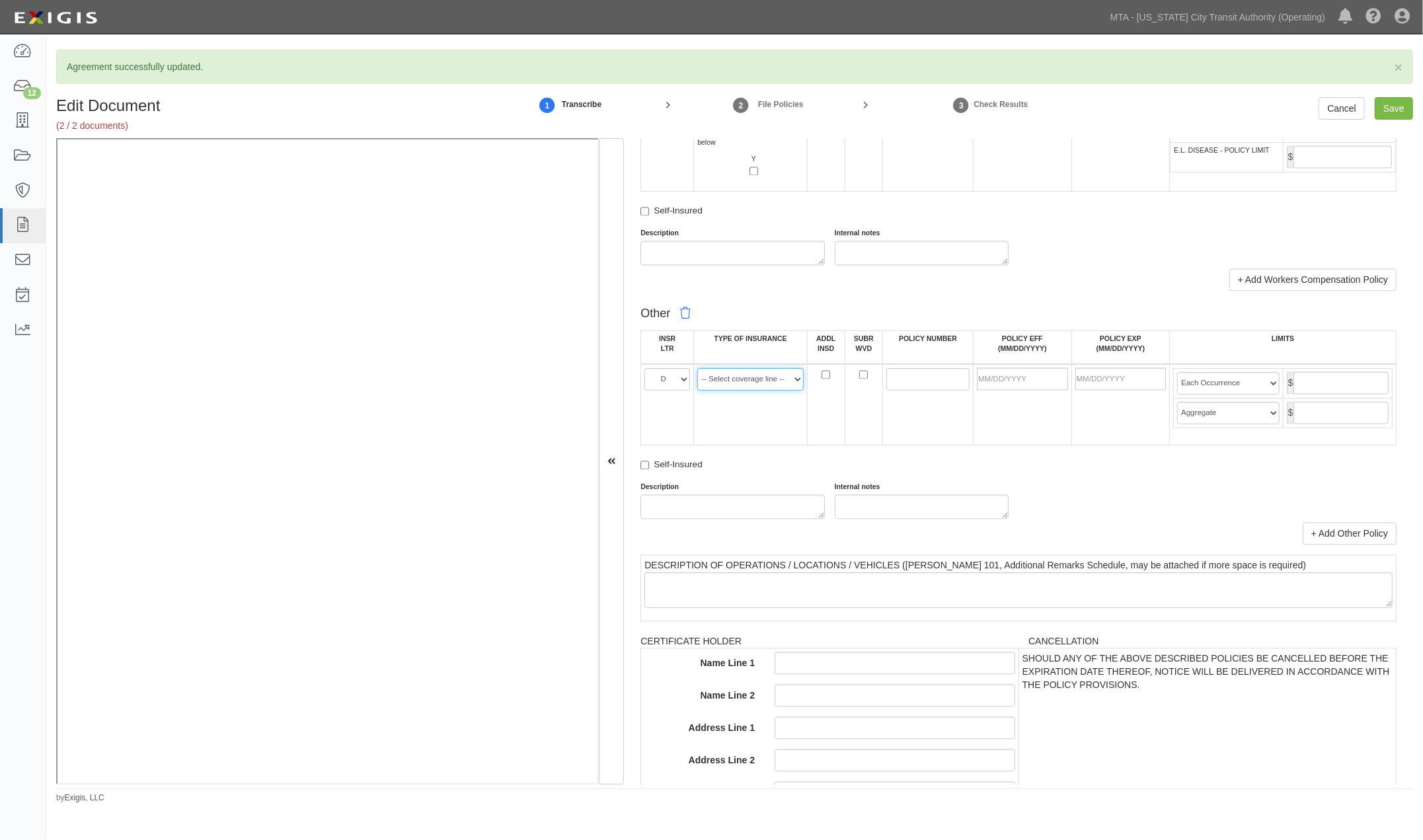
select select "14"
click at [697, 391] on select "-- Select coverage line -- Asbestos Abatement Auto Physical Damage Aviation Lia…" at bounding box center [750, 379] width 106 height 22
paste input "CPP499677D00"
type input "CPP499677D00"
click at [1002, 391] on input "POLICY EFF (MM/DD/YYYY)" at bounding box center [1022, 379] width 91 height 22
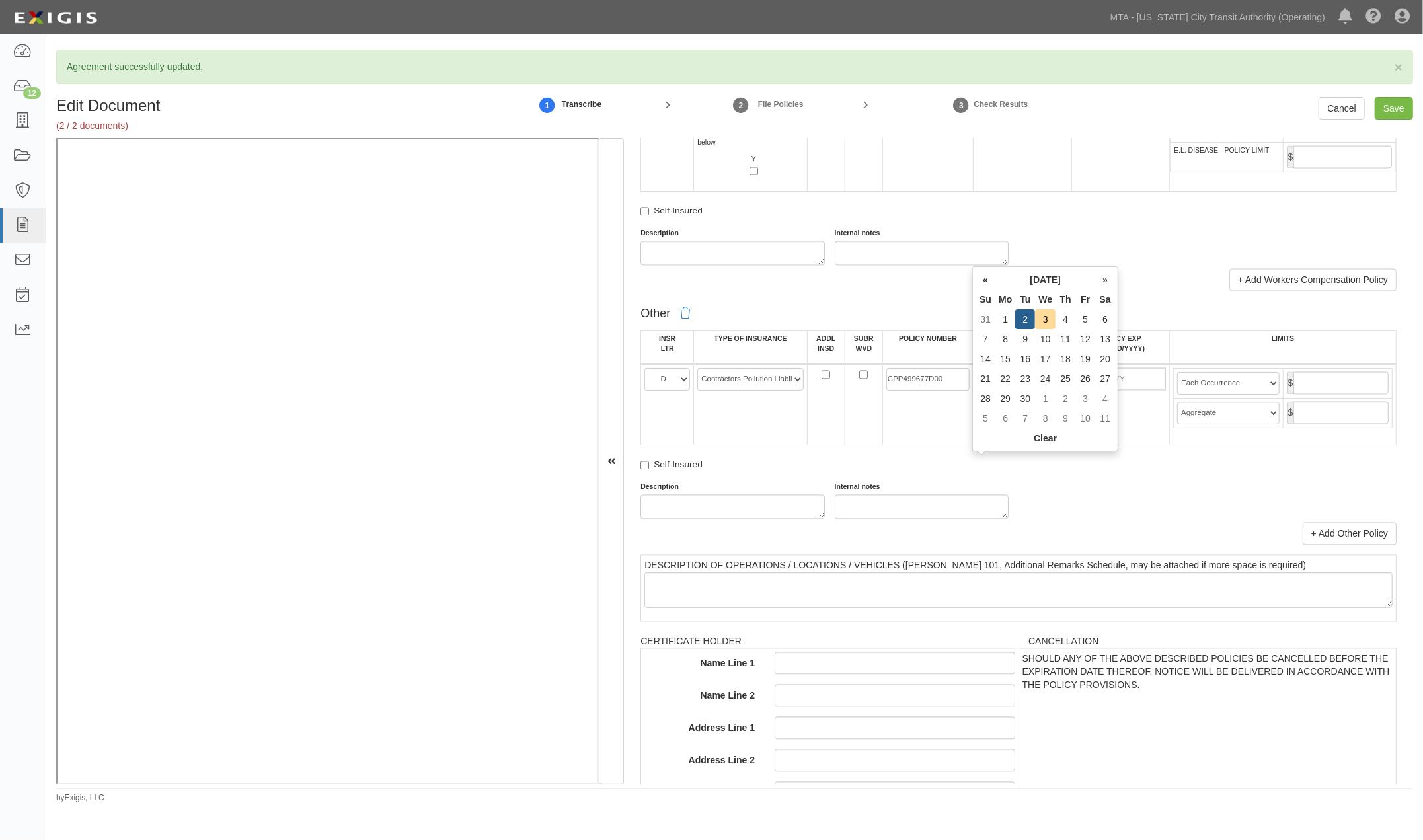
type input "09/02/2025"
type input "09/02/2026"
click at [1101, 519] on div "Description Internal notes" at bounding box center [1019, 501] width 776 height 37
click at [1325, 394] on input "text" at bounding box center [1340, 383] width 95 height 22
type input "2,000,000"
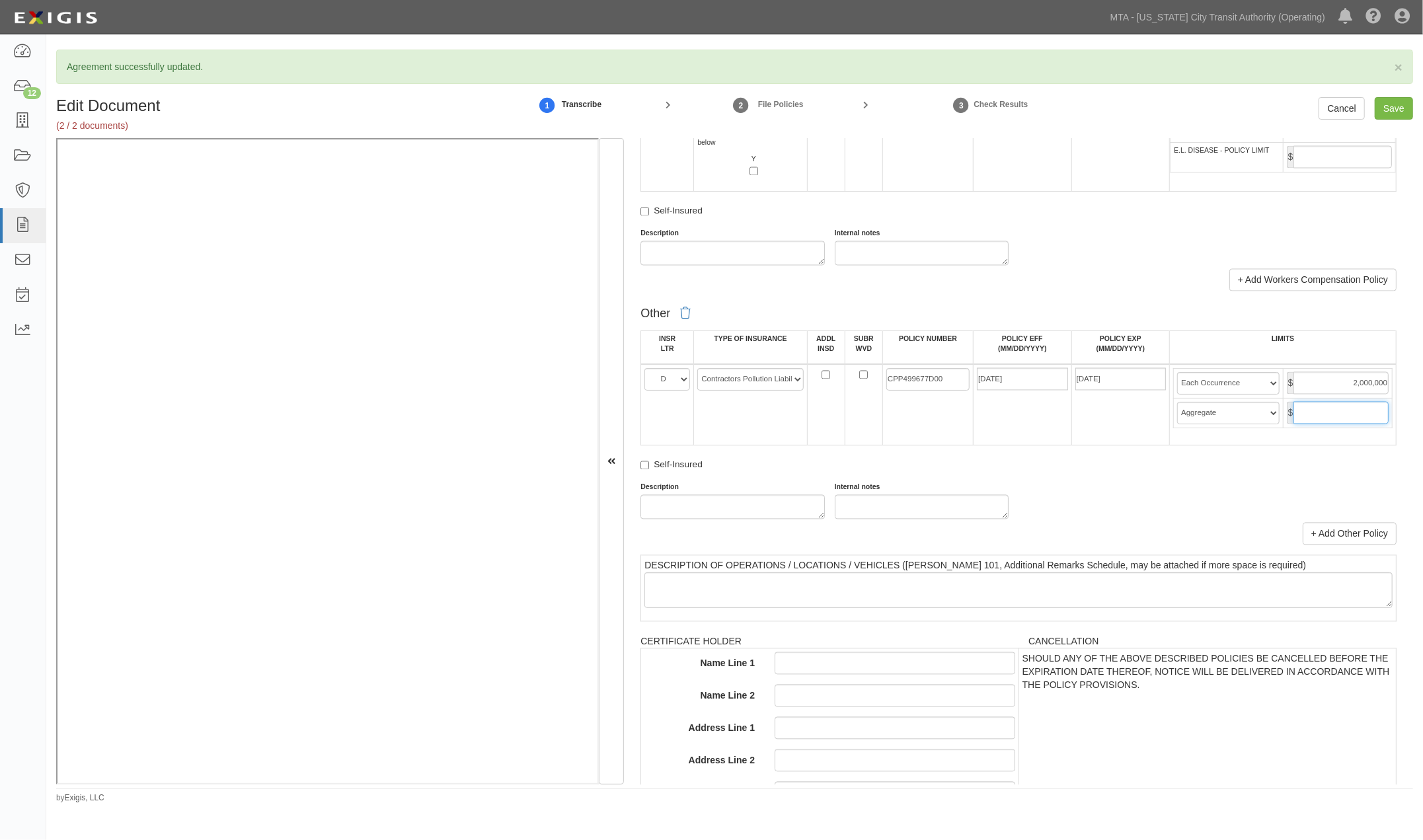
click at [1345, 424] on input "text" at bounding box center [1340, 412] width 95 height 22
type input "2,000,000"
click at [1277, 519] on div "Description Internal notes" at bounding box center [1019, 501] width 776 height 37
click at [1392, 103] on input "Save" at bounding box center [1394, 108] width 39 height 22
type input "2000000"
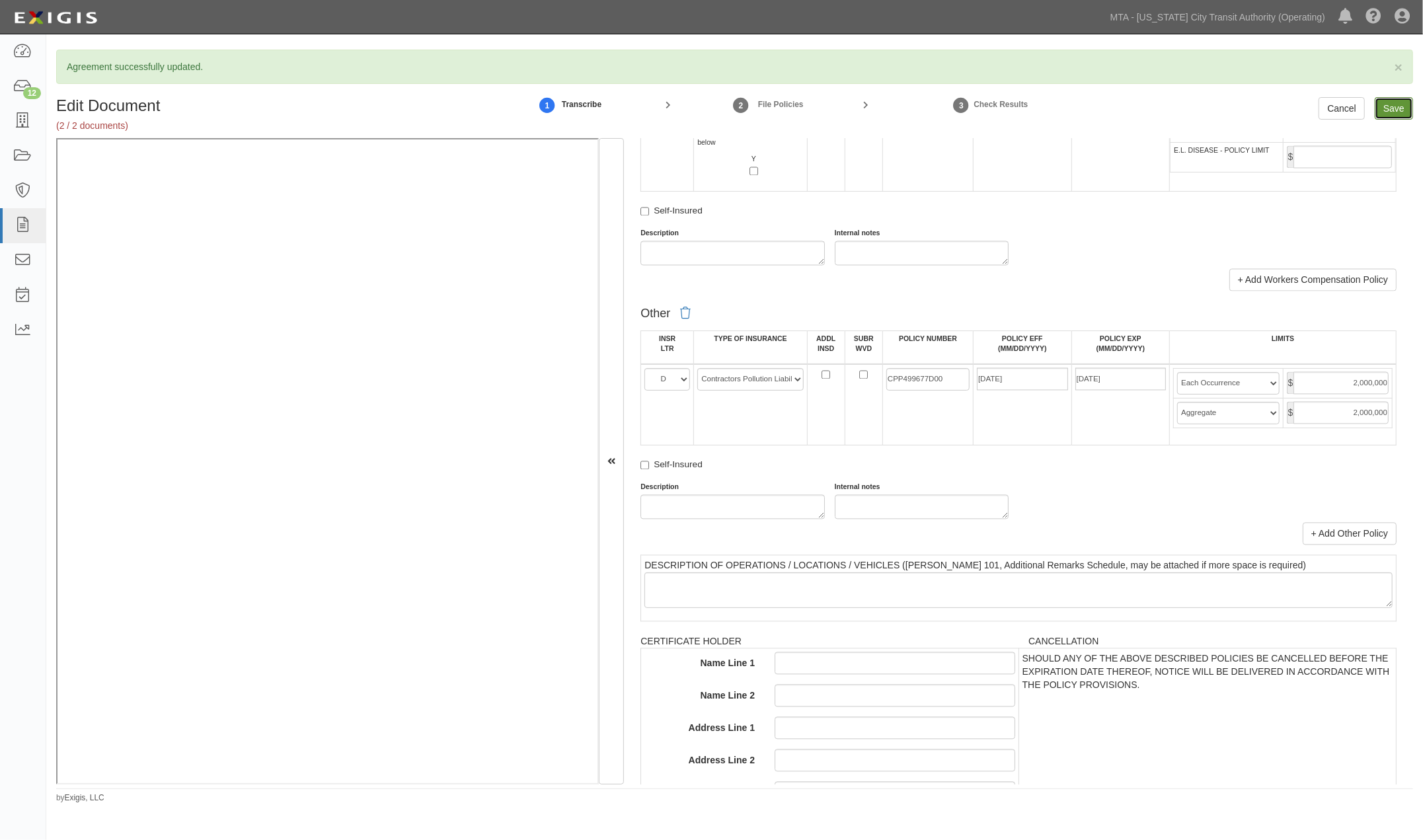
type input "2000000"
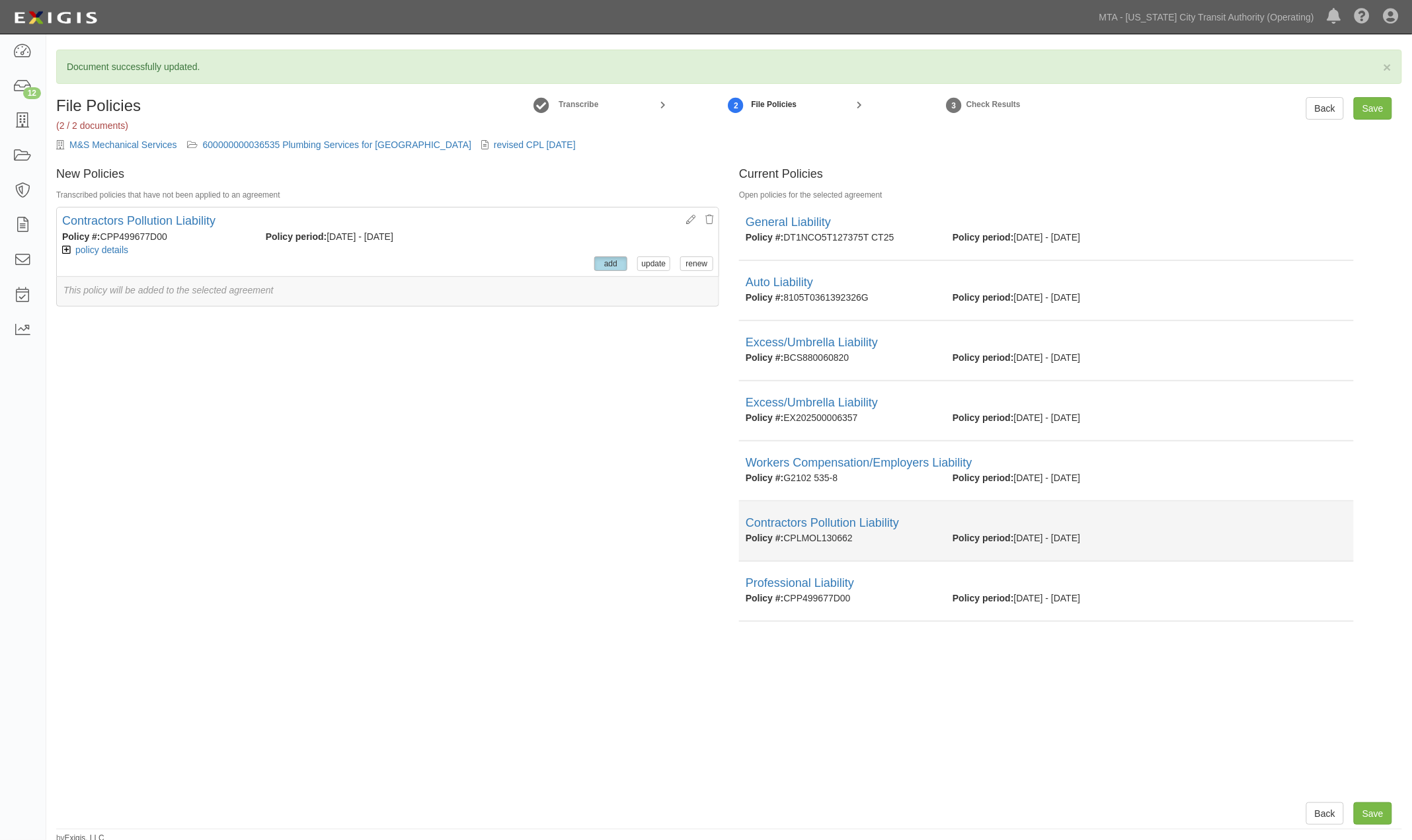
drag, startPoint x: 875, startPoint y: 534, endPoint x: 788, endPoint y: 539, distance: 87.1
click at [788, 539] on div "Policy #: CPLMOL130662" at bounding box center [839, 538] width 207 height 14
copy div "CPLMOL130662"
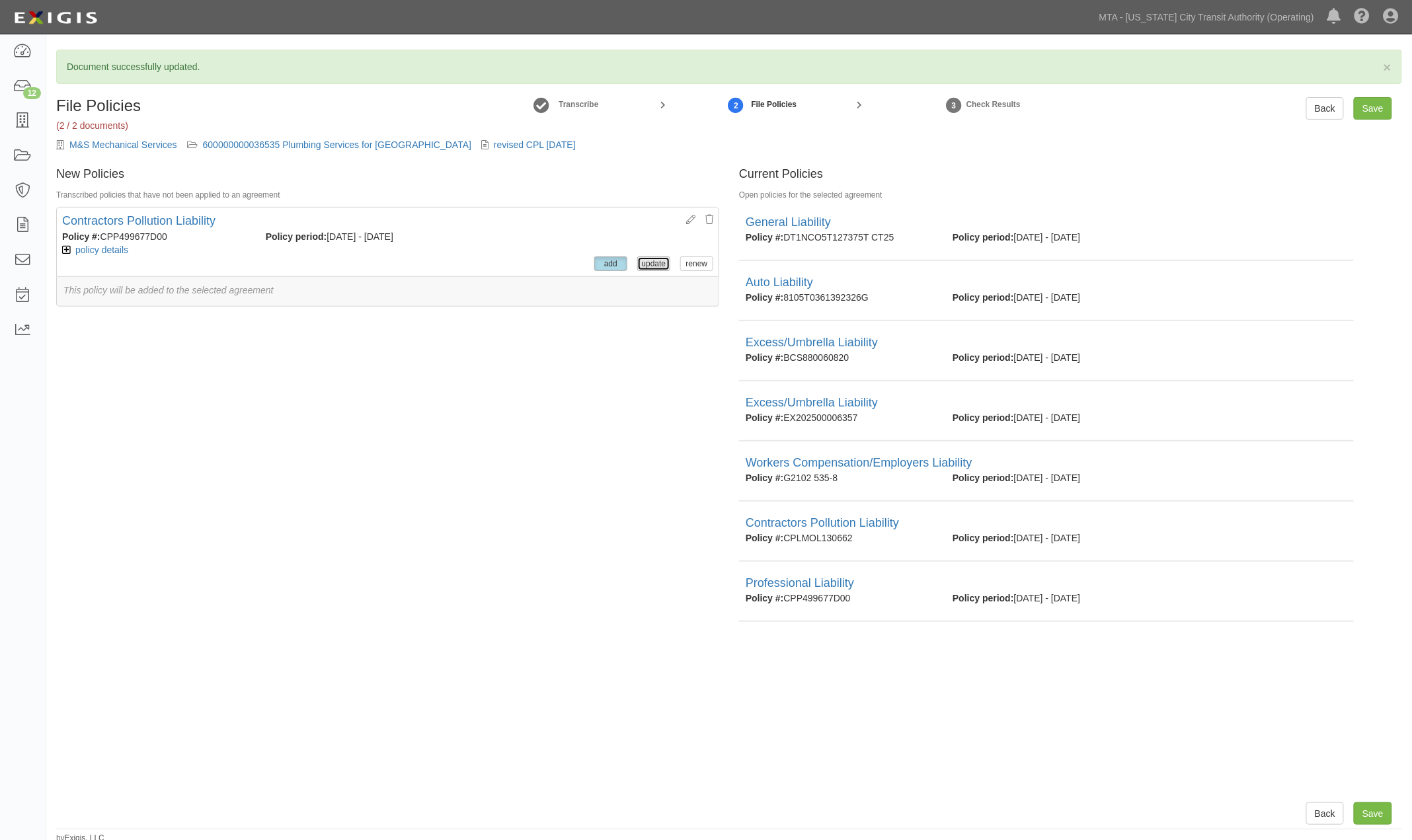
click at [637, 262] on button "update" at bounding box center [654, 263] width 33 height 14
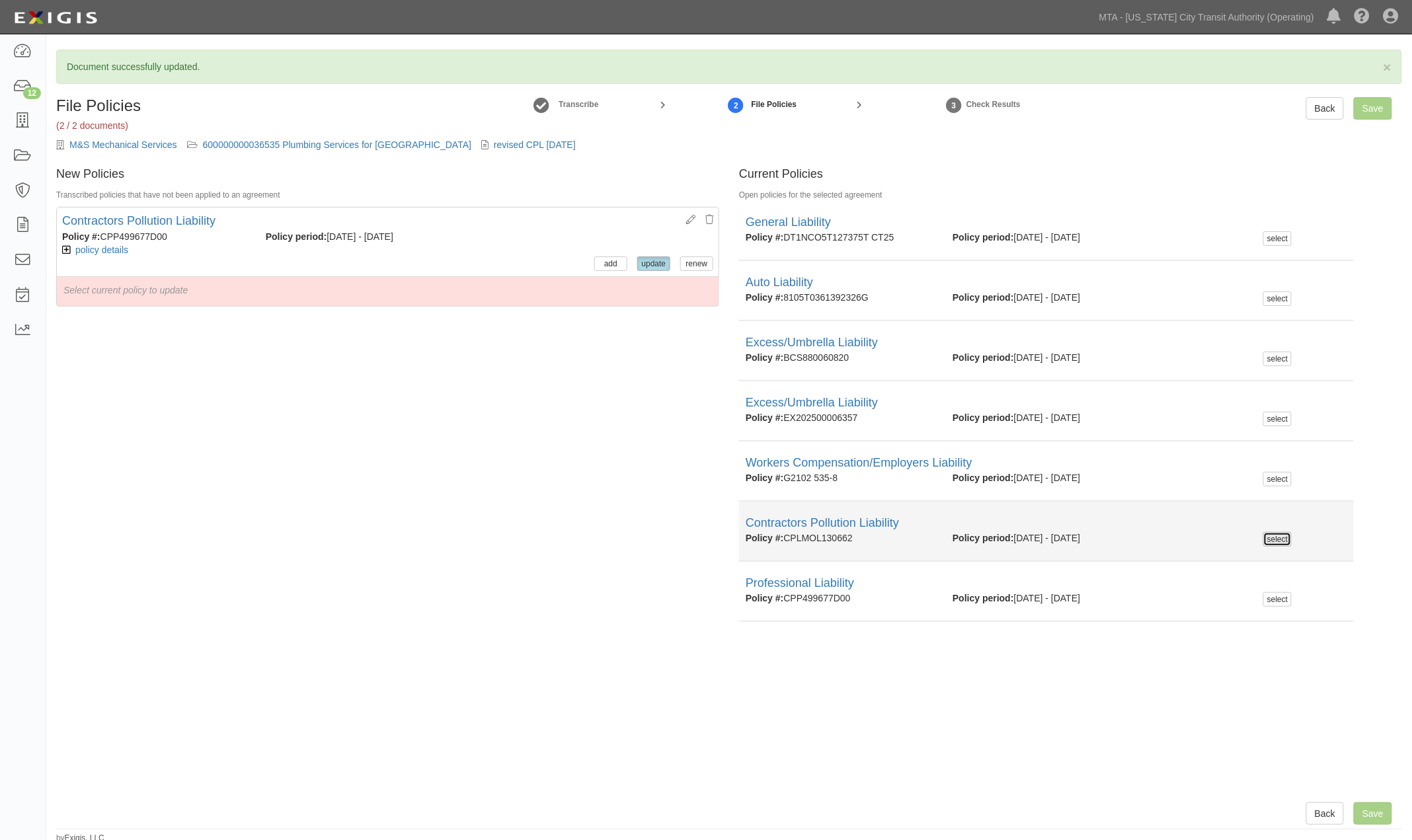
click at [1274, 534] on button "select" at bounding box center [1277, 539] width 29 height 14
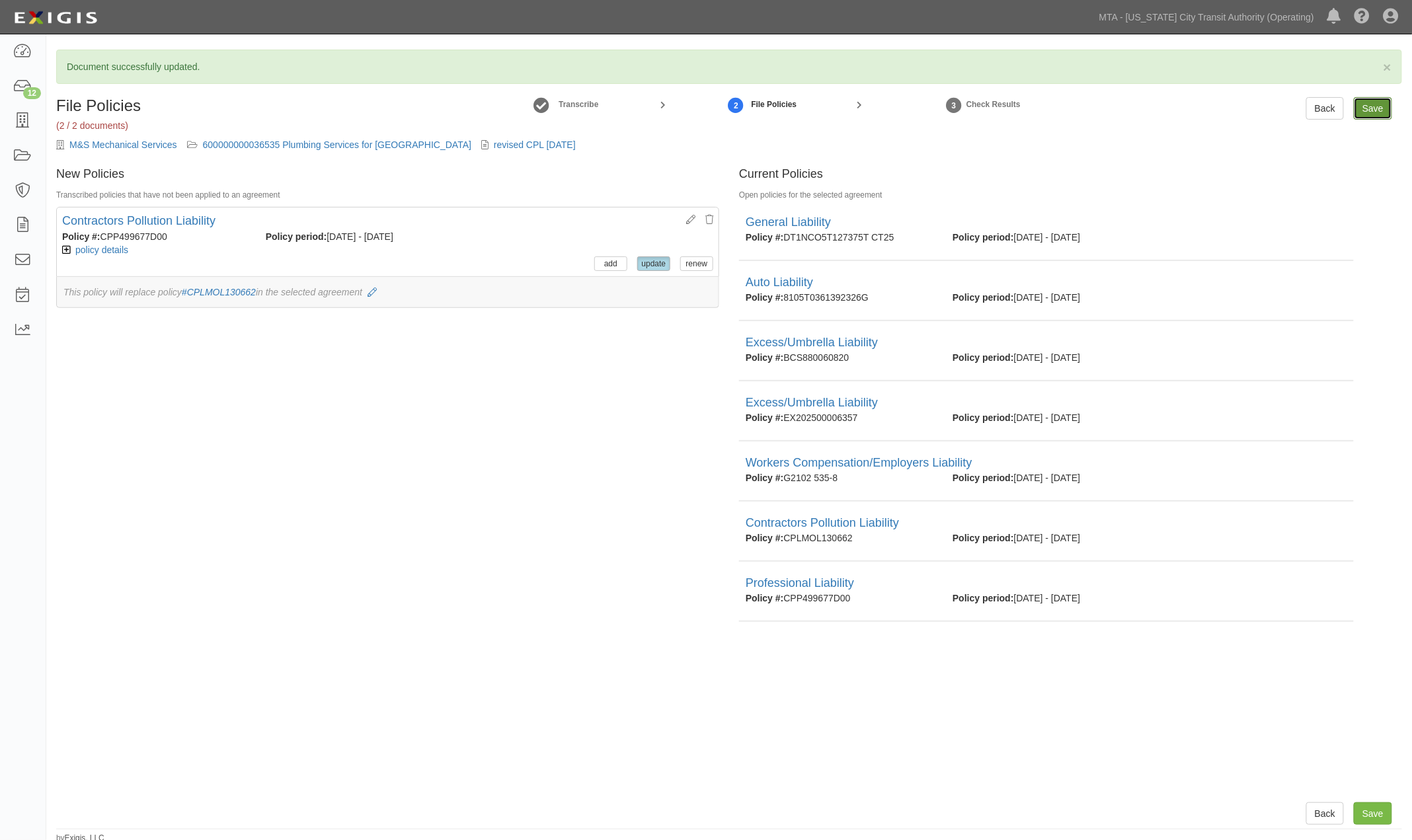
click at [1375, 111] on input "Save" at bounding box center [1373, 108] width 39 height 22
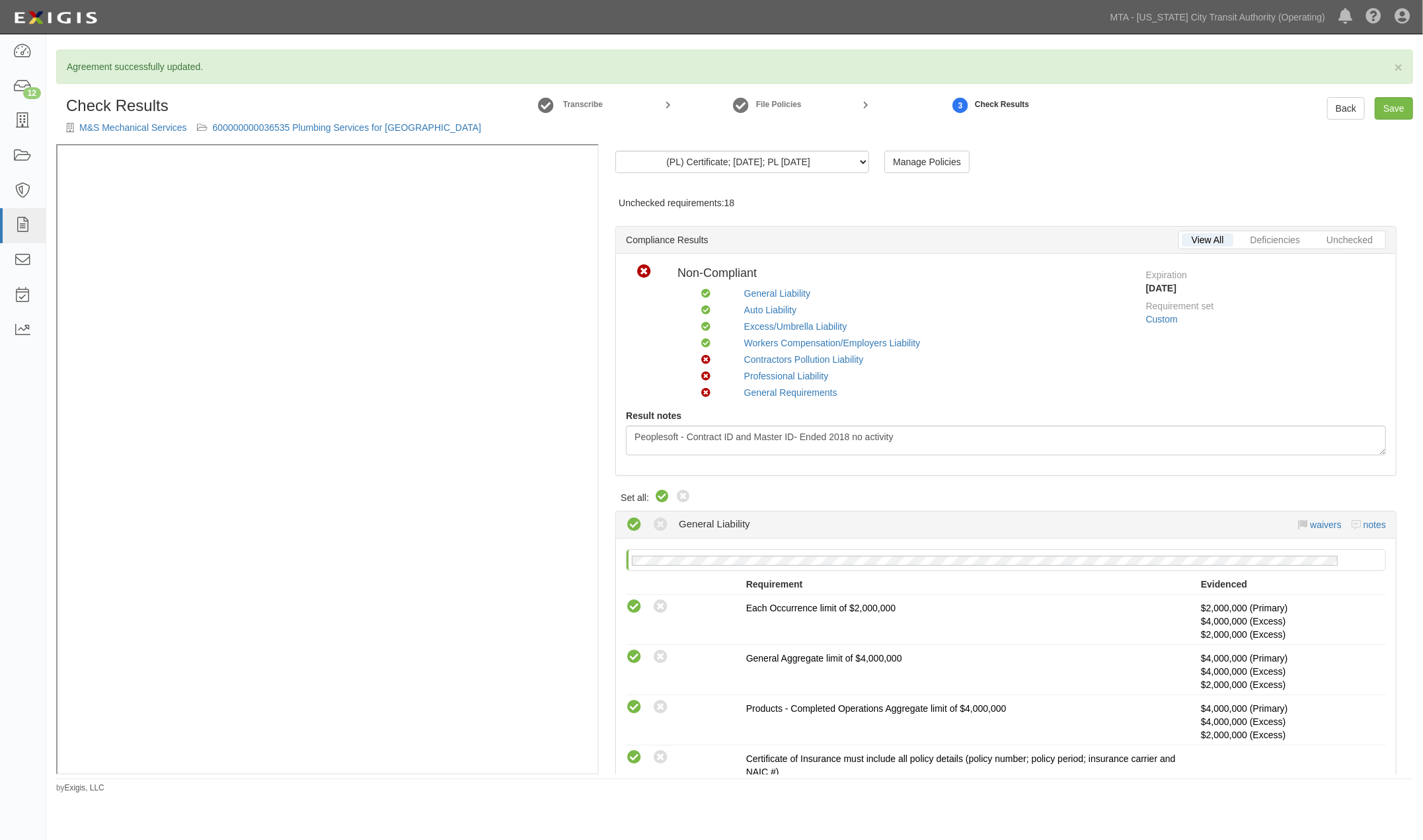
click at [663, 492] on icon at bounding box center [662, 497] width 16 height 16
radio input "true"
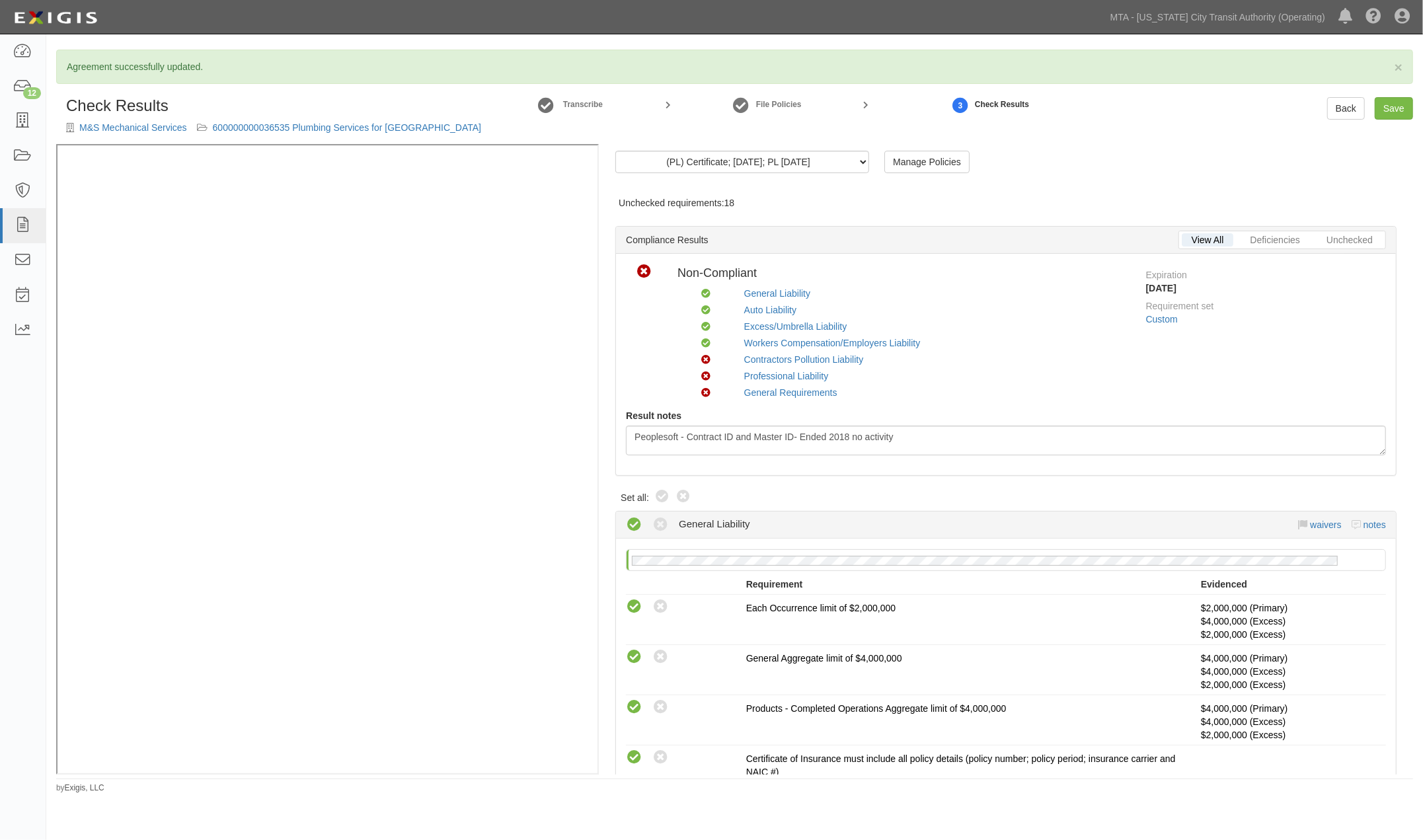
radio input "true"
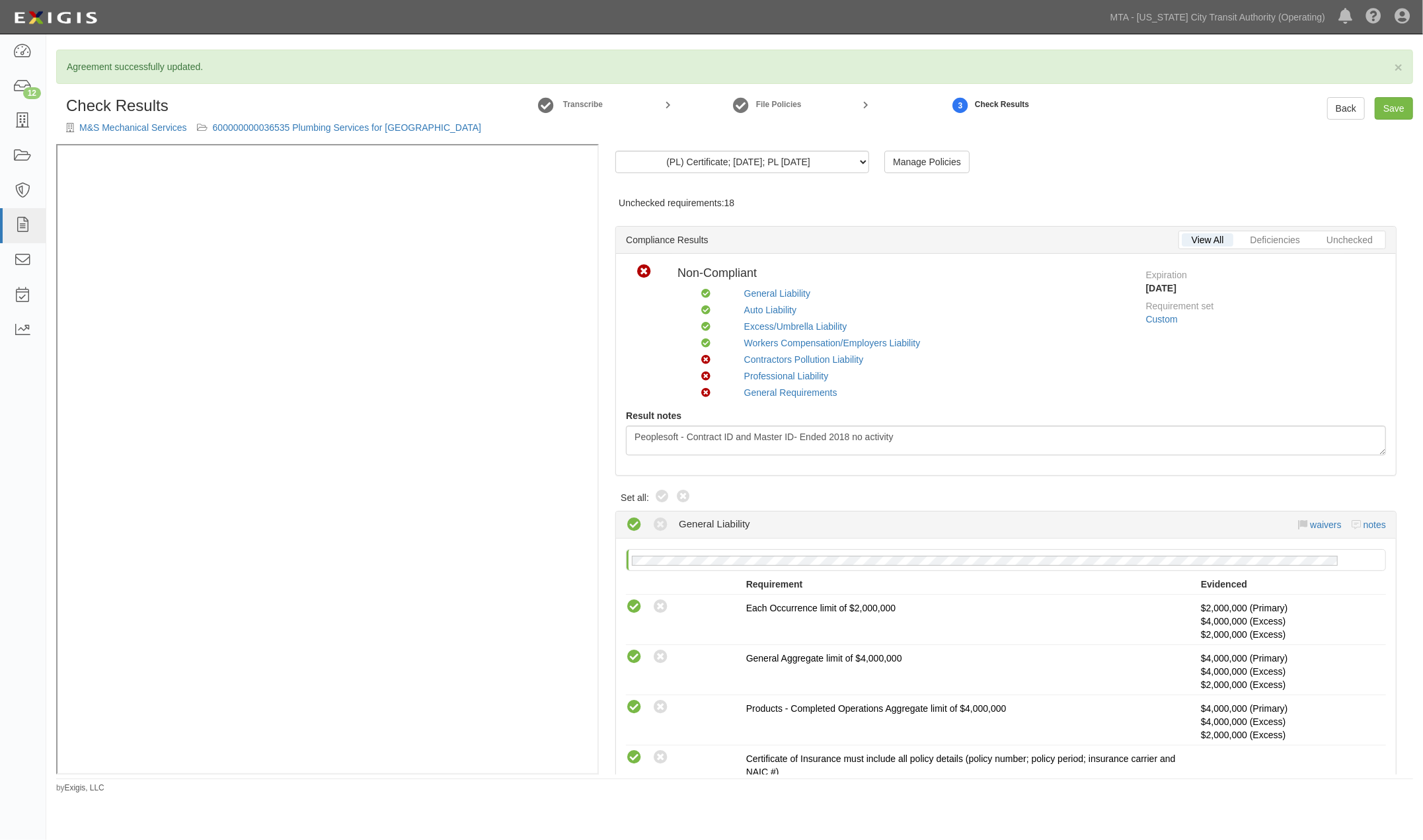
radio input "true"
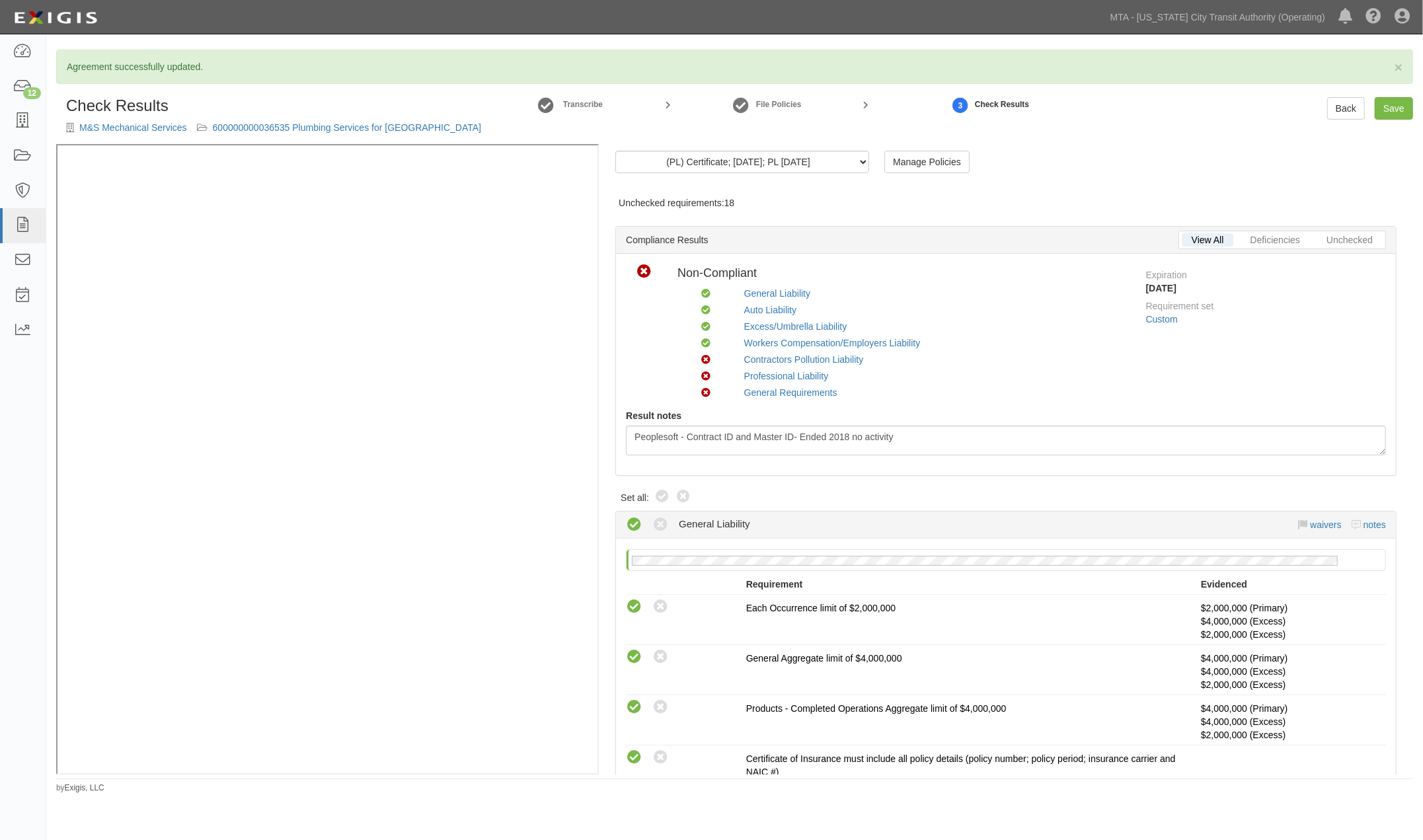
radio input "true"
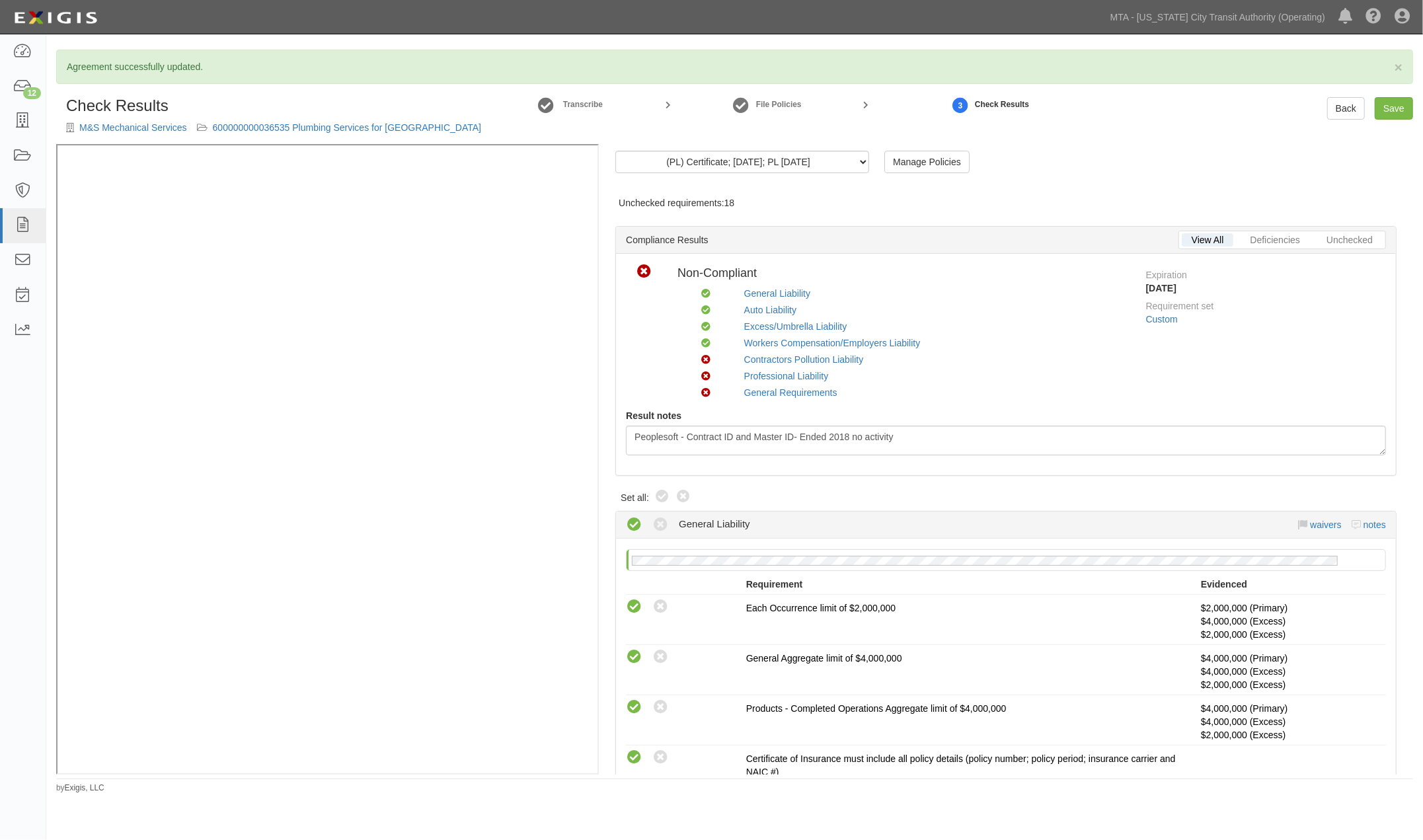
radio input "true"
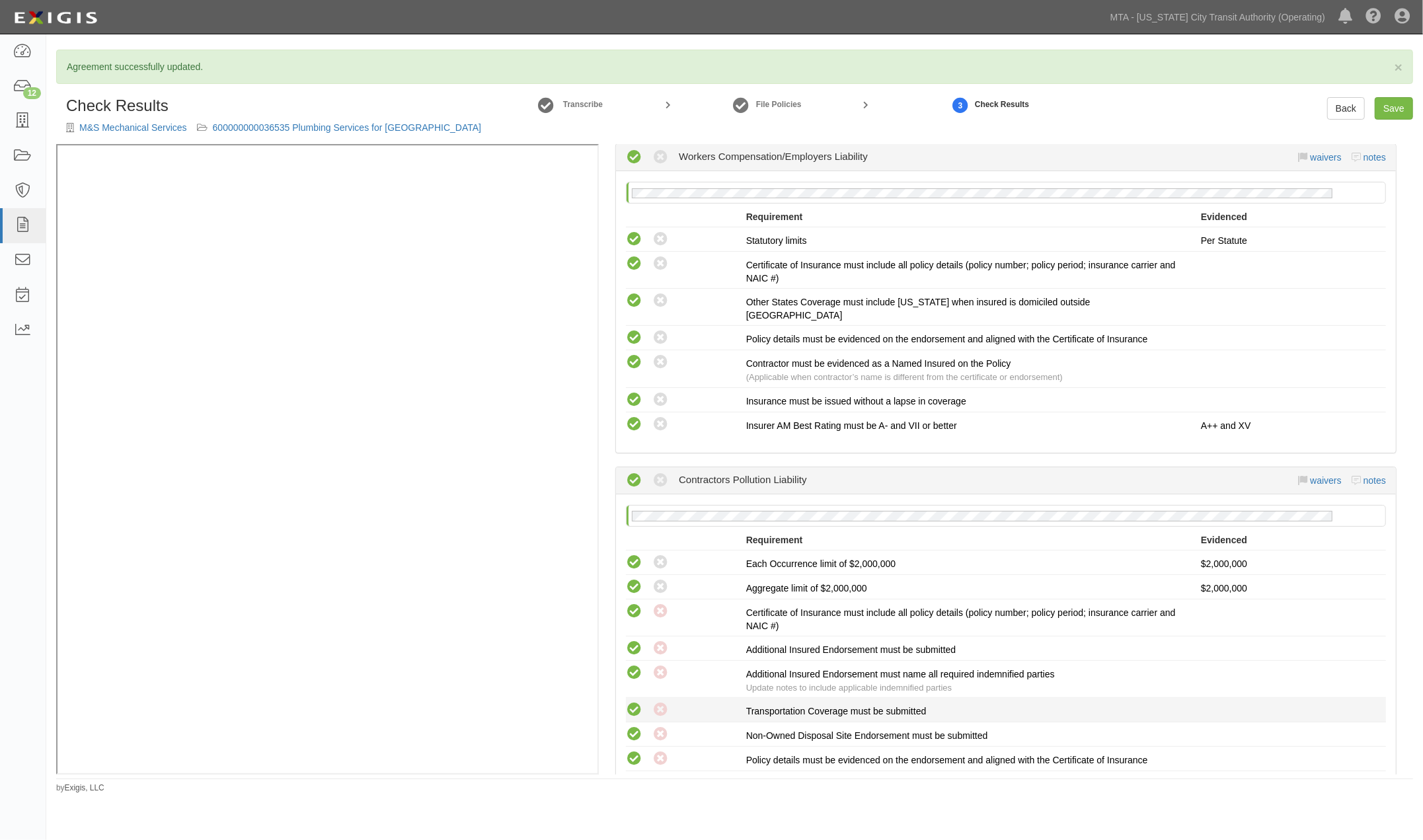
scroll to position [1761, 0]
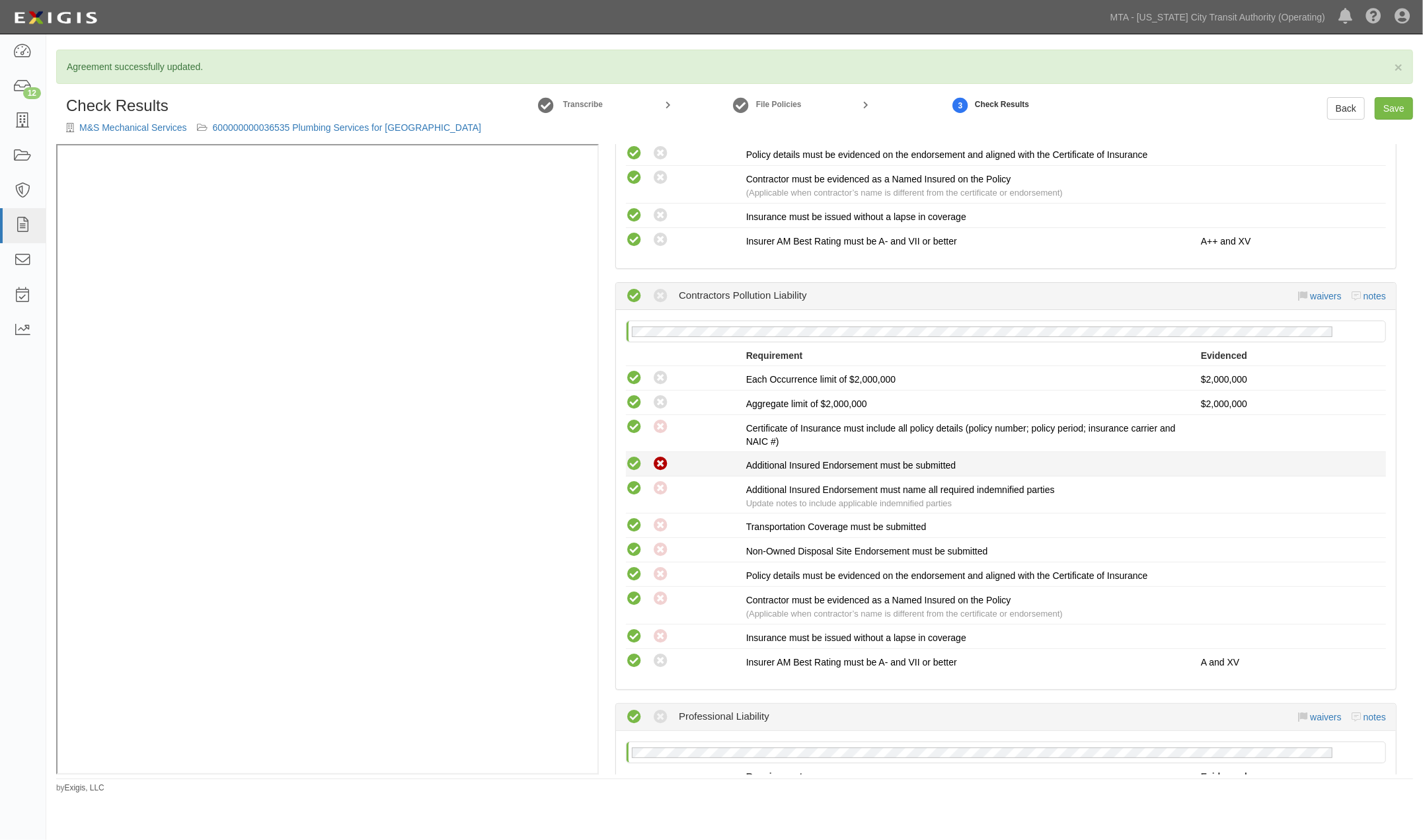
click at [659, 456] on icon at bounding box center [660, 463] width 16 height 16
radio input "true"
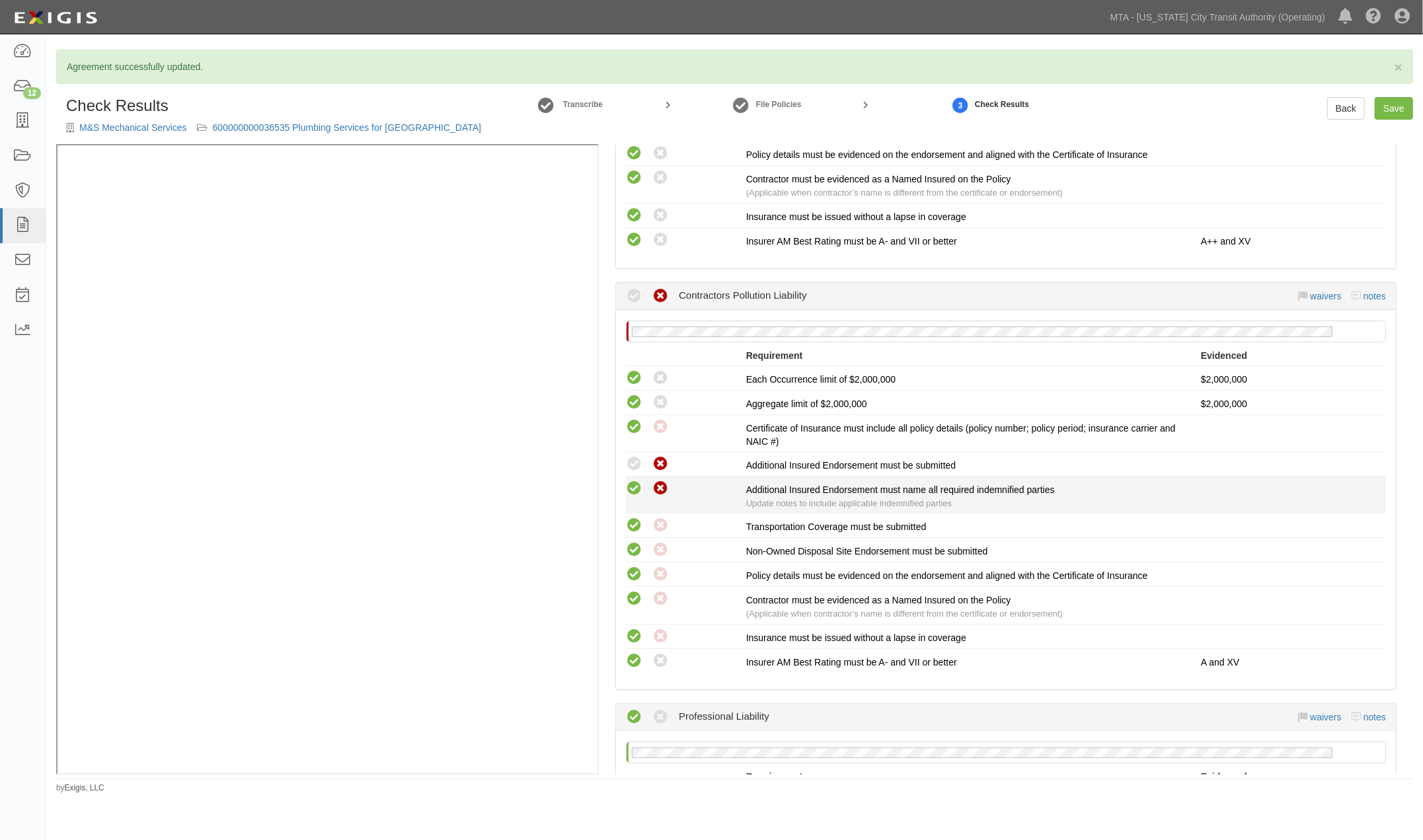
click at [656, 484] on icon at bounding box center [660, 488] width 16 height 16
radio input "true"
click at [663, 517] on icon at bounding box center [660, 525] width 16 height 16
radio input "true"
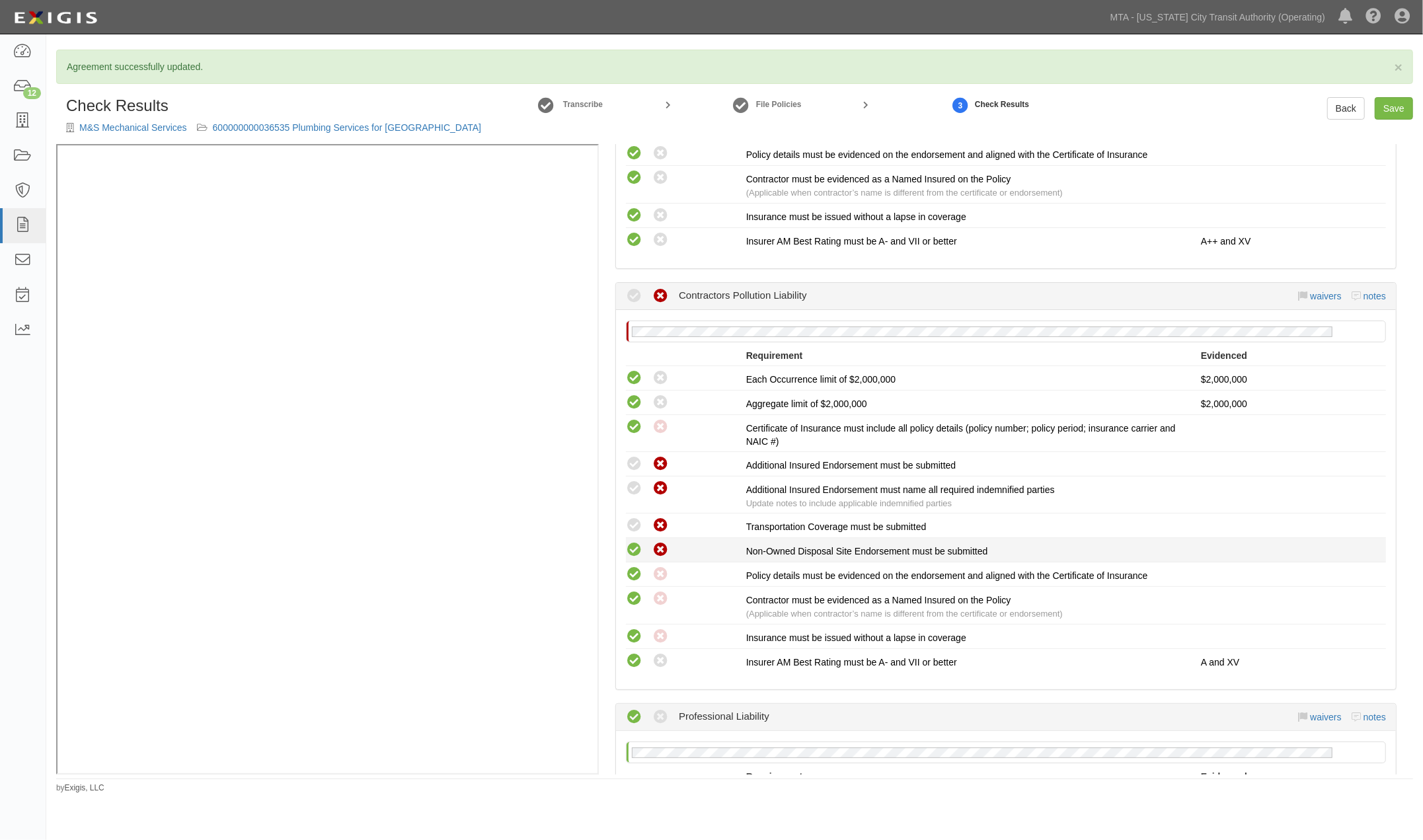
click at [658, 546] on icon at bounding box center [660, 550] width 16 height 16
radio input "true"
click at [658, 546] on icon at bounding box center [660, 550] width 16 height 16
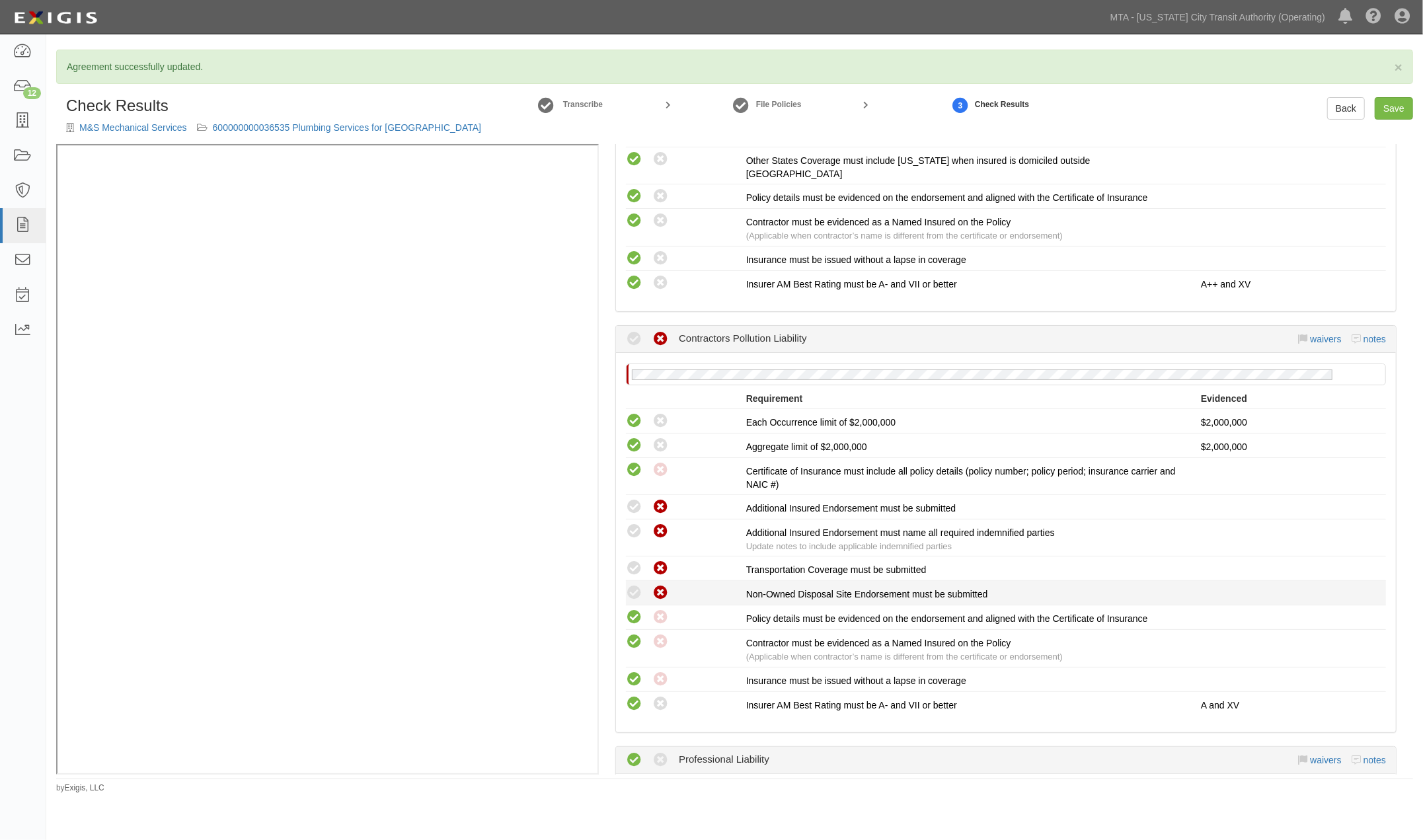
scroll to position [1804, 0]
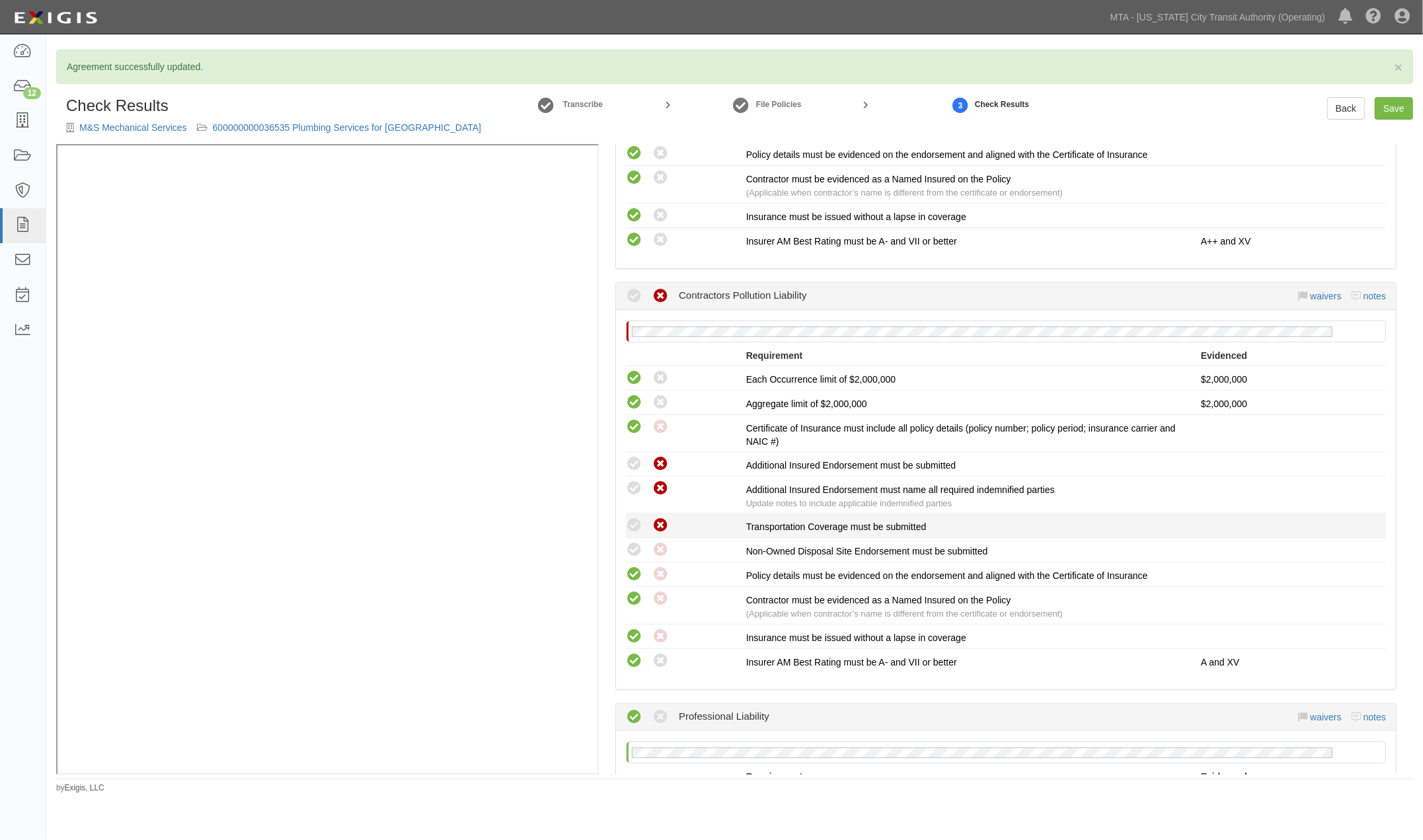
click at [656, 526] on icon at bounding box center [660, 525] width 16 height 16
click at [636, 463] on icon at bounding box center [633, 463] width 16 height 16
radio input "true"
click at [622, 490] on div "Compliant Waived: Non-Compliant" at bounding box center [680, 488] width 131 height 17
click at [631, 487] on icon at bounding box center [633, 488] width 16 height 16
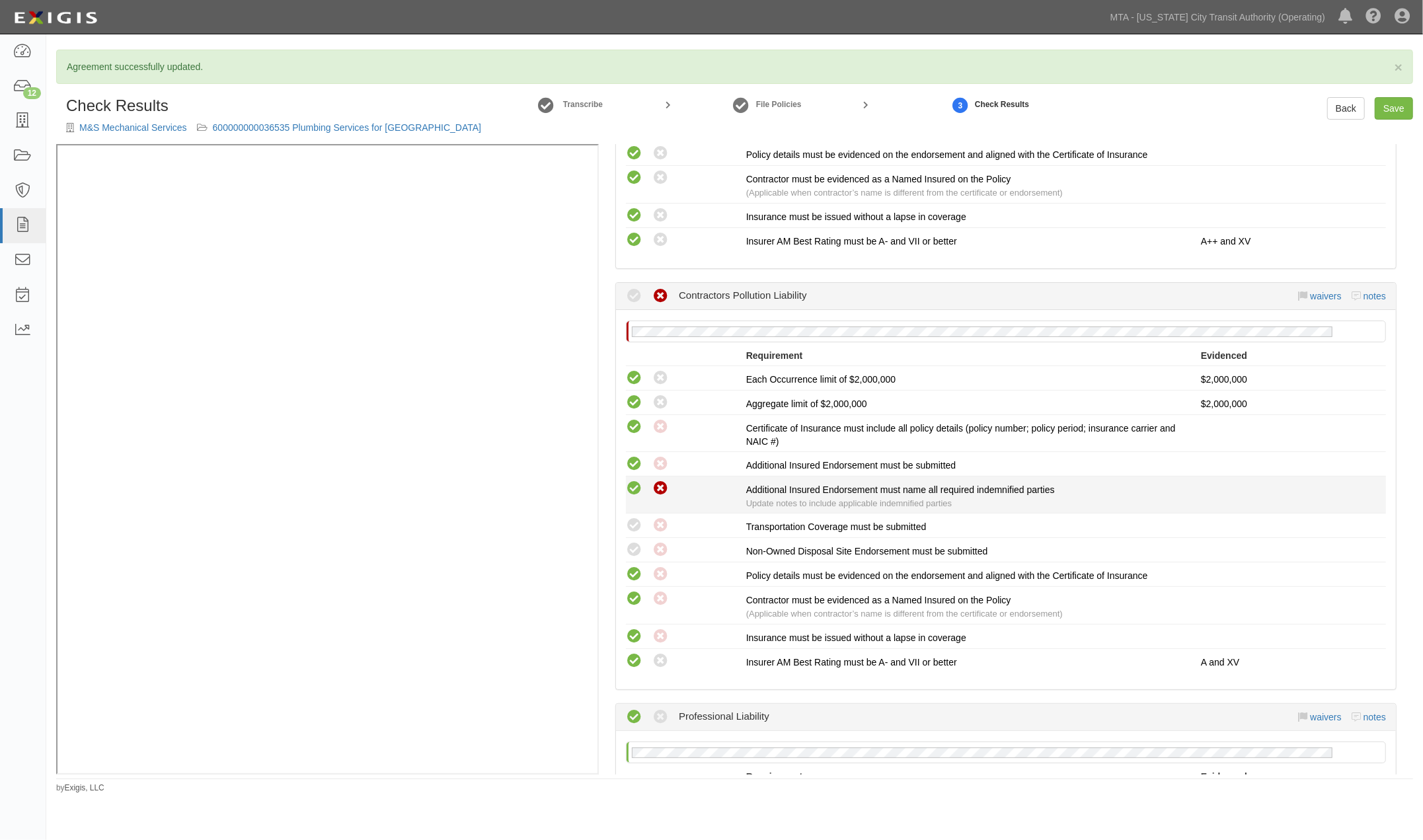
radio input "true"
click at [636, 519] on icon at bounding box center [633, 525] width 16 height 16
radio input "true"
click at [642, 546] on div "Compliant Waived: Non-Compliant" at bounding box center [685, 550] width 121 height 17
click at [639, 546] on icon at bounding box center [633, 550] width 16 height 16
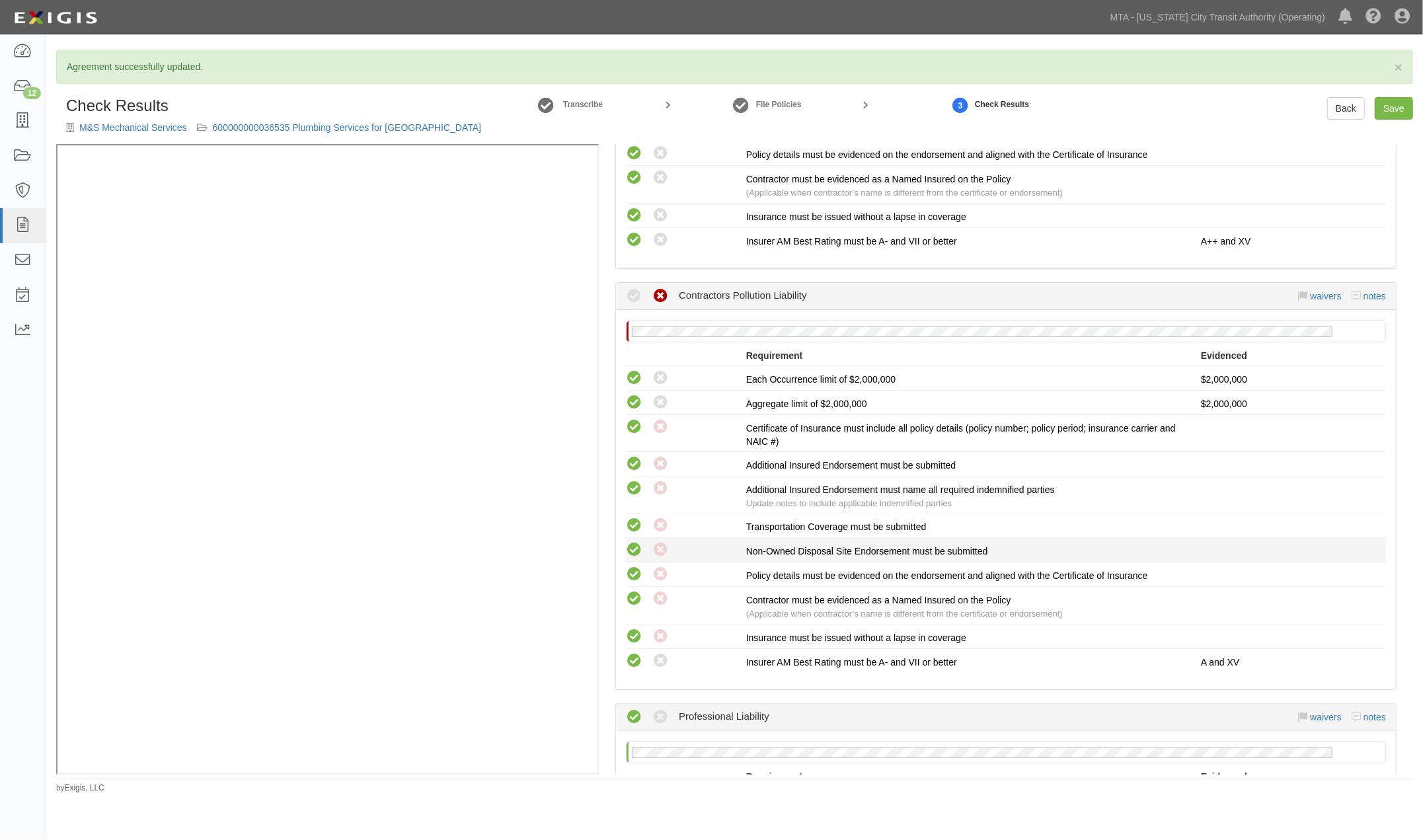
radio input "true"
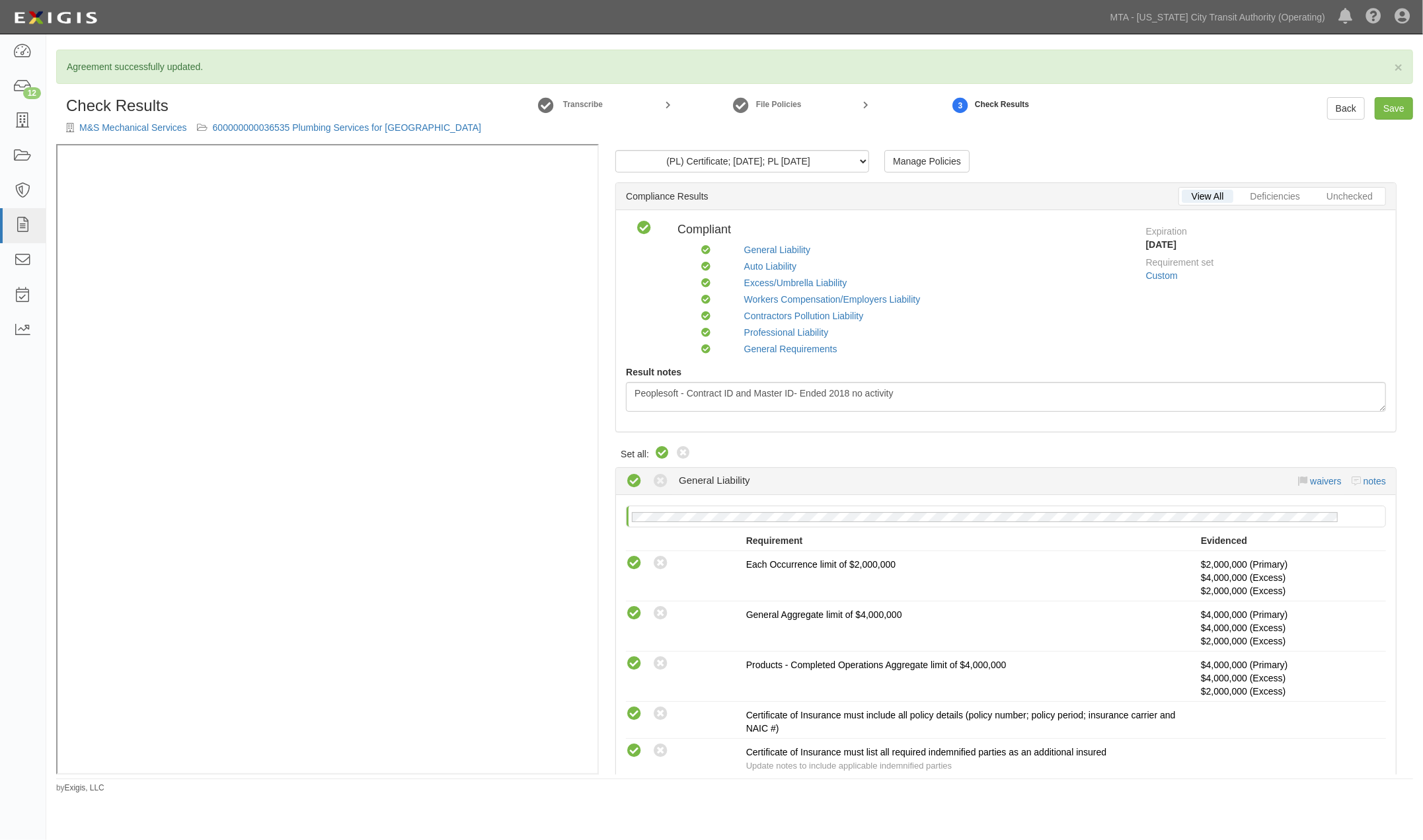
scroll to position [0, 0]
drag, startPoint x: 925, startPoint y: 396, endPoint x: 615, endPoint y: 381, distance: 310.4
click at [615, 381] on div "(PL) Certificate; 9/3/2025; PL 9.2.26 (CPOLL) Certificate; 9/2/2025; revised CP…" at bounding box center [1005, 459] width 814 height 630
click at [1398, 113] on link "Save" at bounding box center [1394, 108] width 39 height 22
radio input "true"
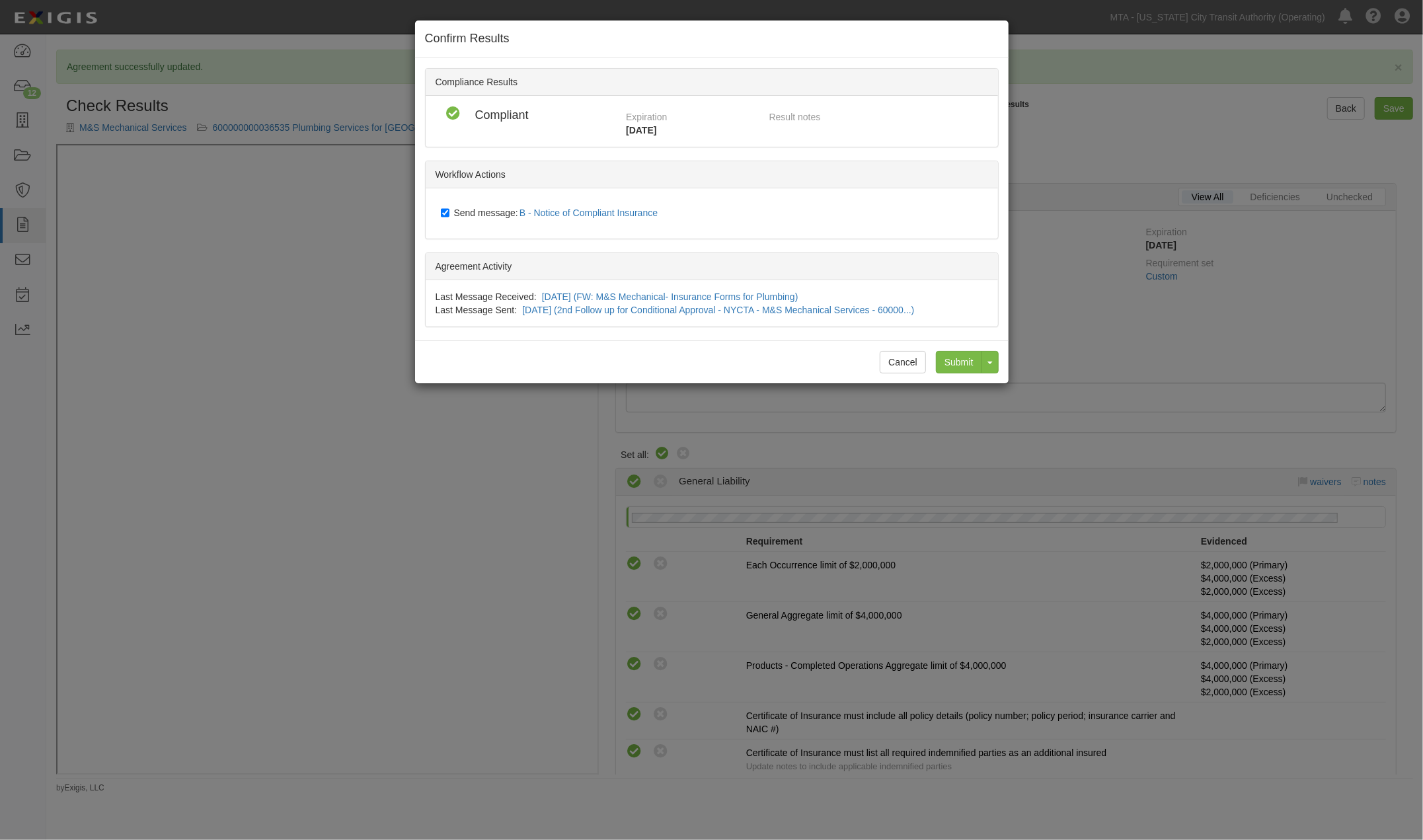
click at [496, 211] on span "Send message: B - Notice of Compliant Insurance" at bounding box center [559, 212] width 210 height 11
click at [449, 211] on input "Send message: B - Notice of Compliant Insurance" at bounding box center [445, 212] width 9 height 11
checkbox input "false"
click at [957, 365] on input "Submit" at bounding box center [959, 362] width 46 height 22
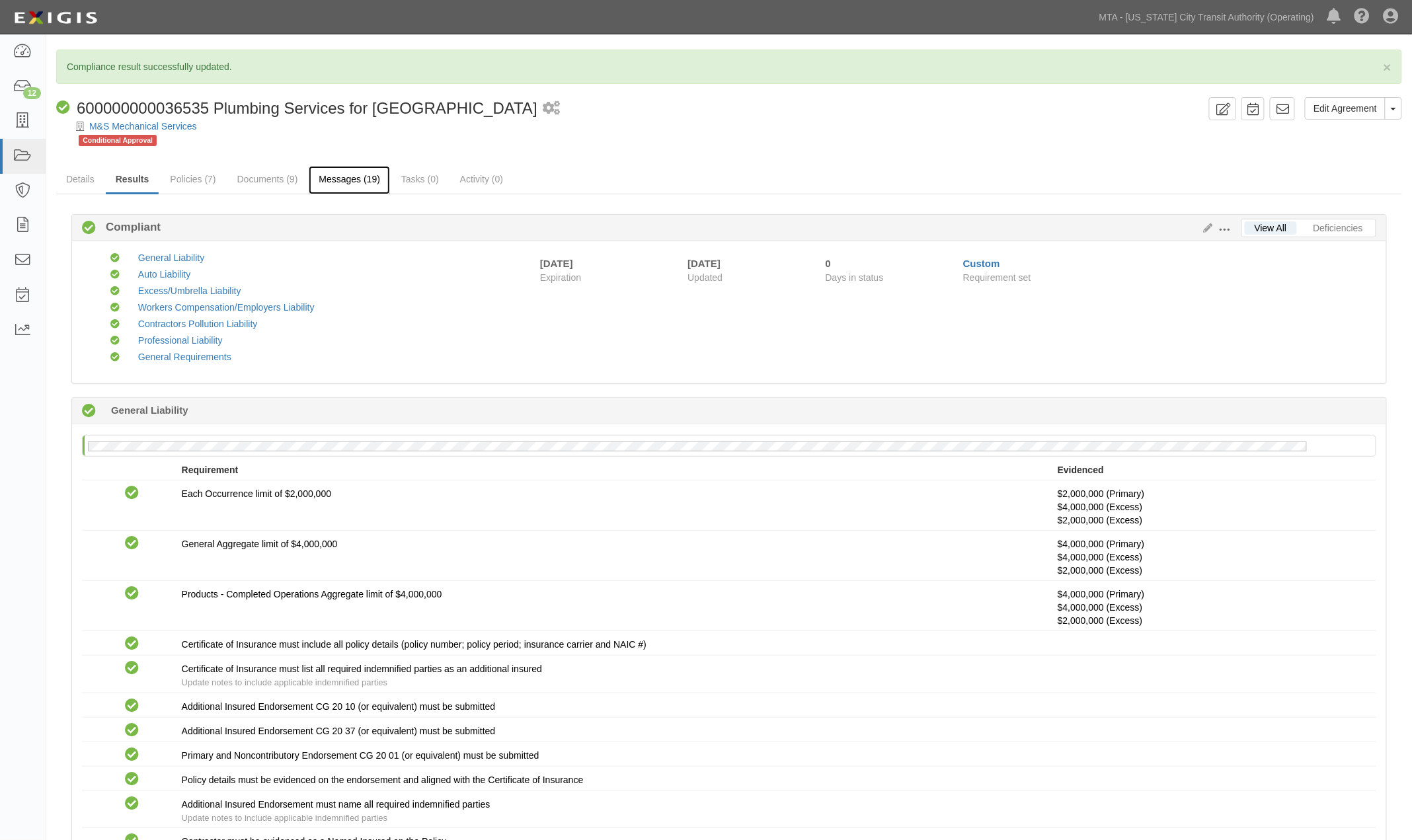
click at [367, 185] on link "Messages (19)" at bounding box center [350, 180] width 81 height 29
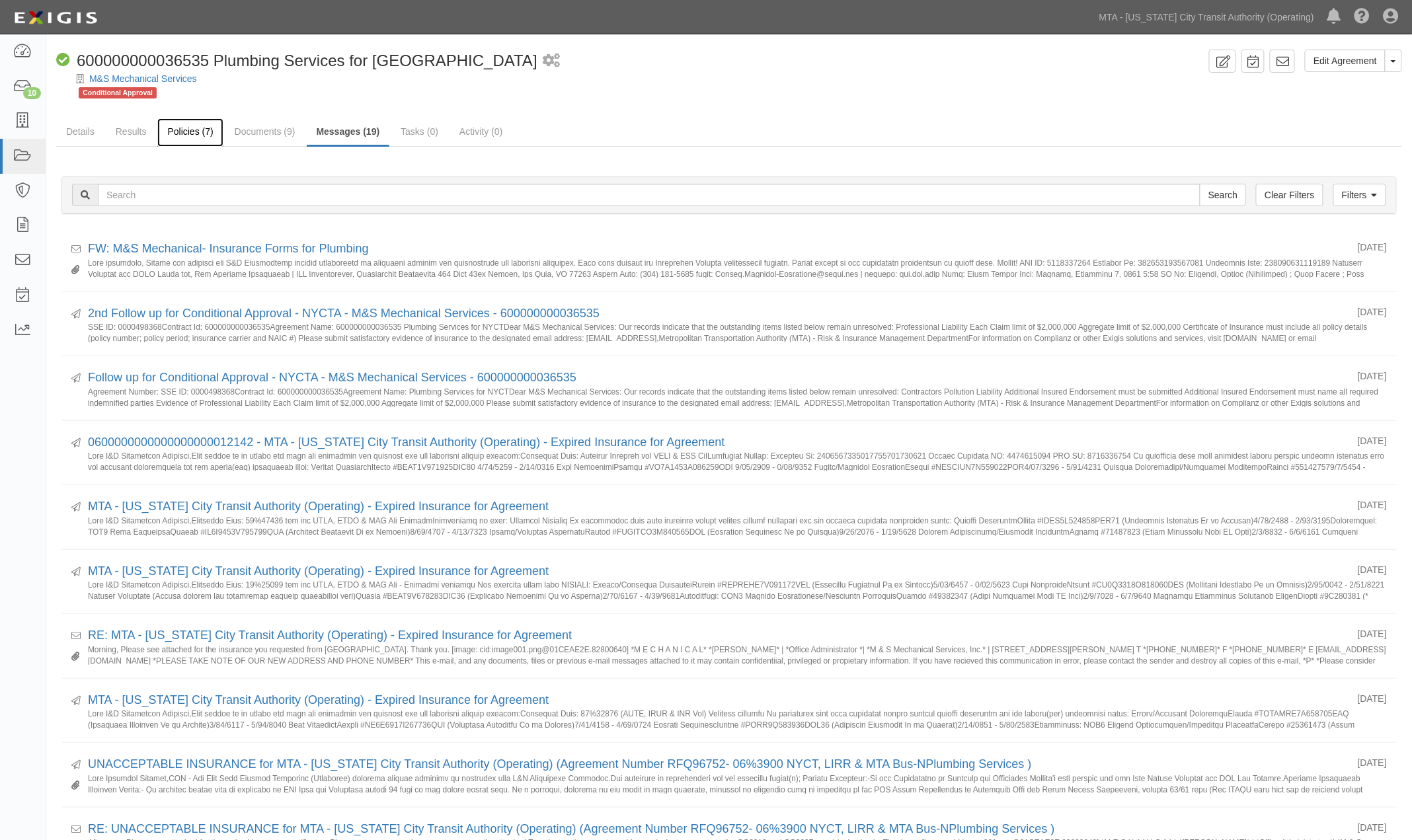
click at [184, 133] on link "Policies (7)" at bounding box center [190, 133] width 66 height 29
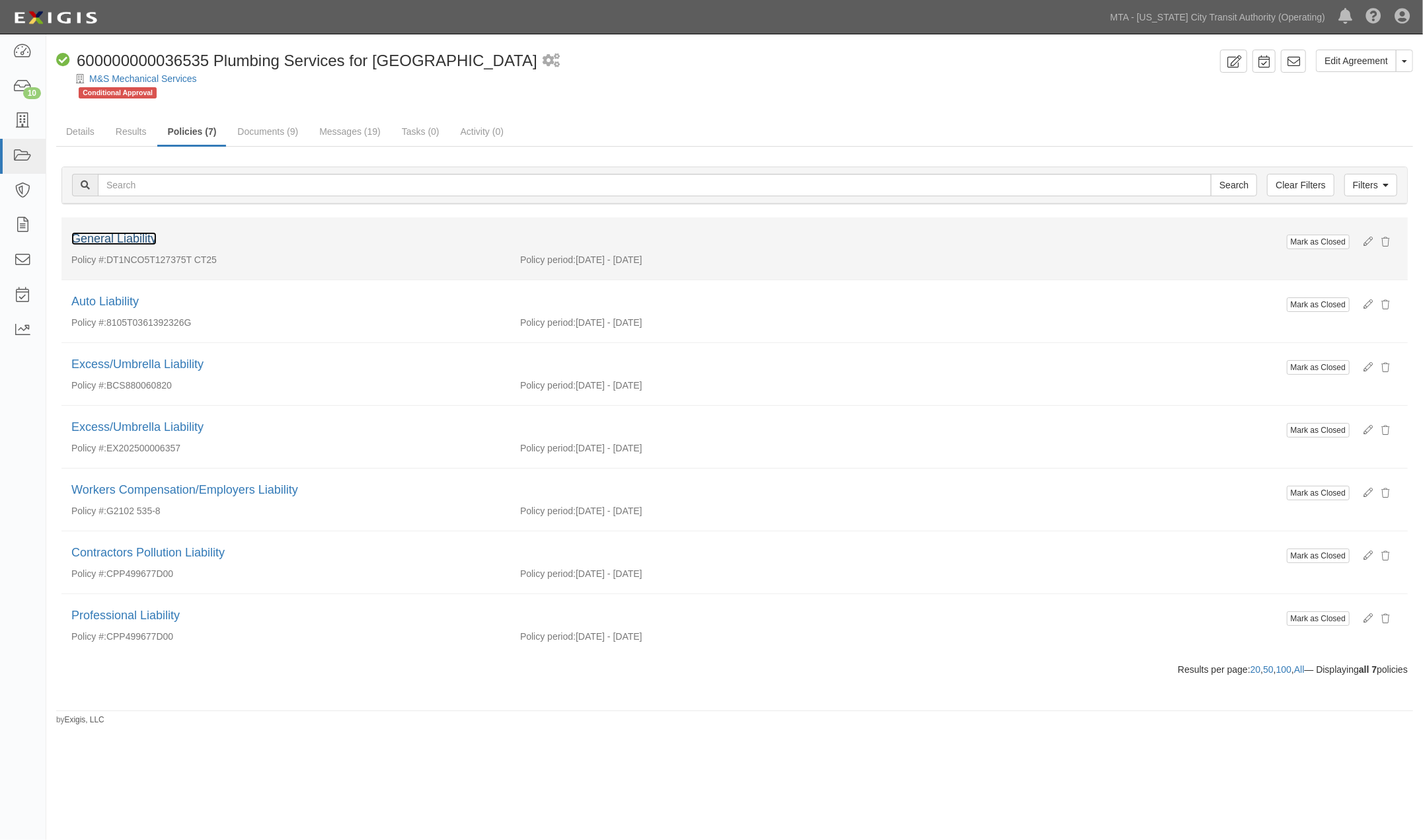
click at [141, 238] on link "General Liability" at bounding box center [114, 238] width 86 height 14
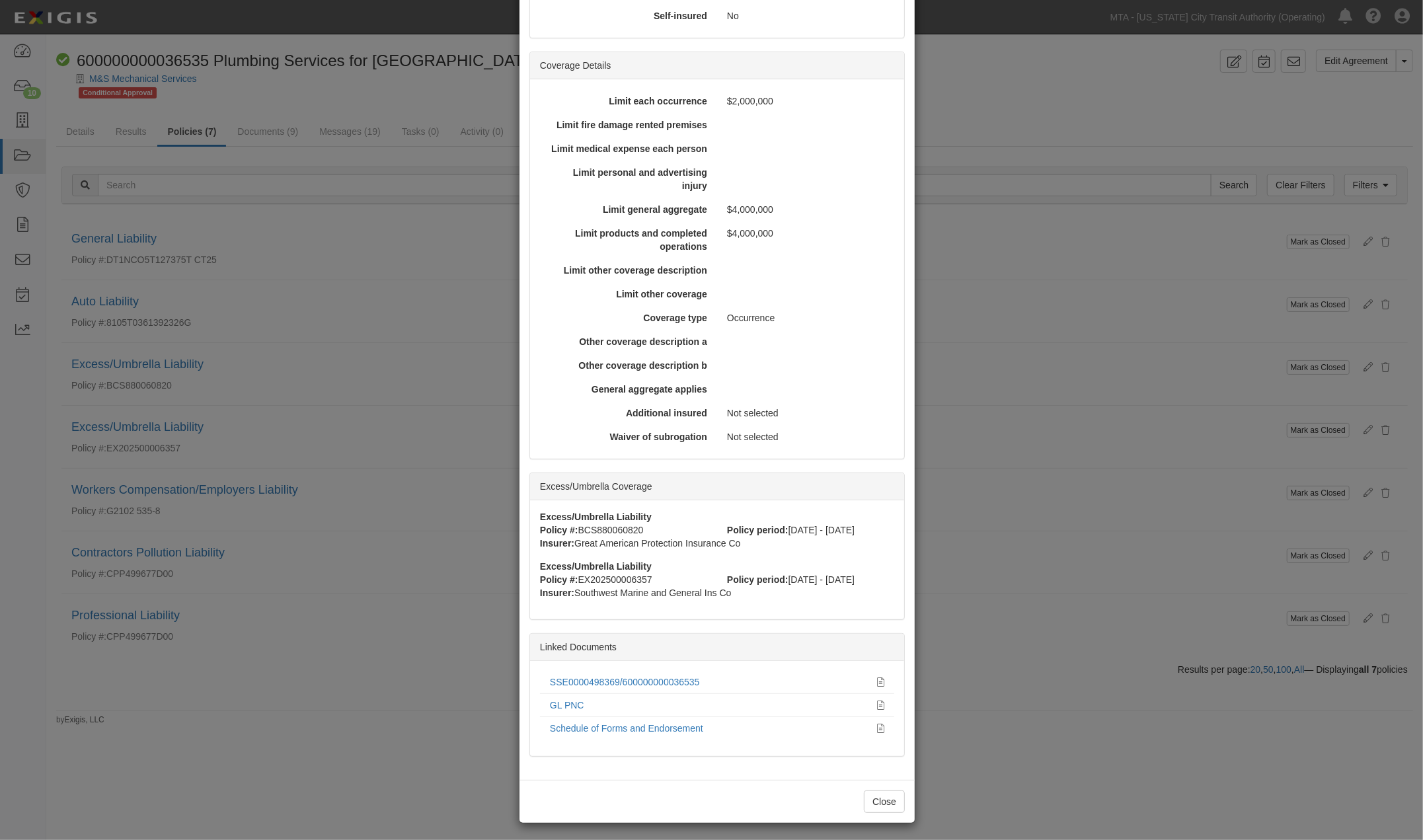
scroll to position [339, 0]
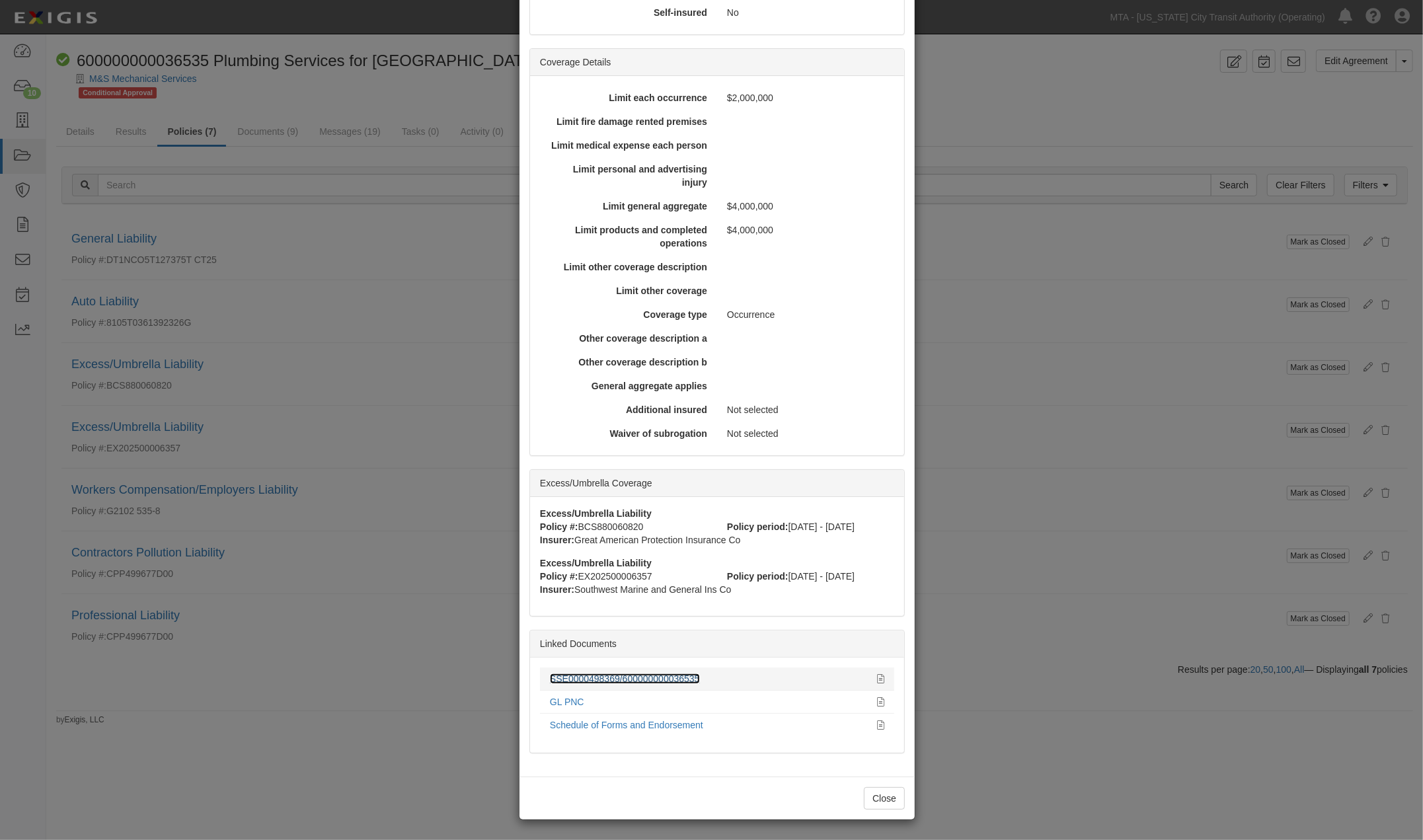
click at [611, 678] on link "SSE0000498369/600000000036535" at bounding box center [625, 678] width 150 height 11
click at [570, 699] on link "GL PNC" at bounding box center [567, 701] width 34 height 11
click at [645, 724] on link "Schedule of Forms and Endorsement" at bounding box center [626, 724] width 153 height 11
click at [414, 677] on div "× View Policy Mark as Closed Edit Policy Toggle Dropdown Delete Policy Policy S…" at bounding box center [711, 420] width 1423 height 840
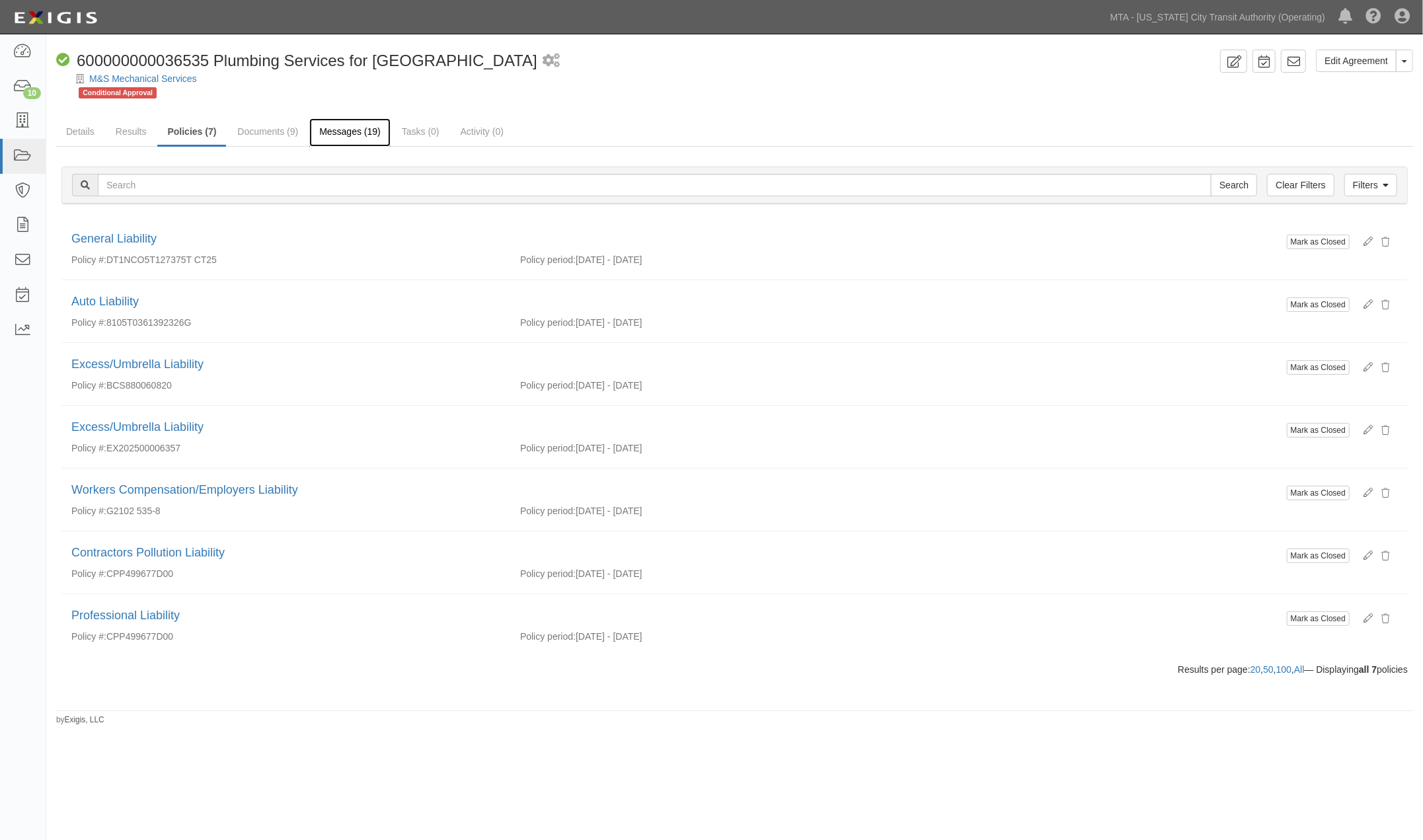
click at [320, 130] on link "Messages (19)" at bounding box center [350, 133] width 81 height 29
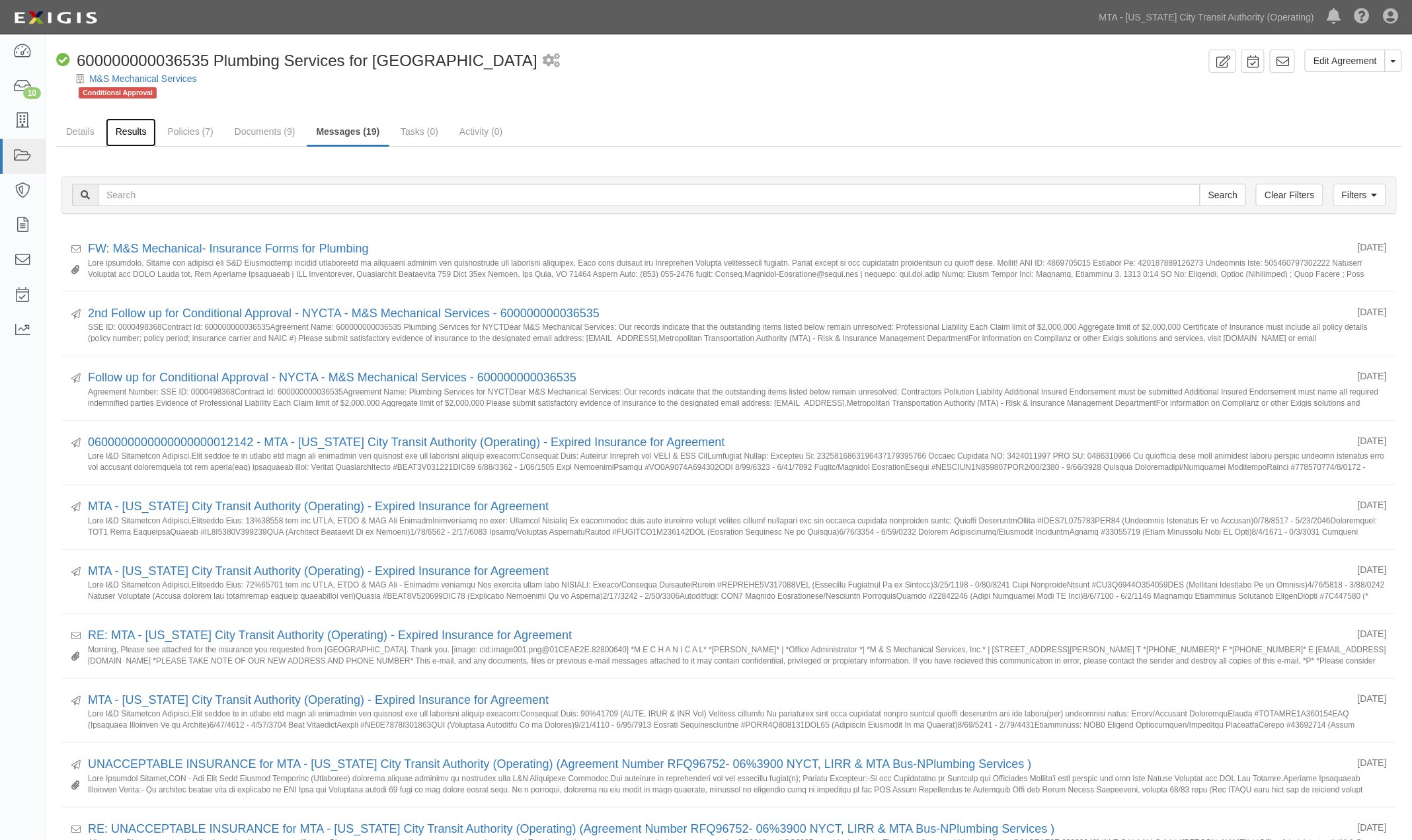
click at [116, 133] on link "Results" at bounding box center [131, 133] width 51 height 29
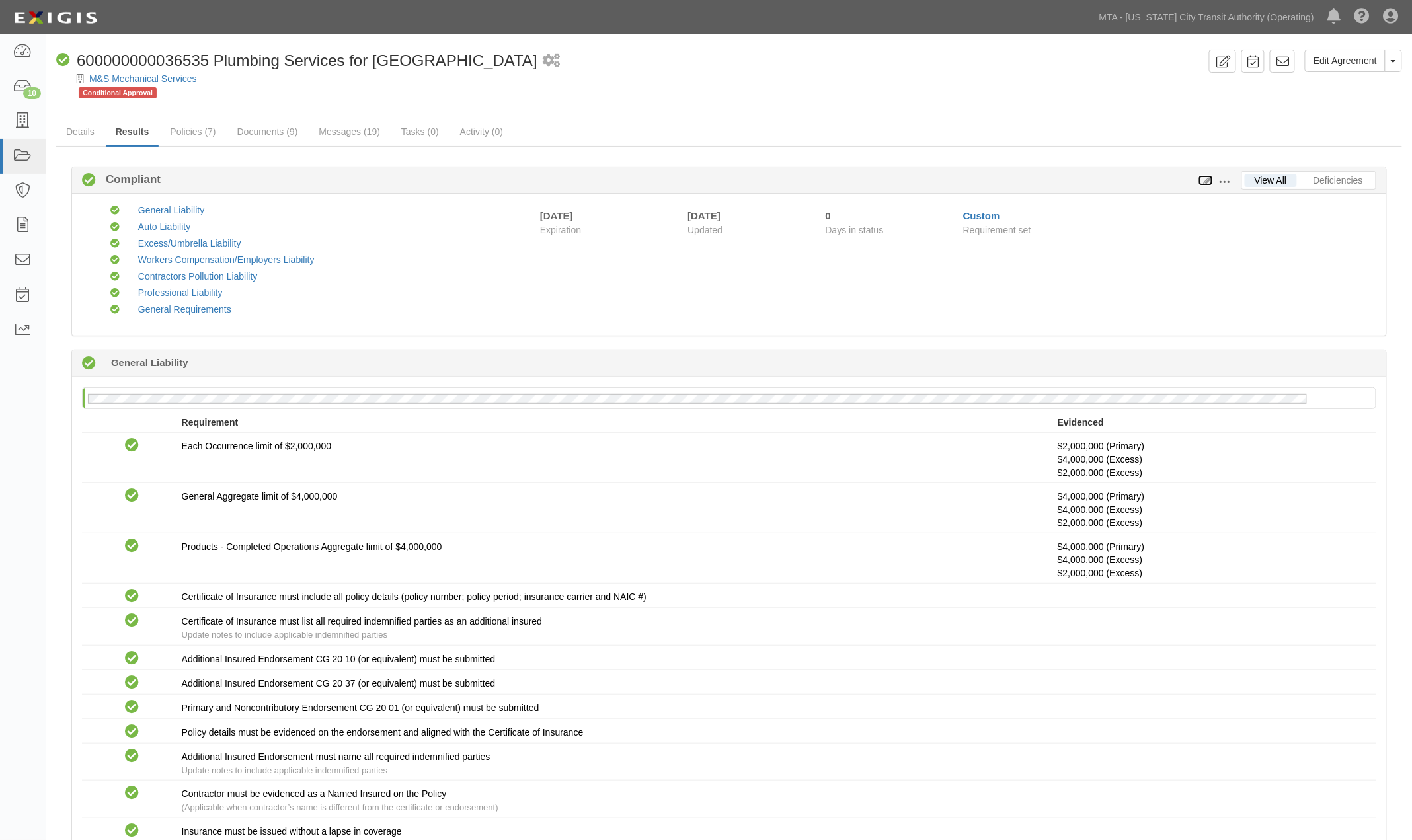
click at [1207, 180] on icon at bounding box center [1206, 180] width 14 height 9
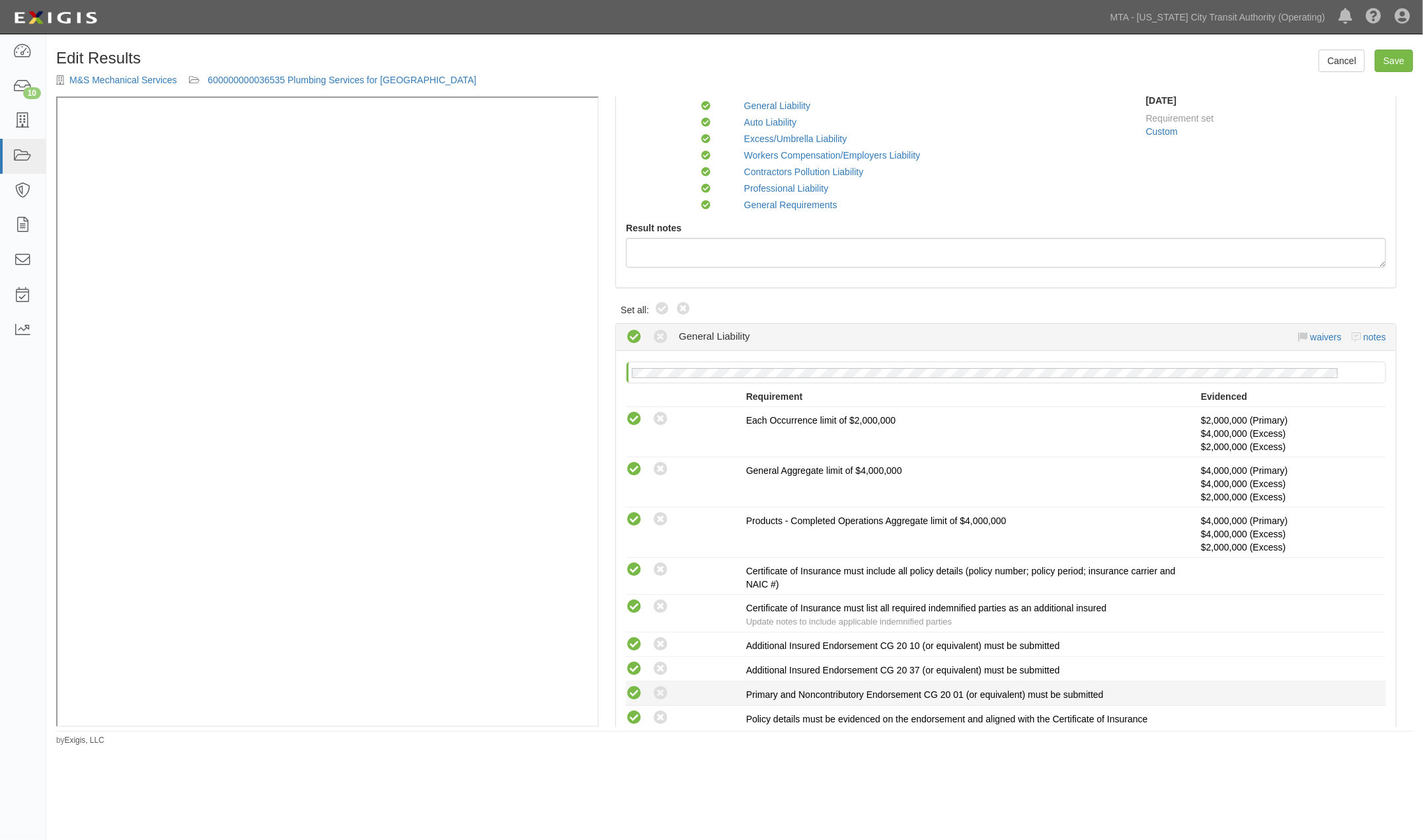
scroll to position [293, 0]
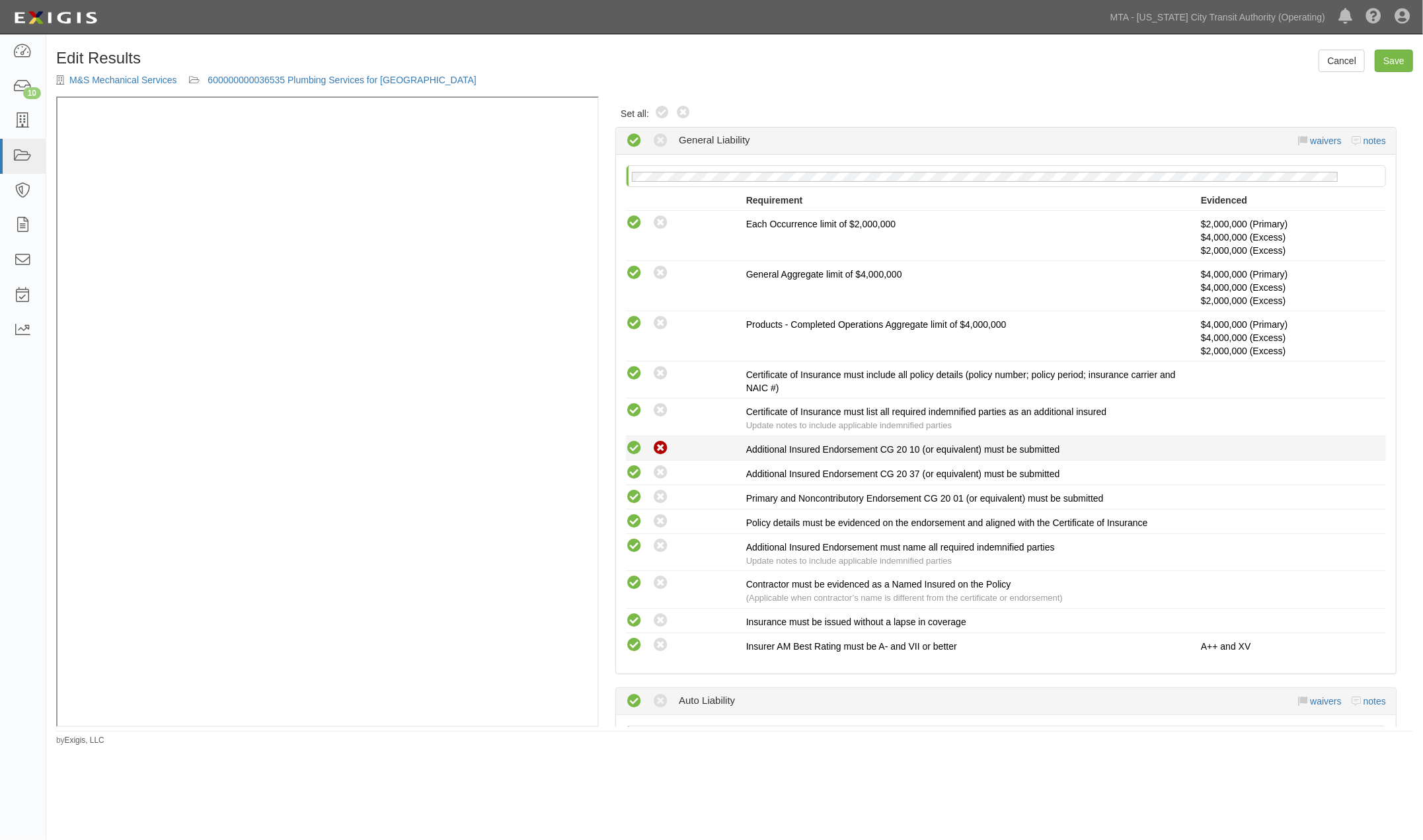
click at [662, 450] on icon at bounding box center [660, 448] width 16 height 16
radio input "true"
click at [665, 471] on icon at bounding box center [660, 472] width 16 height 16
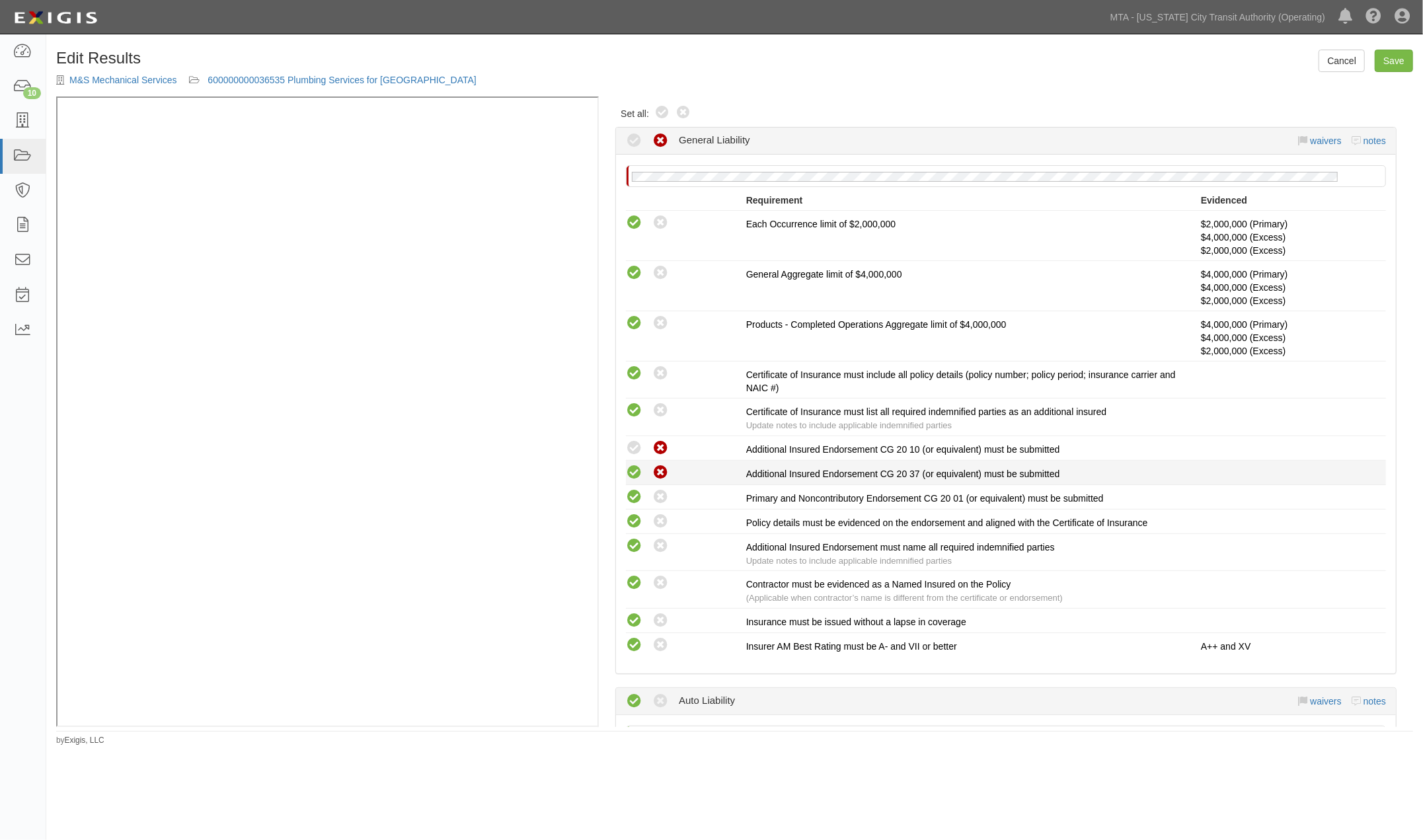
radio input "true"
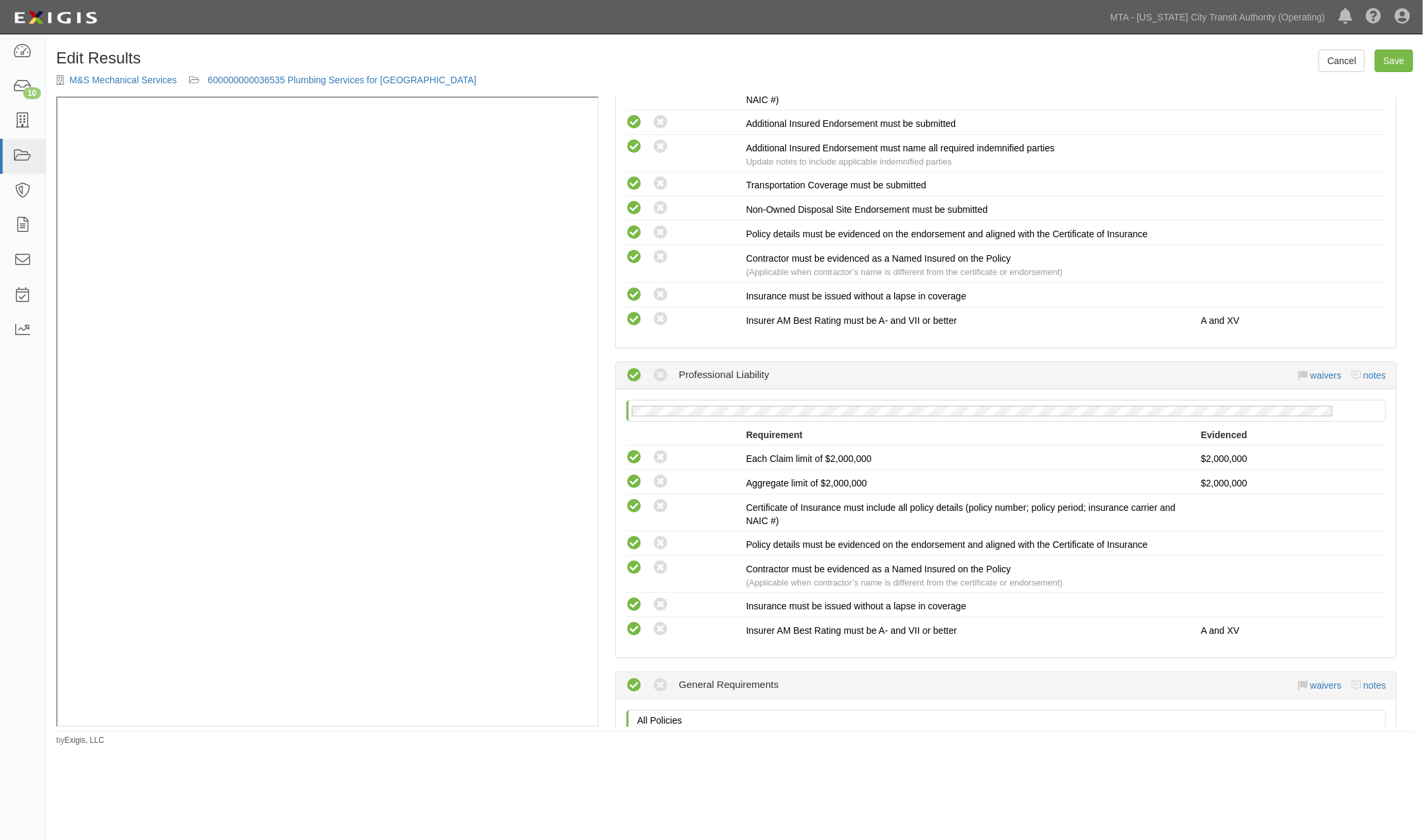
scroll to position [1835, 0]
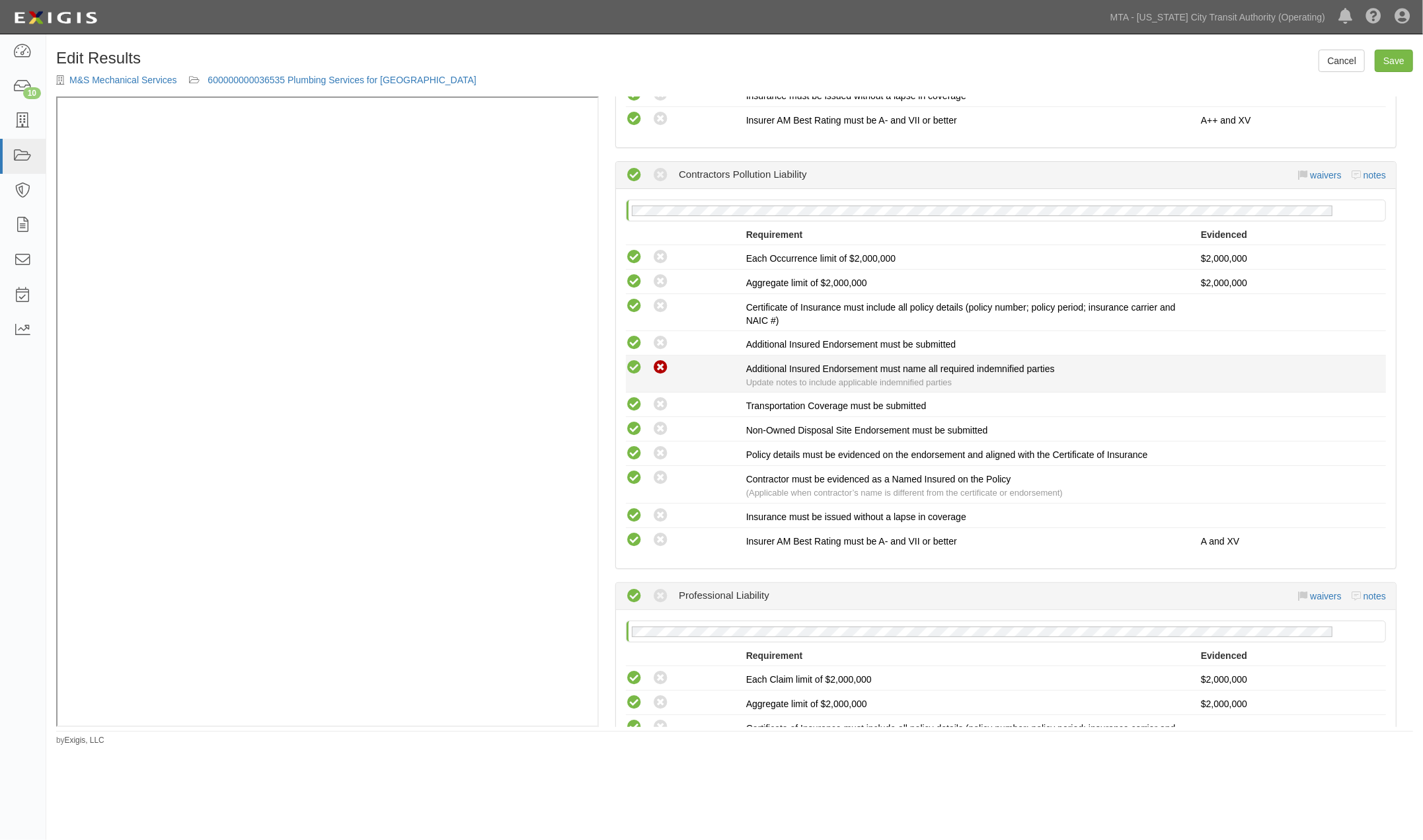
click at [660, 359] on icon at bounding box center [660, 367] width 16 height 16
radio input "true"
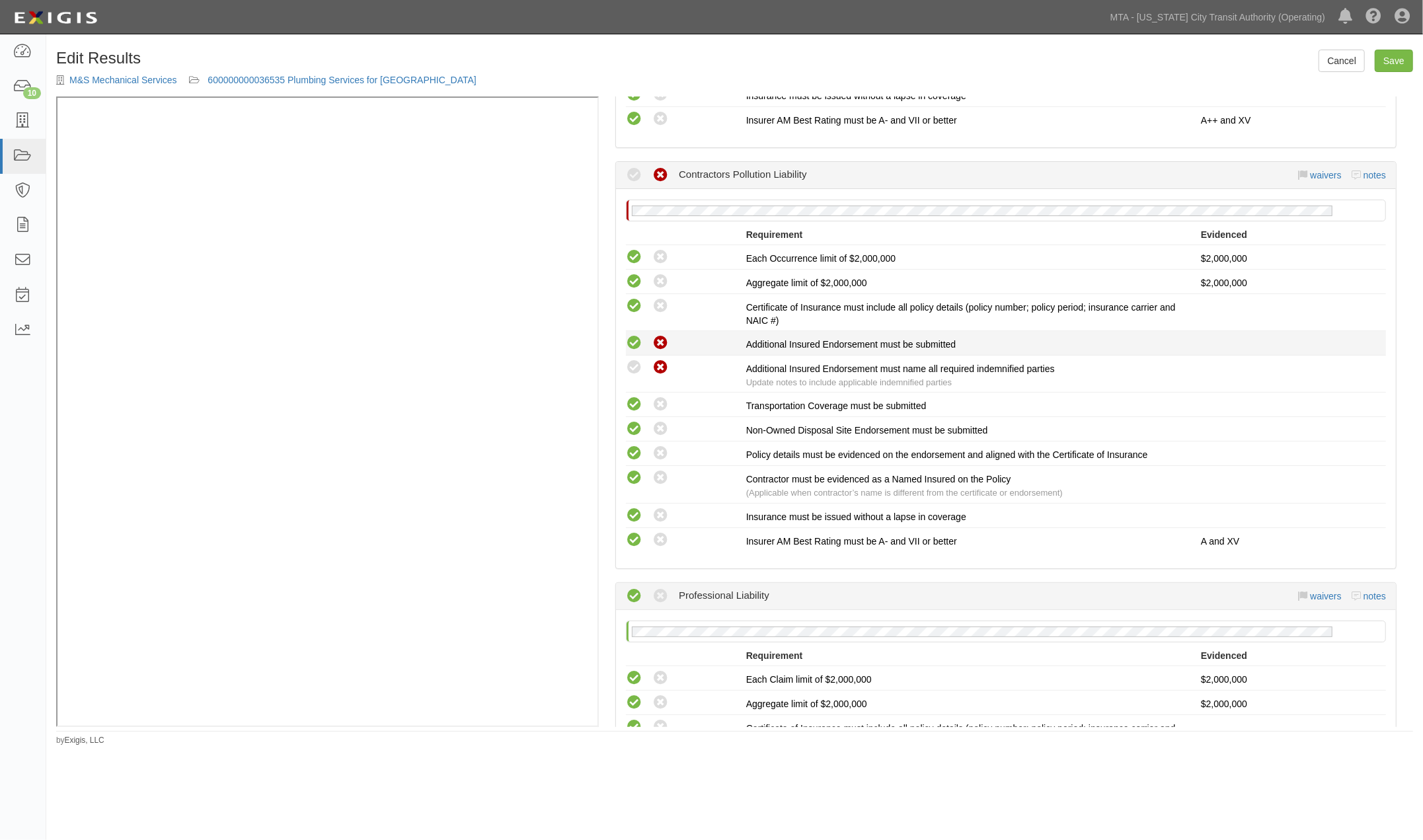
click at [656, 338] on icon at bounding box center [660, 343] width 16 height 16
radio input "true"
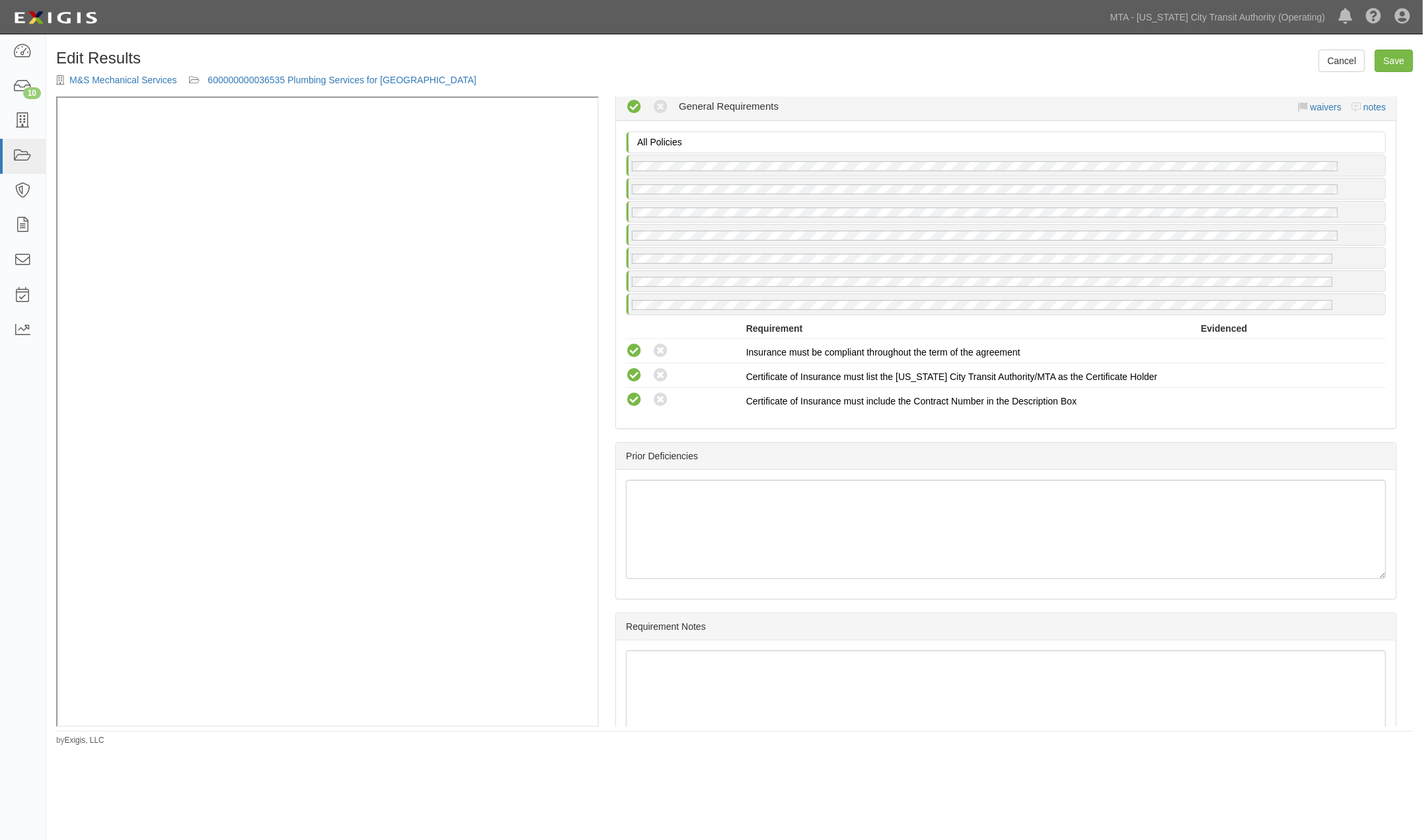
scroll to position [2643, 0]
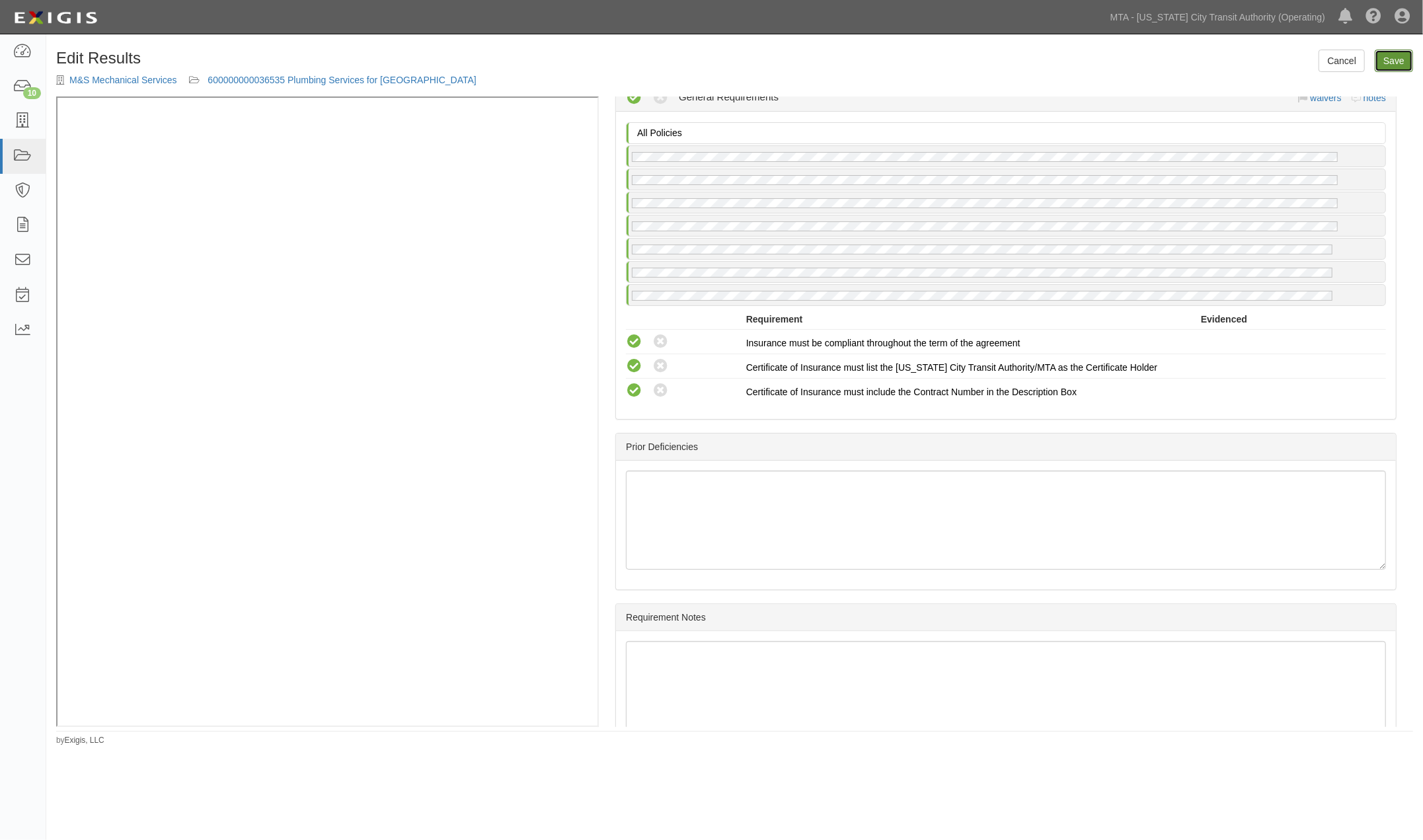
click at [1409, 57] on link "Save" at bounding box center [1394, 60] width 39 height 22
radio input "true"
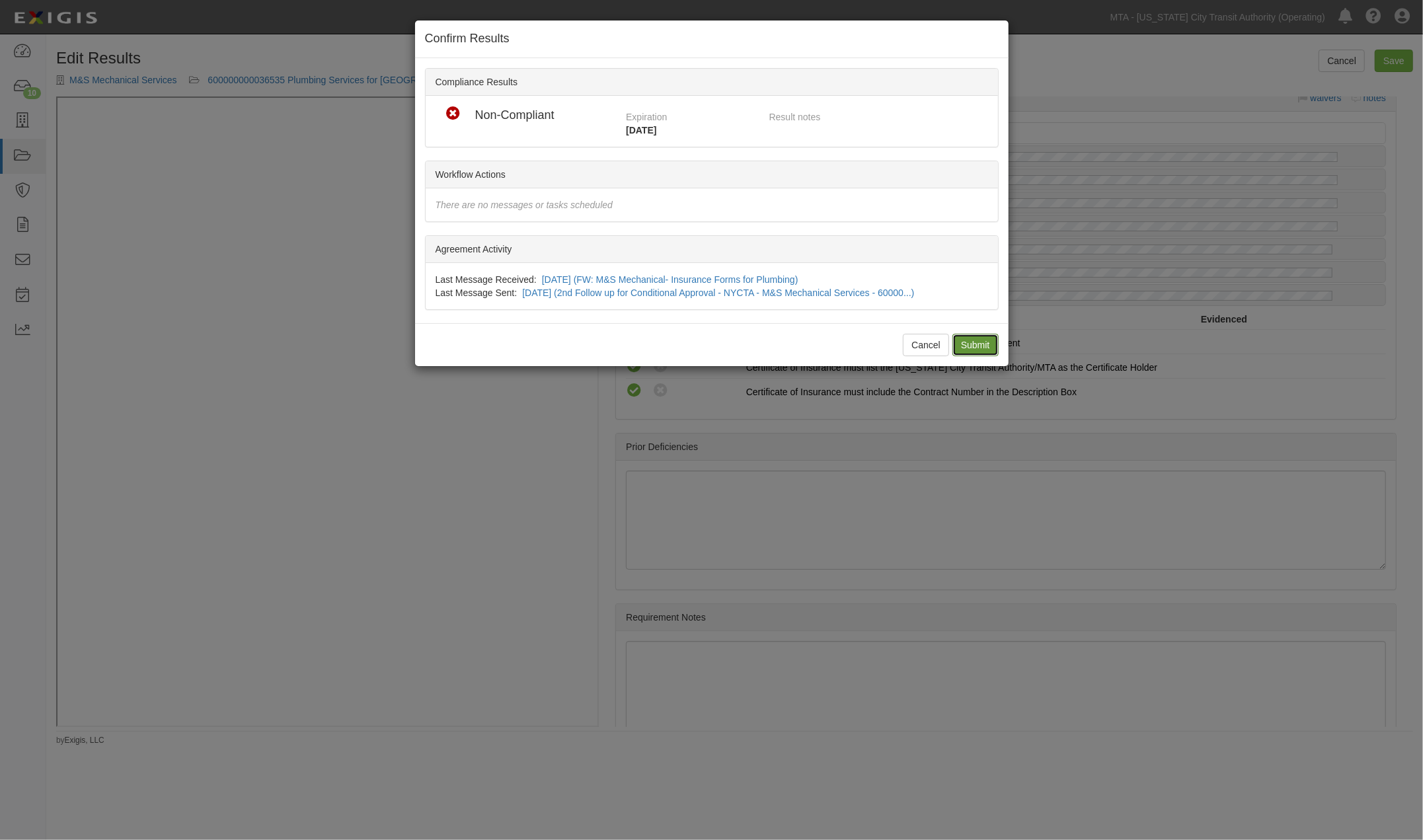
click at [967, 340] on input "Submit" at bounding box center [975, 344] width 46 height 22
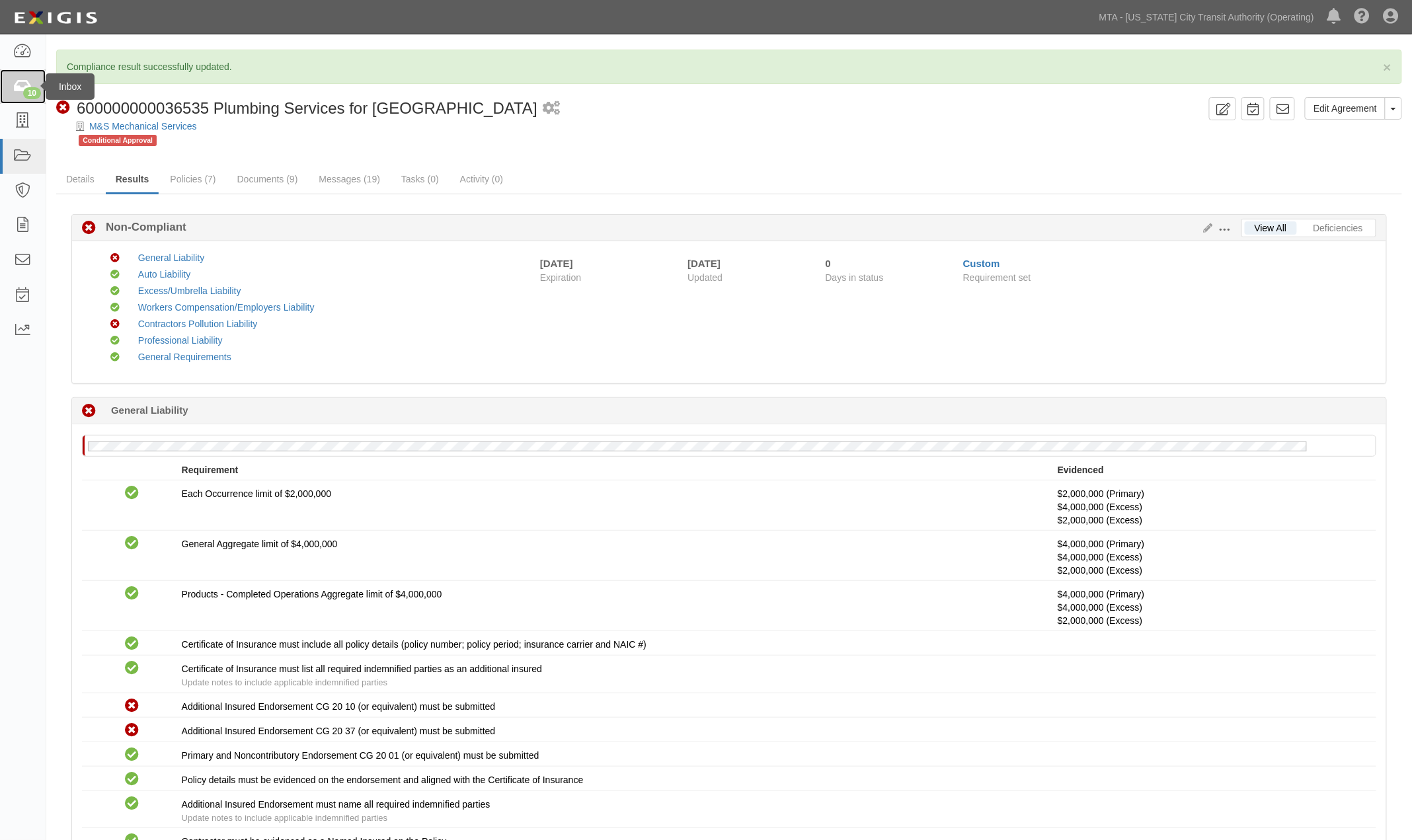
click at [14, 89] on icon at bounding box center [23, 86] width 19 height 15
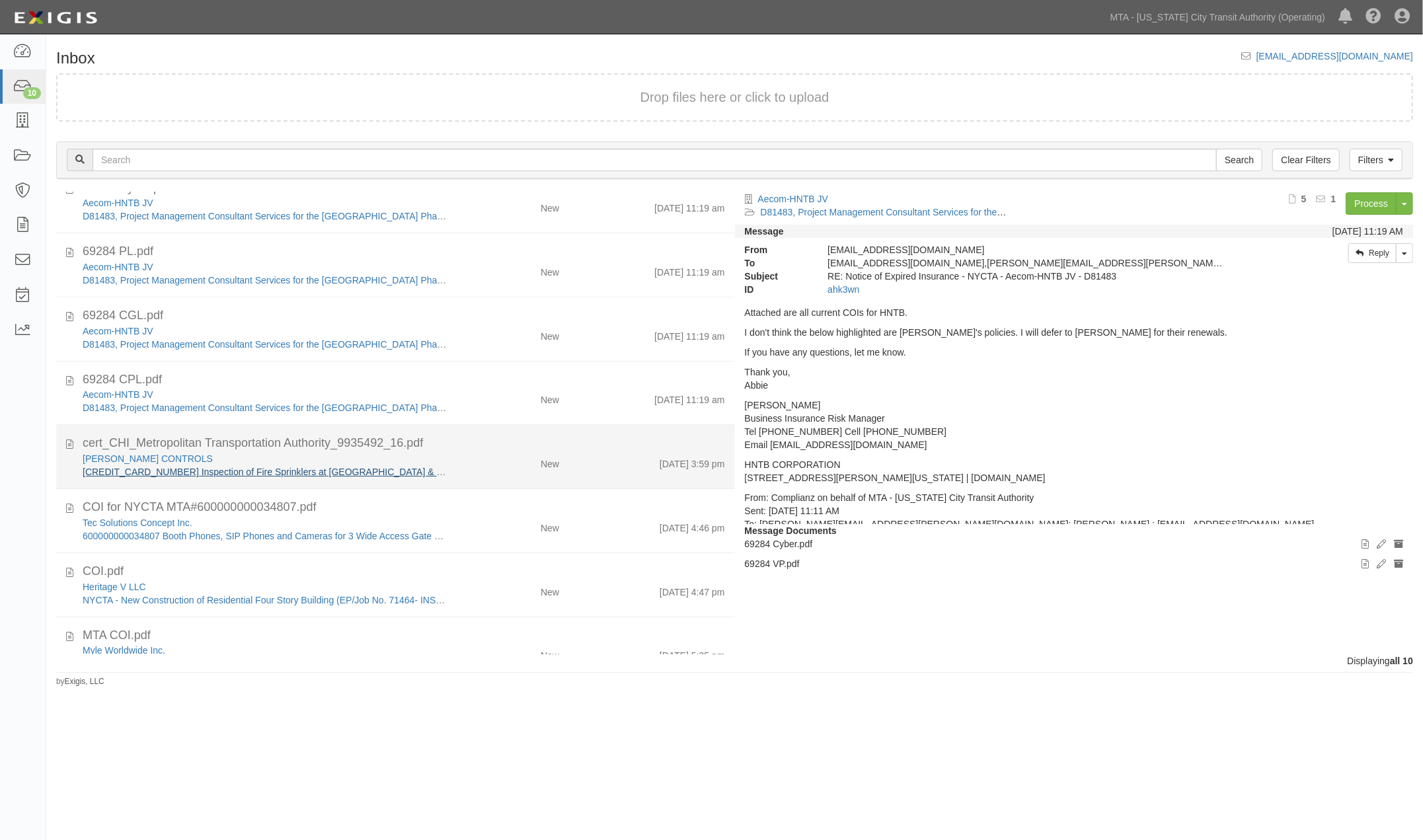
scroll to position [183, 0]
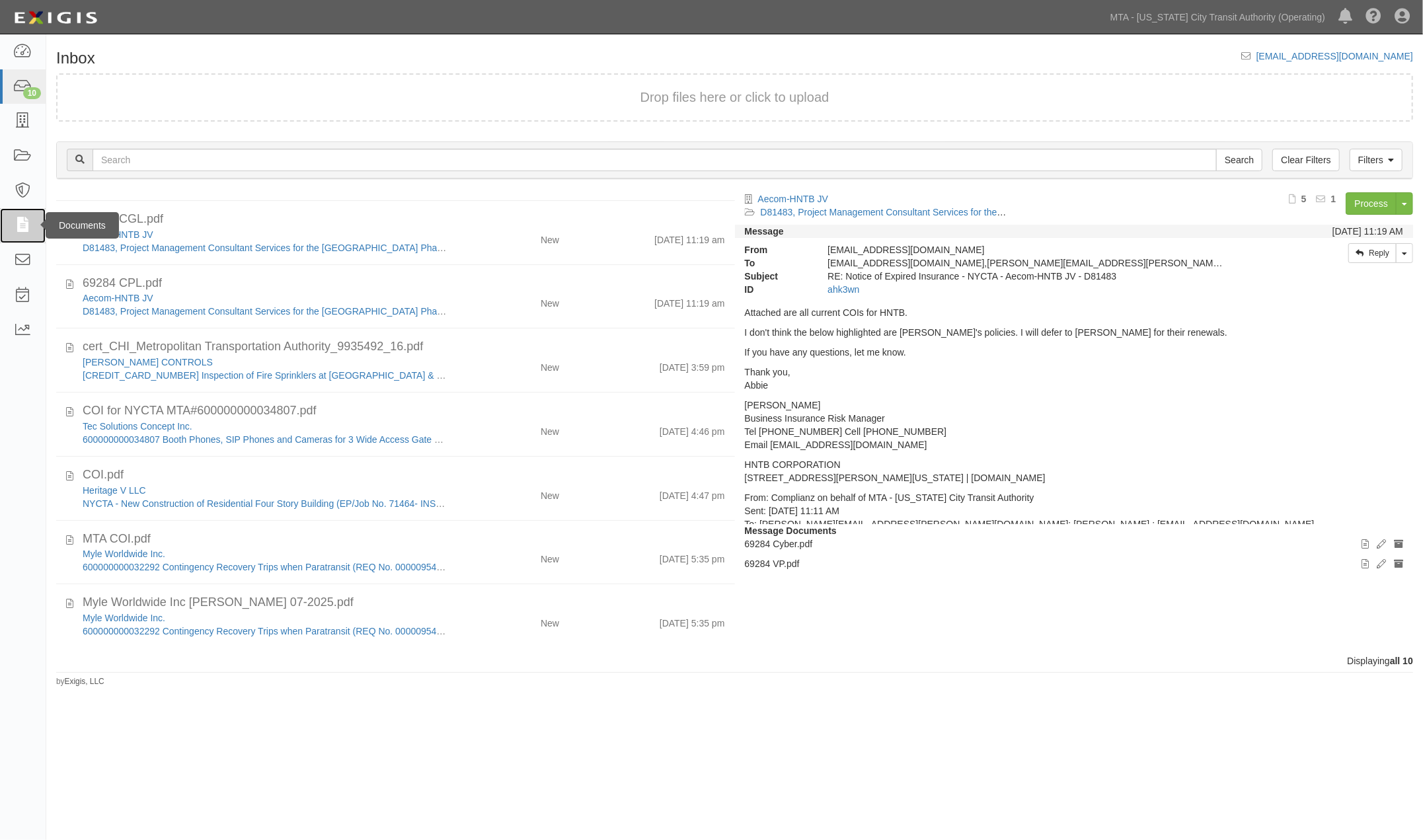
click at [15, 225] on icon at bounding box center [23, 225] width 19 height 15
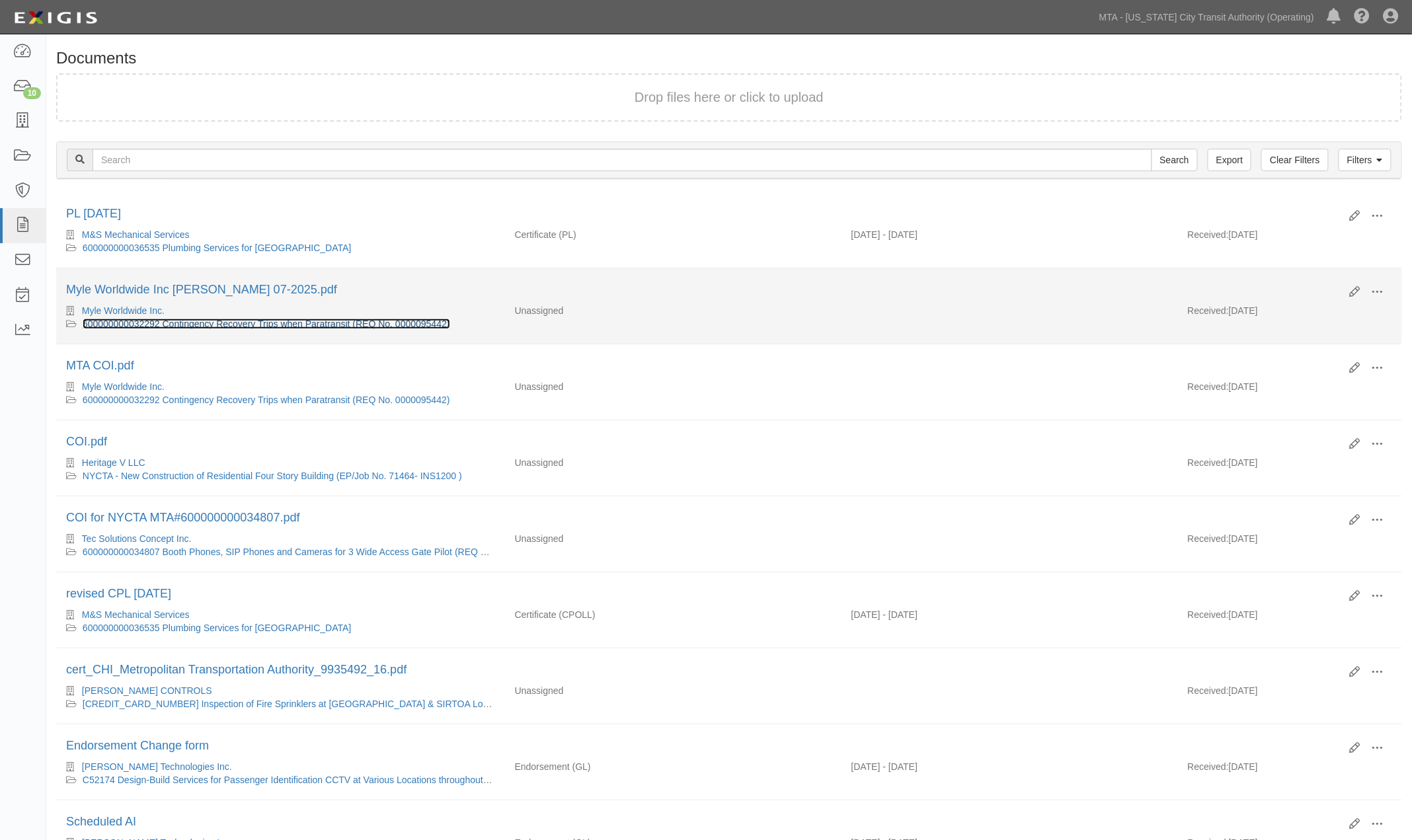
click at [233, 322] on link "600000000032292 Contingency Recovery Trips when Paratransit (REQ No. 0000095442)" at bounding box center [266, 324] width 367 height 11
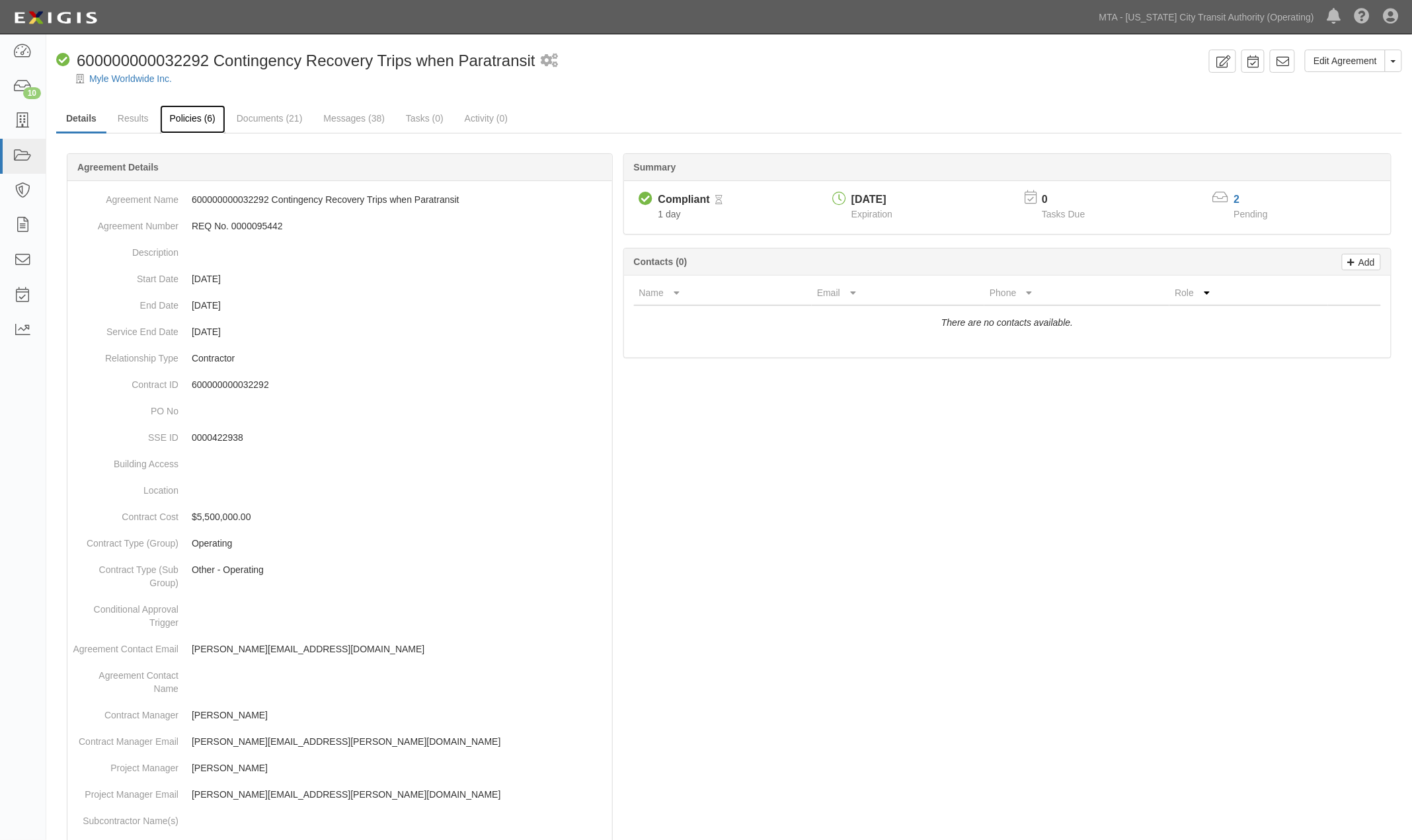
click at [197, 121] on link "Policies (6)" at bounding box center [193, 119] width 66 height 29
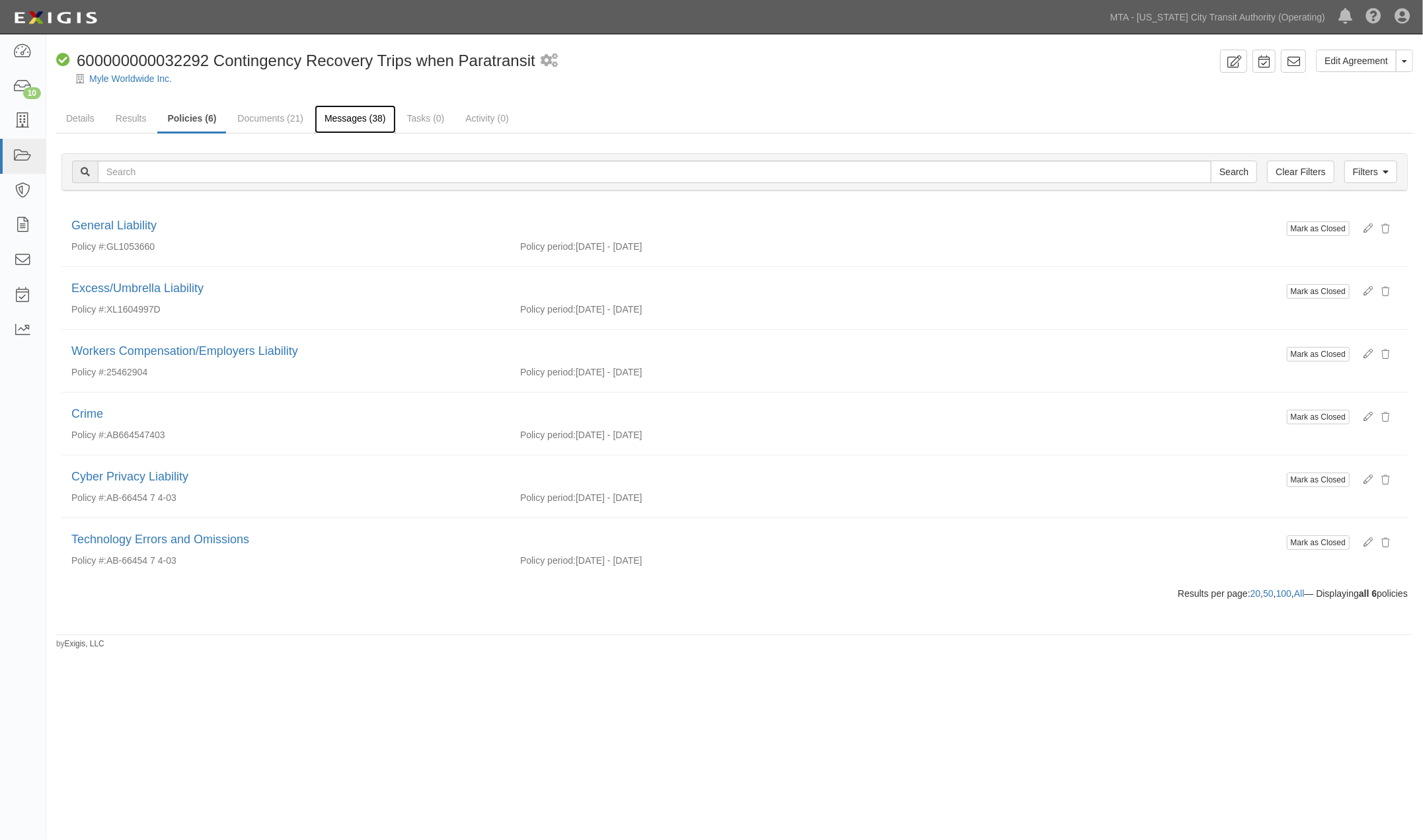
click at [357, 123] on link "Messages (38)" at bounding box center [355, 119] width 81 height 29
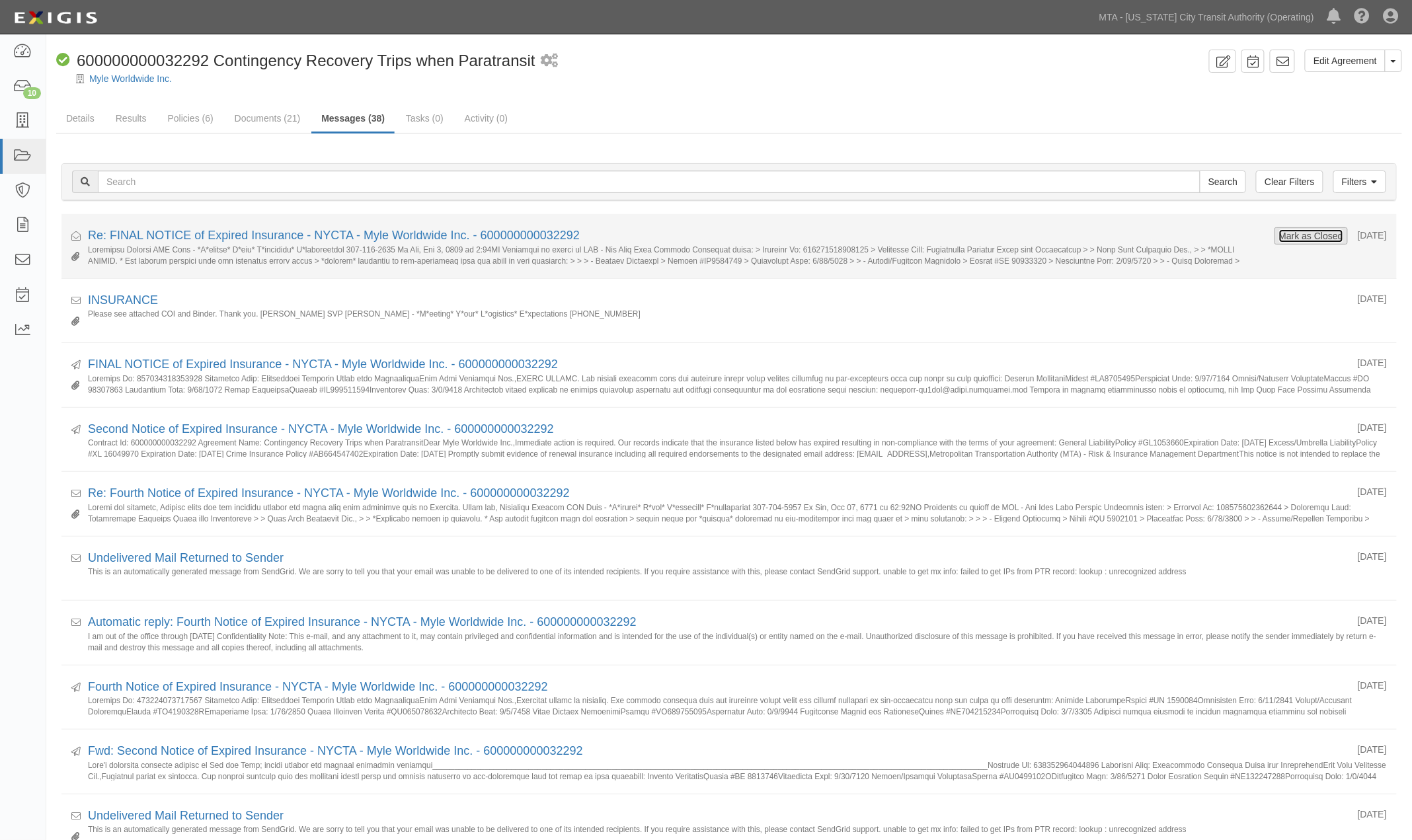
click at [1279, 235] on button "Mark as Closed" at bounding box center [1311, 236] width 66 height 14
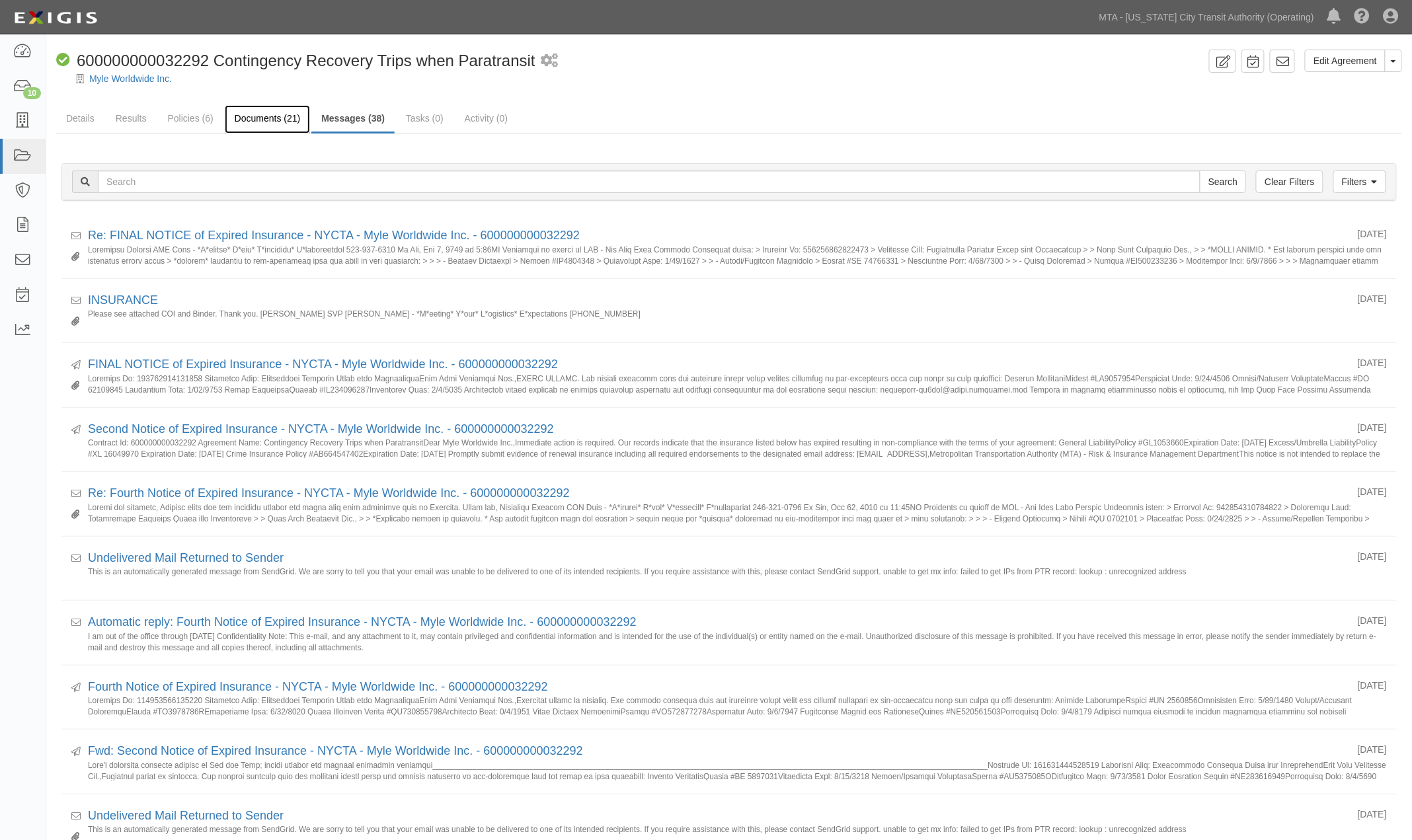
click at [270, 121] on link "Documents (21)" at bounding box center [268, 119] width 86 height 29
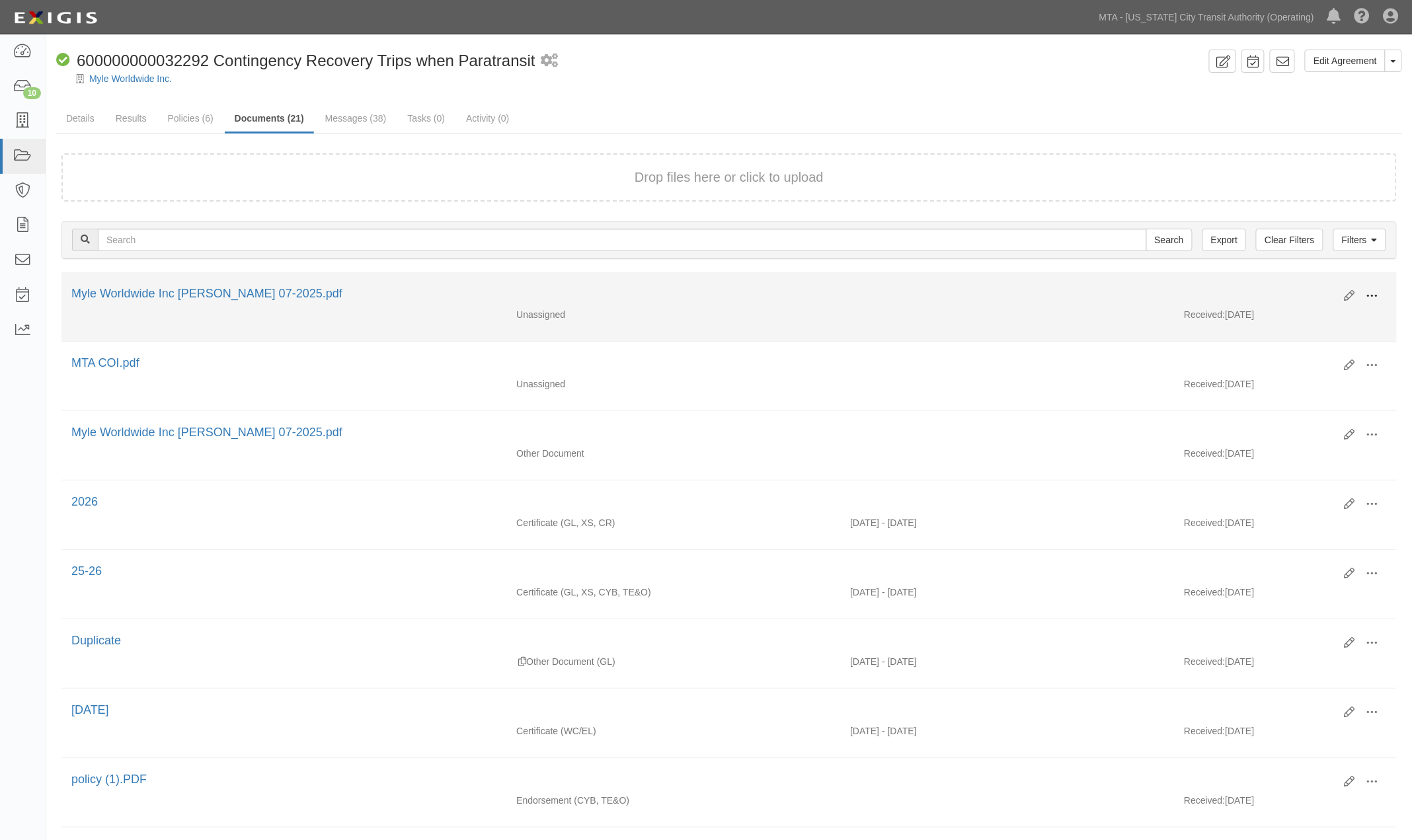
click at [1372, 292] on span at bounding box center [1372, 296] width 12 height 12
click at [1276, 311] on link "View" at bounding box center [1308, 314] width 104 height 24
click at [1383, 289] on button at bounding box center [1372, 296] width 29 height 22
click at [1300, 355] on link "Archive" at bounding box center [1308, 364] width 104 height 24
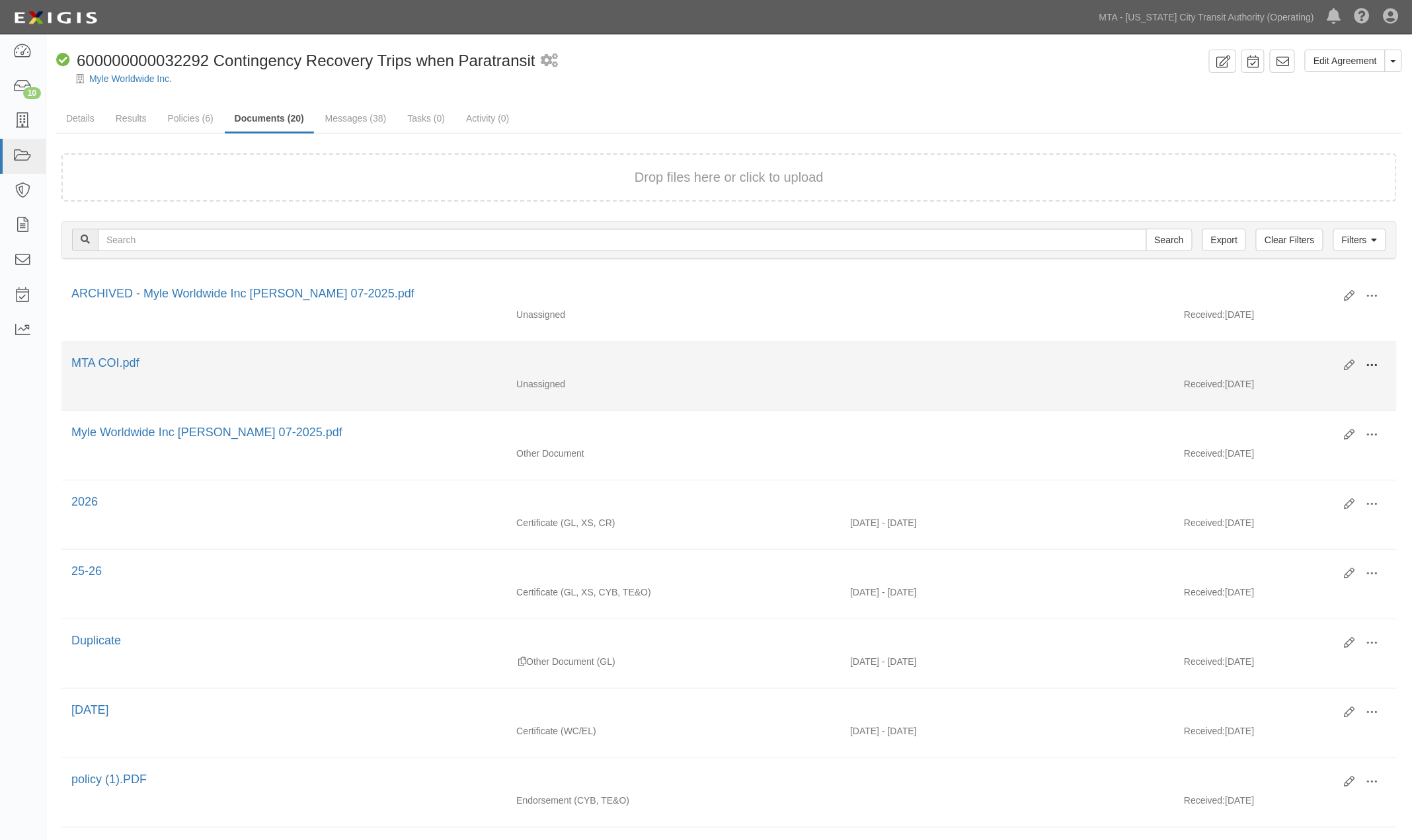
click at [1373, 360] on span at bounding box center [1372, 365] width 12 height 12
click at [1269, 380] on link "View" at bounding box center [1308, 384] width 104 height 24
click at [1371, 359] on span at bounding box center [1372, 365] width 12 height 12
click at [1288, 432] on link "Archive" at bounding box center [1308, 433] width 104 height 24
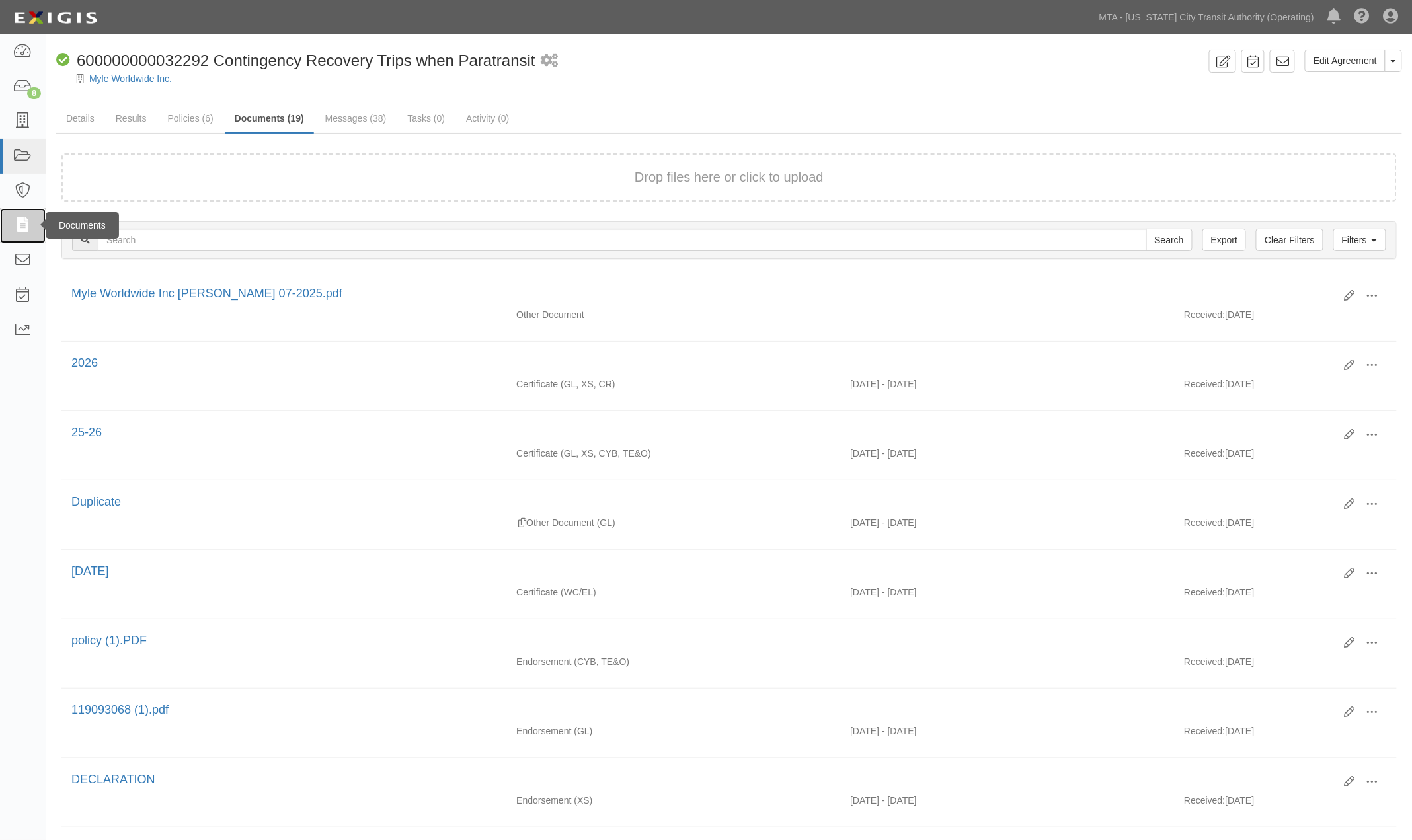
click at [25, 225] on icon at bounding box center [23, 225] width 19 height 15
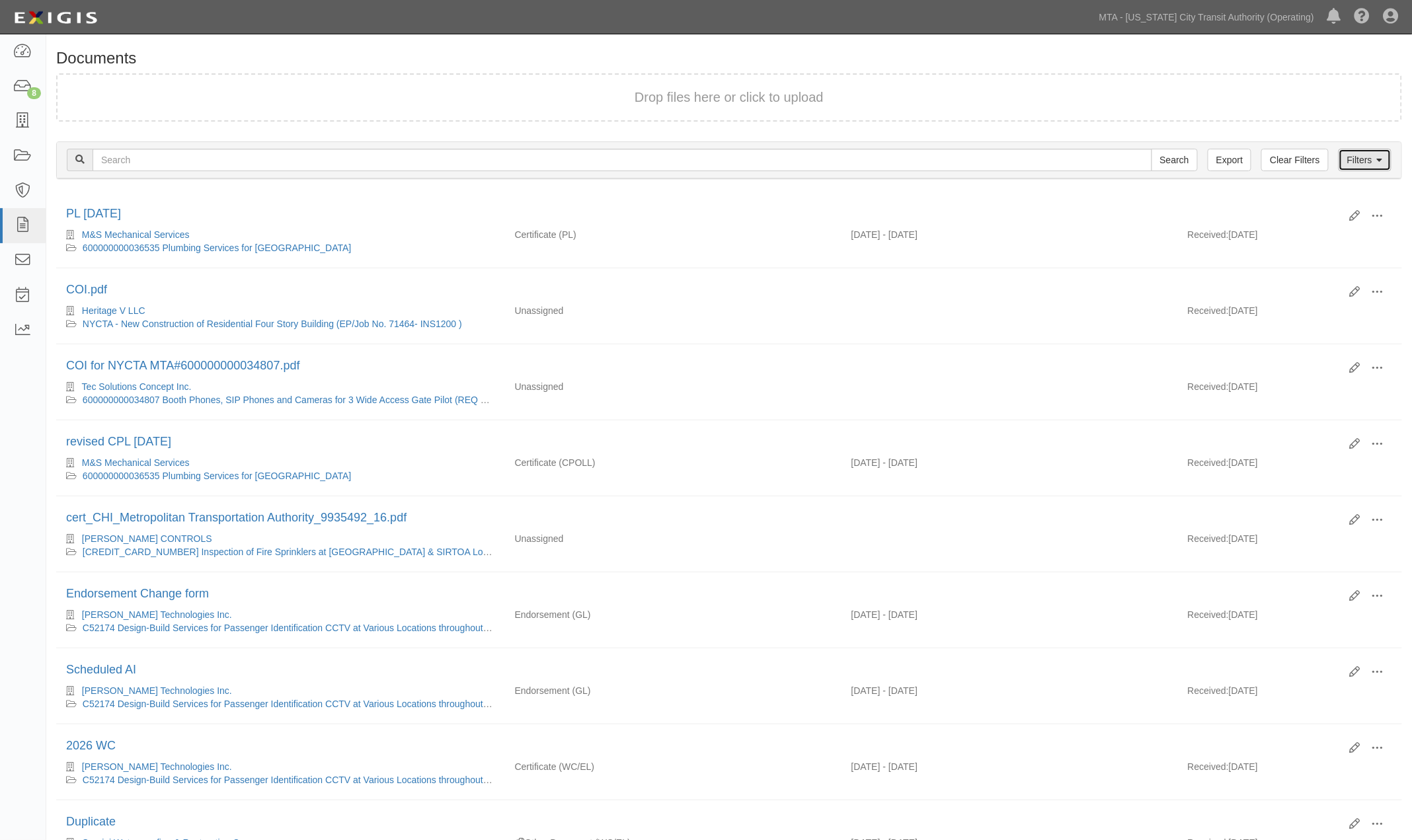
click at [1376, 154] on link "Filters" at bounding box center [1365, 159] width 53 height 22
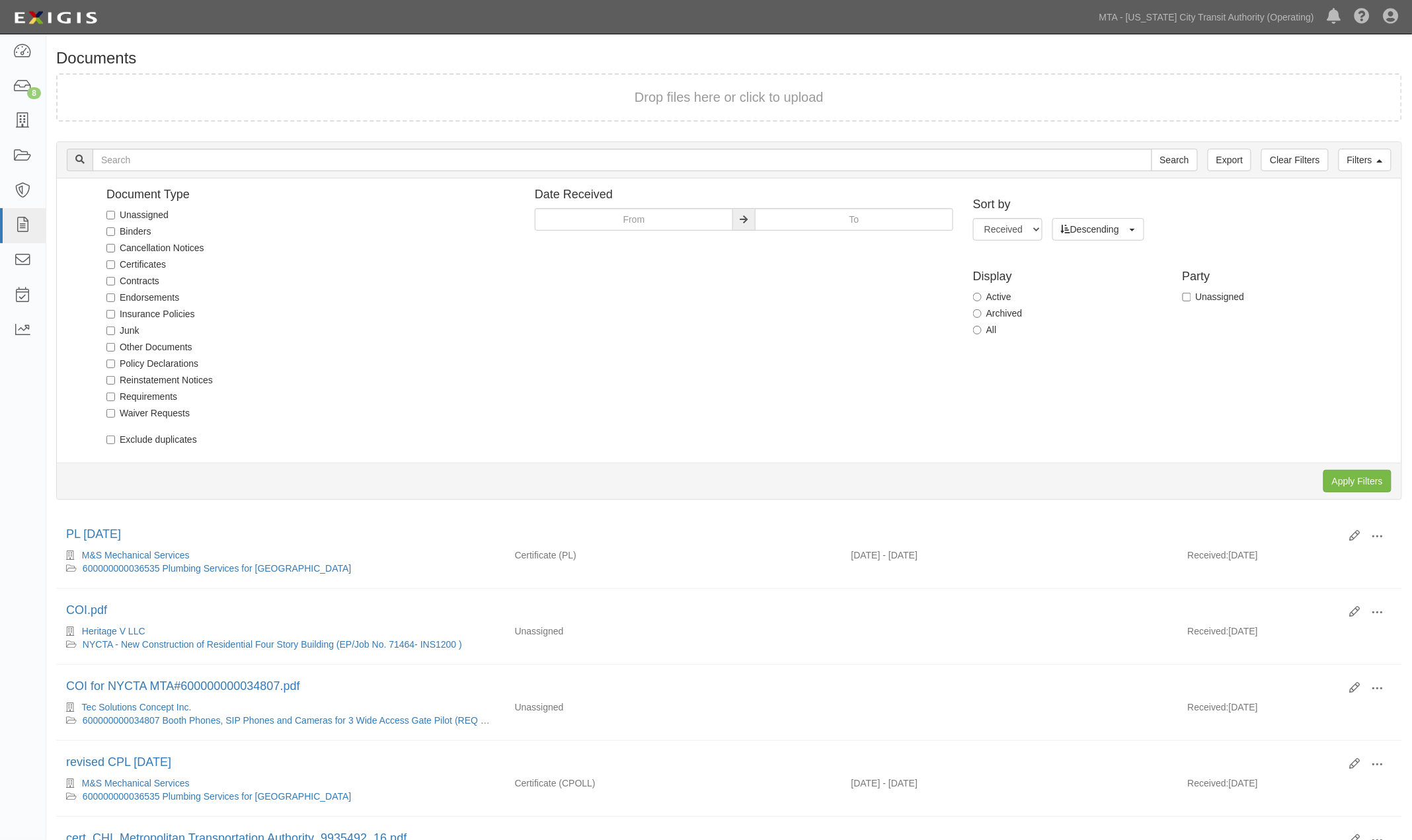
click at [133, 215] on label "Unassigned" at bounding box center [137, 215] width 62 height 14
click at [115, 215] on input "Unassigned" at bounding box center [111, 215] width 9 height 9
checkbox input "true"
click at [1346, 482] on input "Apply Filters" at bounding box center [1357, 481] width 68 height 22
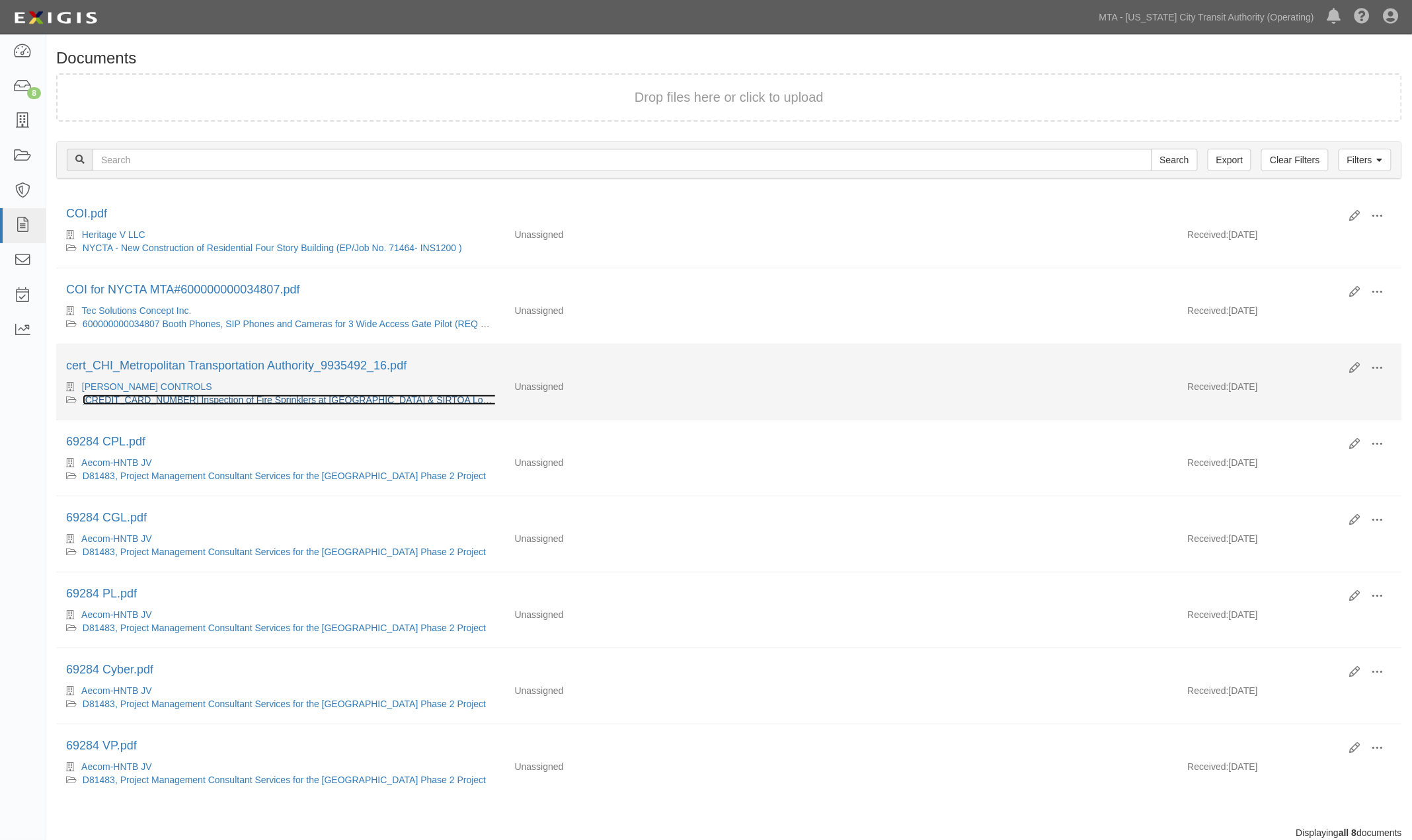
click at [166, 404] on link "[CREDIT_CARD_NUMBER] Inspection of Fire Sprinklers at [GEOGRAPHIC_DATA] & SIRTO…" at bounding box center [361, 399] width 557 height 11
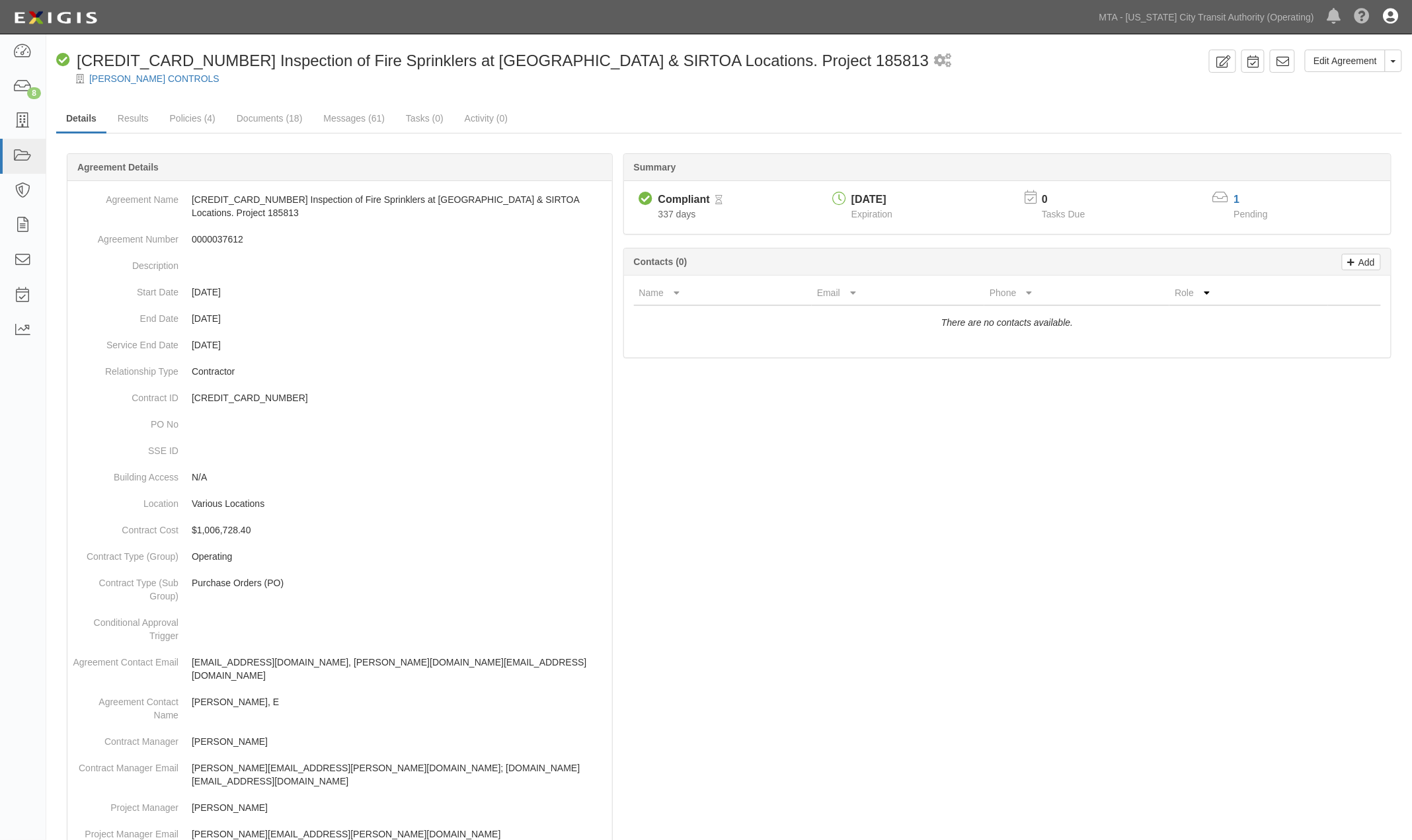
click at [1385, 22] on icon at bounding box center [1391, 17] width 15 height 16
click at [1319, 76] on link "Sign Out" at bounding box center [1352, 77] width 104 height 26
